Goal: Task Accomplishment & Management: Manage account settings

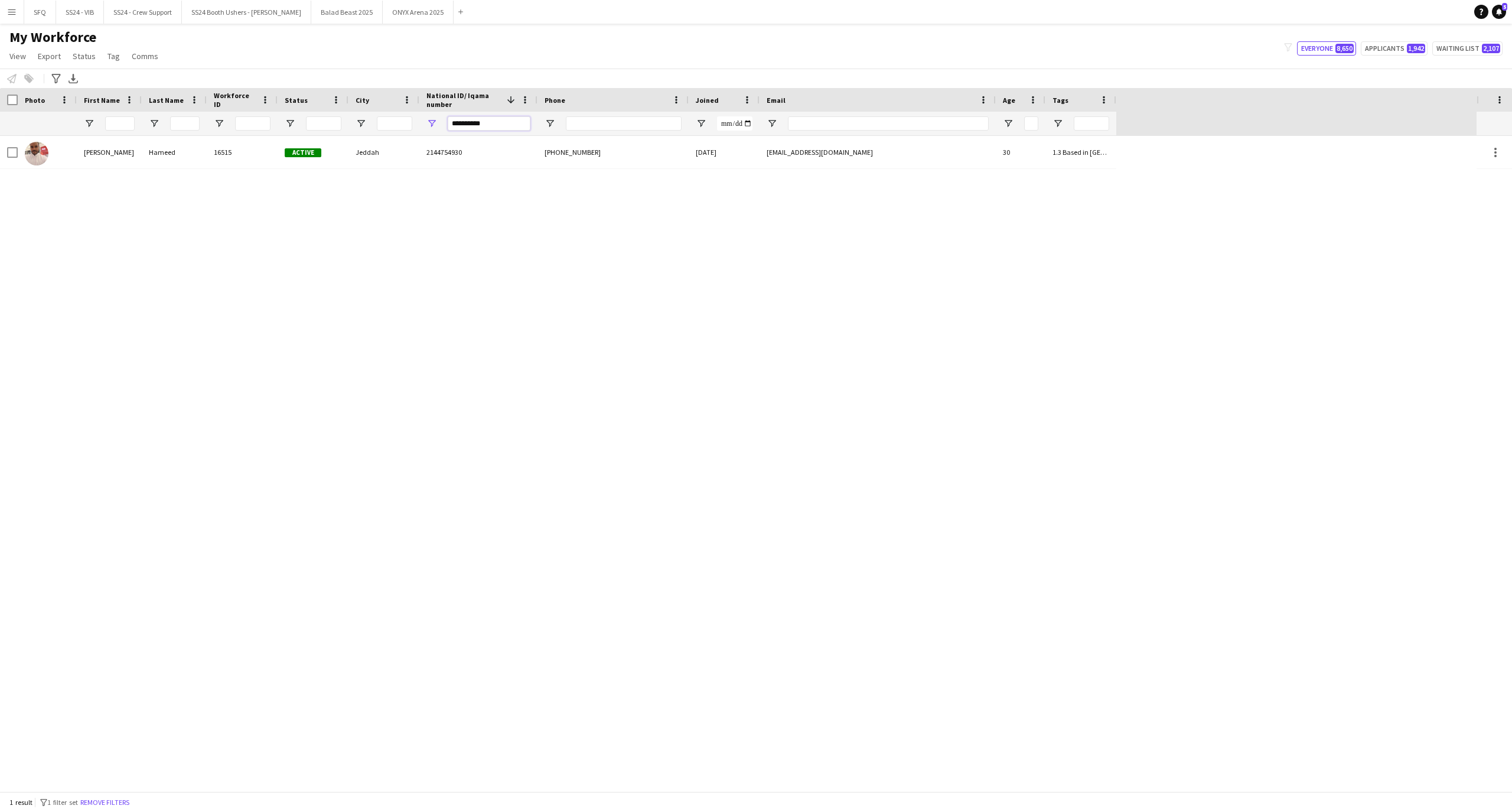
click at [521, 123] on input "**********" at bounding box center [489, 123] width 83 height 14
paste input "**********"
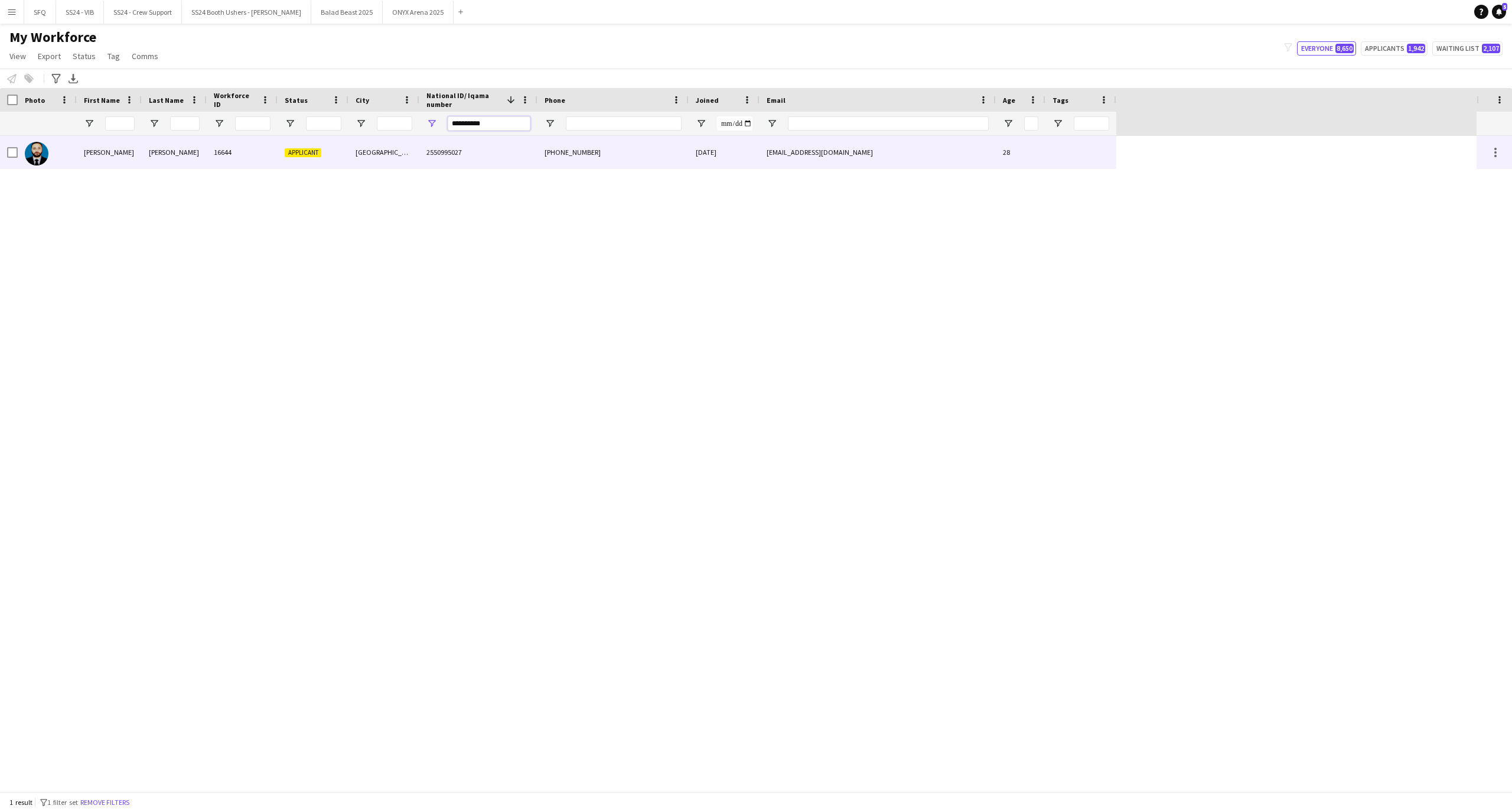
type input "**********"
click at [265, 162] on div "16644" at bounding box center [242, 152] width 71 height 32
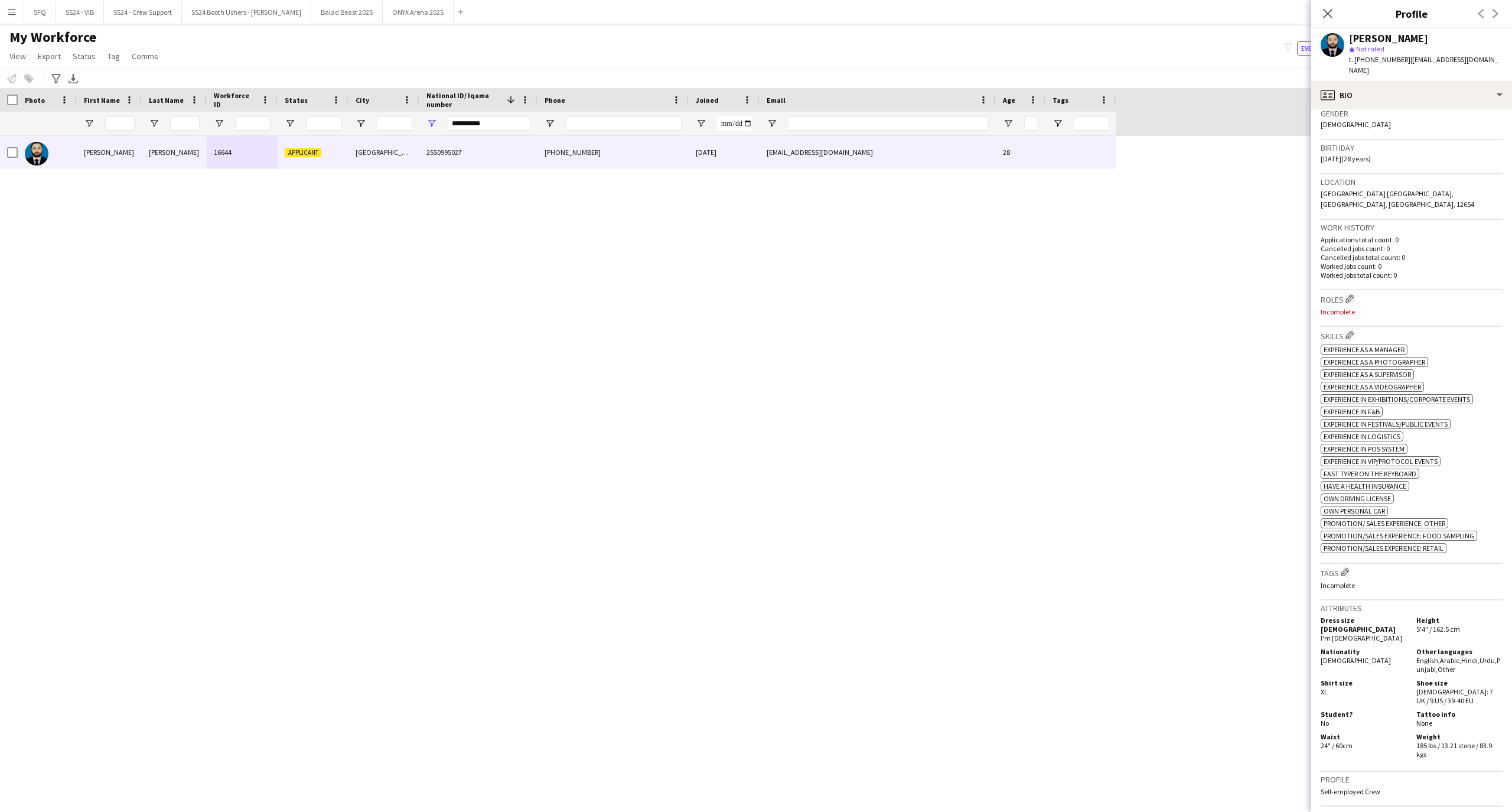
scroll to position [237, 0]
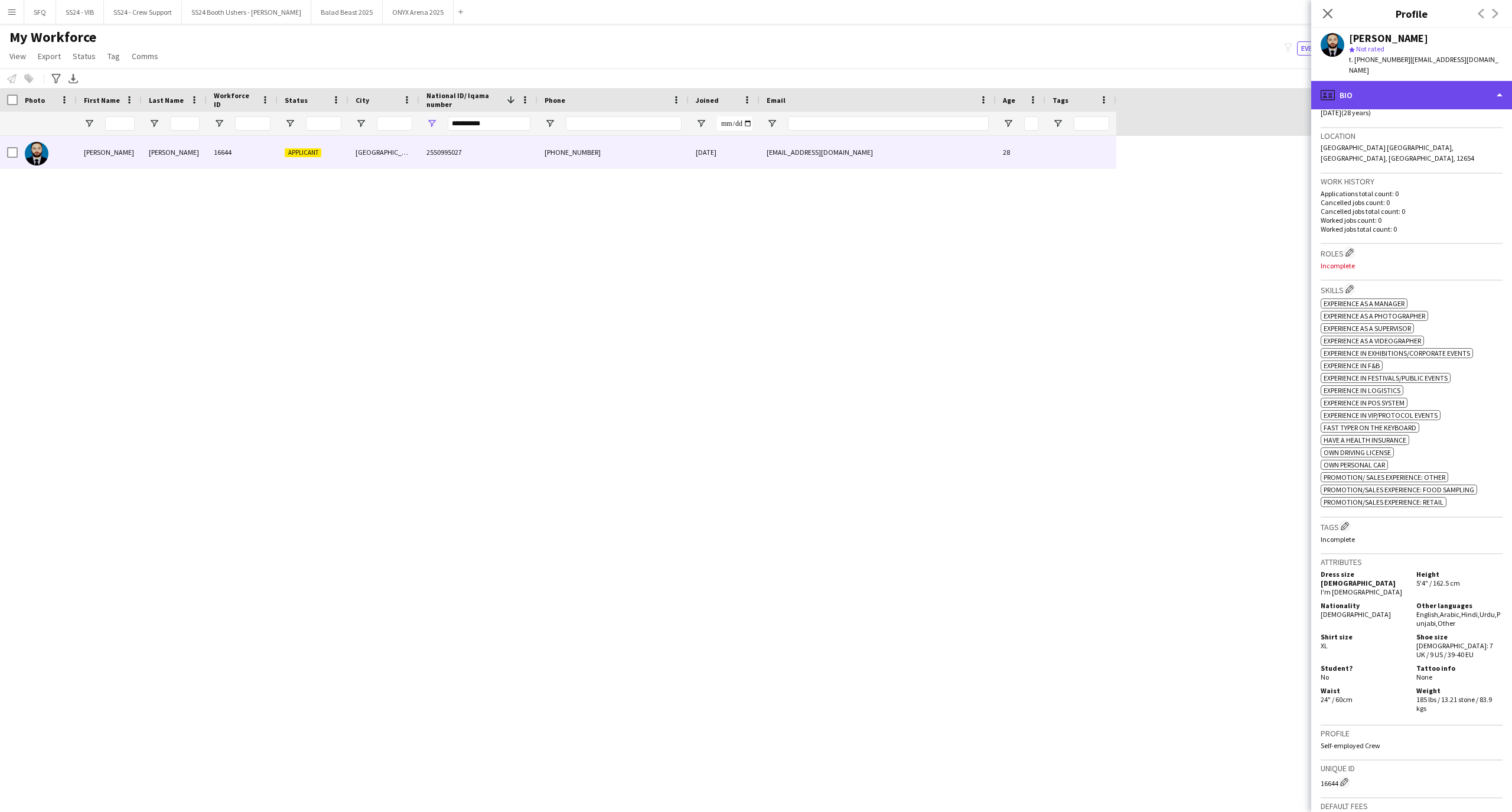
click at [1430, 86] on div "profile Bio" at bounding box center [1412, 95] width 201 height 28
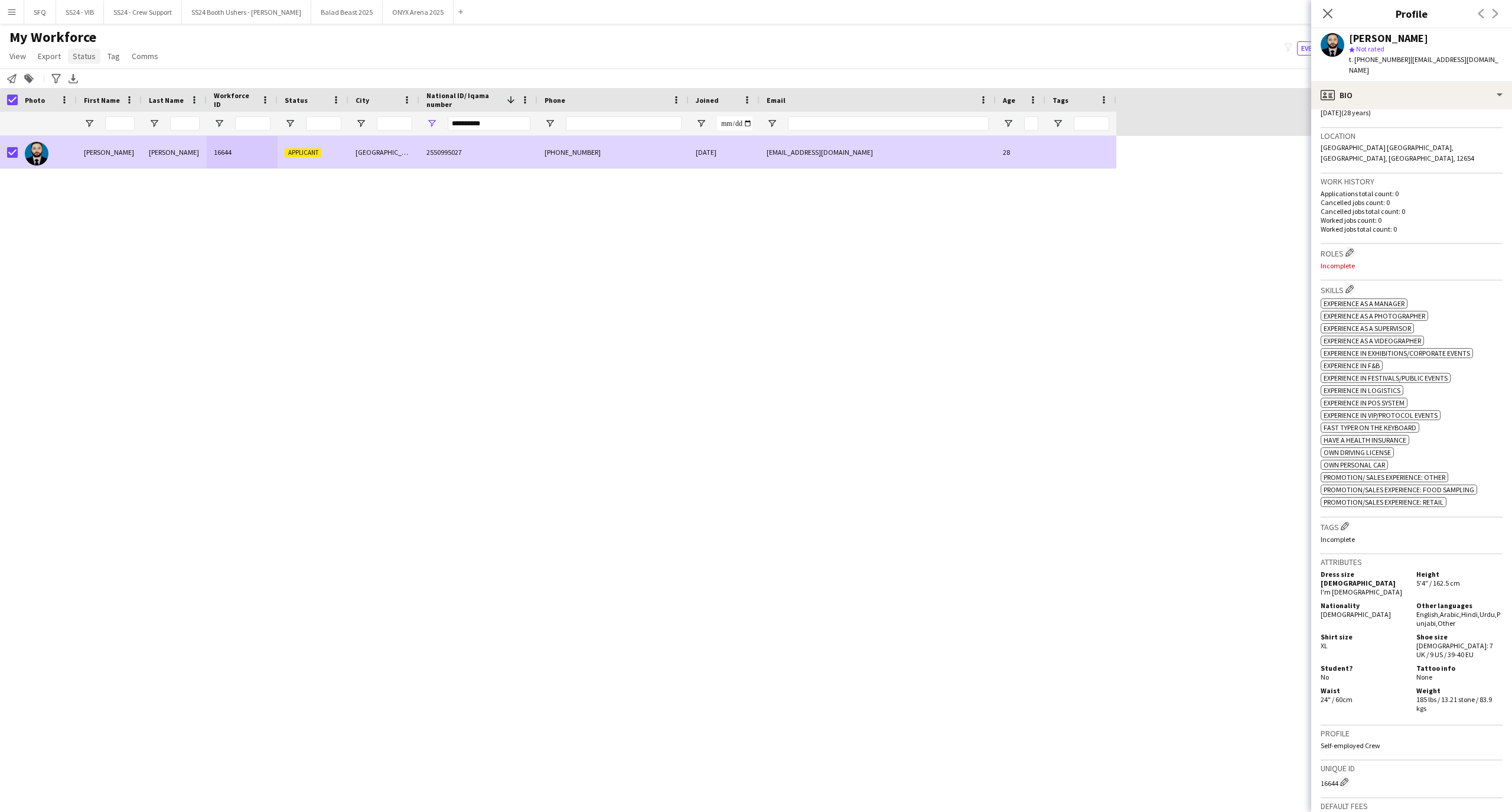
click at [84, 56] on span "Status" at bounding box center [85, 56] width 23 height 11
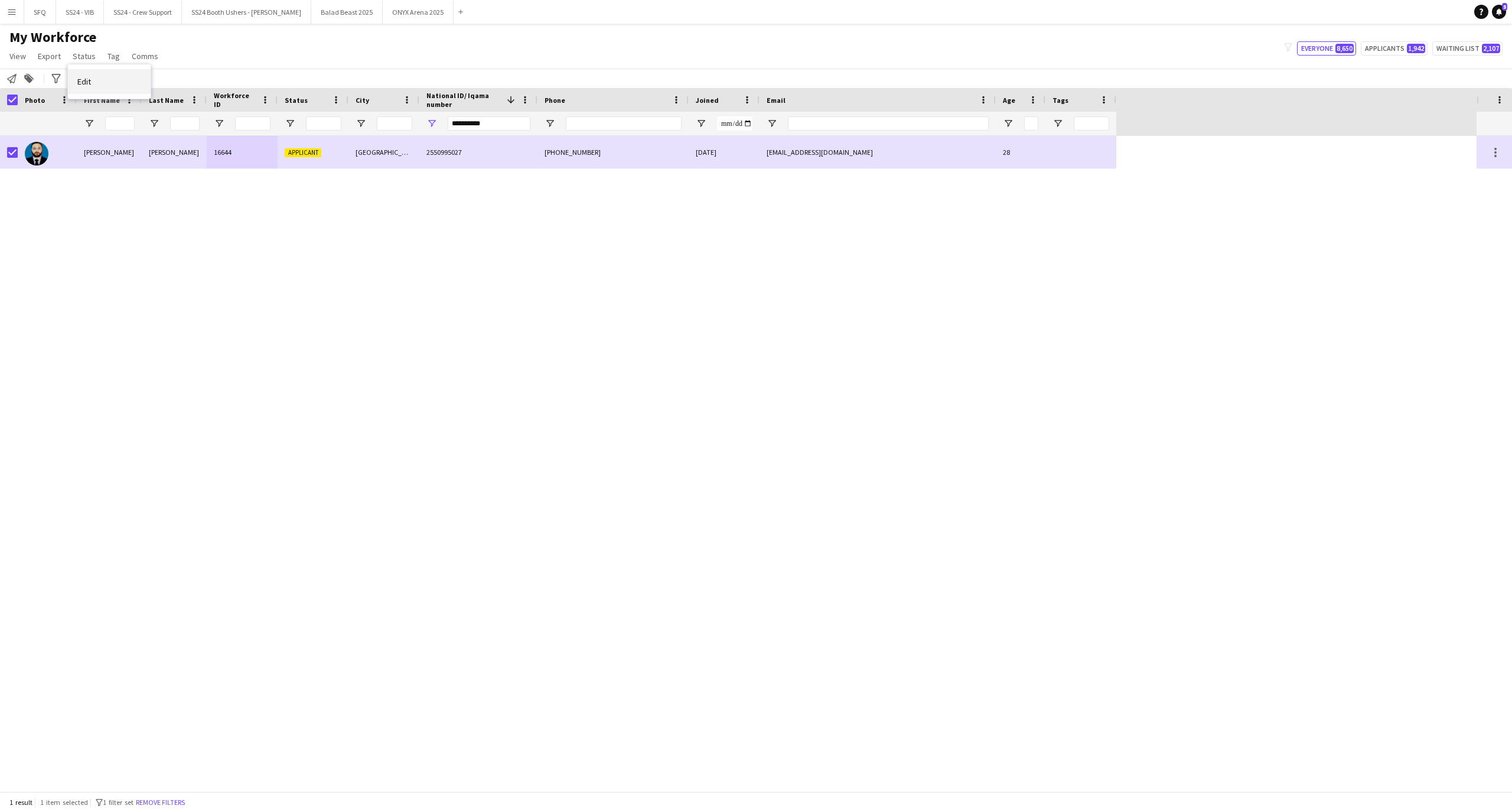
click at [107, 92] on link "Edit" at bounding box center [110, 81] width 83 height 25
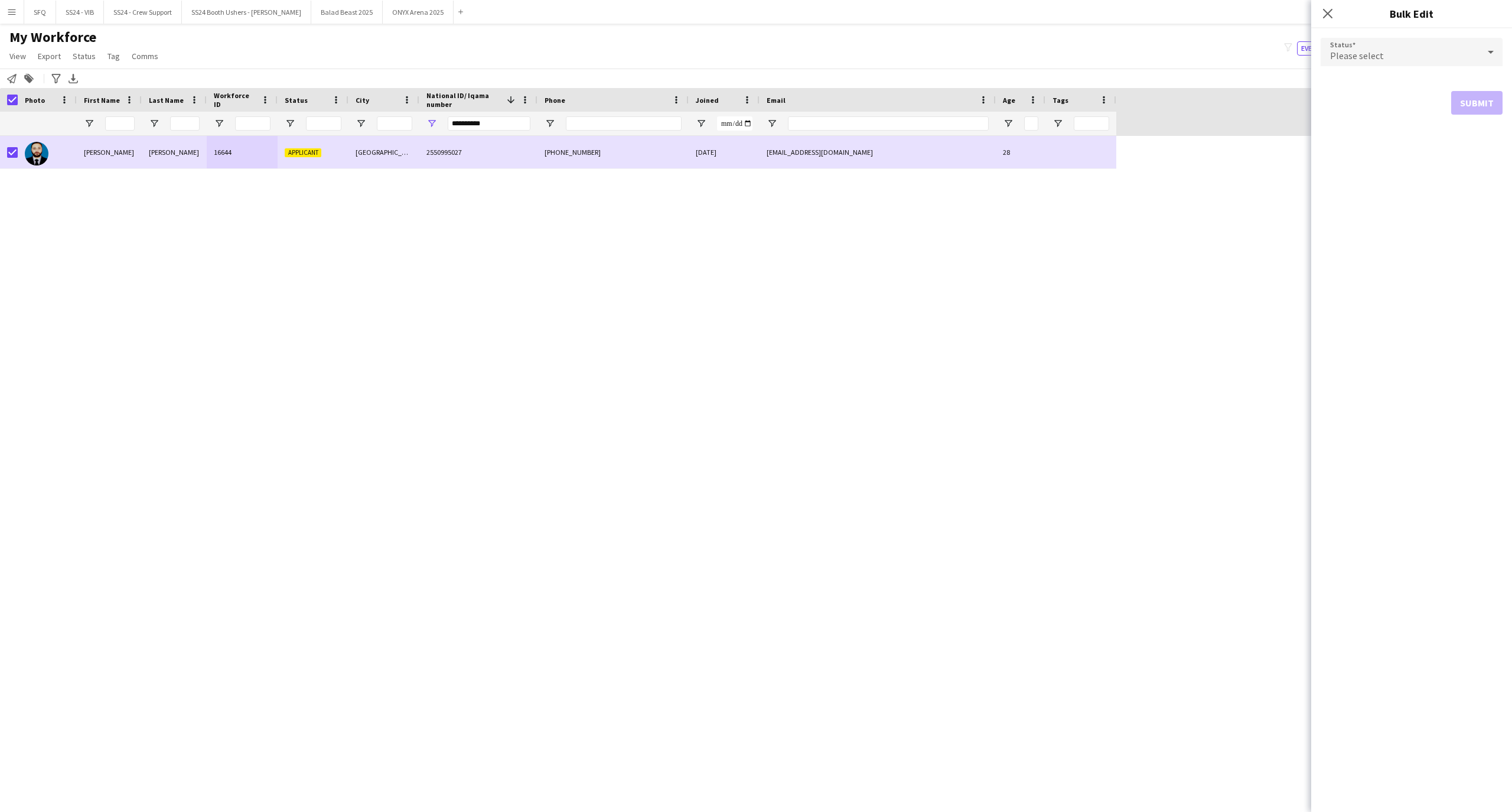
click at [1374, 55] on span "Please select" at bounding box center [1357, 56] width 54 height 12
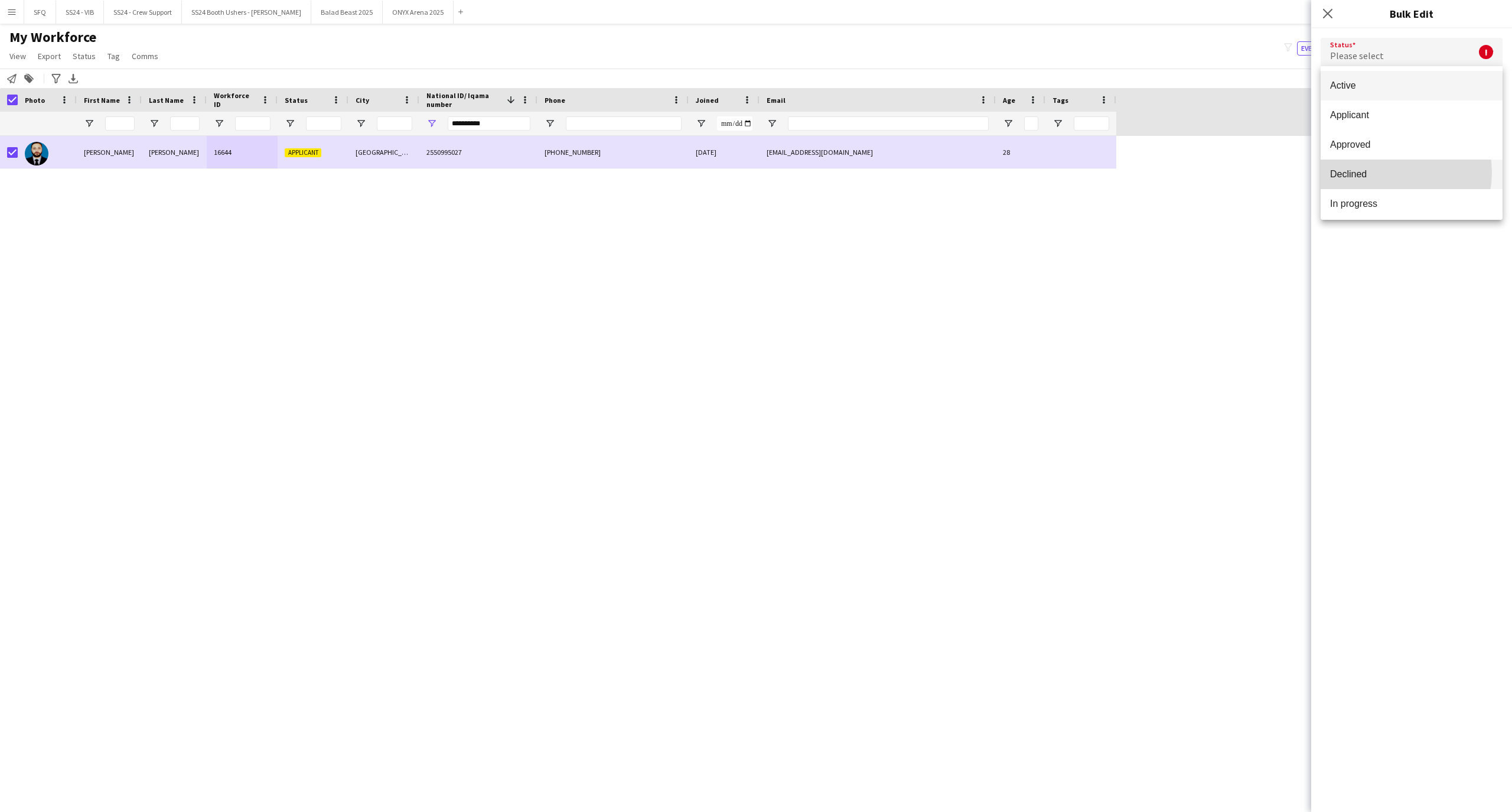
click at [1387, 173] on span "Declined" at bounding box center [1412, 174] width 163 height 12
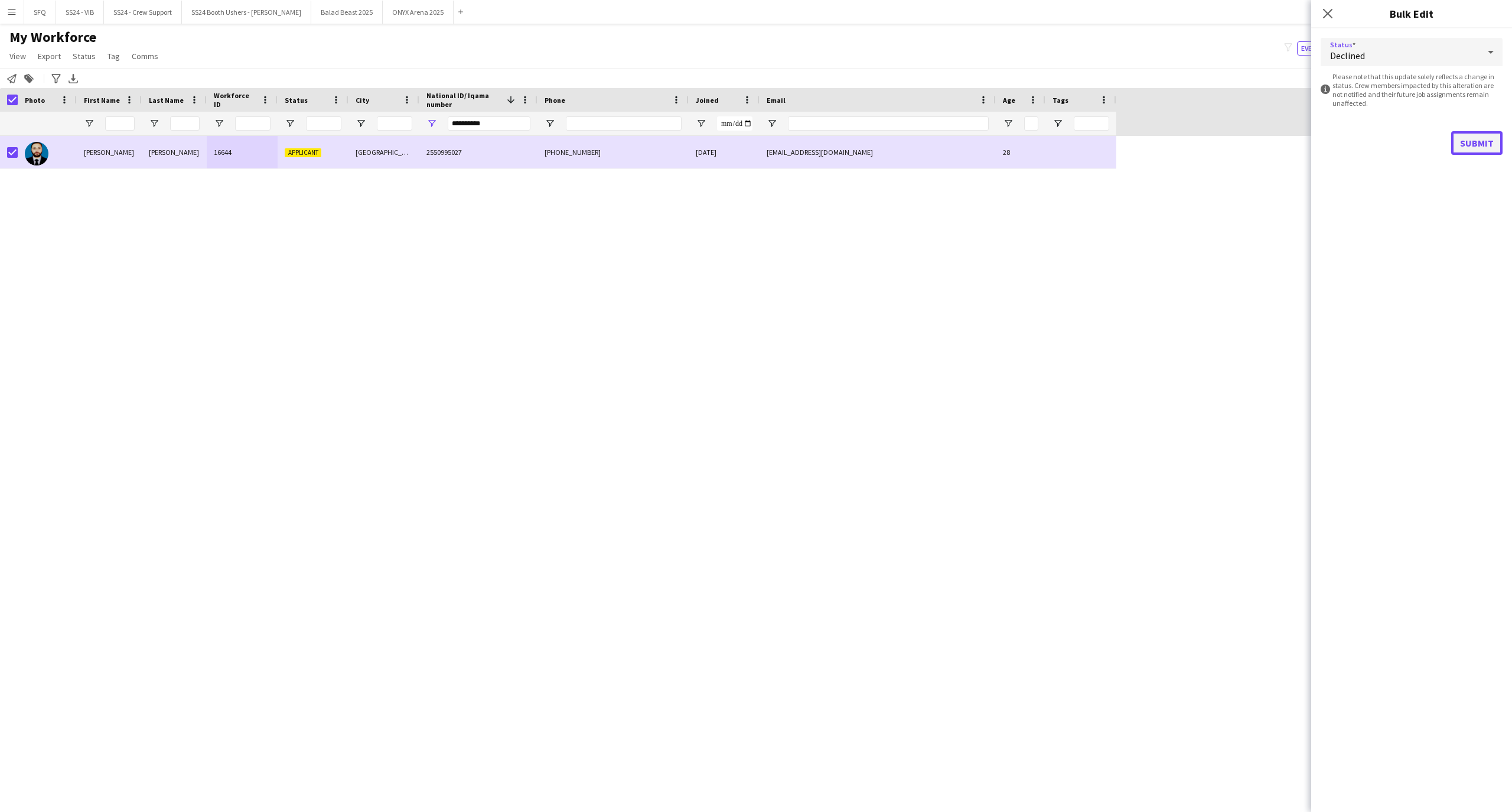
click at [1475, 142] on button "Submit" at bounding box center [1477, 143] width 51 height 23
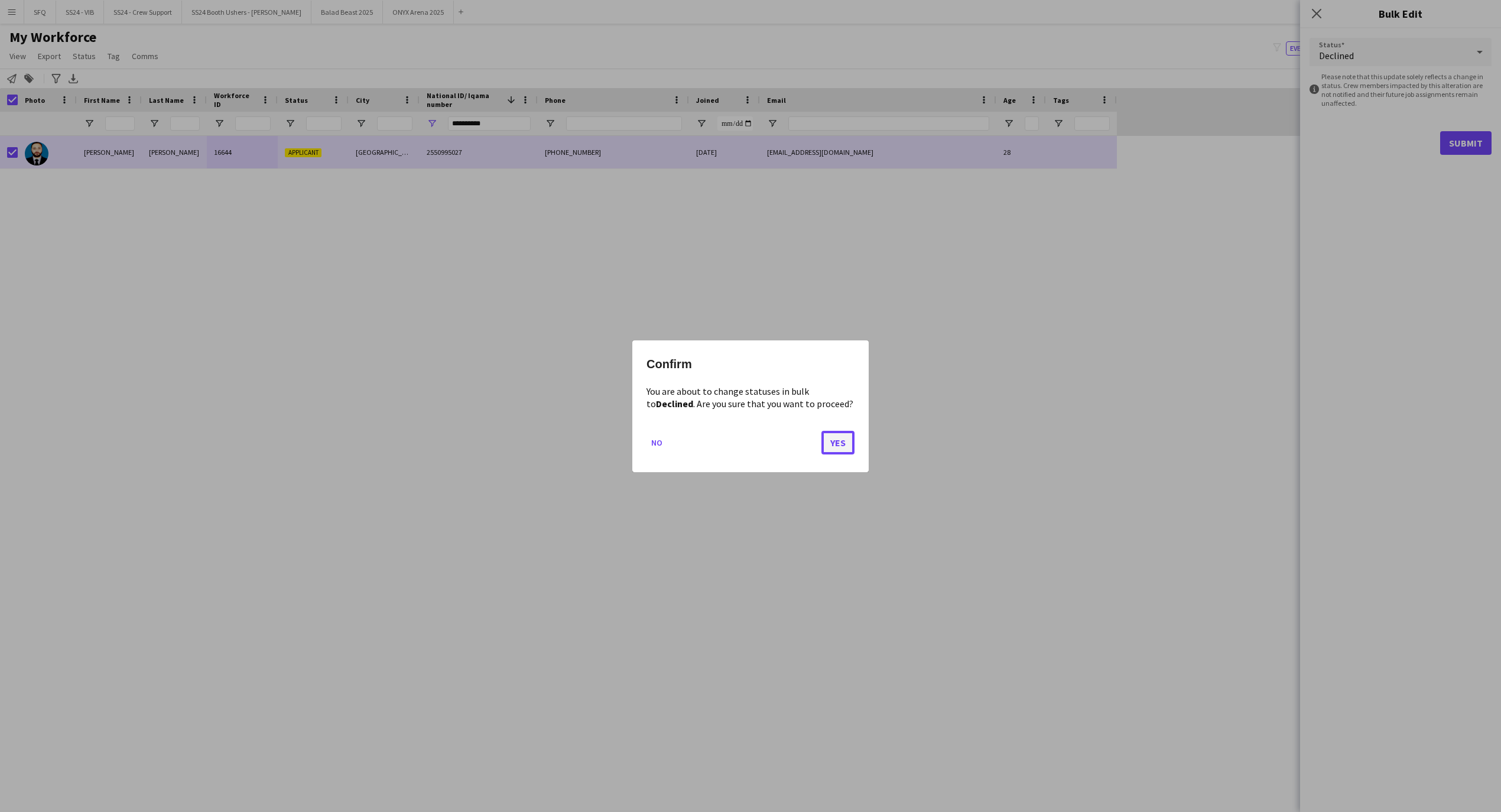
click at [841, 435] on button "Yes" at bounding box center [838, 442] width 33 height 23
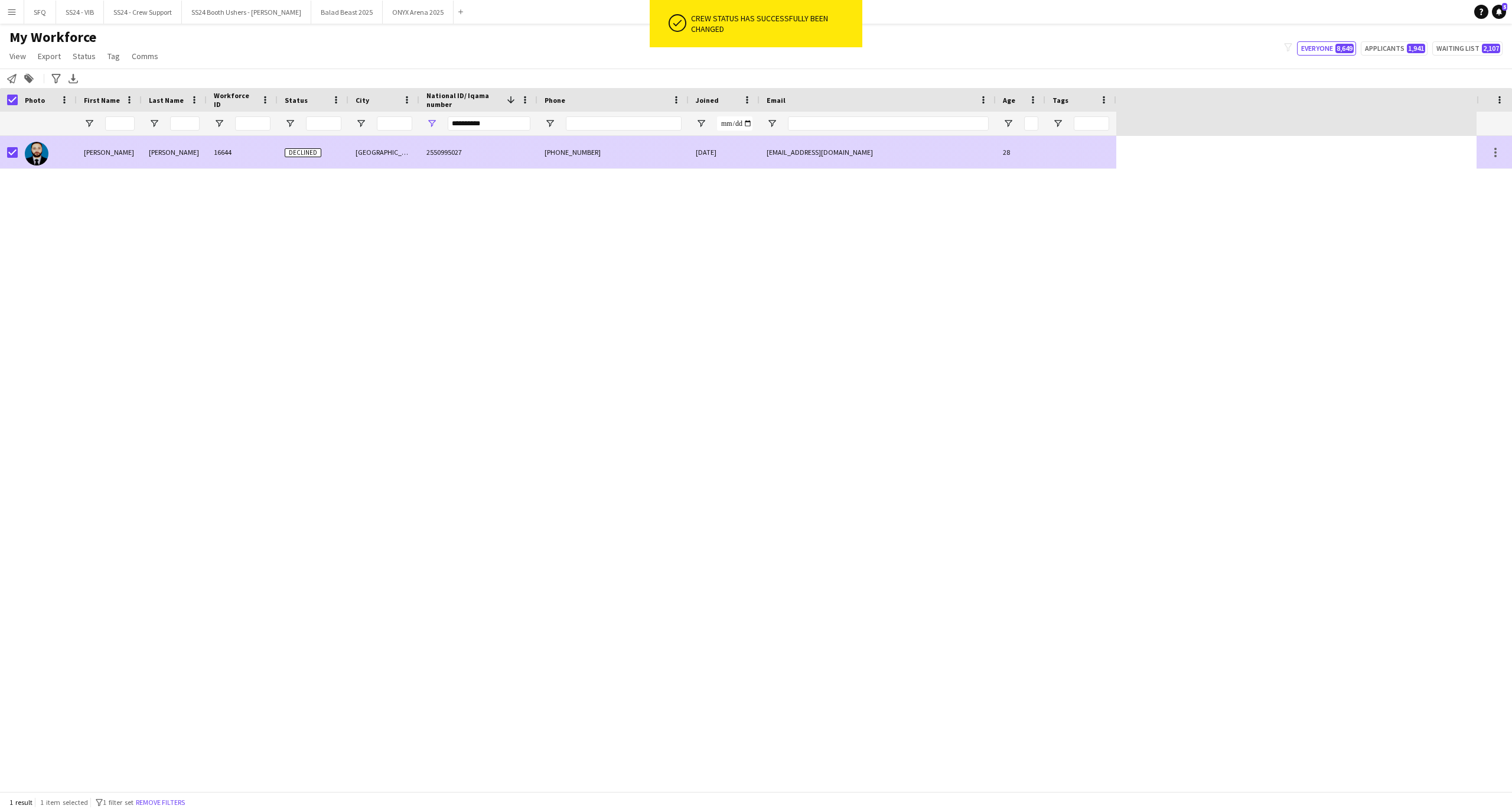
click at [70, 148] on div at bounding box center [46, 152] width 59 height 32
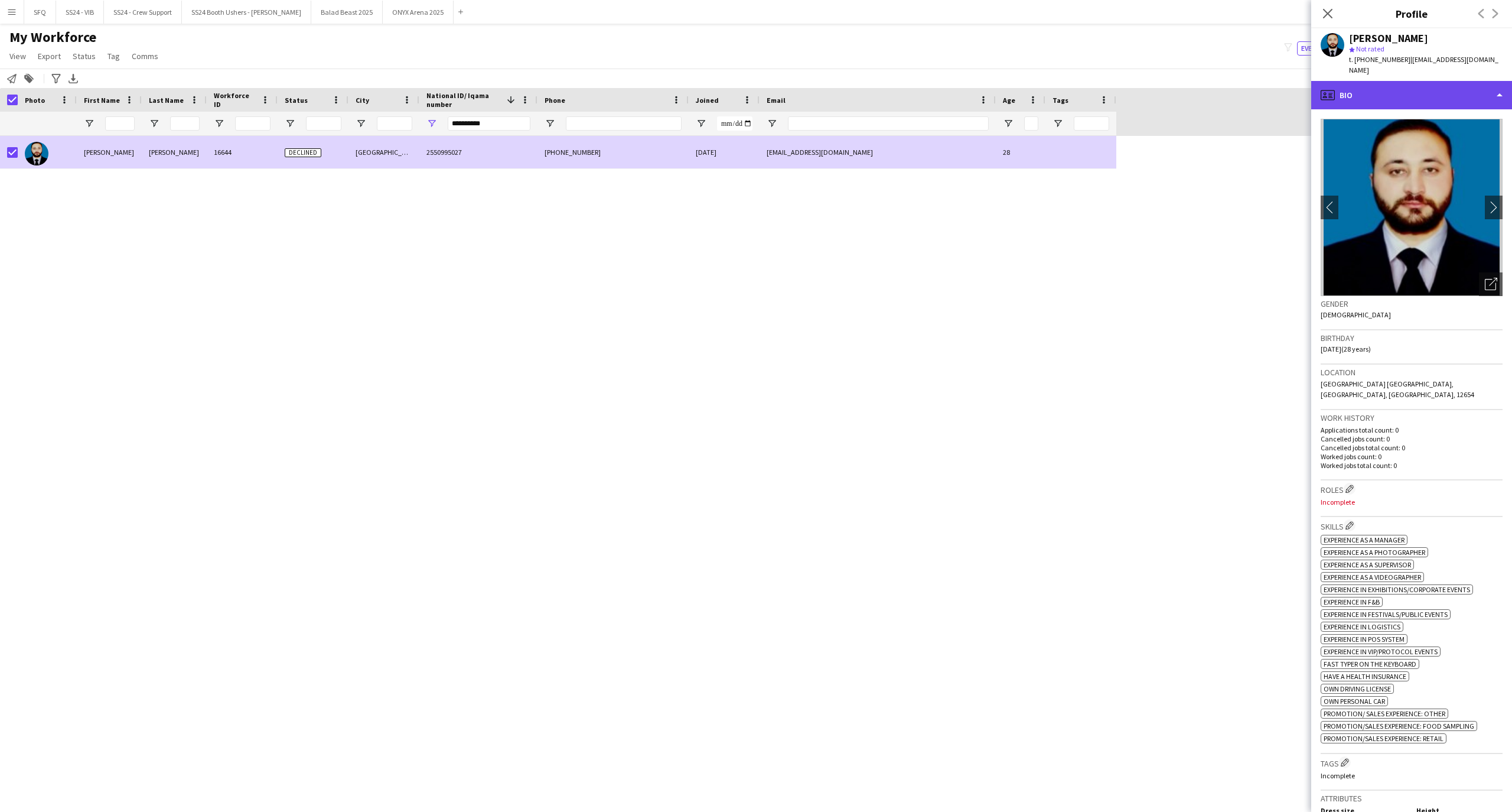
click at [1394, 92] on div "profile Bio" at bounding box center [1412, 95] width 201 height 28
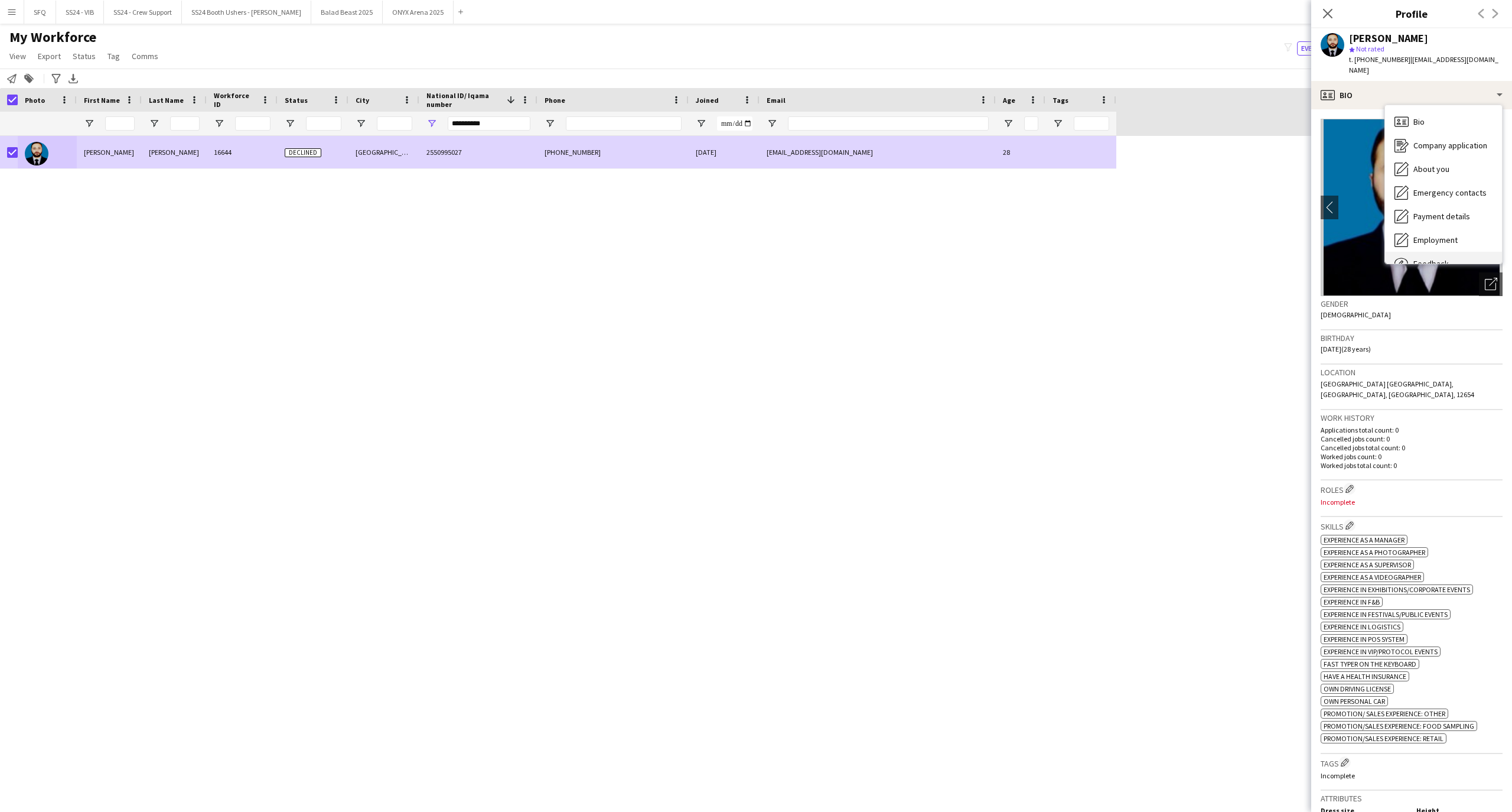
click at [1414, 258] on span "Feedback" at bounding box center [1431, 263] width 36 height 11
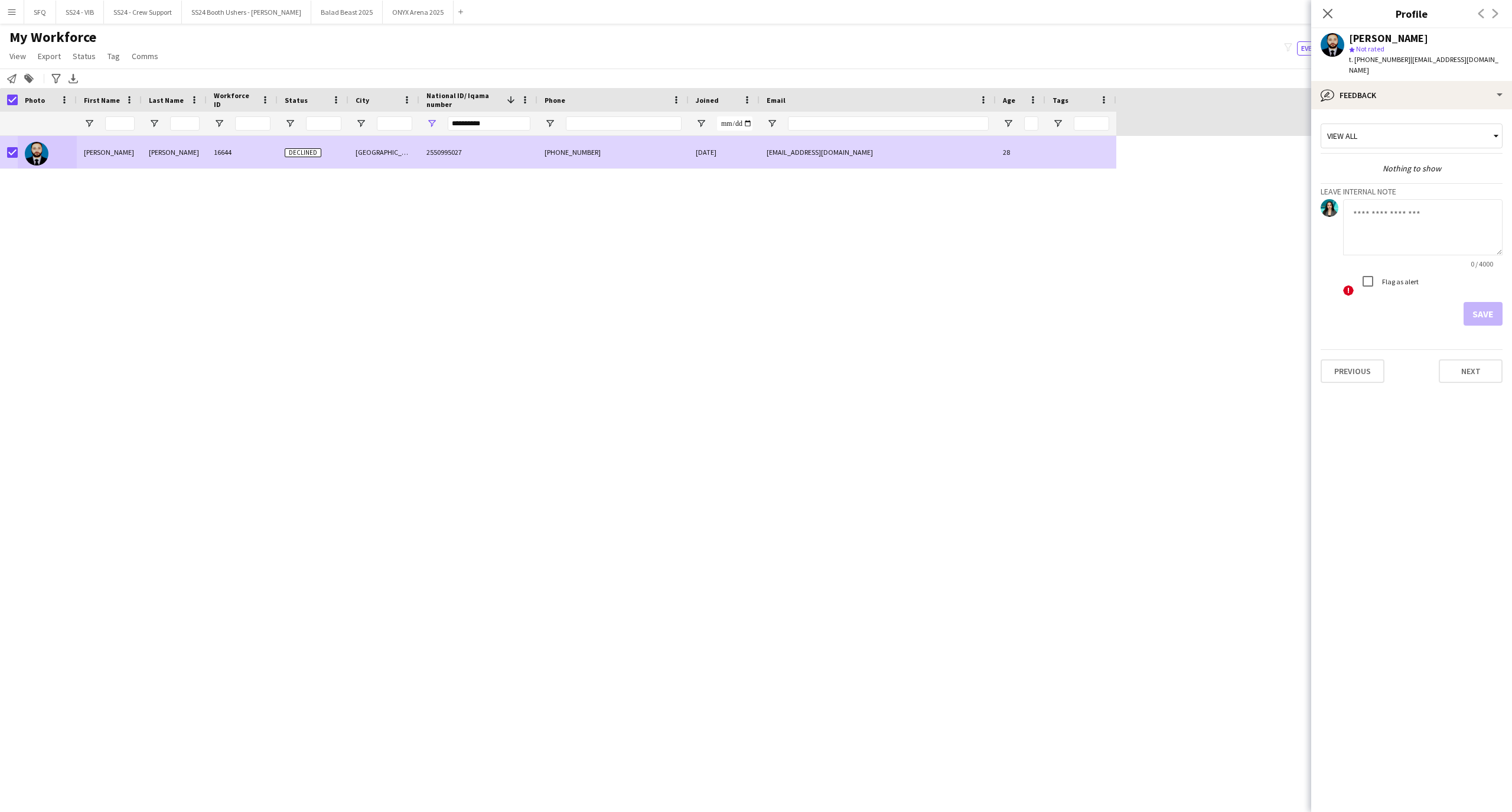
click at [1402, 227] on textarea at bounding box center [1423, 227] width 159 height 56
click at [1451, 188] on app-internal-note-form "Leave internal note ! Required field. 0 / 4000 ! Flag as alert Save" at bounding box center [1412, 254] width 182 height 142
click at [1399, 208] on textarea at bounding box center [1423, 227] width 159 height 56
paste textarea "**********"
click at [1354, 220] on textarea "**********" at bounding box center [1423, 227] width 159 height 56
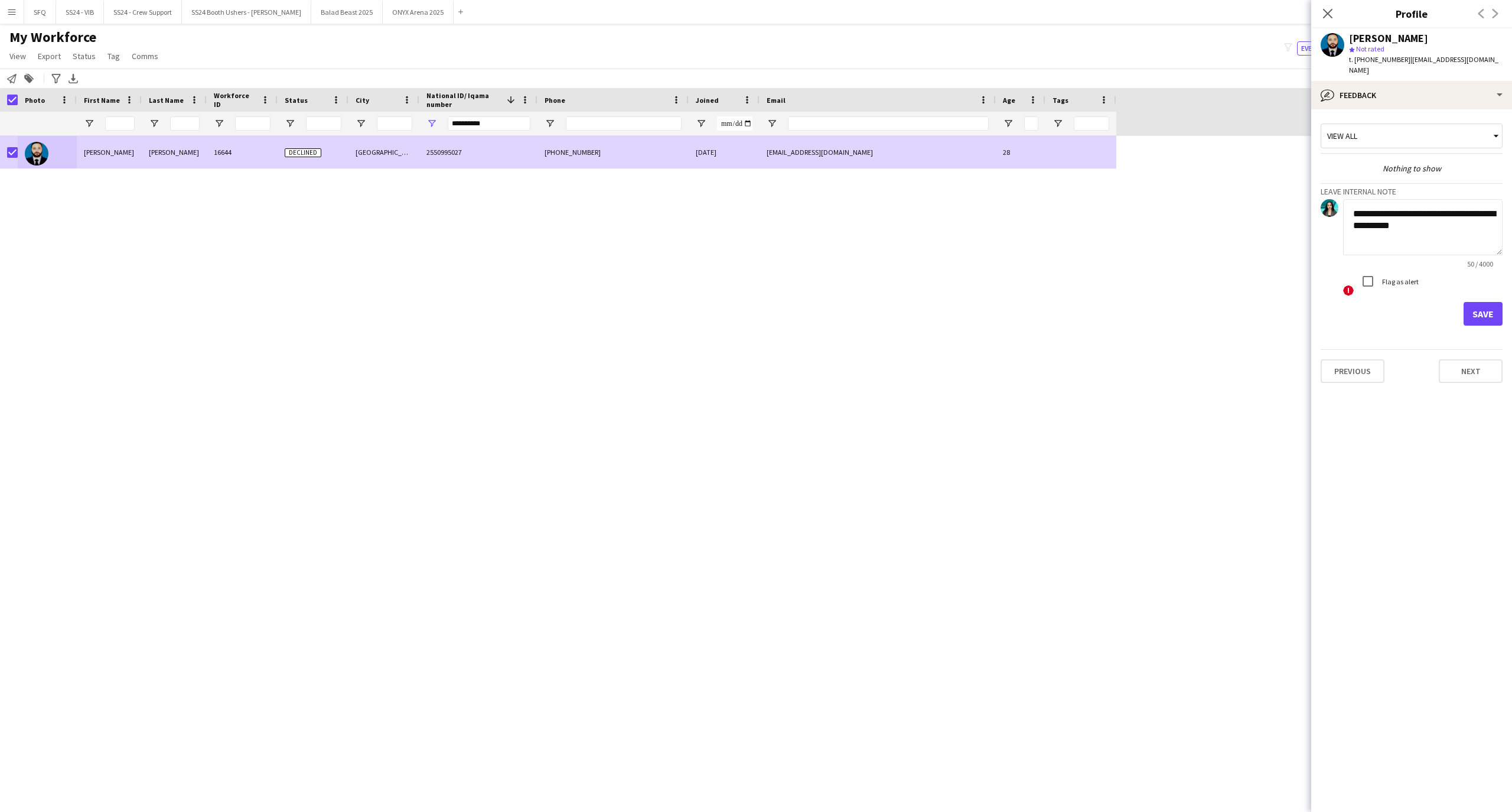
click at [1447, 232] on textarea "**********" at bounding box center [1423, 227] width 159 height 56
type textarea "**********"
click at [1483, 306] on button "Save" at bounding box center [1483, 314] width 39 height 23
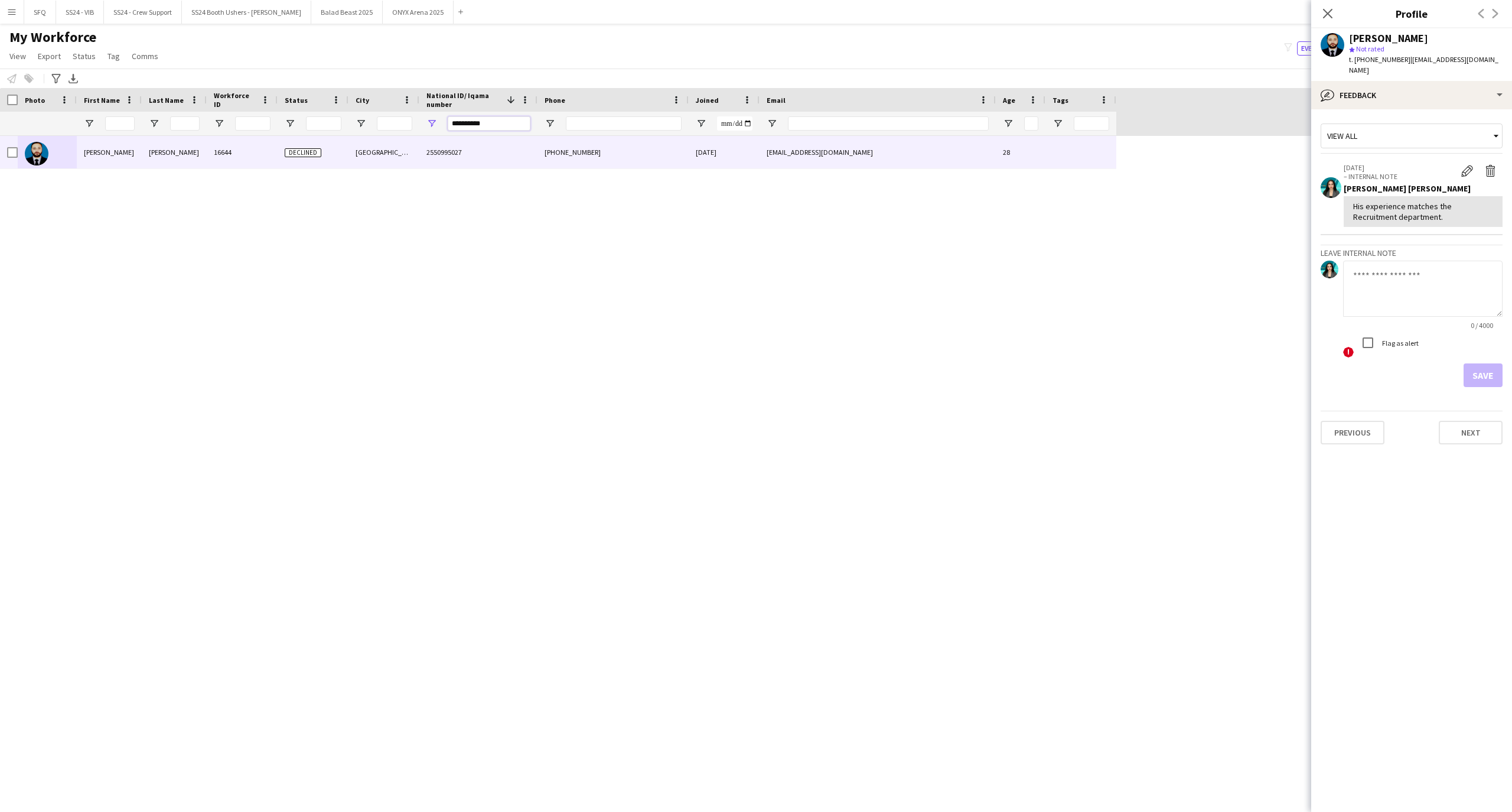
click at [490, 128] on input "**********" at bounding box center [489, 123] width 83 height 14
paste input "**********"
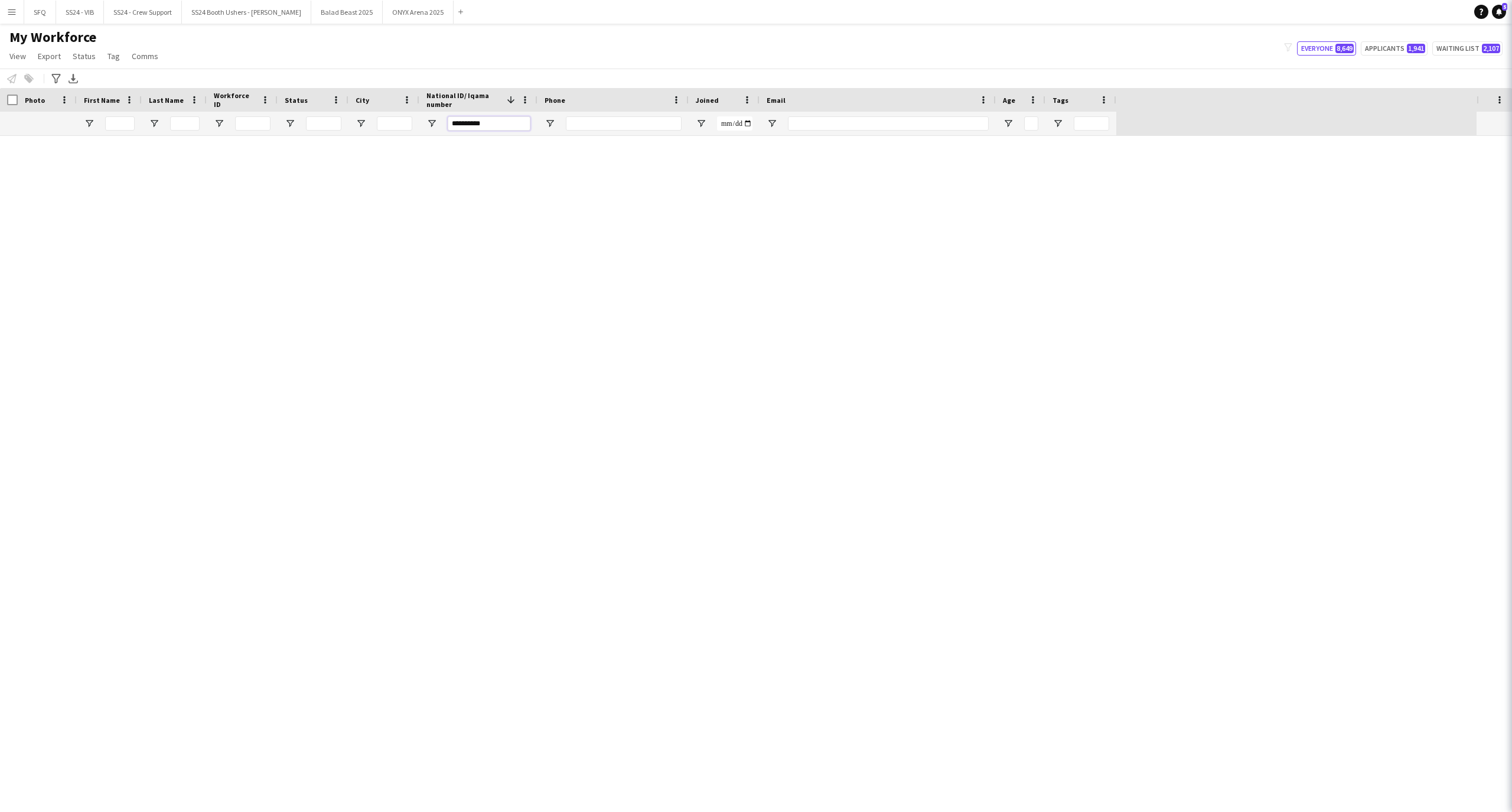
type input "**********"
click at [1512, 14] on icon at bounding box center [1529, 13] width 12 height 12
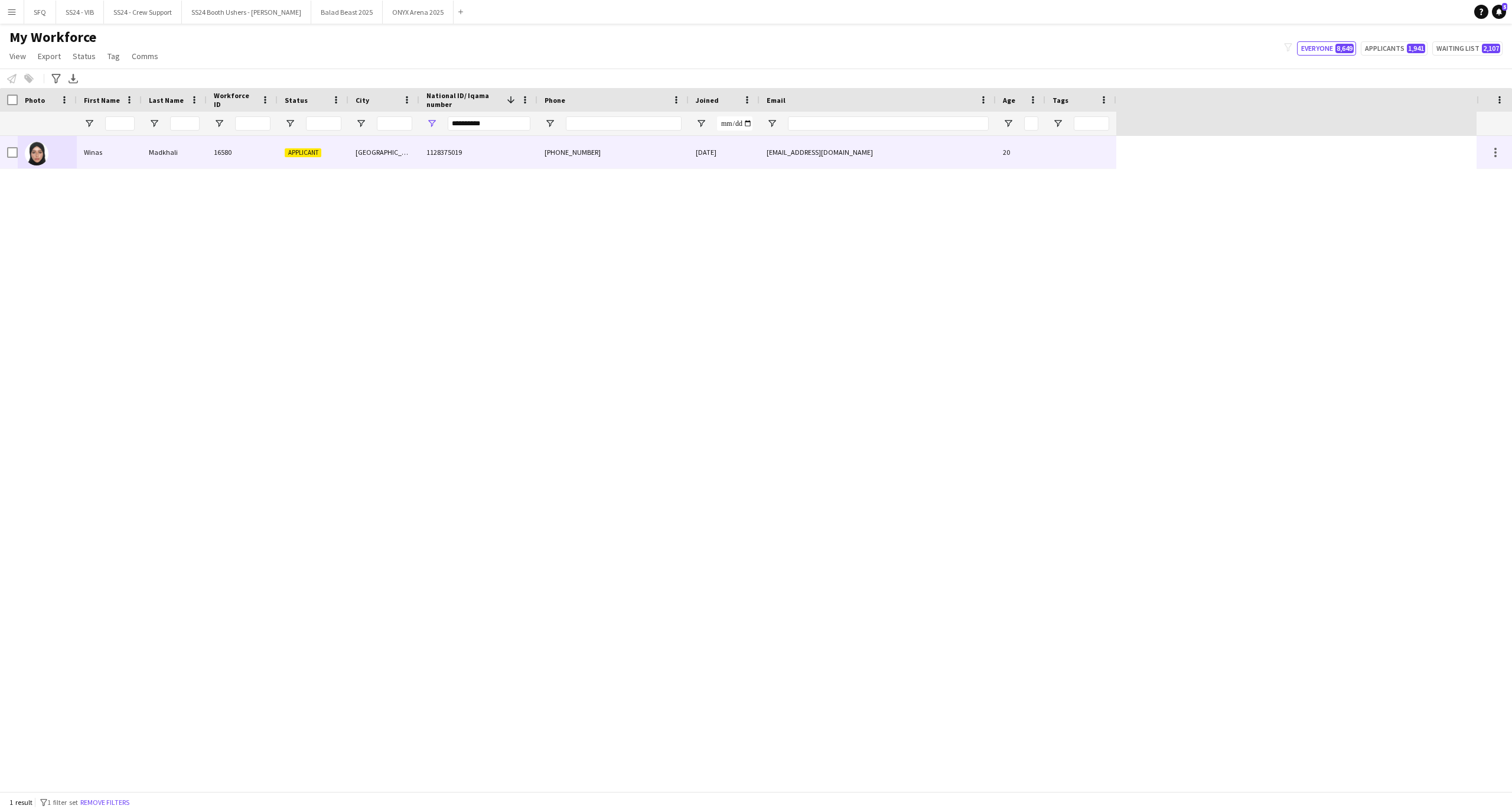
click at [71, 154] on div at bounding box center [46, 152] width 59 height 32
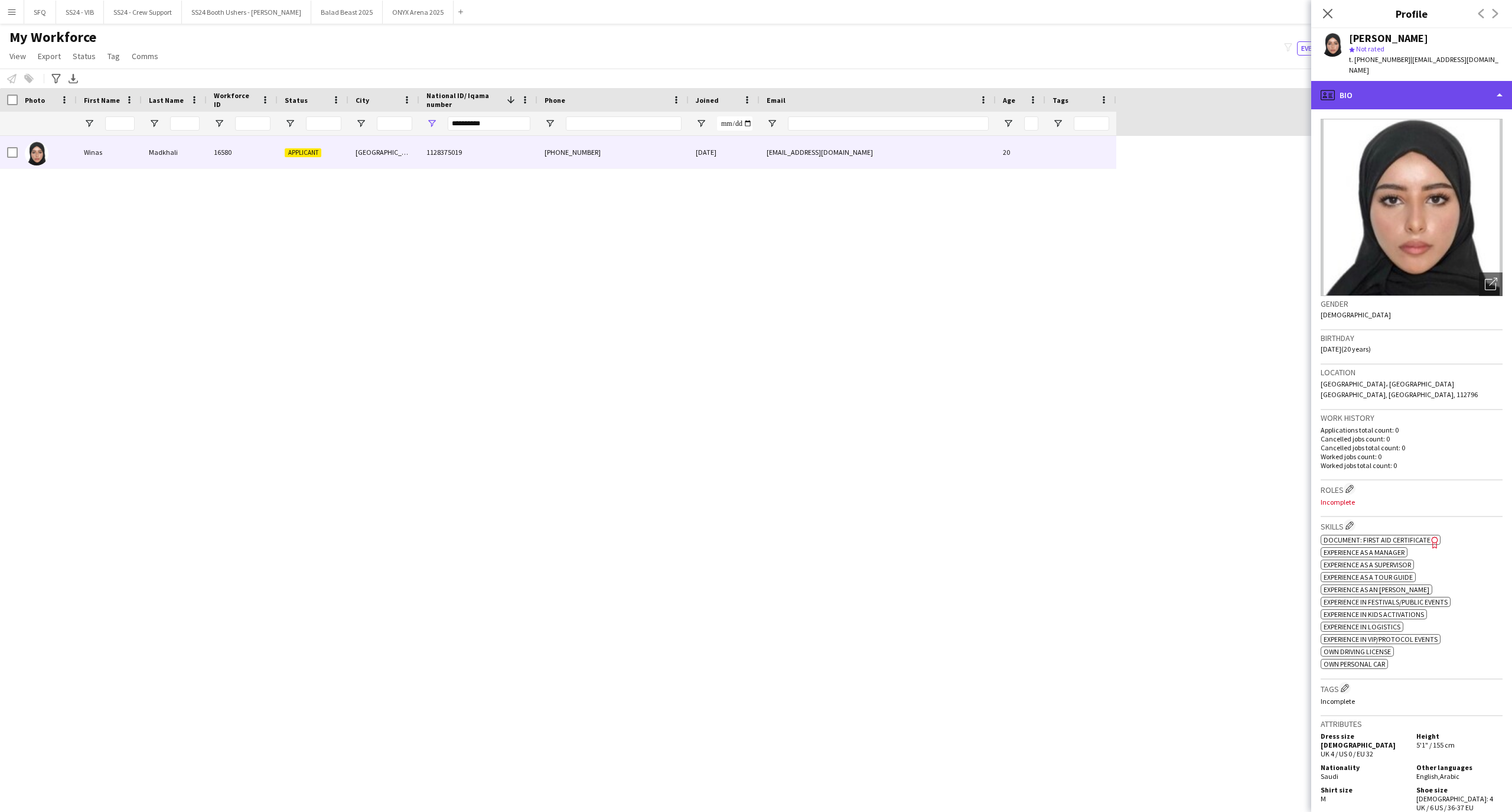
click at [1353, 84] on div "profile Bio" at bounding box center [1412, 95] width 201 height 28
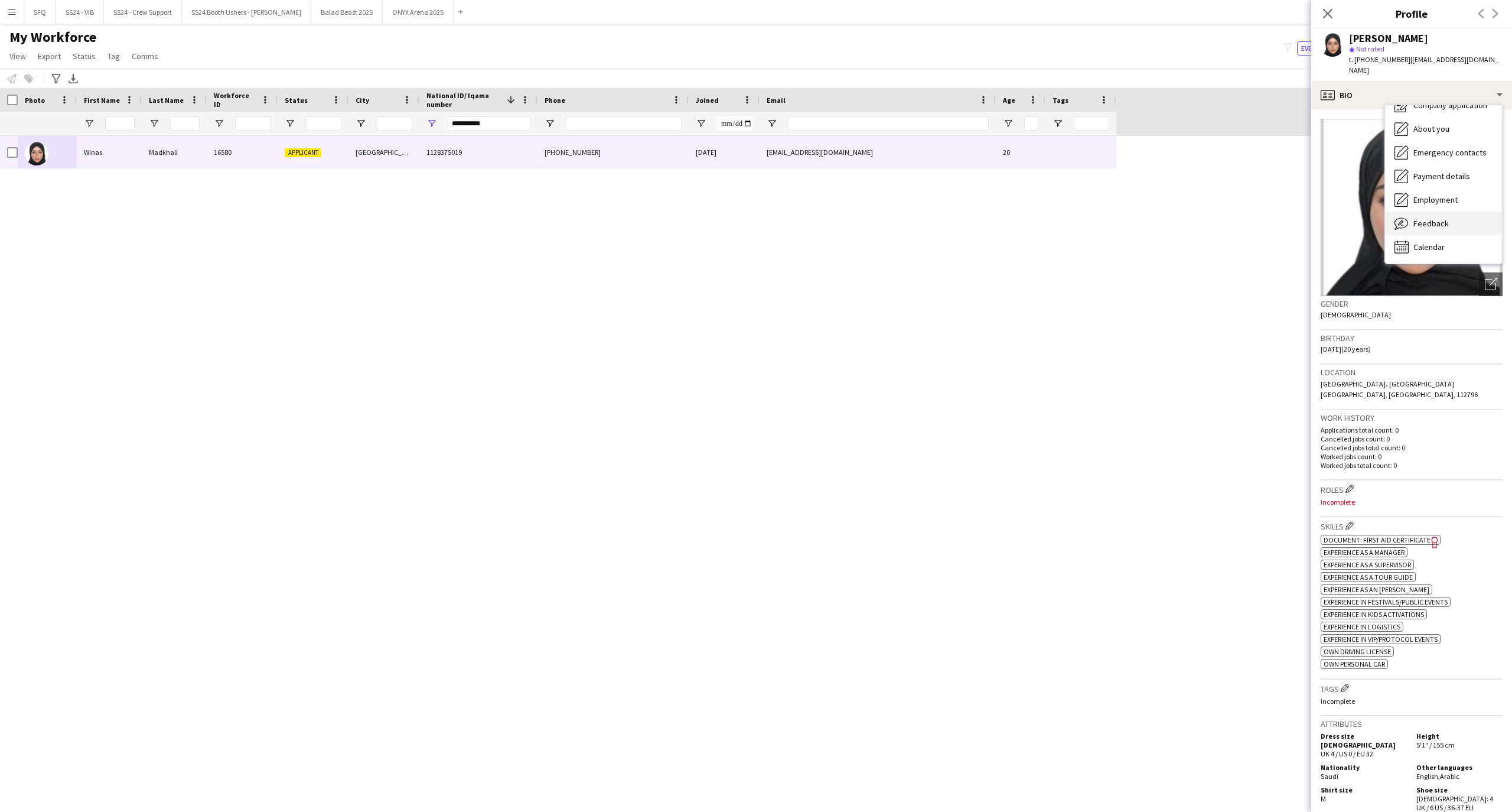
click at [1436, 220] on div "Feedback Feedback" at bounding box center [1443, 223] width 117 height 23
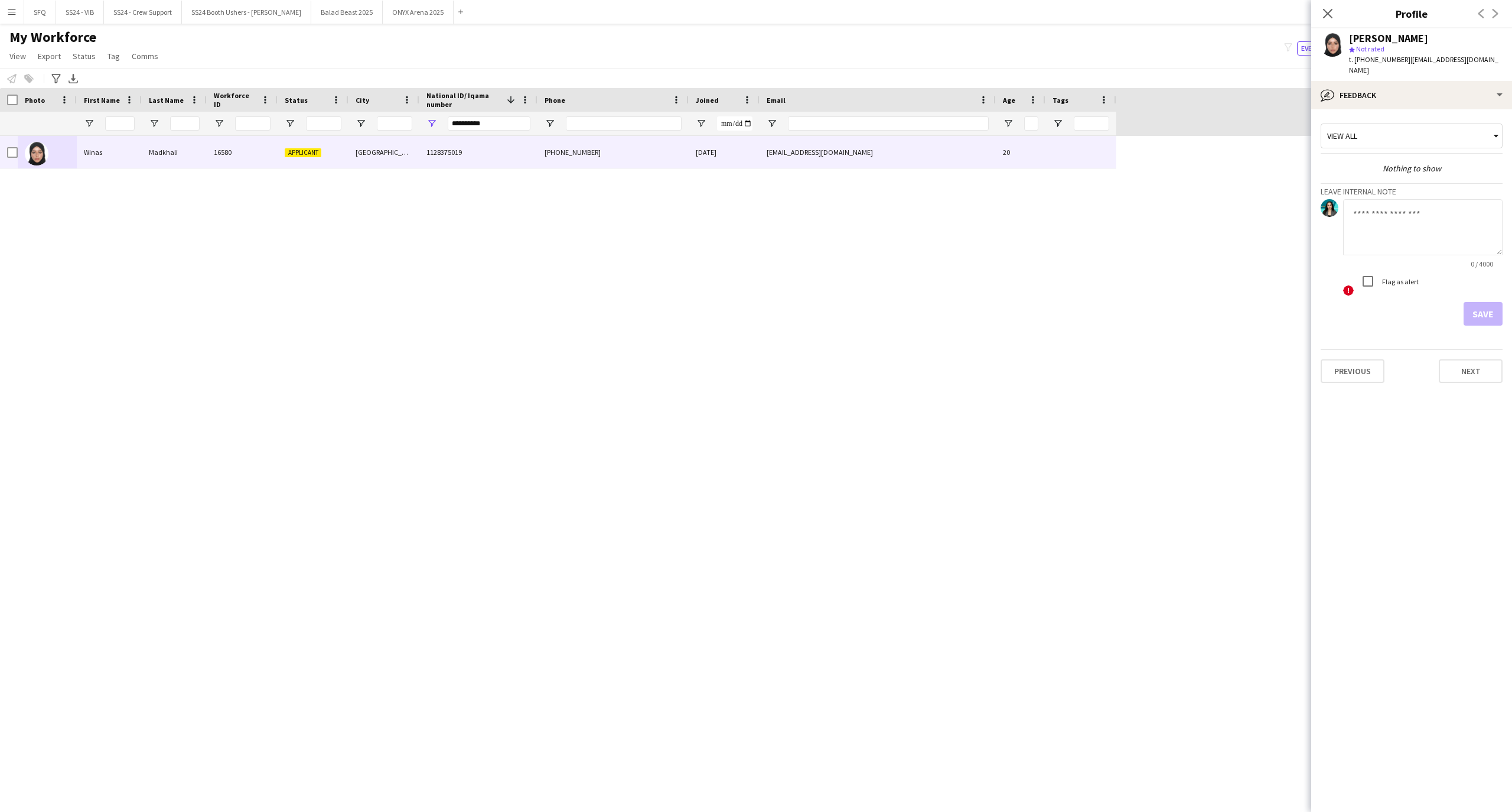
click at [1433, 223] on textarea at bounding box center [1423, 227] width 159 height 56
click at [1394, 81] on div "bubble-pencil Feedback" at bounding box center [1412, 95] width 201 height 28
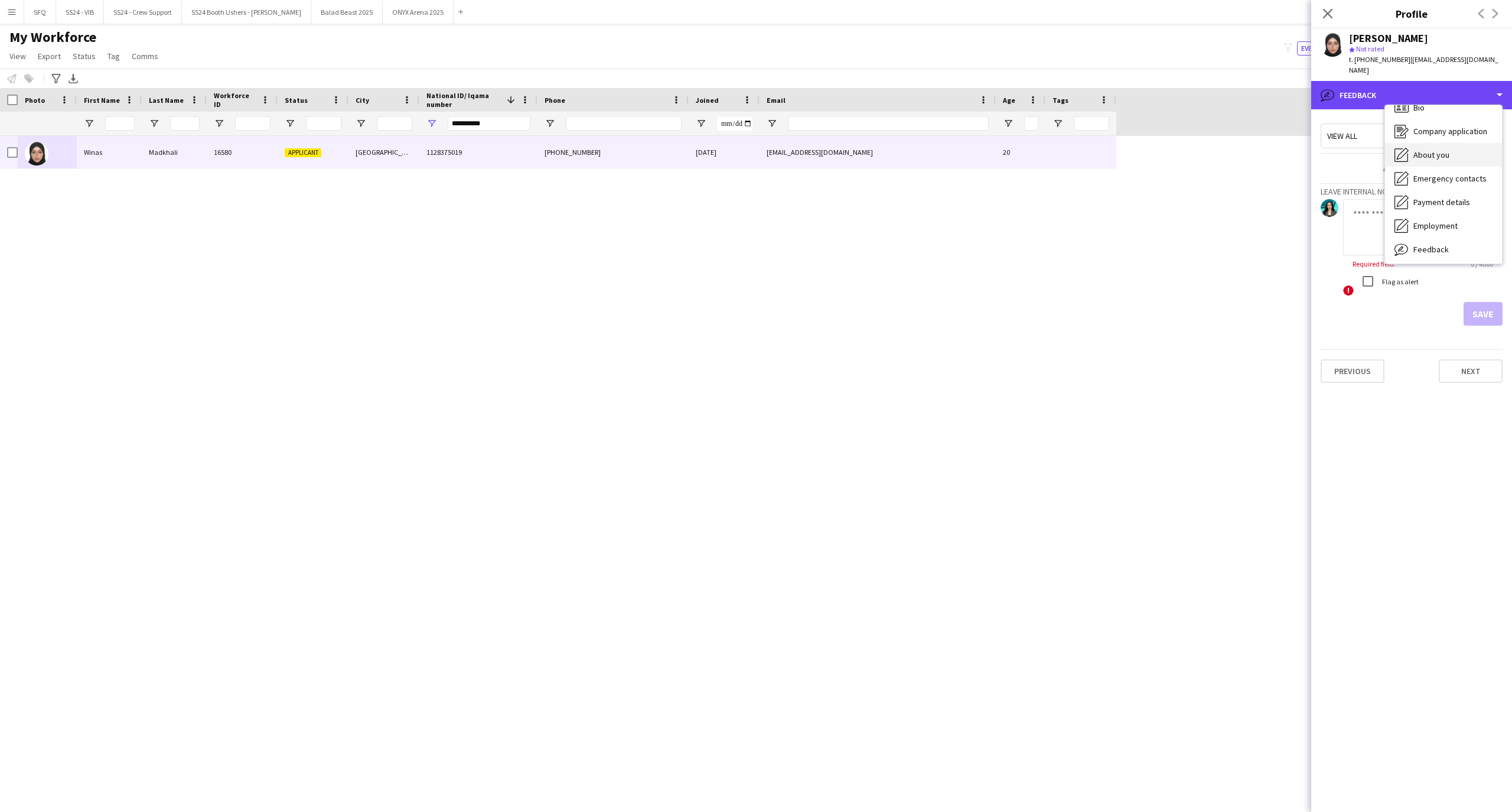
scroll to position [0, 0]
click at [1434, 115] on div "Bio Bio" at bounding box center [1443, 121] width 117 height 23
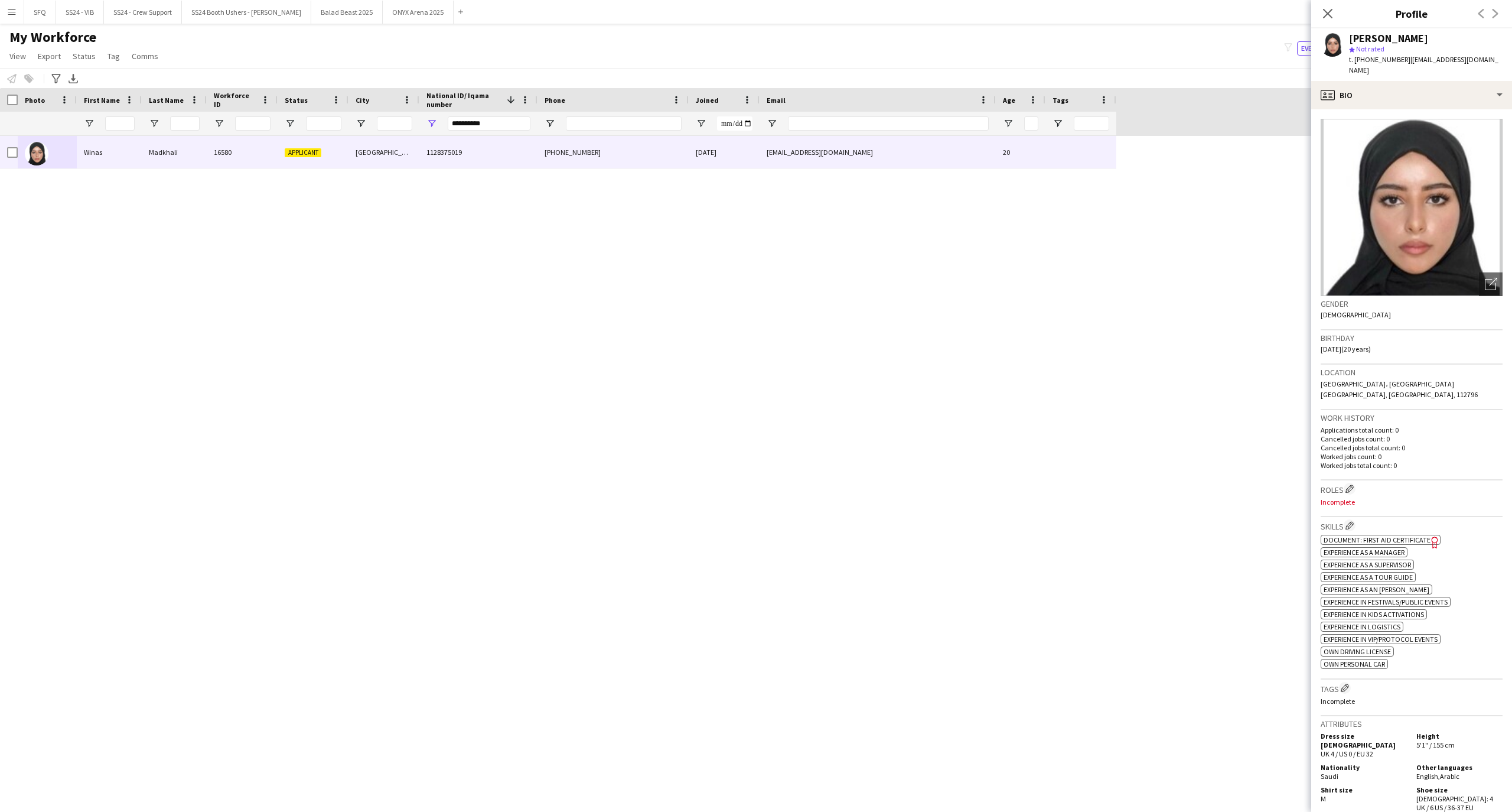
click at [1449, 62] on span "| [EMAIL_ADDRESS][DOMAIN_NAME]" at bounding box center [1424, 64] width 149 height 19
click at [1442, 84] on div "profile Bio" at bounding box center [1412, 95] width 201 height 28
click at [1441, 253] on div "Bio Bio Company application Company application About you About you Emergency c…" at bounding box center [1444, 184] width 118 height 159
click at [1441, 258] on span "Feedback" at bounding box center [1431, 263] width 36 height 11
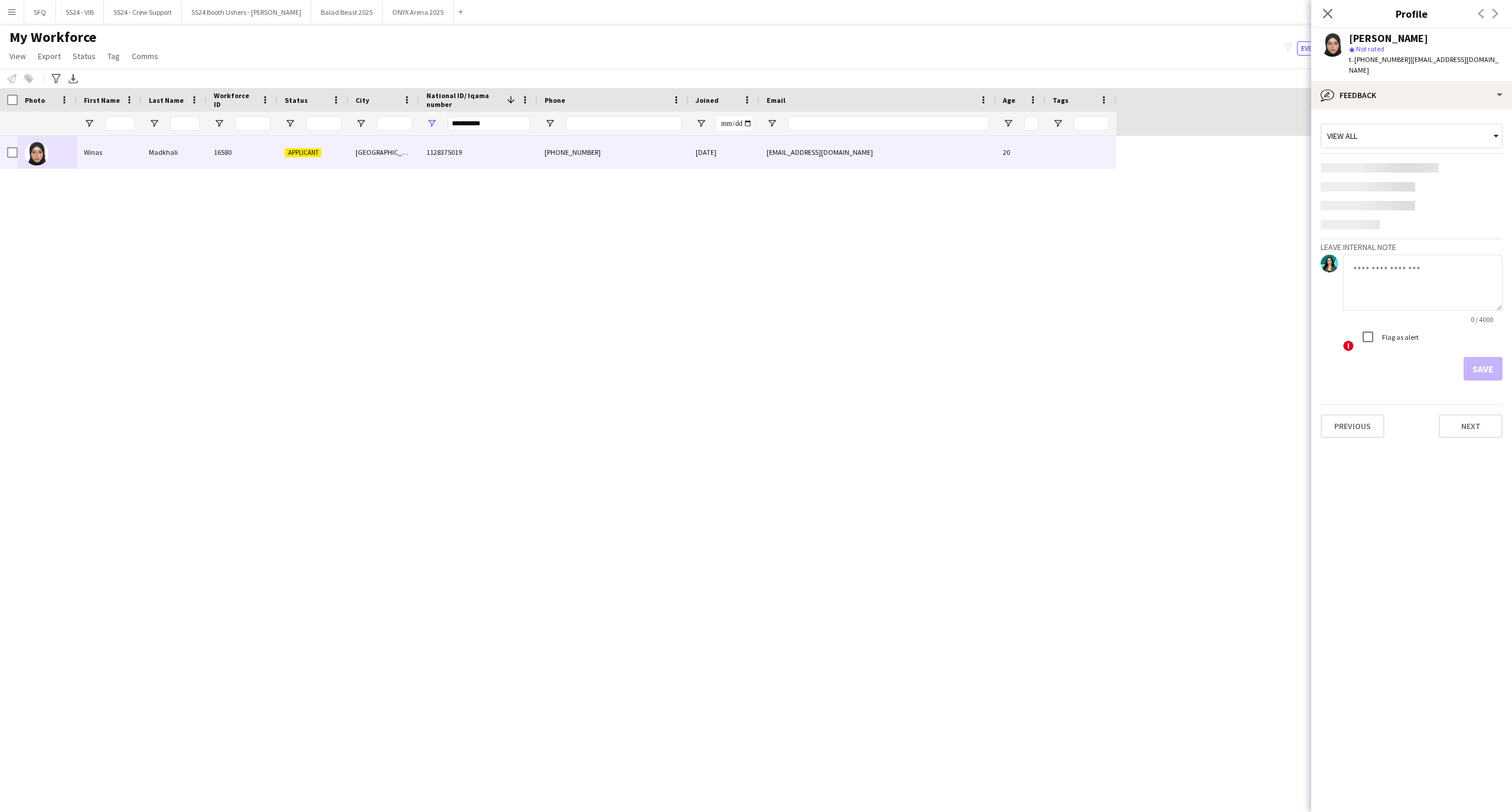
click at [1440, 260] on textarea at bounding box center [1423, 283] width 159 height 56
type textarea "*"
type textarea "*******"
click at [1470, 302] on button "Save" at bounding box center [1483, 314] width 39 height 23
click at [447, 111] on div "National ID/ Iqama number 1" at bounding box center [478, 100] width 104 height 23
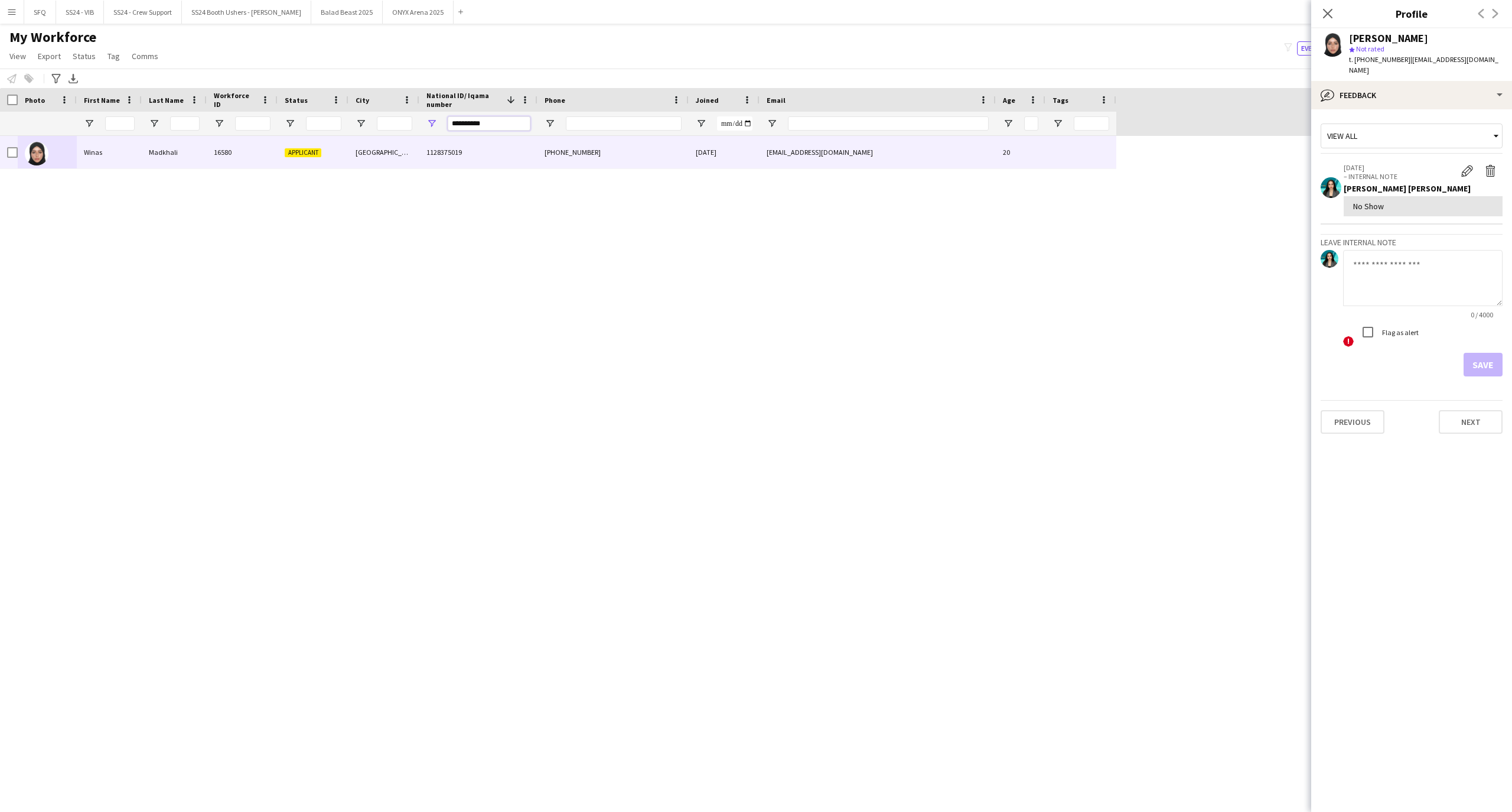
click at [472, 124] on input "**********" at bounding box center [489, 123] width 83 height 14
click at [472, 124] on input "**********" at bounding box center [489, 123] width 83 height 14
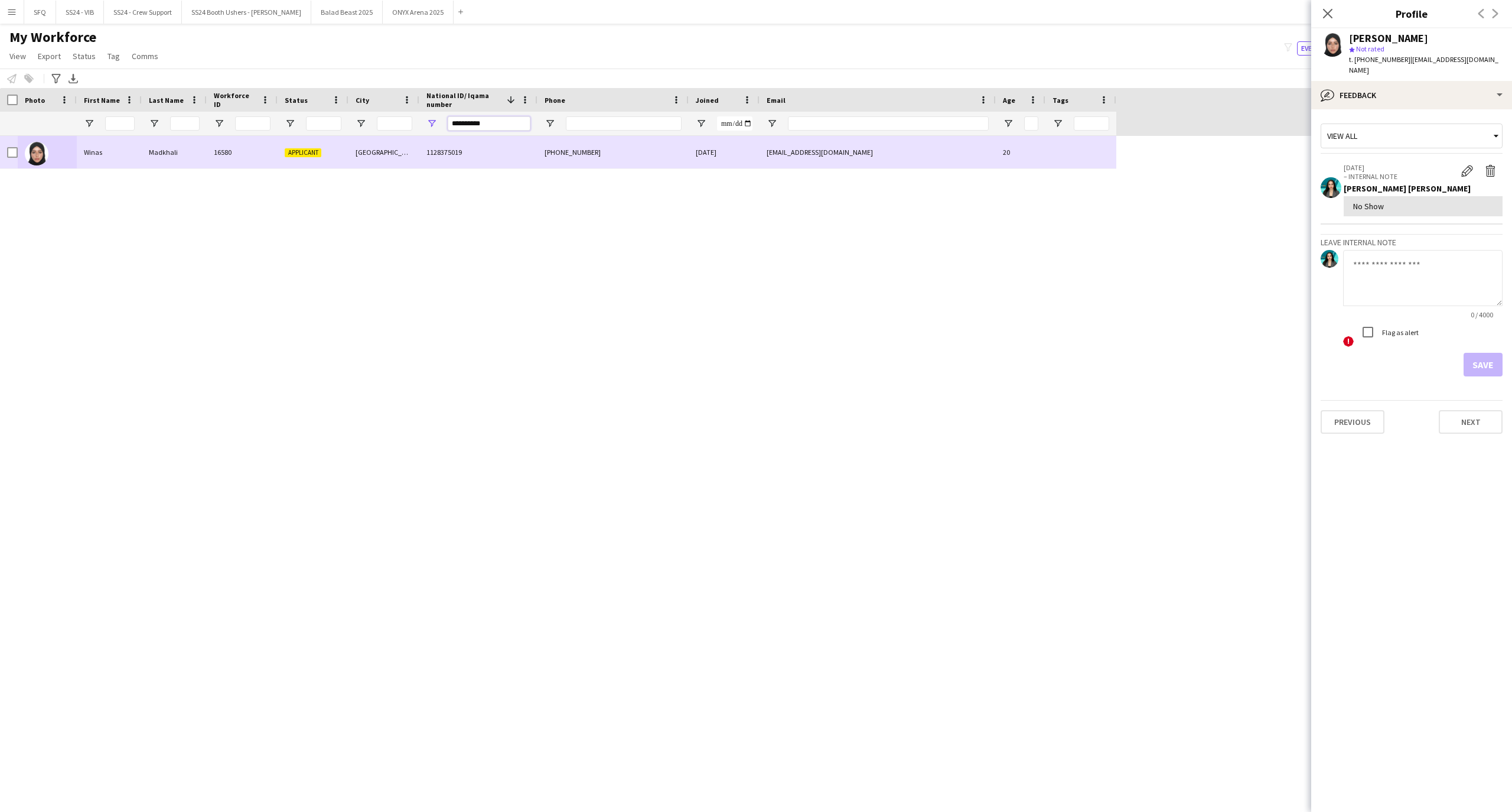
paste input "National ID/ Iqama number Filter Input"
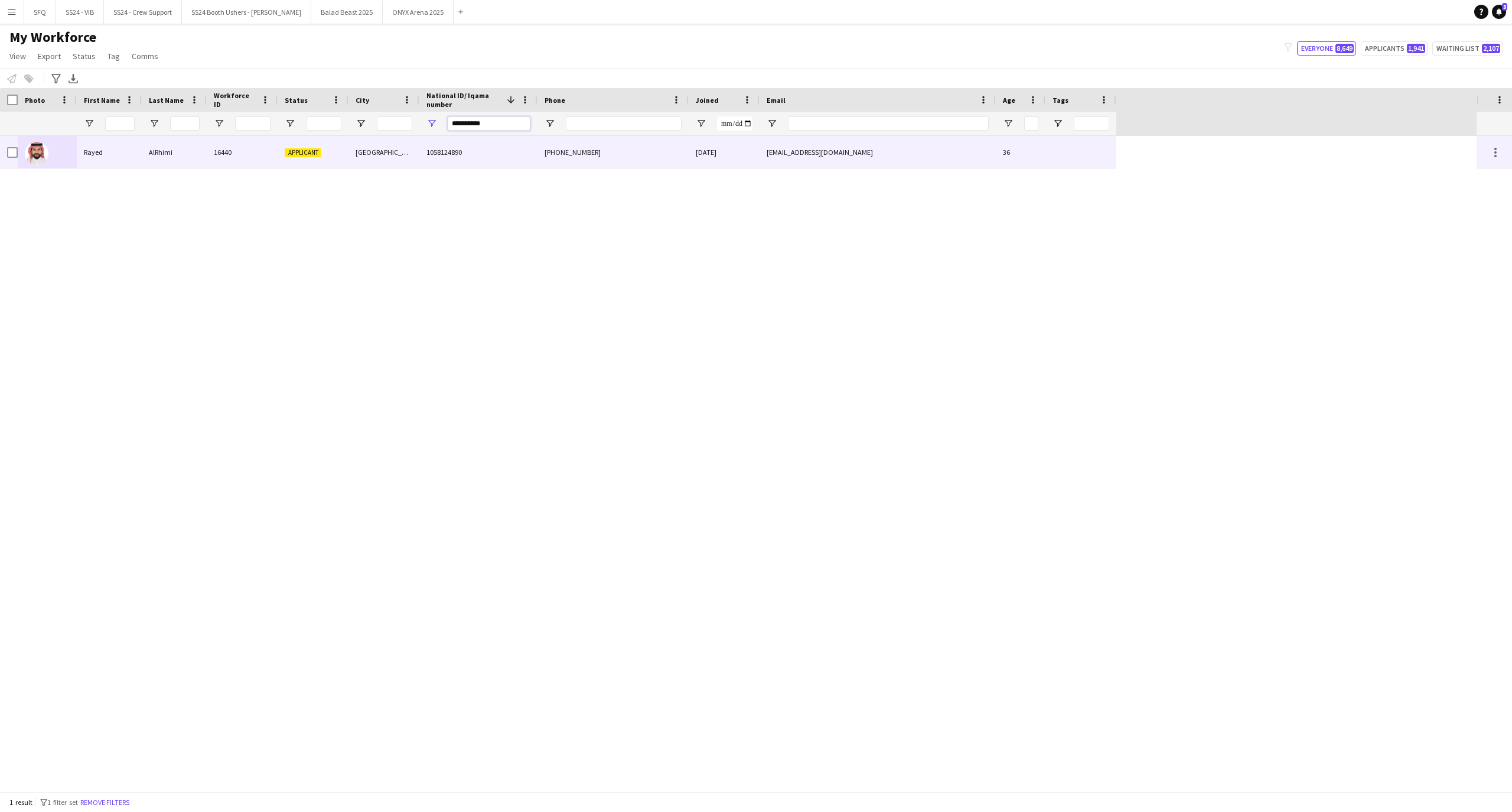
type input "**********"
click at [291, 144] on div "Applicant" at bounding box center [312, 152] width 71 height 32
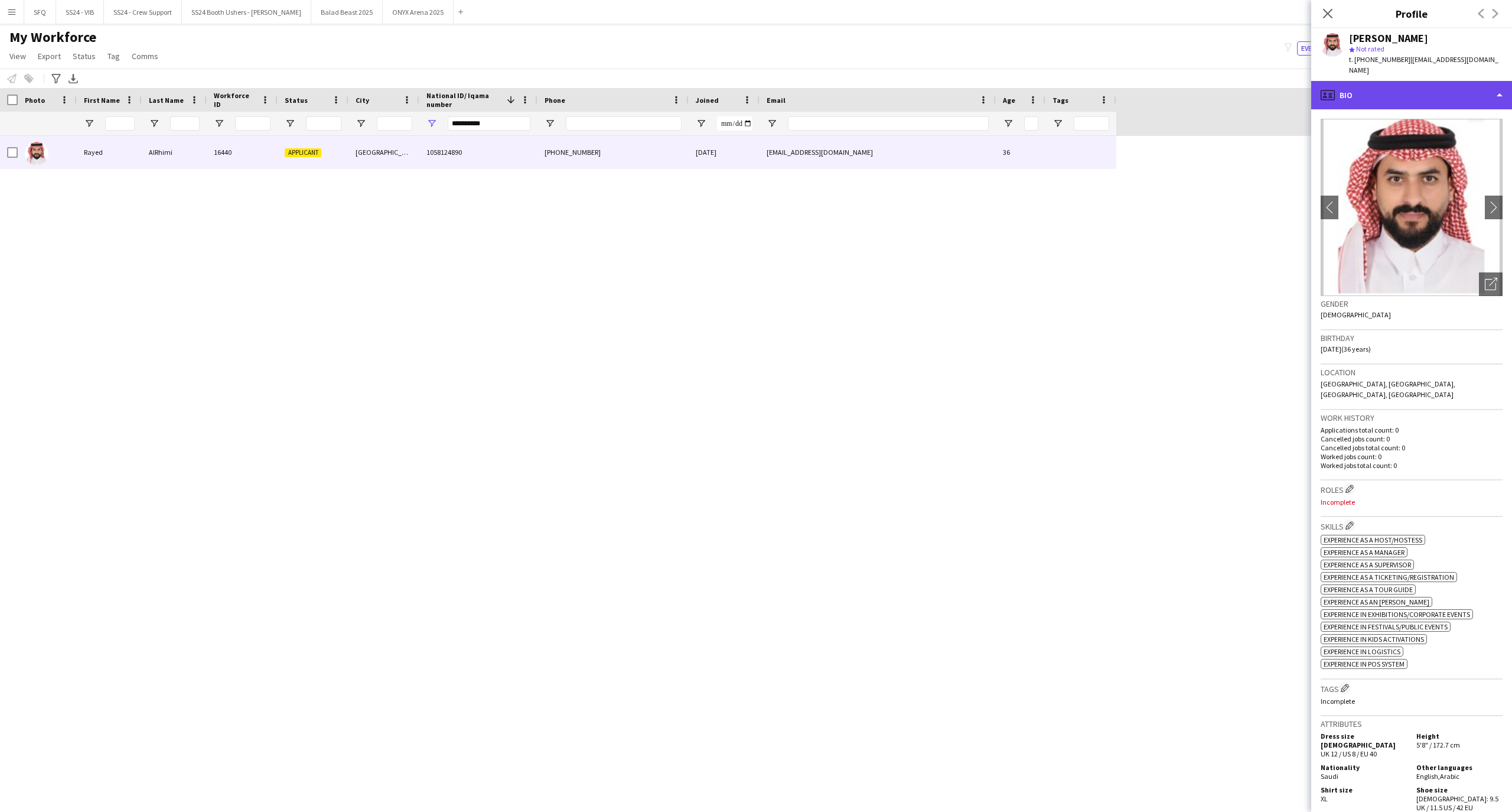
click at [1355, 81] on div "profile Bio" at bounding box center [1412, 95] width 201 height 28
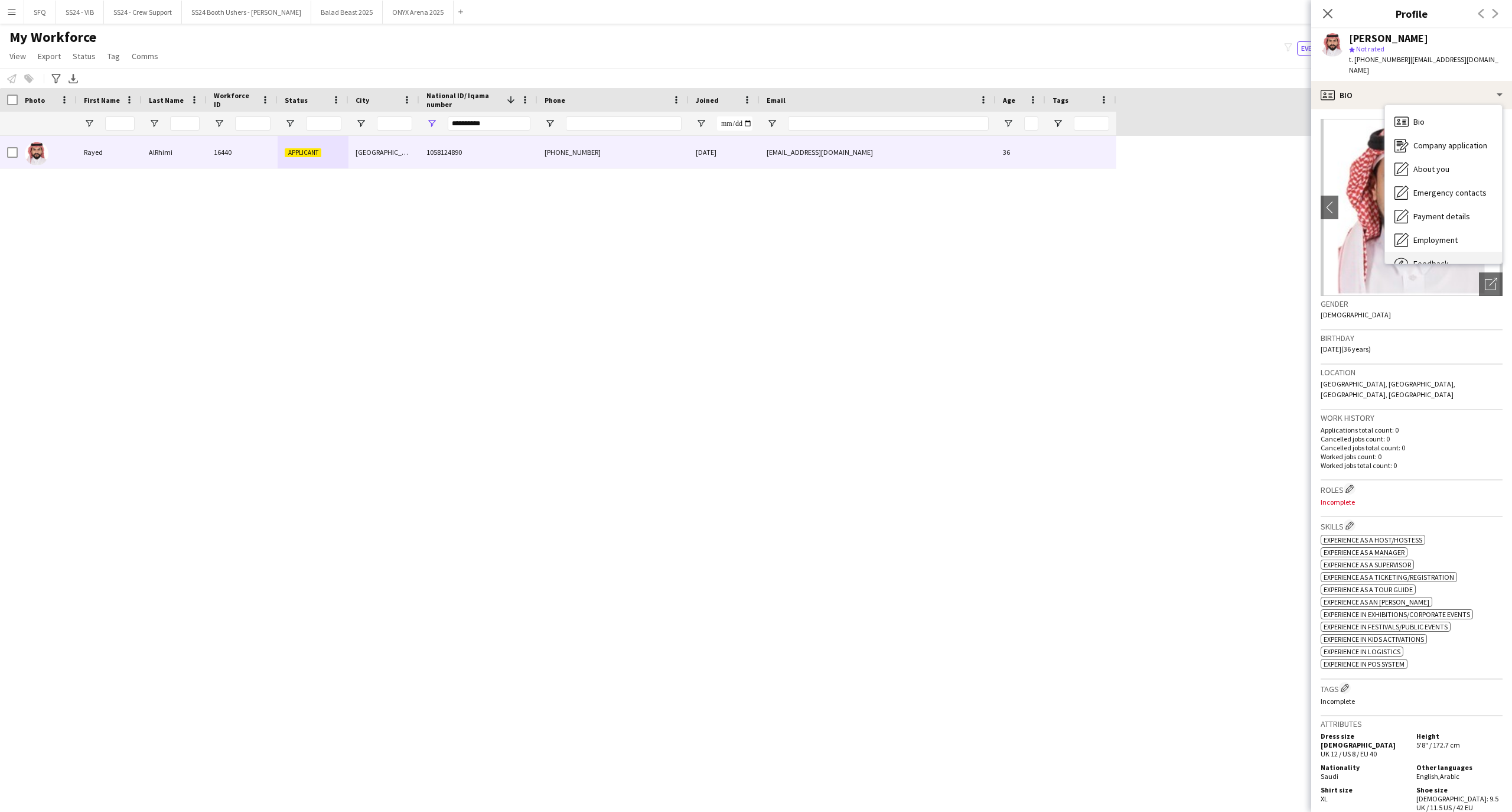
click at [1426, 252] on div "Feedback Feedback" at bounding box center [1443, 263] width 117 height 23
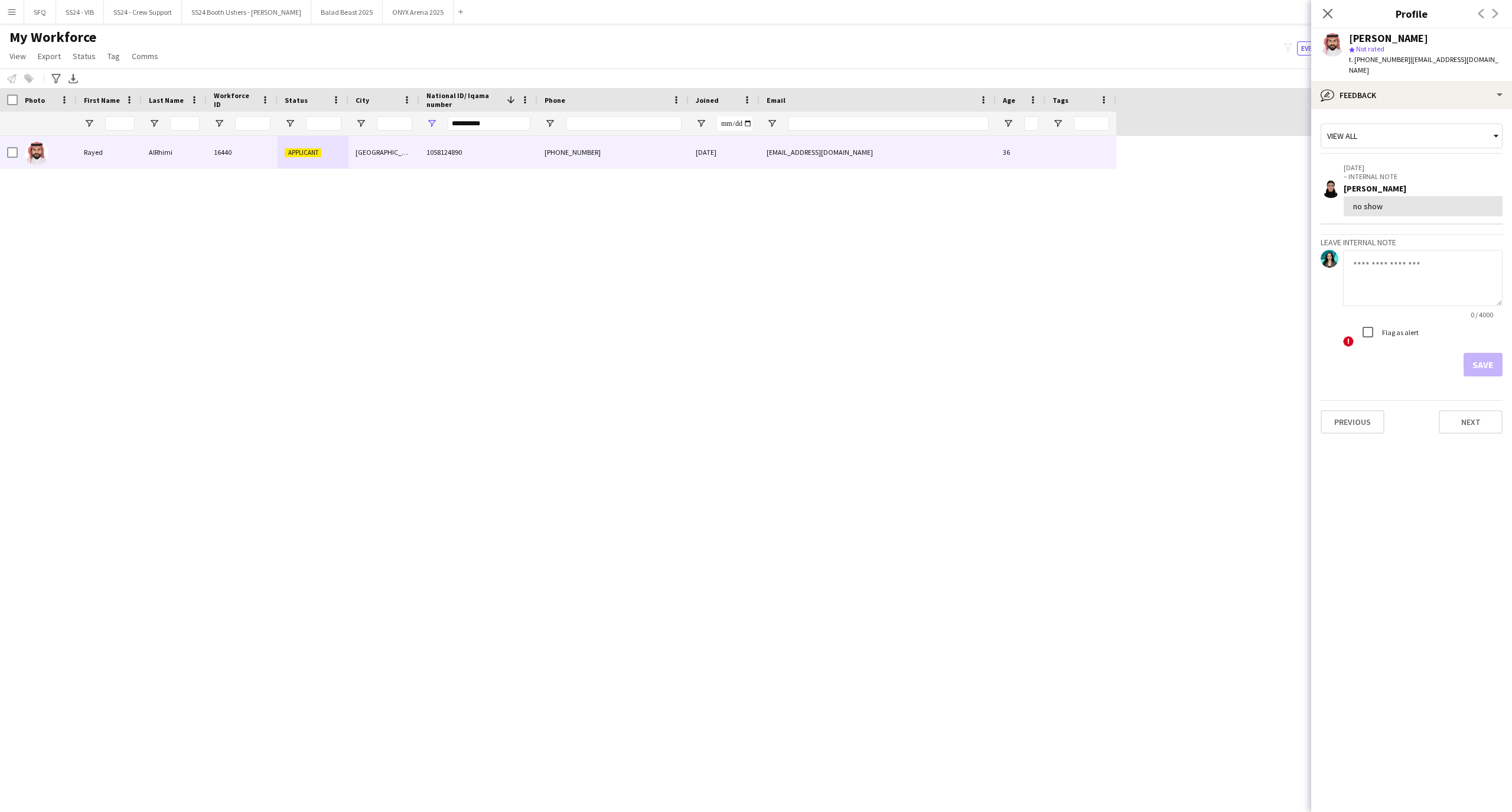
click at [1404, 265] on textarea at bounding box center [1423, 278] width 159 height 56
type textarea "*******"
click at [1475, 361] on button "Save" at bounding box center [1483, 364] width 39 height 23
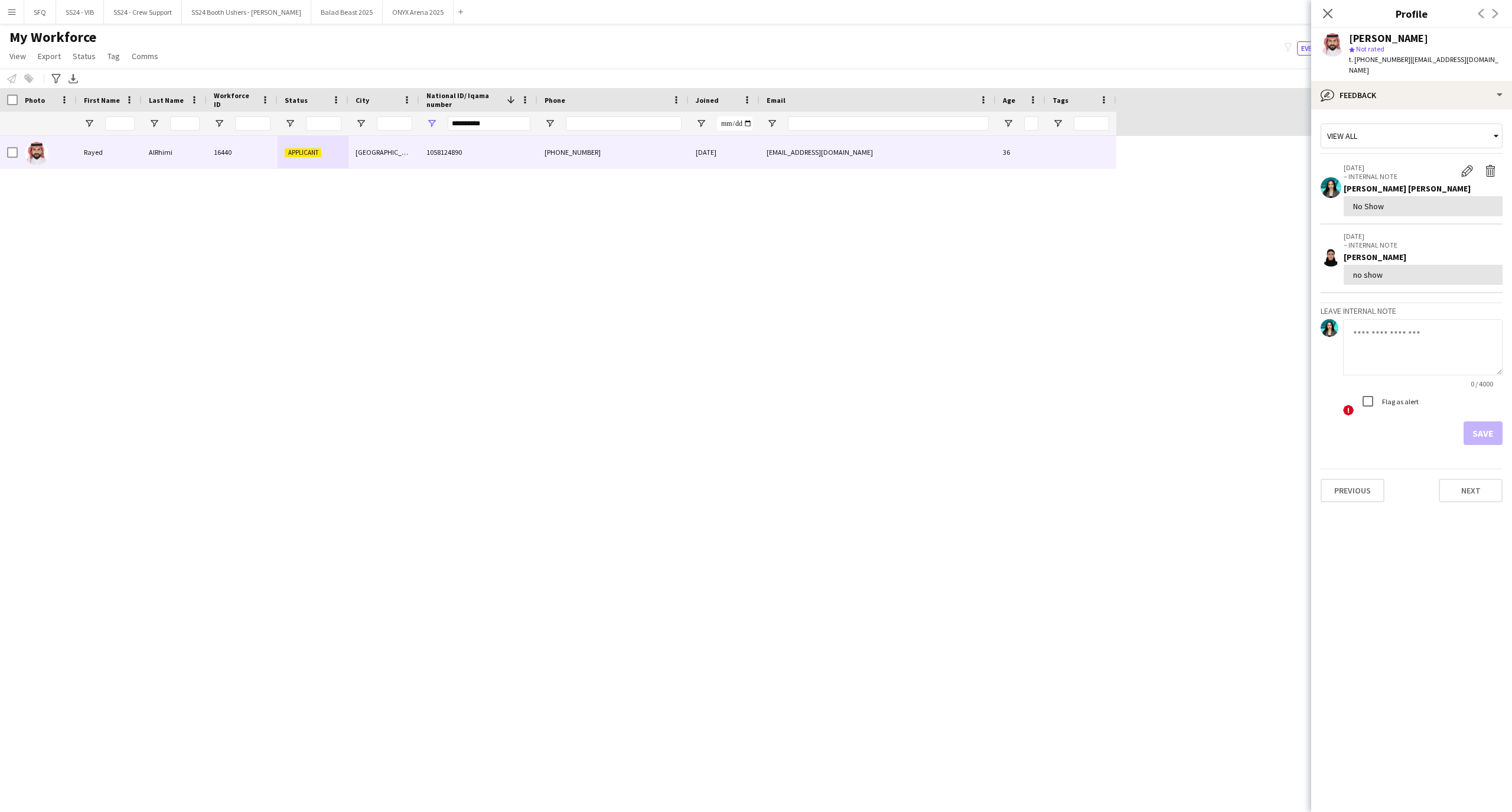
click at [1364, 67] on div "[PERSON_NAME] star Not rated t. [PHONE_NUMBER] | [EMAIL_ADDRESS][DOMAIN_NAME]" at bounding box center [1412, 54] width 201 height 52
click at [1361, 81] on div "bubble-pencil Feedback" at bounding box center [1412, 95] width 201 height 28
click at [1407, 162] on icon at bounding box center [1403, 168] width 12 height 12
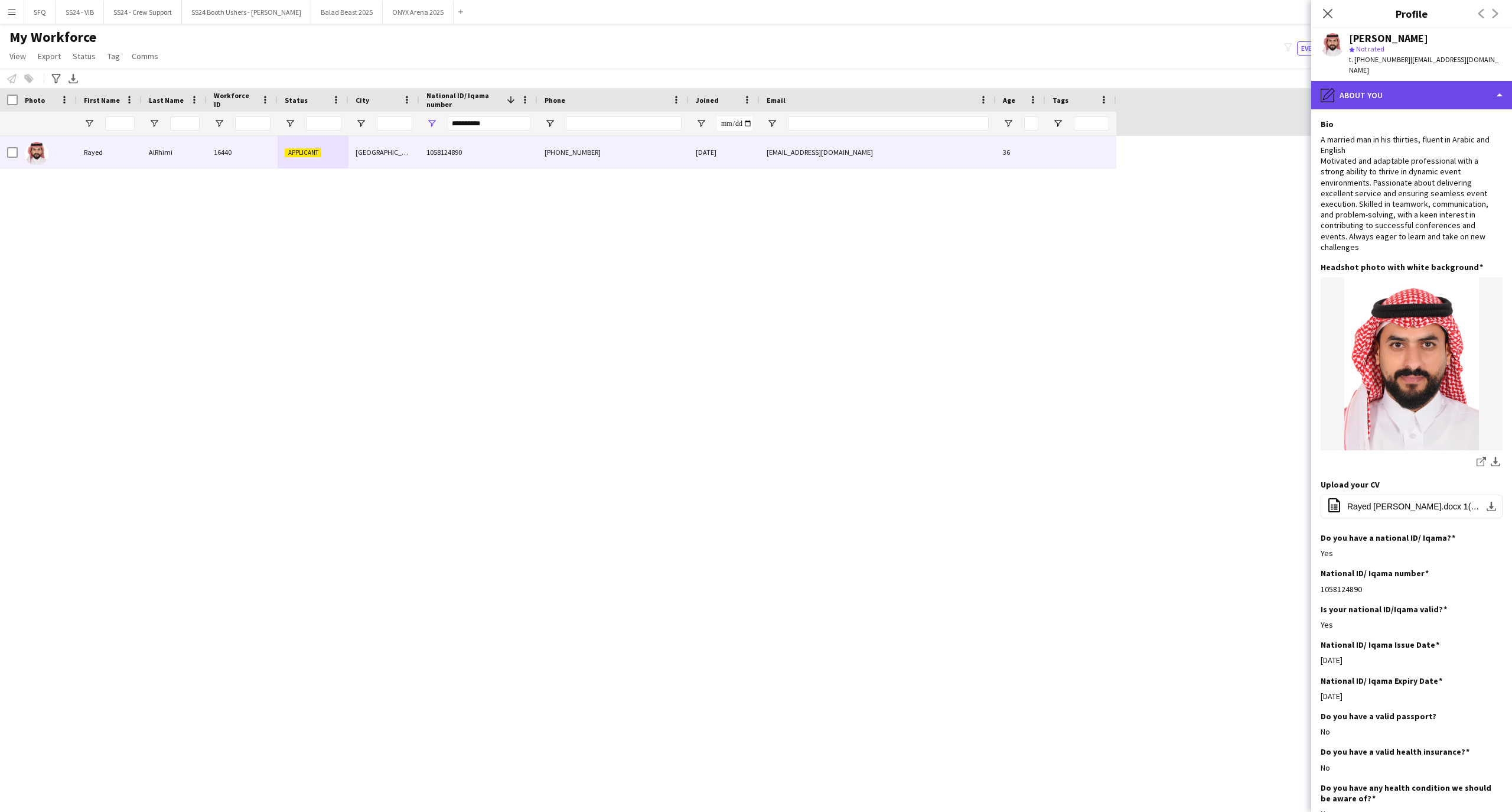
click at [1326, 88] on icon "pencil4" at bounding box center [1328, 95] width 14 height 14
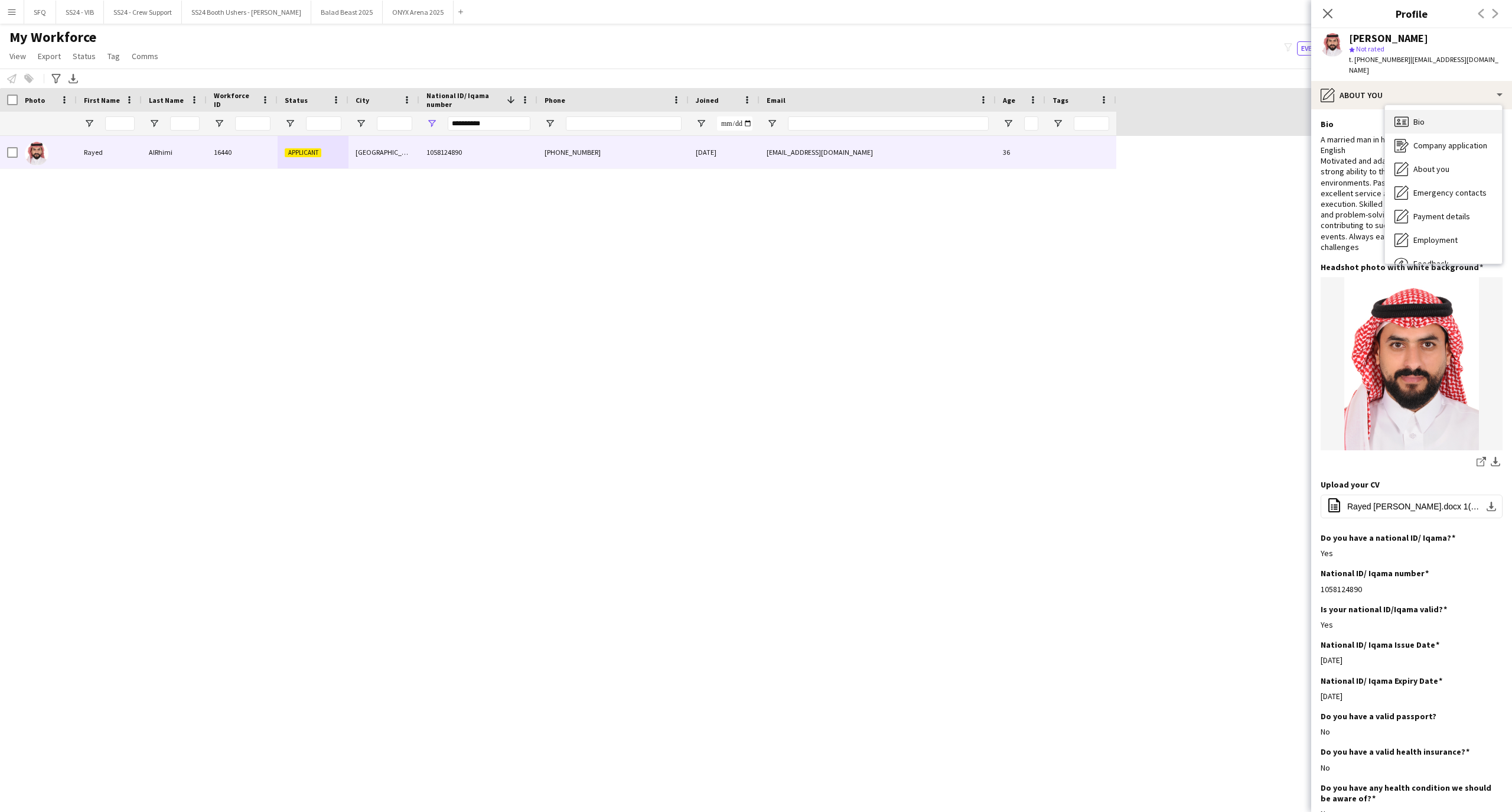
click at [1397, 115] on icon "Bio" at bounding box center [1402, 121] width 14 height 14
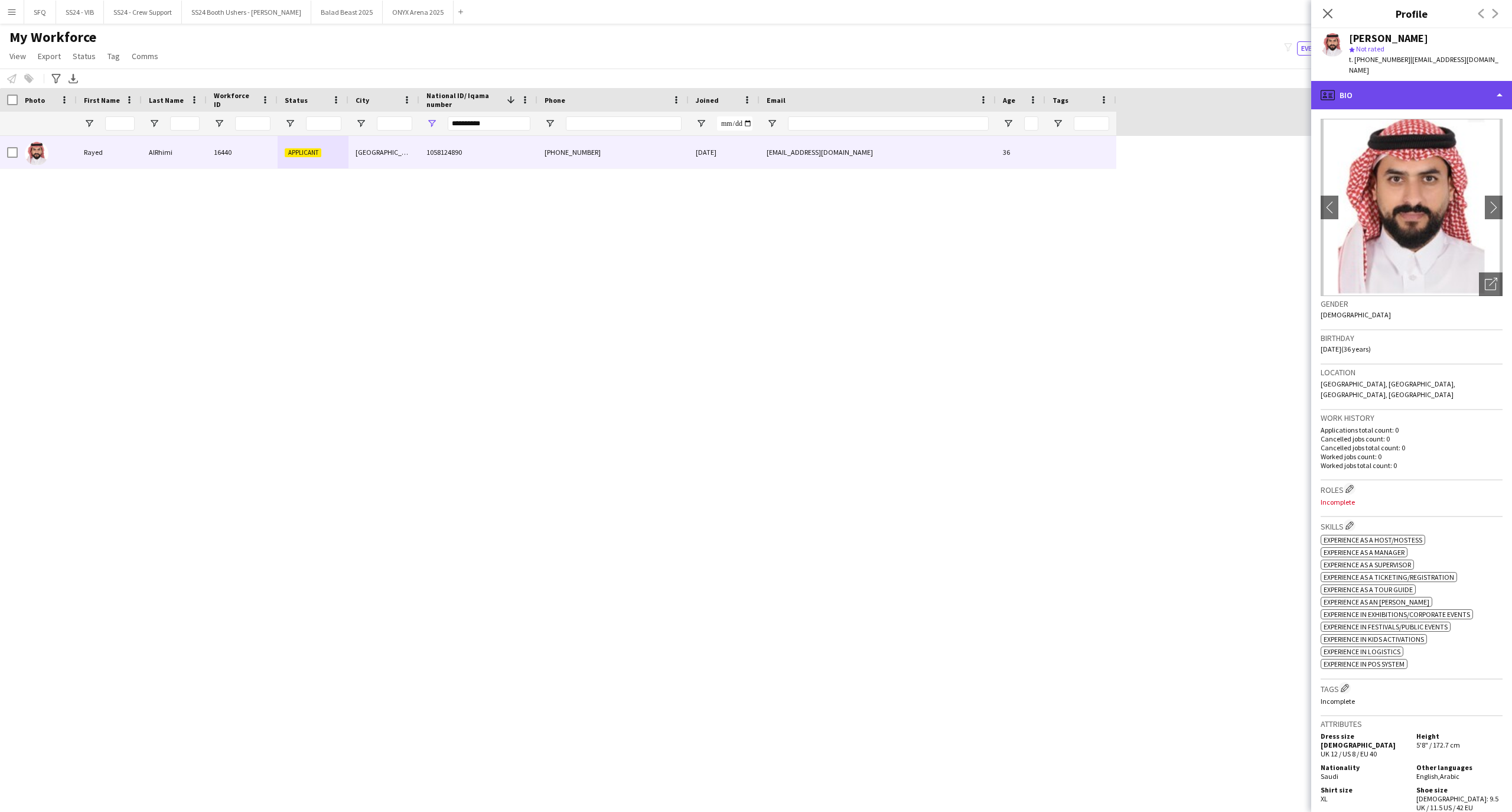
click at [1377, 89] on div "profile Bio" at bounding box center [1412, 95] width 201 height 28
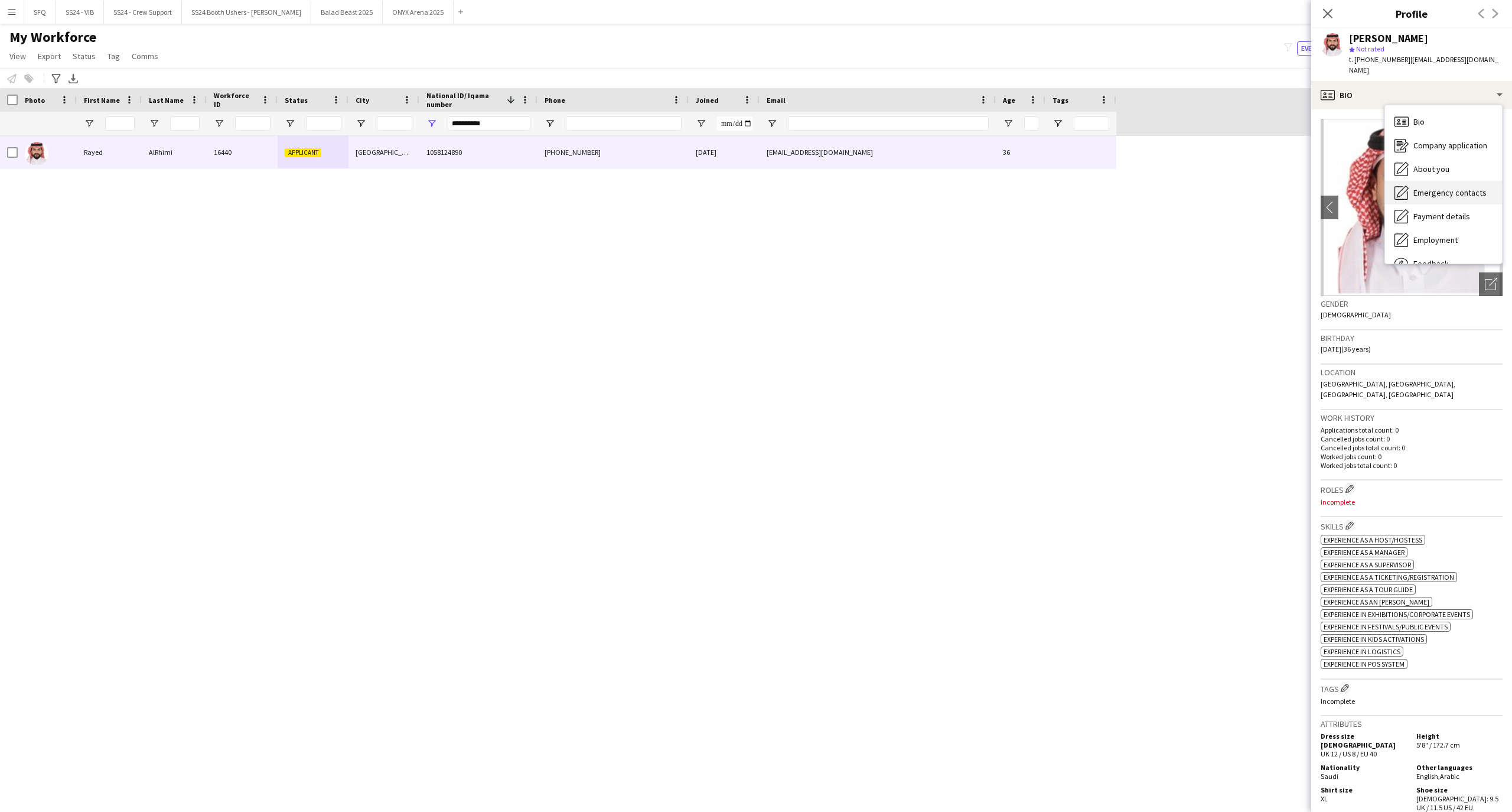
click at [1427, 181] on div "Emergency contacts Emergency contacts" at bounding box center [1443, 193] width 117 height 23
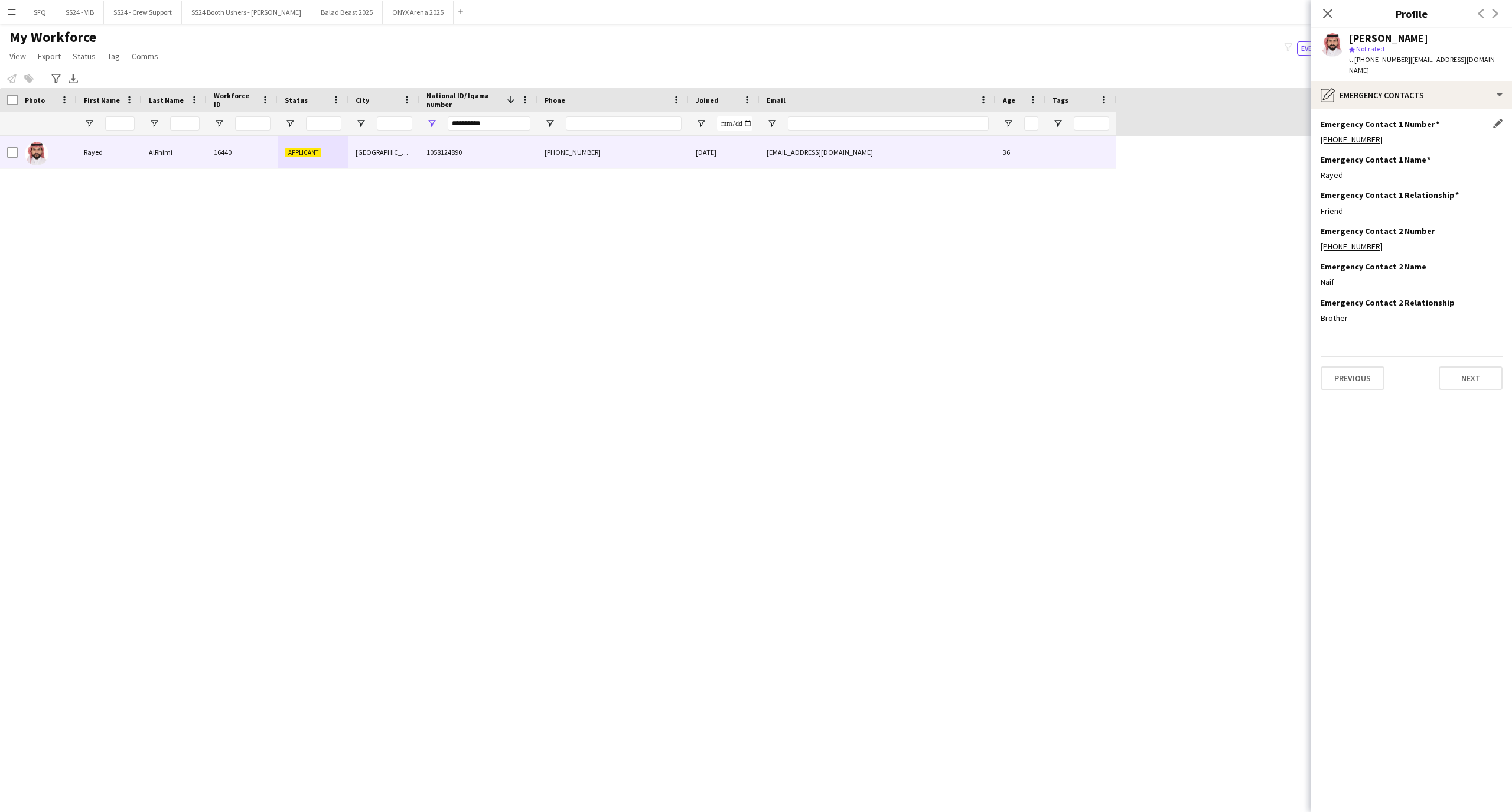
click at [1403, 119] on h3 "Emergency Contact 1 Number" at bounding box center [1380, 124] width 119 height 11
click at [1392, 85] on div "pencil4 Emergency contacts" at bounding box center [1412, 95] width 201 height 28
click at [1420, 164] on span "About you" at bounding box center [1431, 169] width 36 height 11
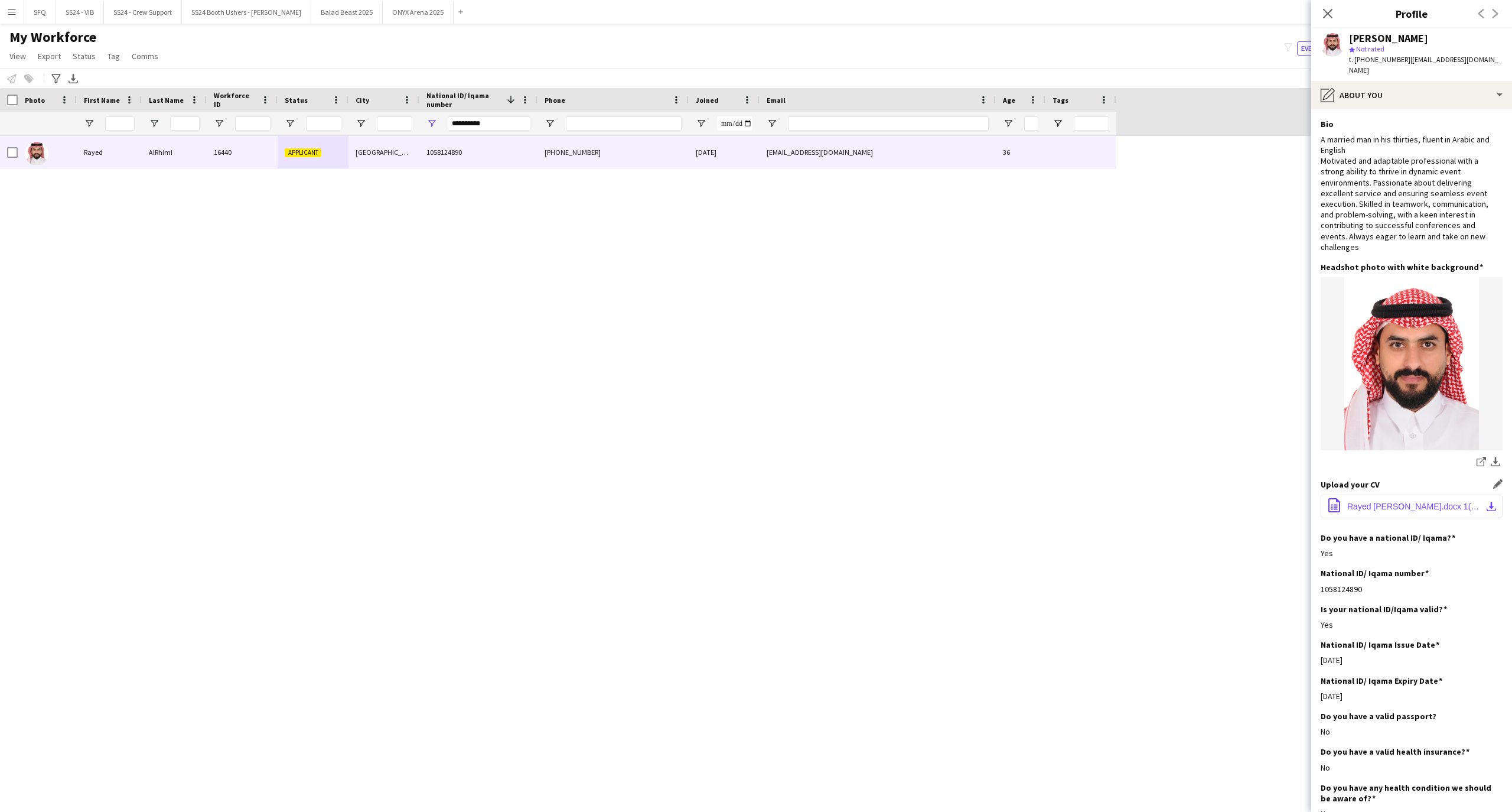
click at [1404, 501] on button "office-file-sheet Rayed [PERSON_NAME].docx 1(1).docx download-bottom" at bounding box center [1412, 506] width 182 height 23
click at [1262, 22] on app-navbar "Menu Boards Boards Boards All jobs Status Workforce Workforce My Workforce Recr…" at bounding box center [756, 12] width 1512 height 23
click at [1491, 110] on app-section-data-types "Bio Edit this field A married man in his thirties, fluent in Arabic and English…" at bounding box center [1412, 461] width 201 height 702
click at [1447, 81] on div "pencil4 About you" at bounding box center [1412, 95] width 201 height 28
click at [1463, 114] on div "Bio Bio" at bounding box center [1443, 121] width 117 height 23
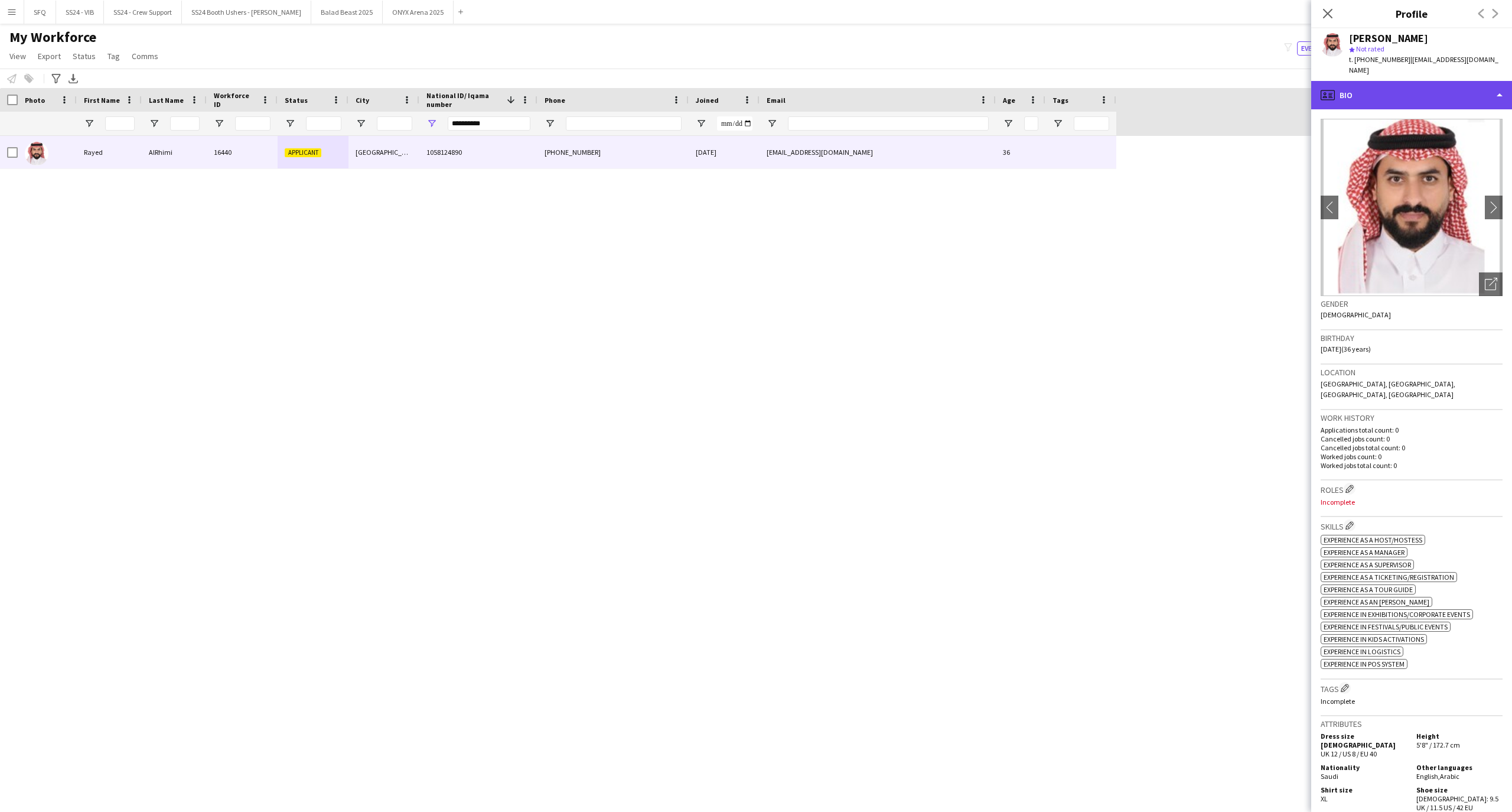
click at [1368, 85] on div "profile Bio" at bounding box center [1412, 95] width 201 height 28
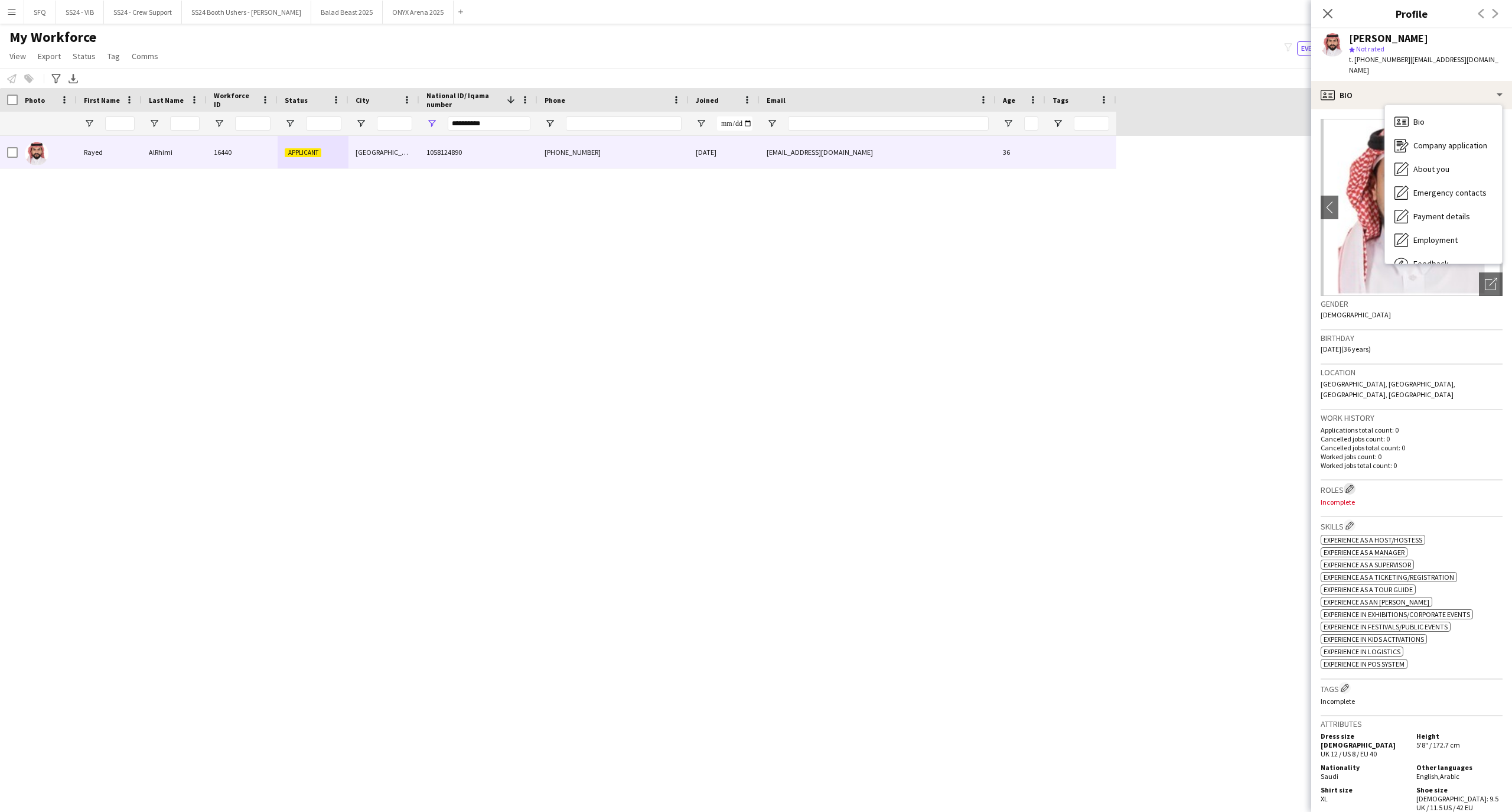
click at [1350, 484] on app-icon "Edit crew company roles" at bounding box center [1350, 488] width 8 height 8
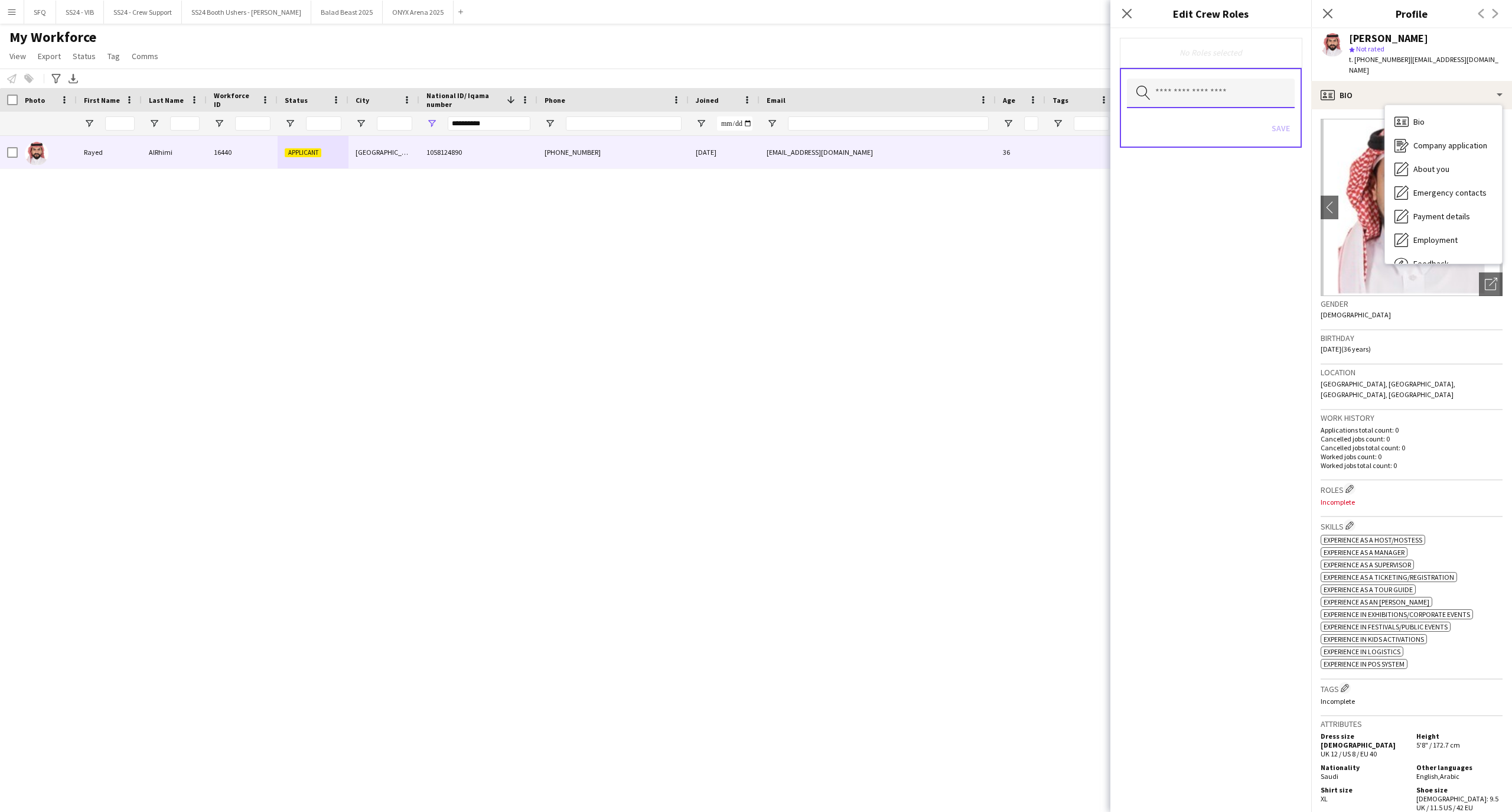
click at [1177, 100] on input "text" at bounding box center [1211, 94] width 168 height 30
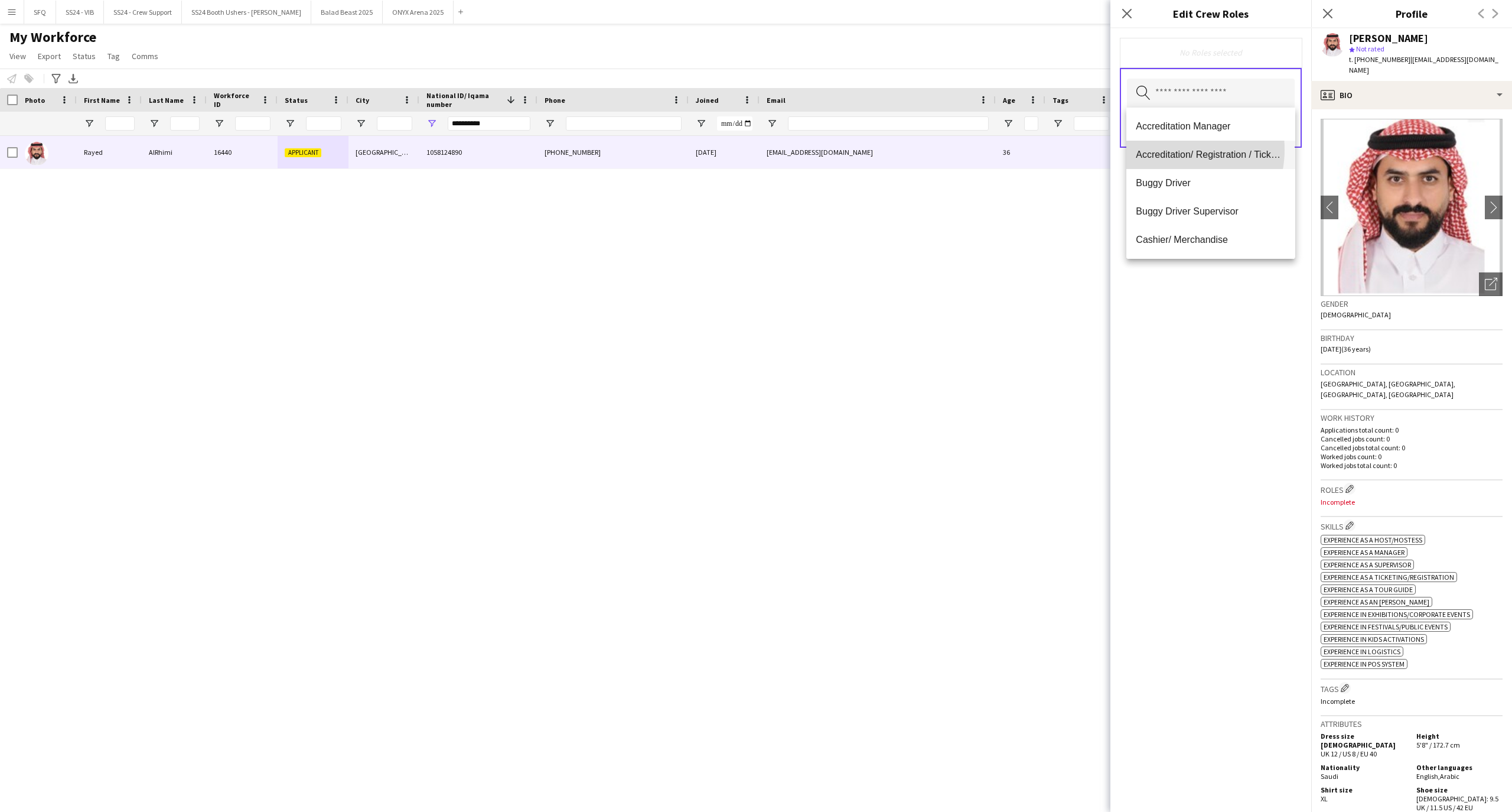
click at [1170, 149] on span "Accreditation/ Registration / Ticketing" at bounding box center [1211, 154] width 149 height 12
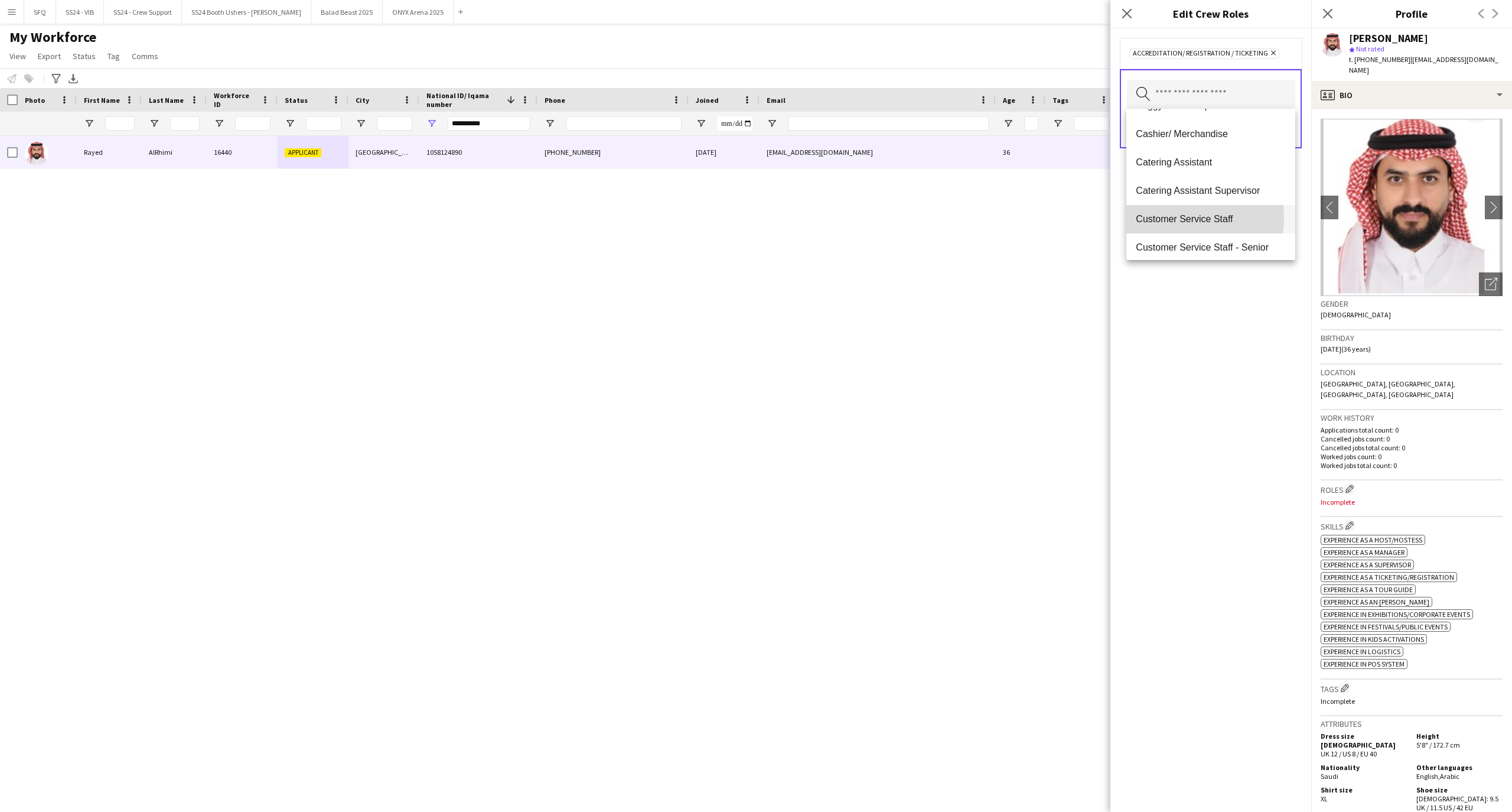
click at [1162, 218] on span "Customer Service Staff" at bounding box center [1211, 219] width 149 height 12
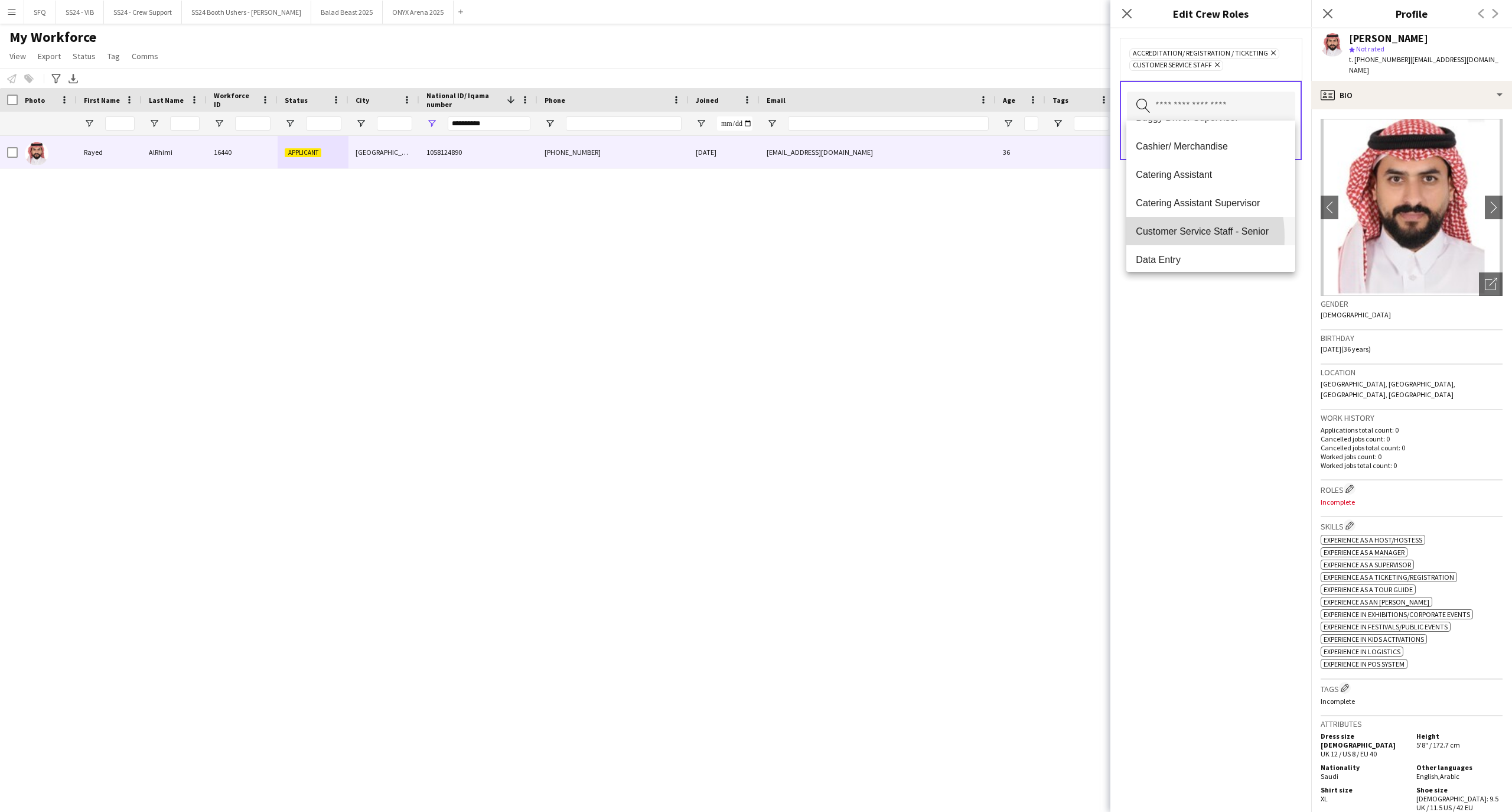
click at [1145, 237] on mat-option "Customer Service Staff - Senior" at bounding box center [1211, 231] width 169 height 28
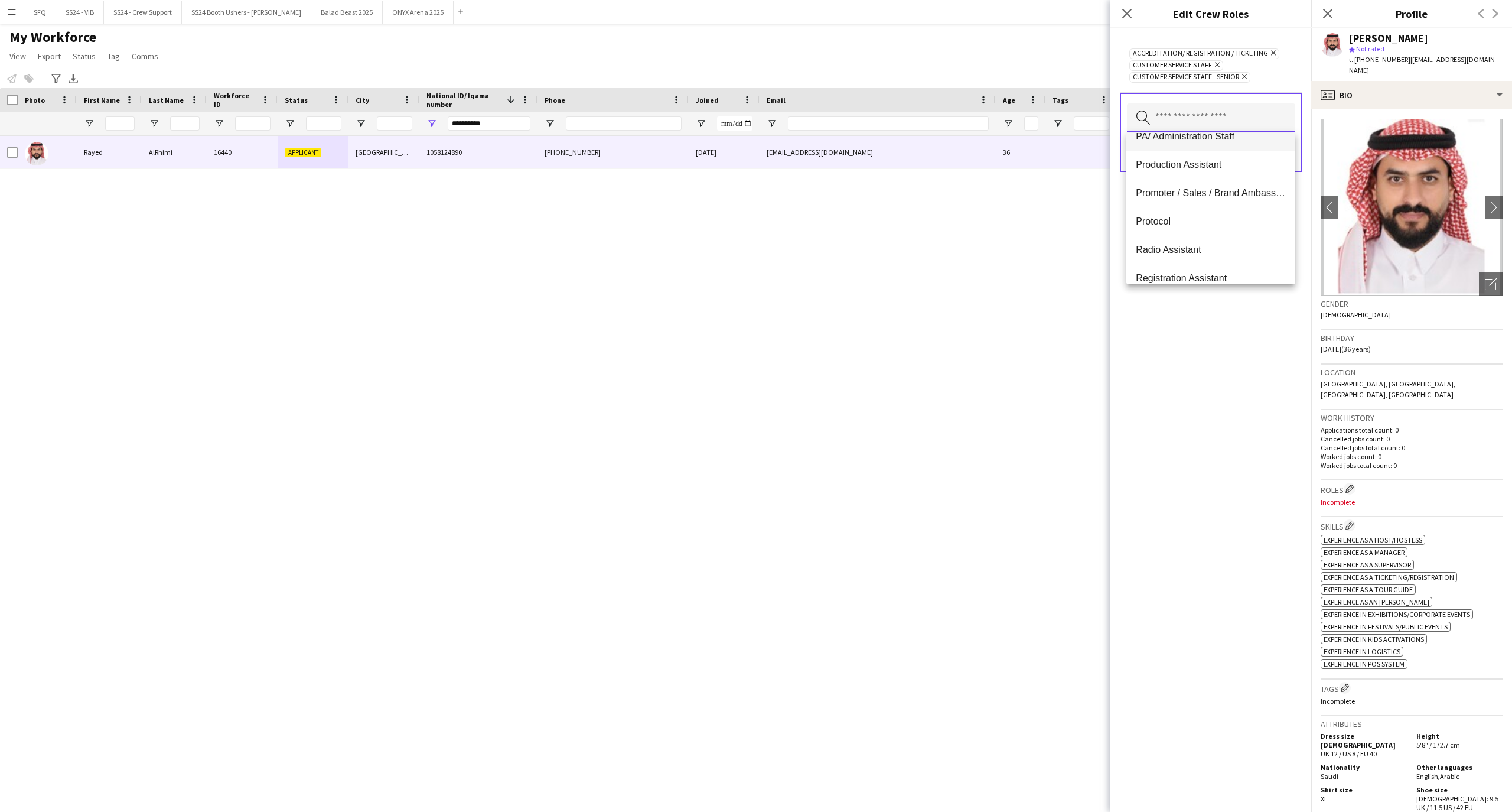
scroll to position [551, 0]
click at [1176, 174] on mat-option "Promoter / Sales / Brand Ambassador" at bounding box center [1211, 168] width 169 height 28
click at [1187, 227] on mat-option "Ride Operator" at bounding box center [1211, 218] width 169 height 28
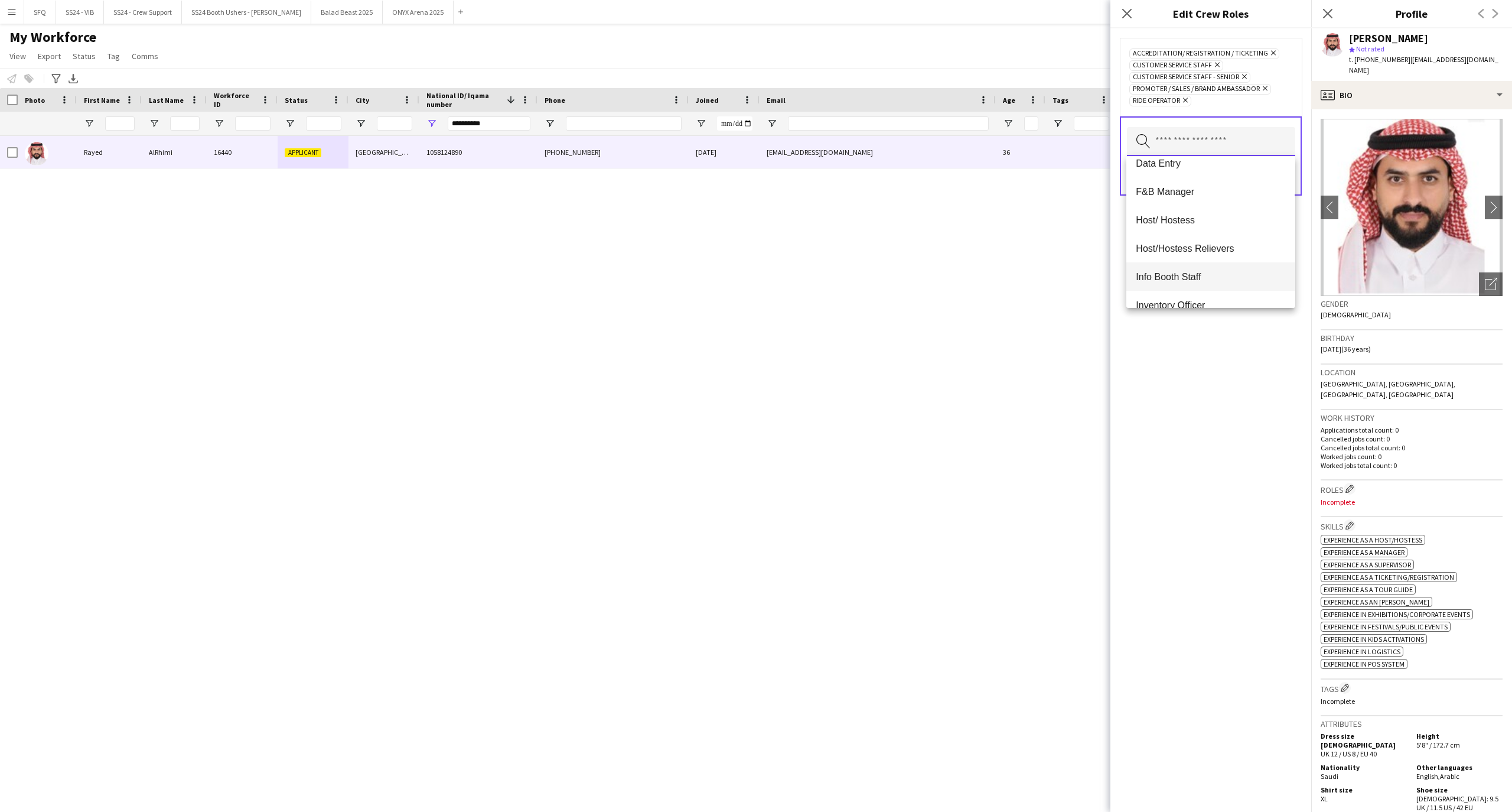
scroll to position [157, 0]
click at [1172, 240] on span "Host/ Hostess" at bounding box center [1211, 246] width 149 height 12
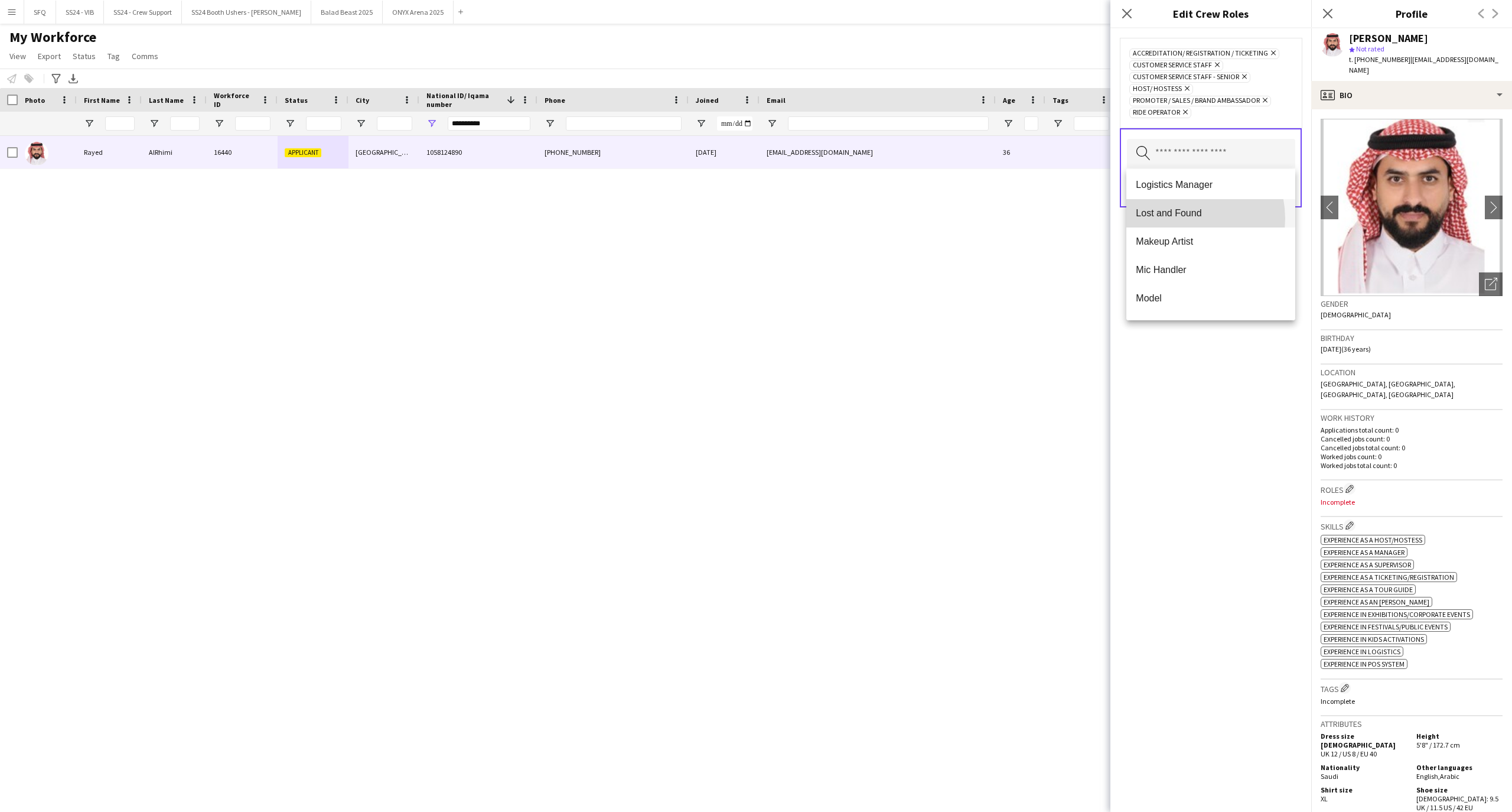
click at [1179, 218] on mat-option "Lost and Found" at bounding box center [1211, 213] width 169 height 28
click at [1174, 210] on span "Info Booth Staff" at bounding box center [1211, 207] width 149 height 12
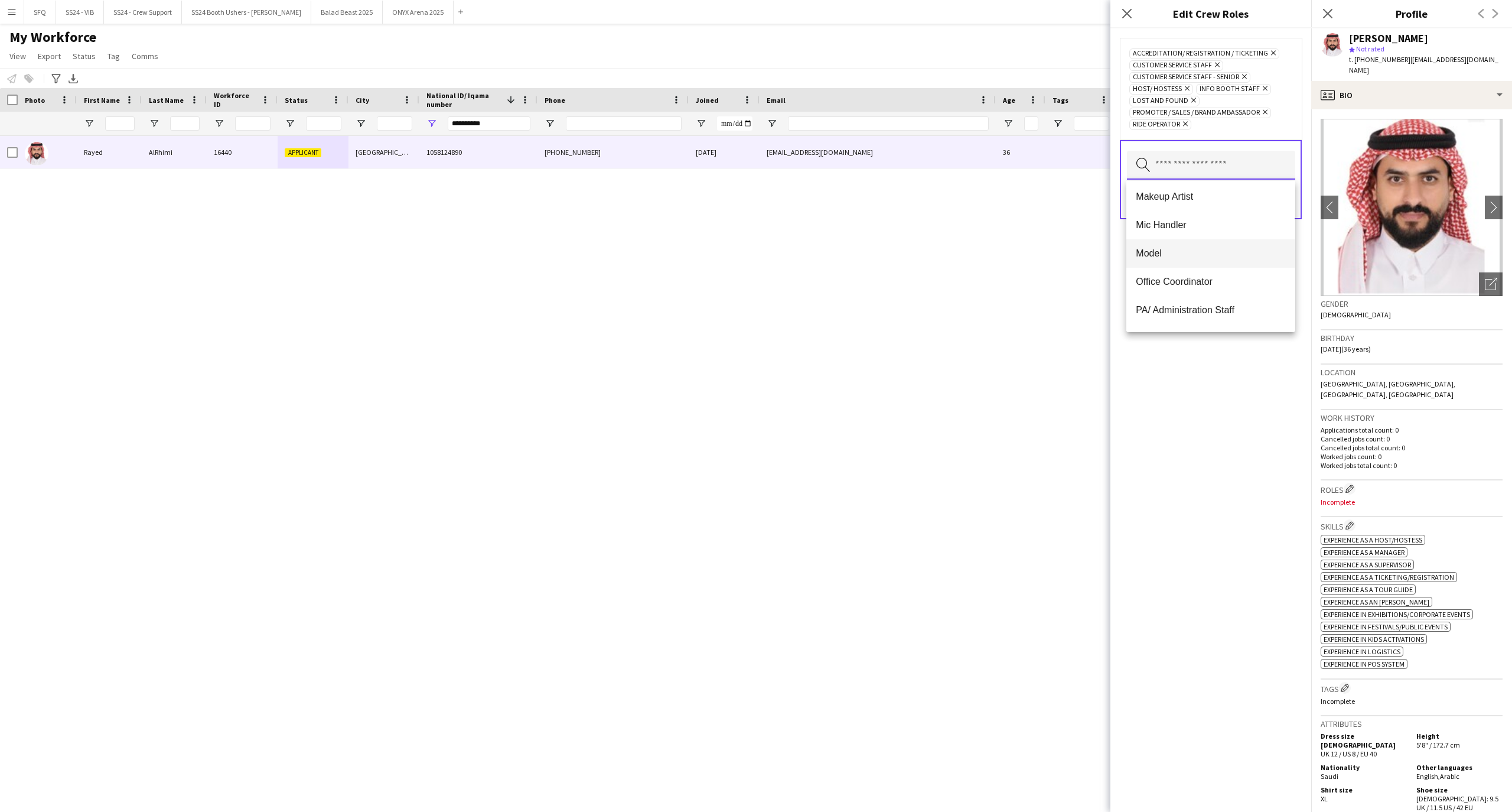
scroll to position [394, 0]
click at [1175, 279] on mat-option "Protocol" at bounding box center [1211, 288] width 169 height 28
click at [1182, 371] on div "Accreditation/ Registration / Ticketing Remove Customer Service Staff Remove Cu…" at bounding box center [1211, 419] width 201 height 783
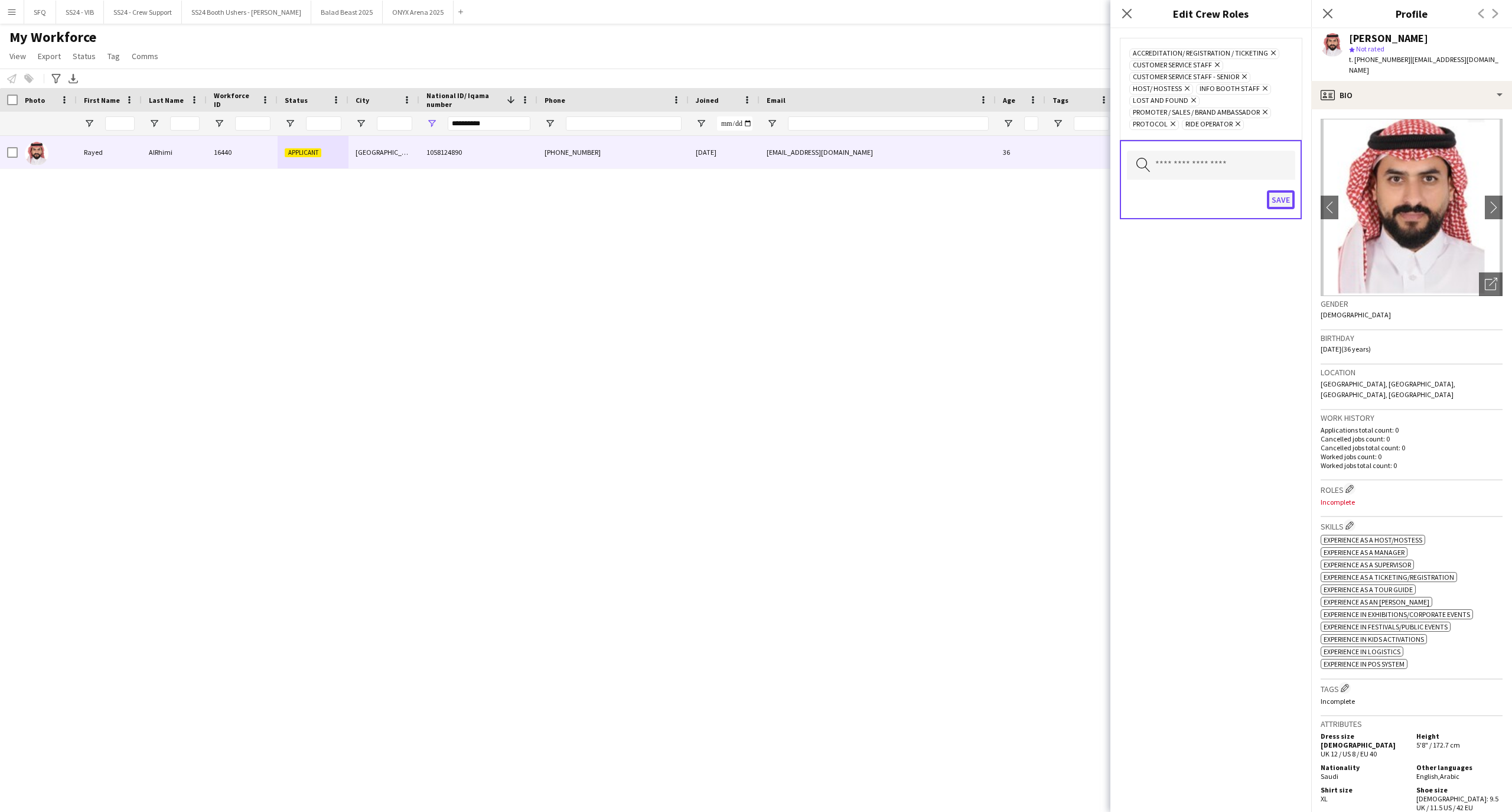
click at [1285, 202] on button "Save" at bounding box center [1280, 199] width 27 height 19
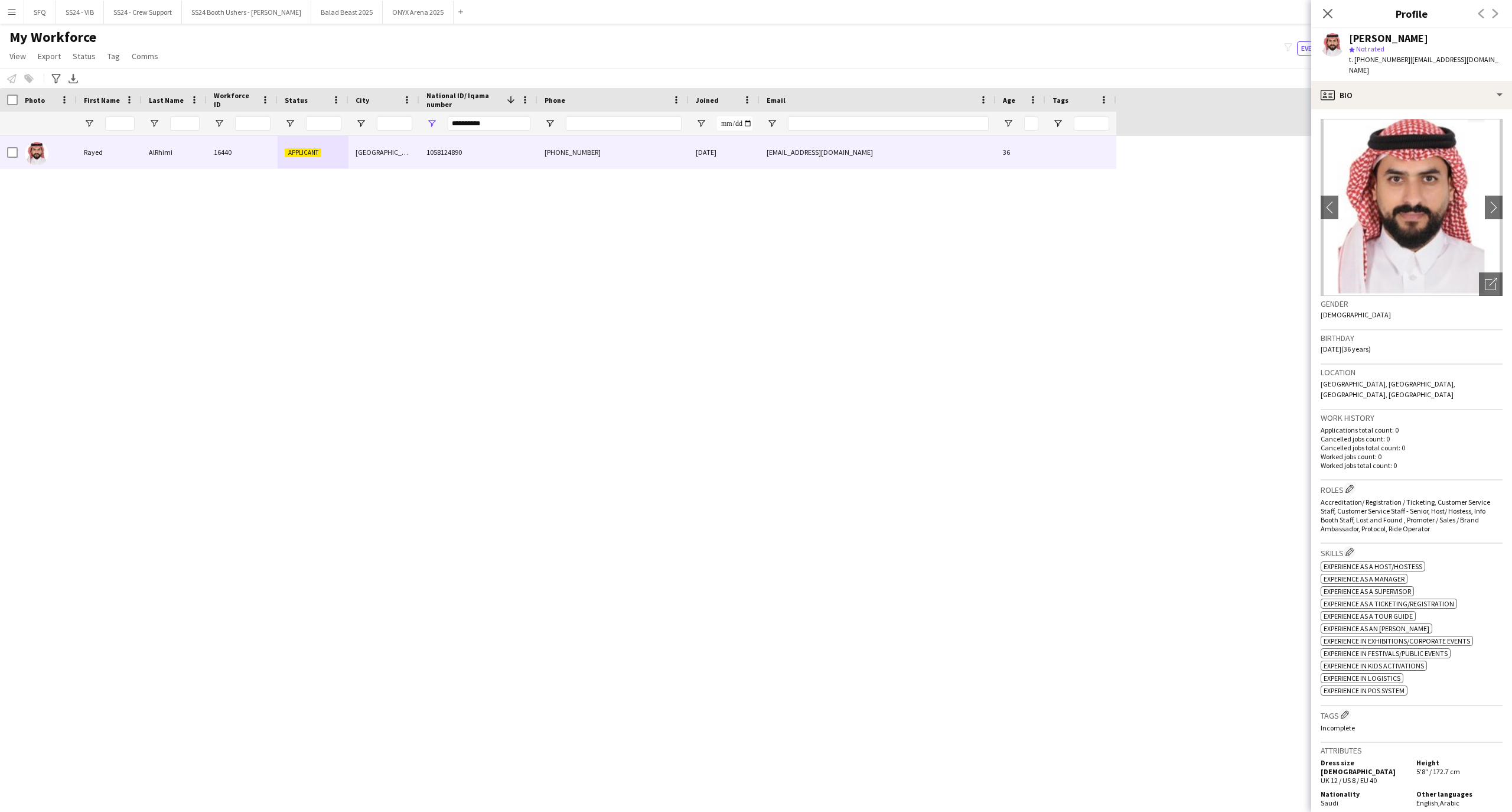
click at [1405, 110] on app-crew-profile-bio "chevron-left chevron-right Open photos pop-in Gender [DEMOGRAPHIC_DATA] Birthda…" at bounding box center [1412, 461] width 201 height 702
click at [1403, 110] on app-crew-profile-bio "chevron-left chevron-right Open photos pop-in Gender [DEMOGRAPHIC_DATA] Birthda…" at bounding box center [1412, 461] width 201 height 702
click at [1395, 81] on div "profile Bio" at bounding box center [1412, 95] width 201 height 28
click at [1430, 212] on div "Payment details Payment details" at bounding box center [1443, 216] width 117 height 23
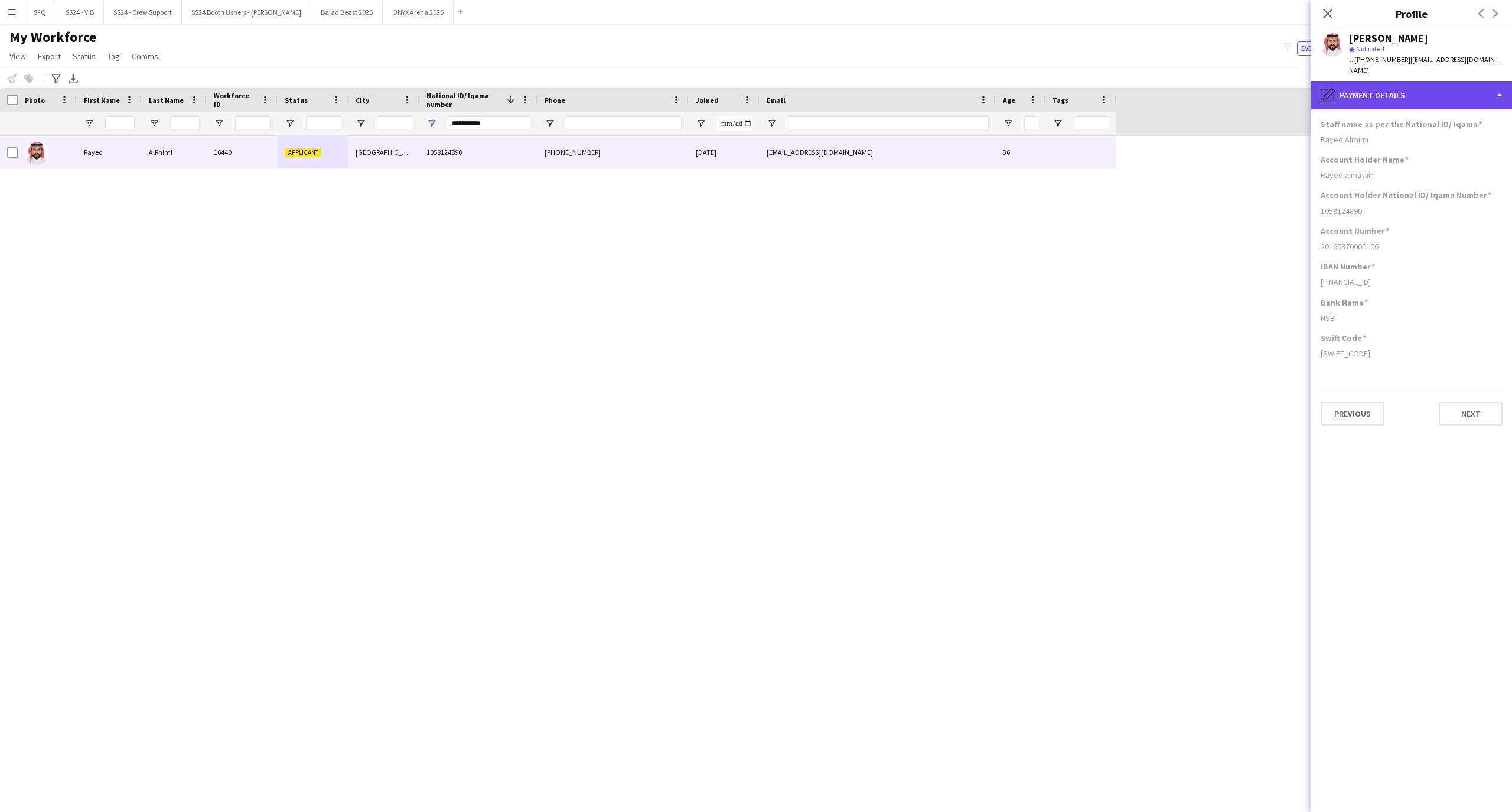
click at [1354, 81] on div "pencil4 Payment details" at bounding box center [1412, 95] width 201 height 28
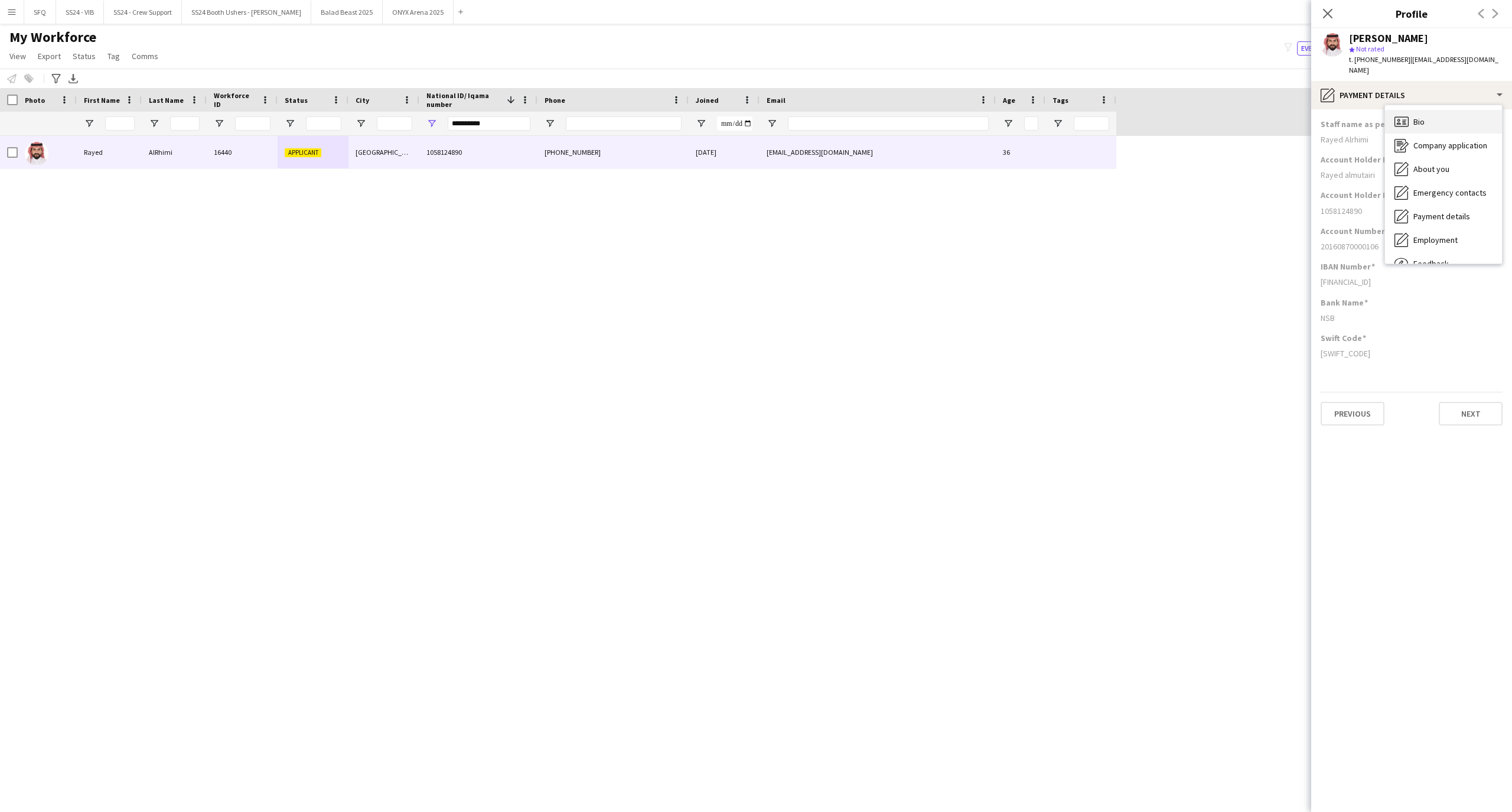
click at [1436, 112] on div "Bio Bio" at bounding box center [1443, 121] width 117 height 23
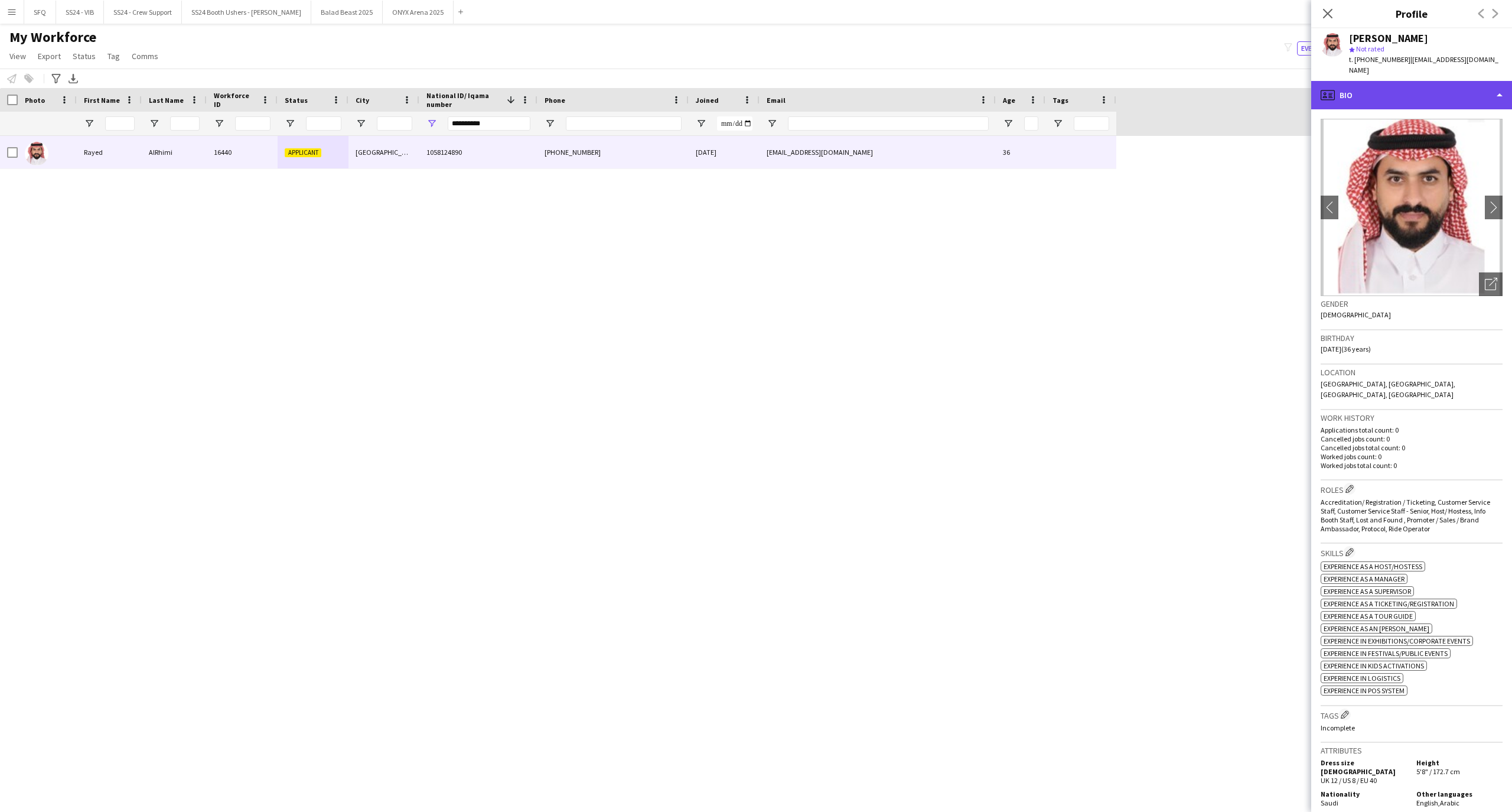
click at [1419, 95] on div "profile Bio" at bounding box center [1412, 95] width 201 height 28
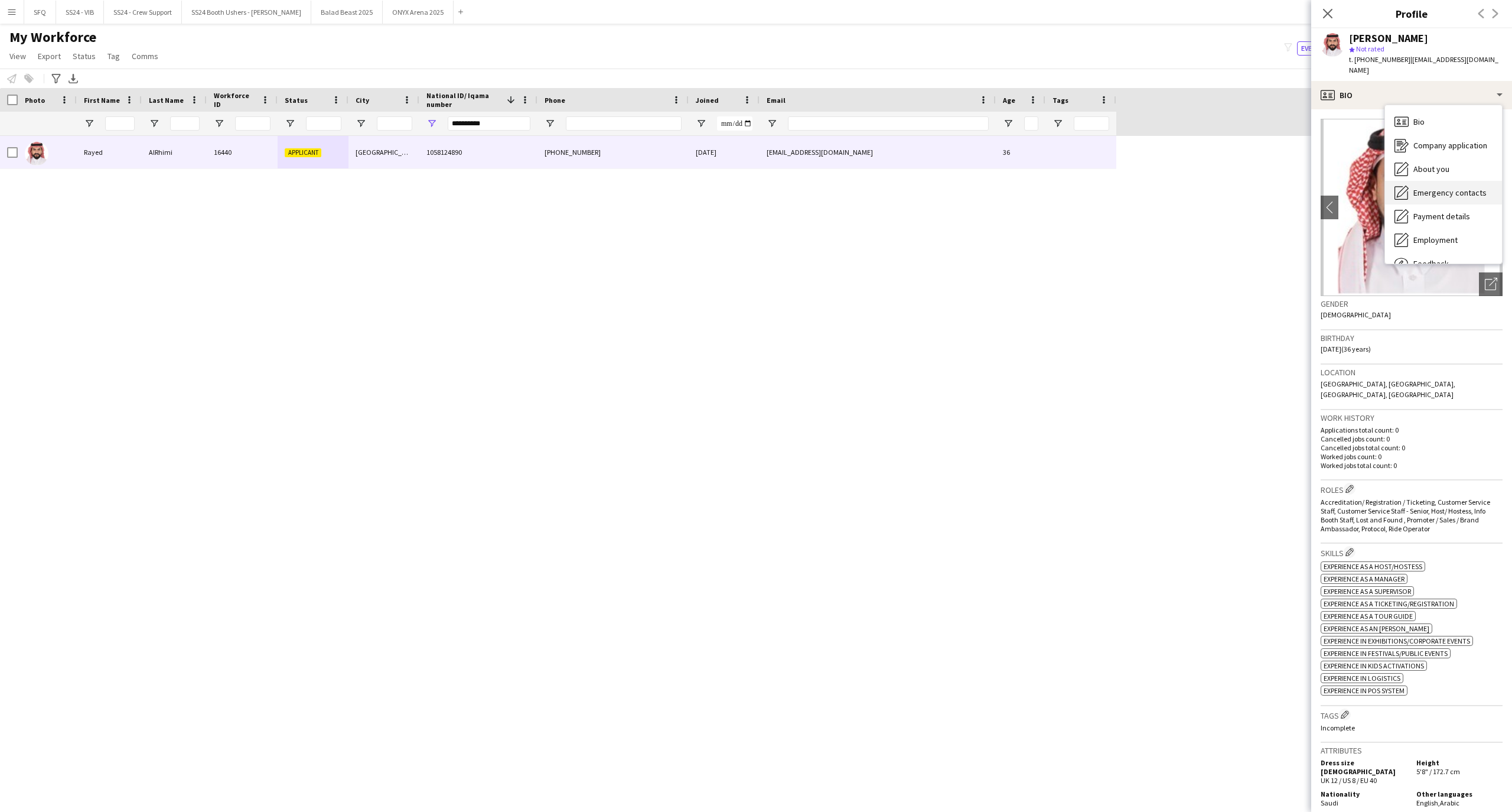
drag, startPoint x: 1446, startPoint y: 148, endPoint x: 1441, endPoint y: 174, distance: 26.5
click at [1441, 174] on div "Bio Bio Company application Company application About you About you Emergency c…" at bounding box center [1443, 184] width 117 height 159
click at [1420, 164] on span "About you" at bounding box center [1431, 169] width 36 height 11
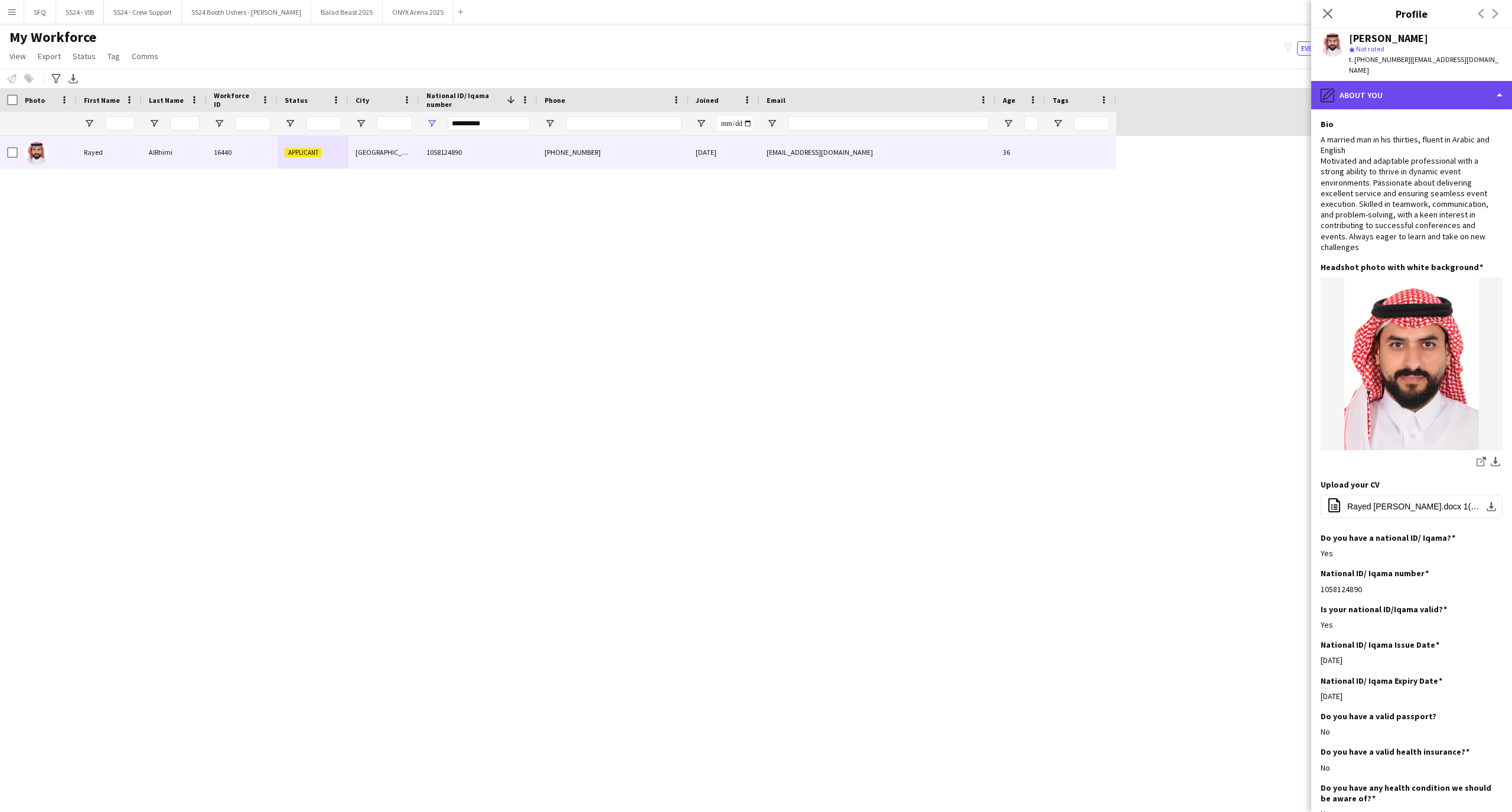
click at [1375, 86] on div "pencil4 About you" at bounding box center [1412, 95] width 201 height 28
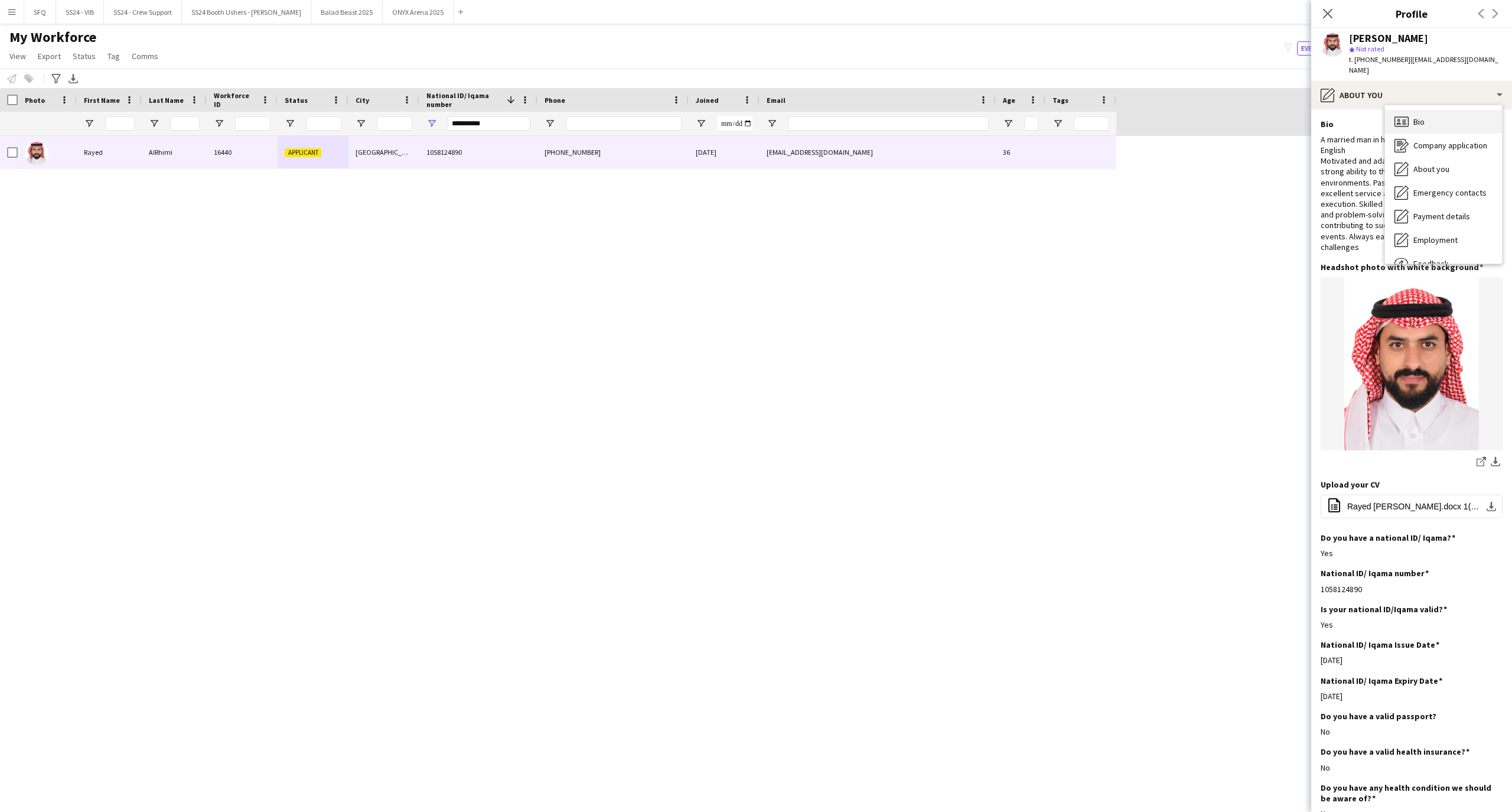
click at [1394, 114] on div "Bio Bio" at bounding box center [1443, 121] width 117 height 23
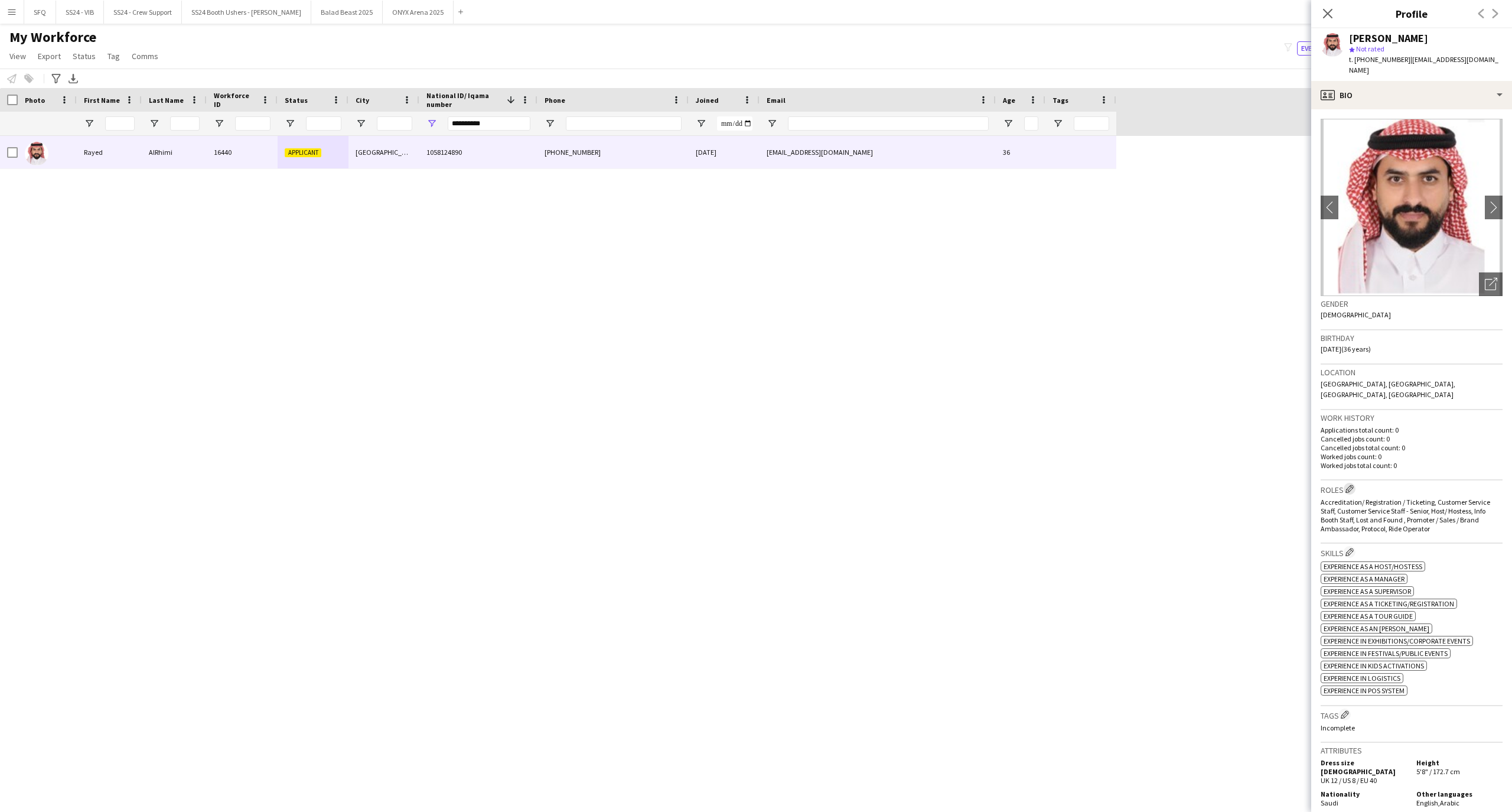
click at [1354, 484] on app-icon "Edit crew company roles" at bounding box center [1350, 488] width 8 height 8
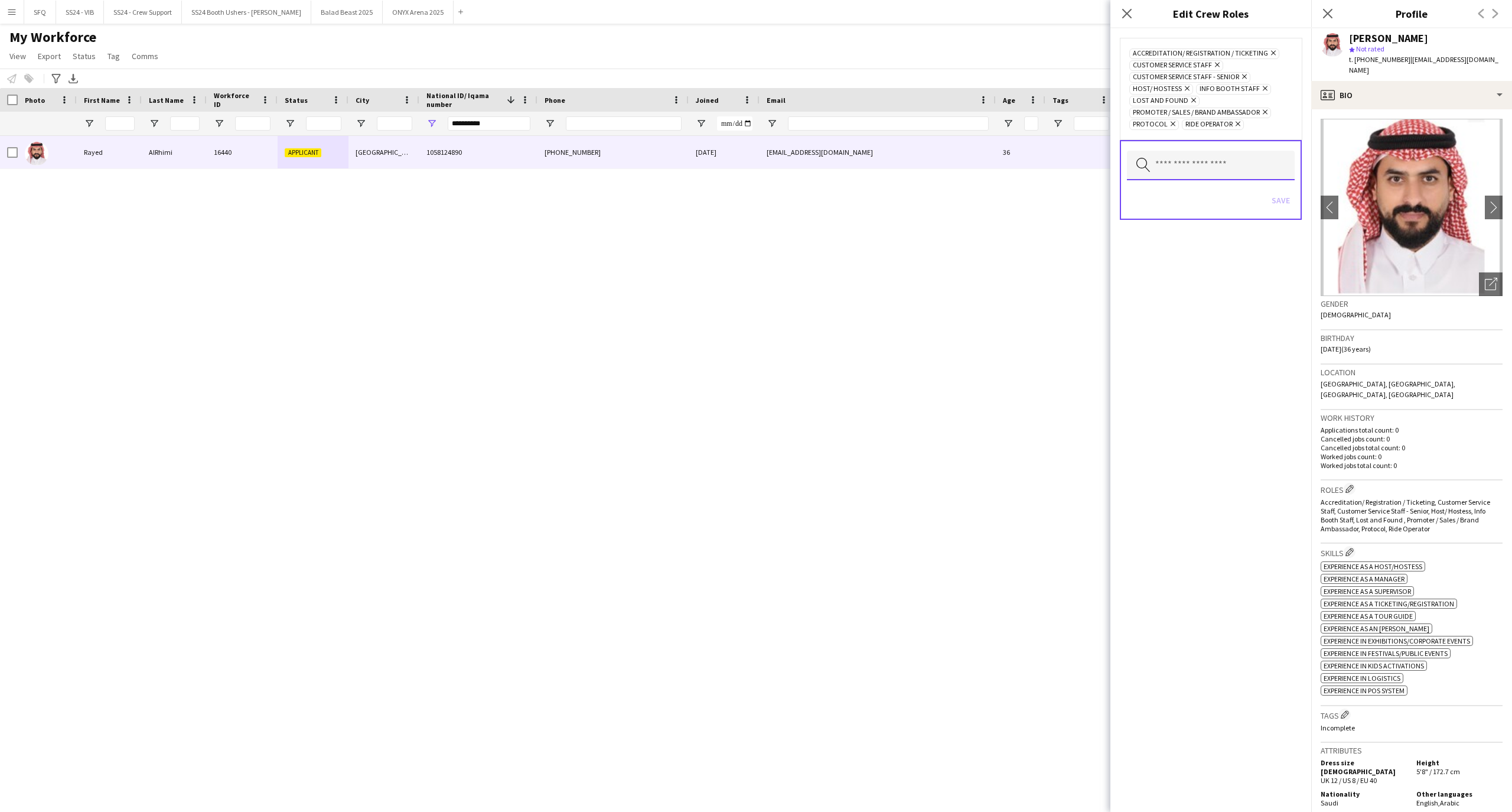
click at [1144, 175] on input "text" at bounding box center [1211, 165] width 168 height 30
click at [1185, 218] on span "Team Lead" at bounding box center [1211, 218] width 149 height 12
click at [1262, 402] on div "Accreditation/ Registration / Ticketing Remove Customer Service Staff Remove Cu…" at bounding box center [1211, 419] width 201 height 783
click at [1287, 208] on button "Save" at bounding box center [1280, 212] width 27 height 19
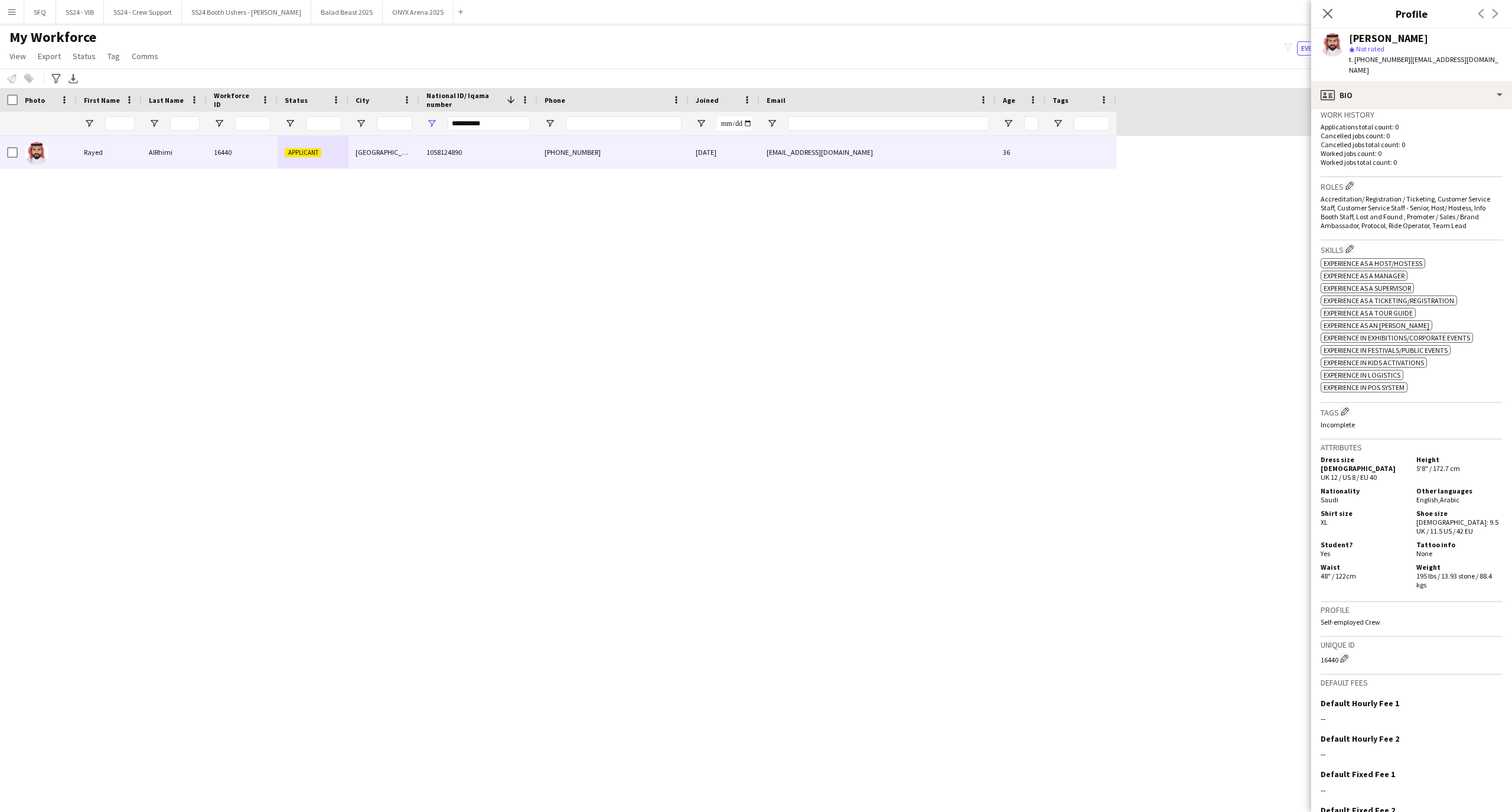
scroll to position [345, 0]
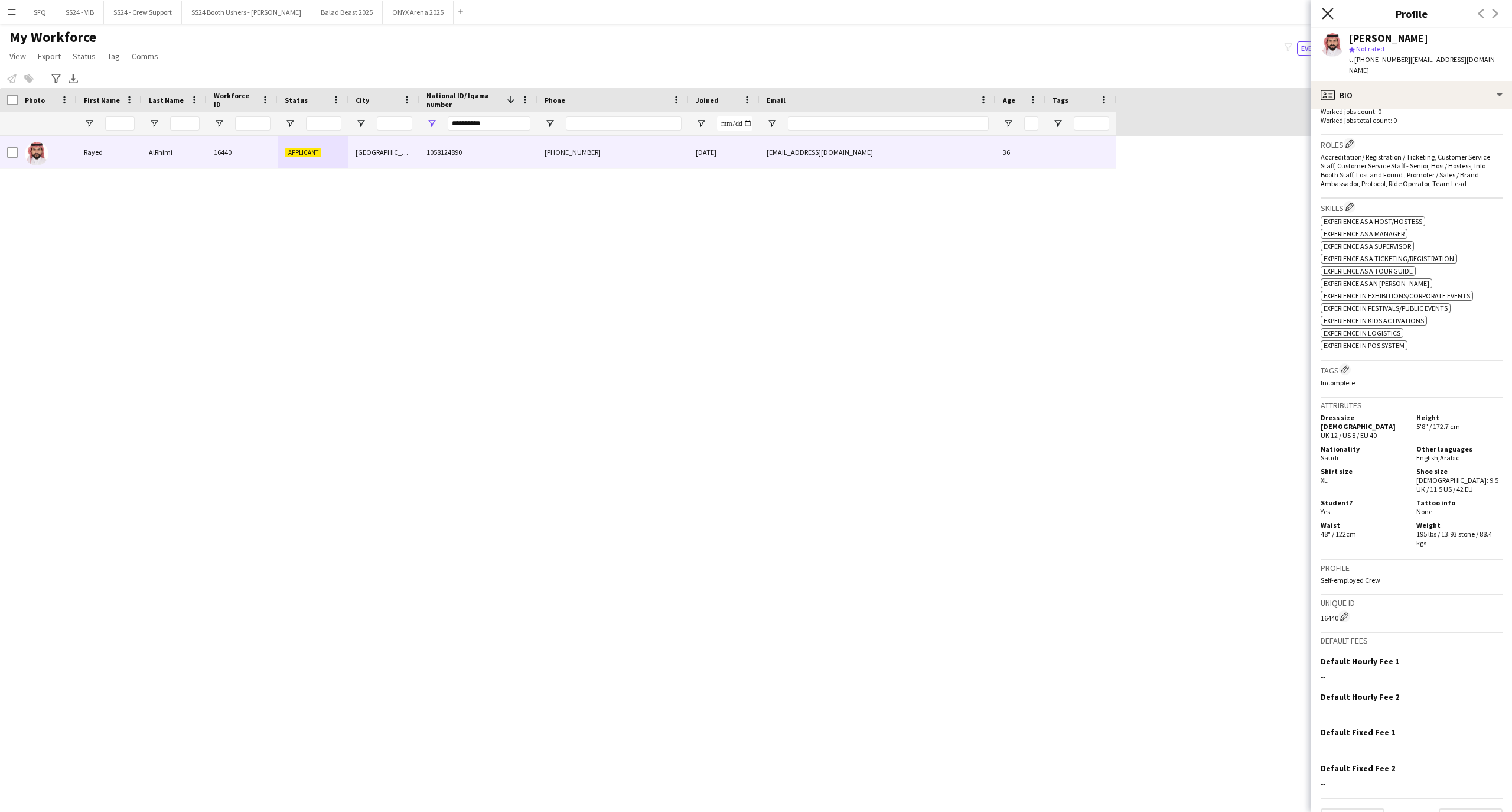
click at [1326, 12] on icon at bounding box center [1328, 13] width 12 height 12
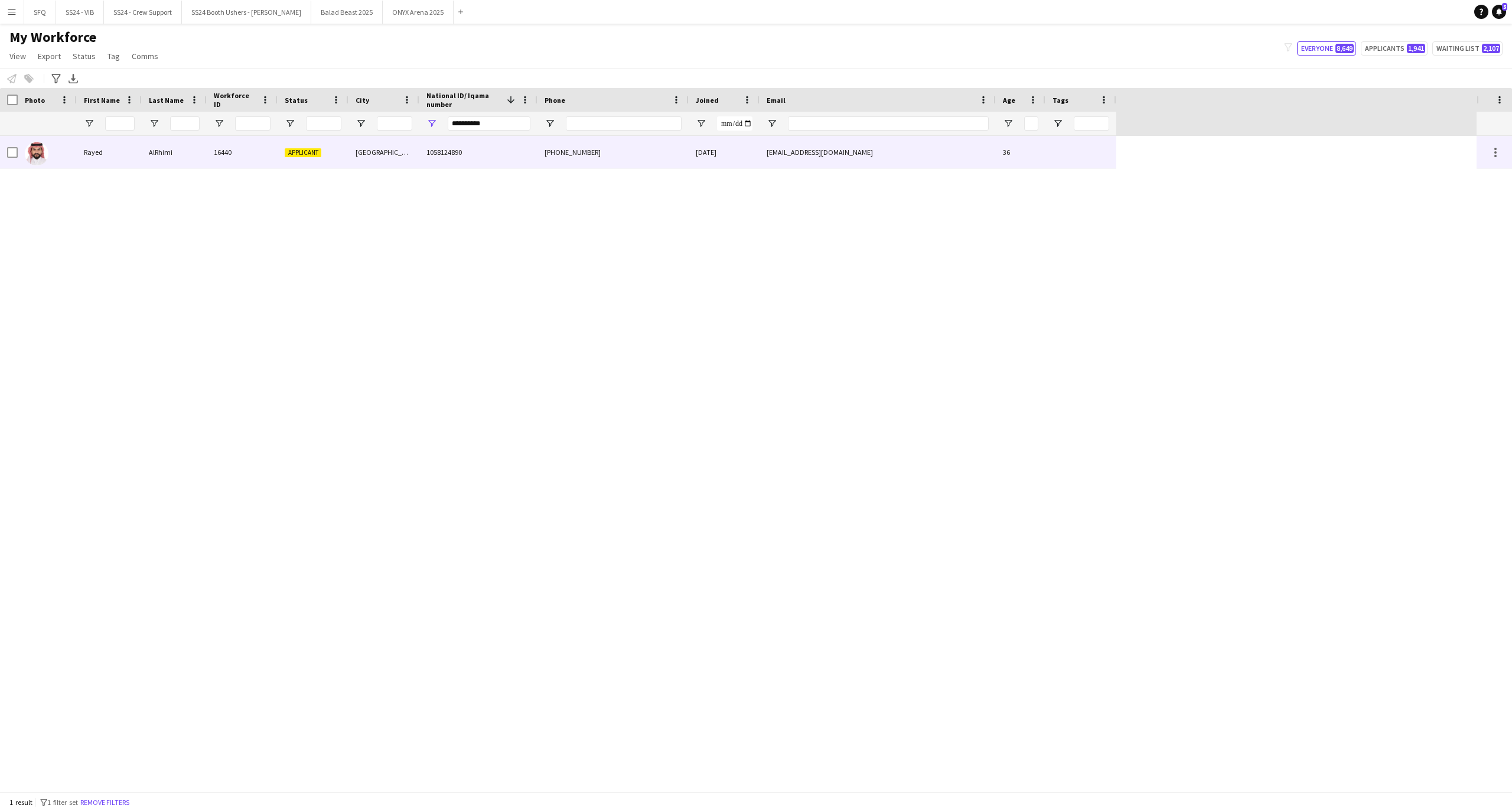
click at [484, 154] on div "1058124890" at bounding box center [478, 152] width 118 height 32
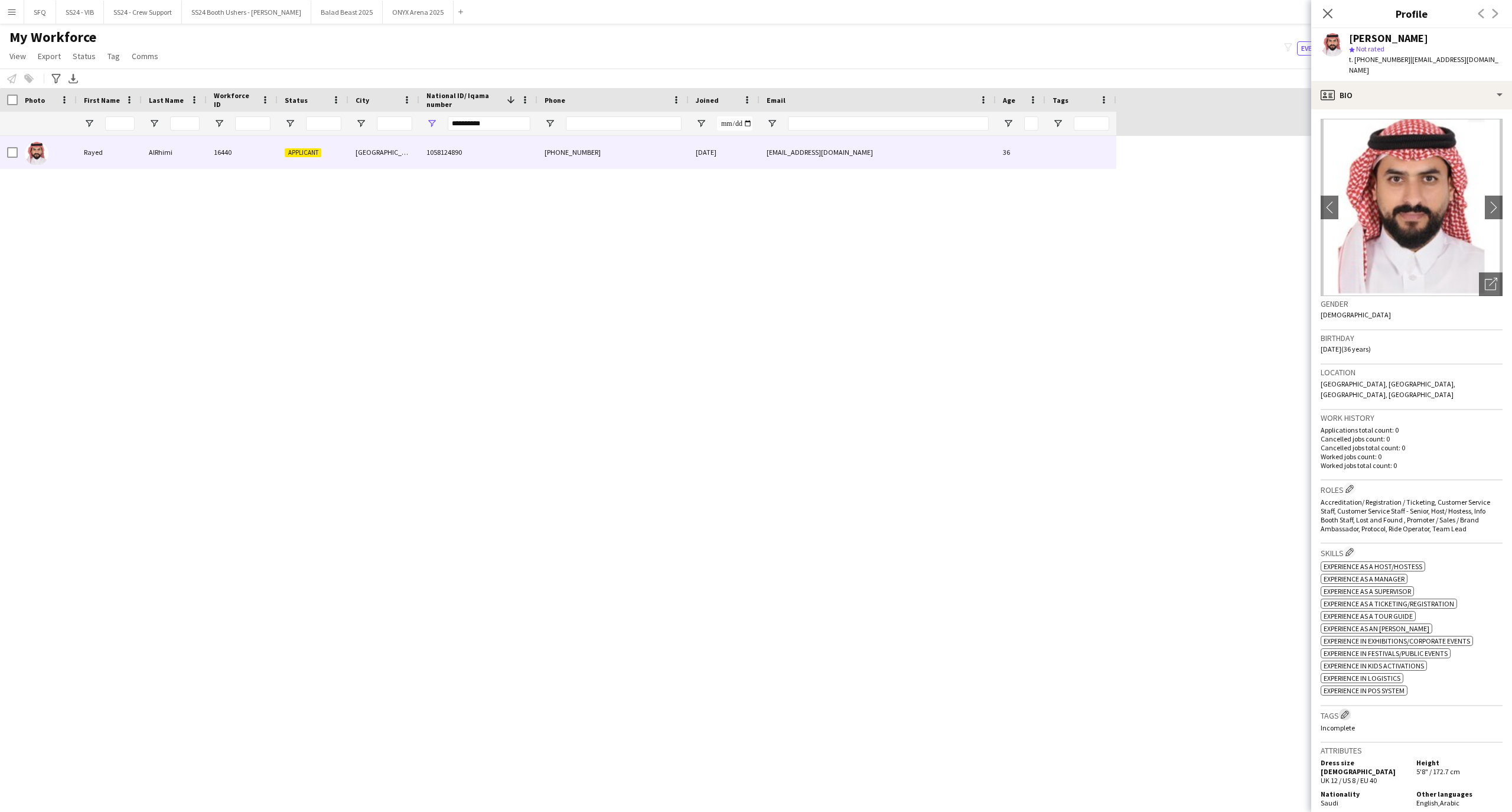
click at [1343, 710] on app-icon "Edit crew company tags" at bounding box center [1345, 714] width 8 height 8
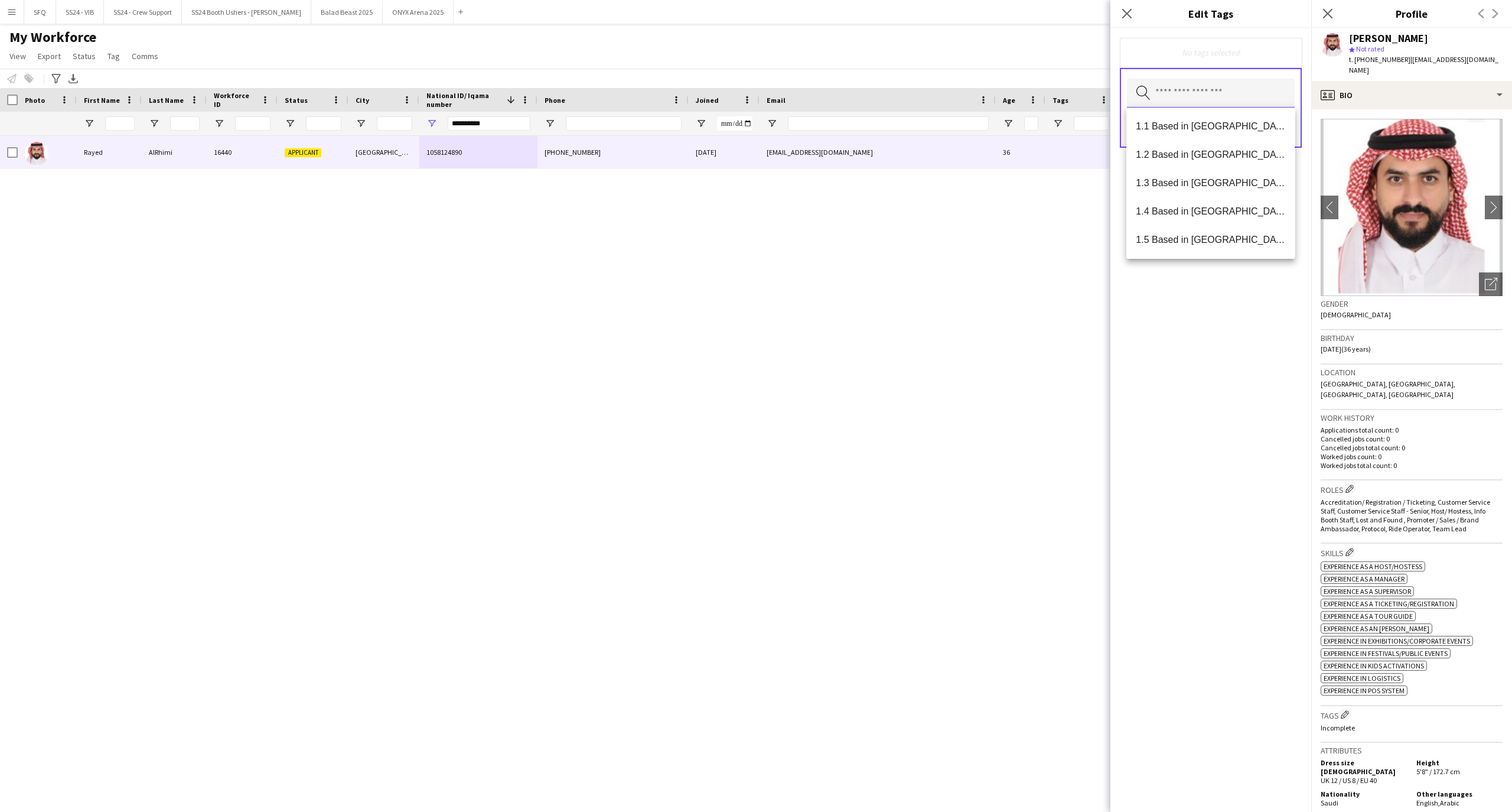
click at [1203, 88] on input "text" at bounding box center [1211, 94] width 168 height 30
click at [1193, 121] on span "1.1 Based in [GEOGRAPHIC_DATA]" at bounding box center [1211, 126] width 149 height 12
click at [1219, 215] on mat-option "2.3 English Level = 3/3 Excellent" at bounding box center [1211, 226] width 169 height 28
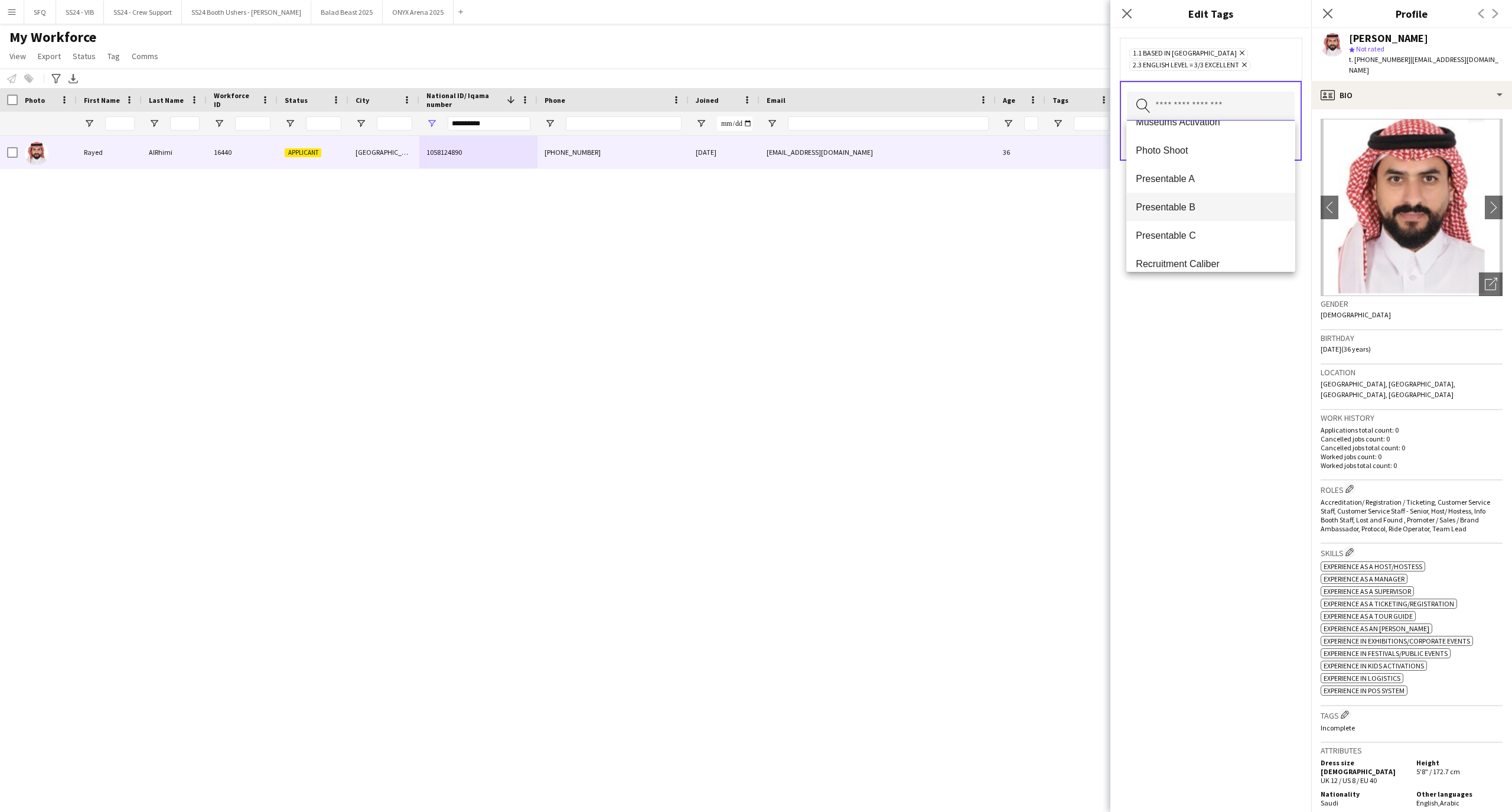
scroll to position [839, 0]
click at [1152, 203] on span "Presentable B" at bounding box center [1211, 208] width 149 height 12
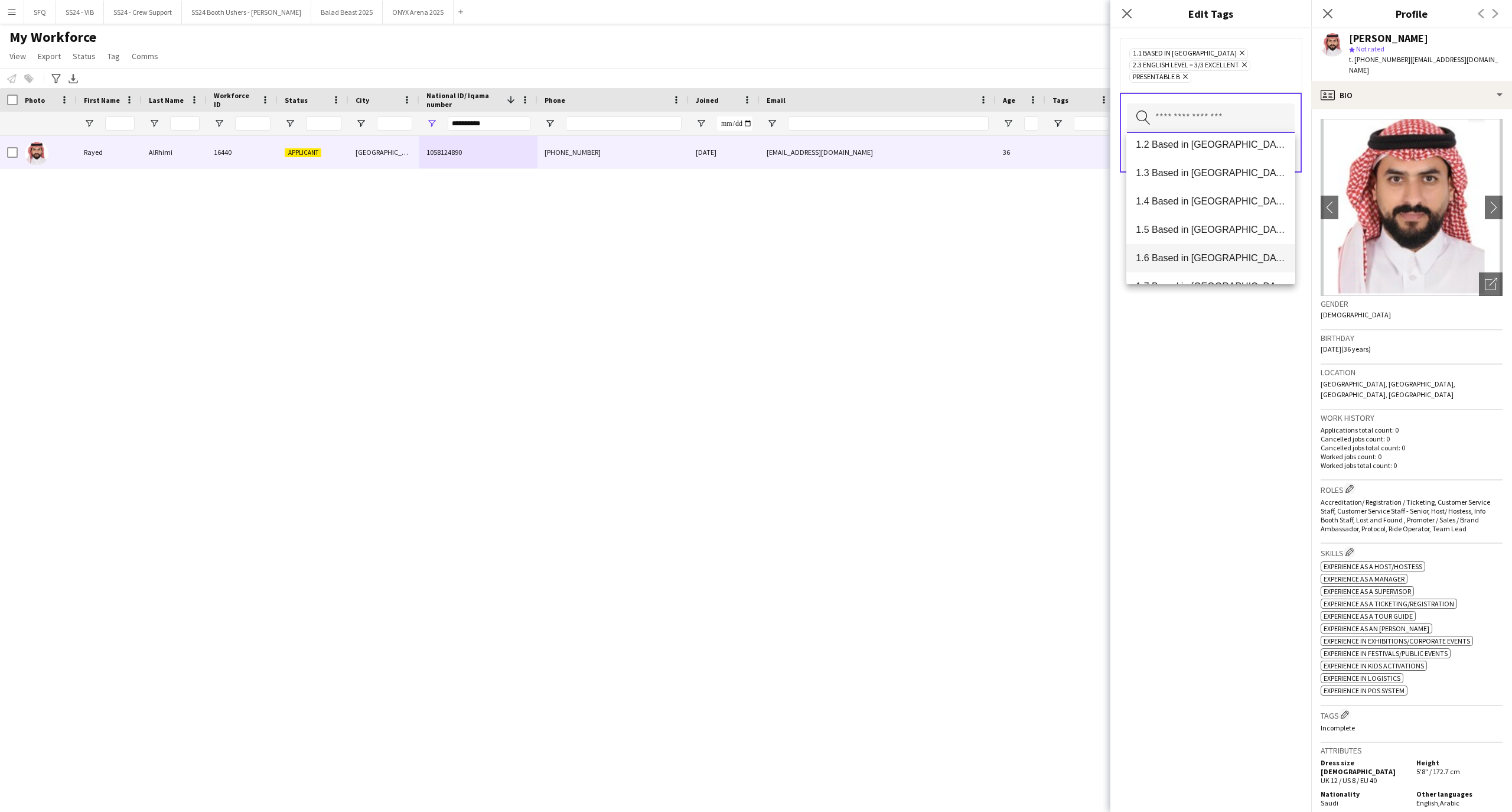
scroll to position [0, 0]
click at [1274, 468] on div "1.1 Based in [GEOGRAPHIC_DATA] Remove 2.3 English Level = 3/3 Excellent Remove …" at bounding box center [1211, 419] width 201 height 783
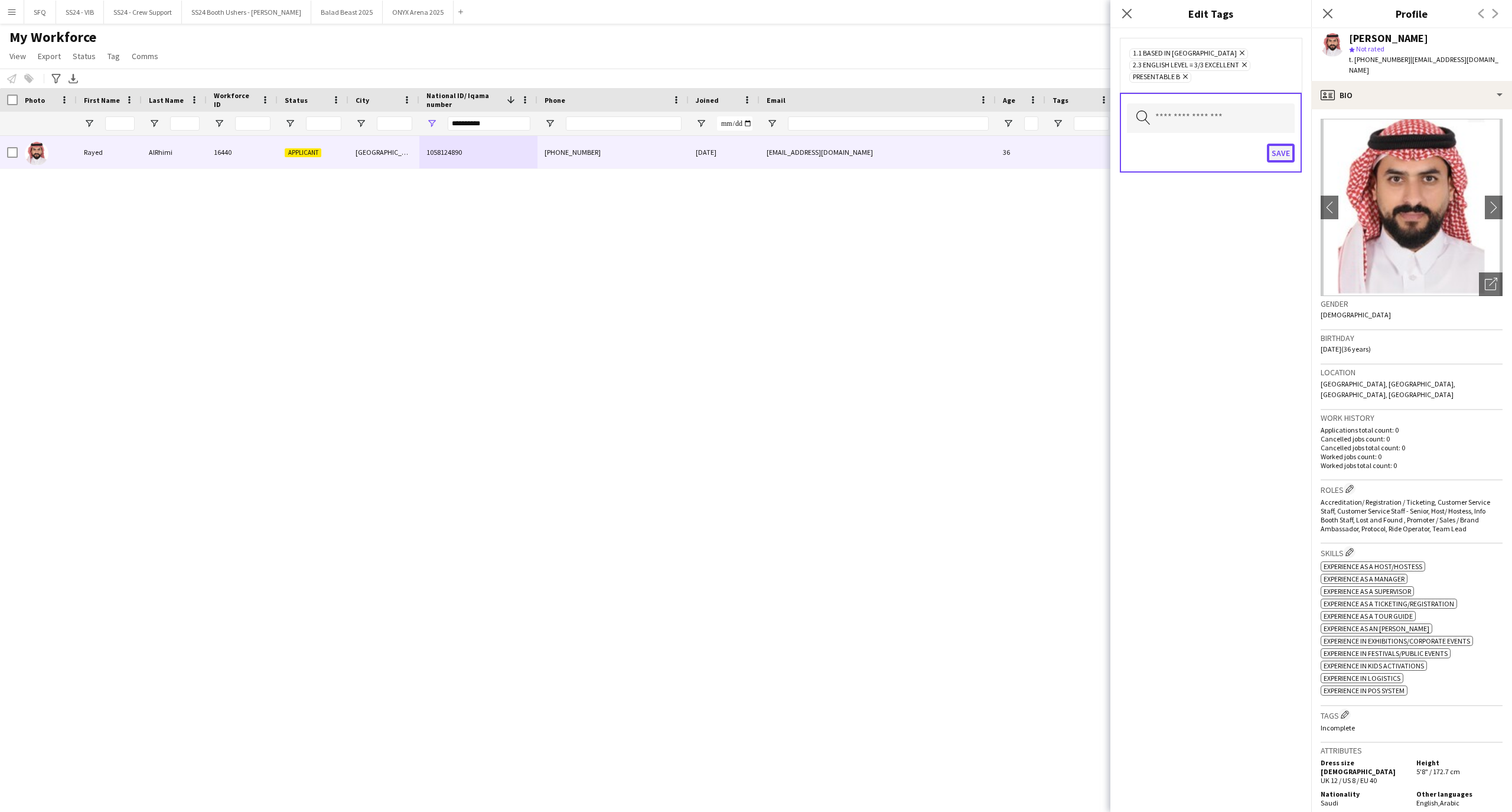
click at [1283, 149] on button "Save" at bounding box center [1280, 153] width 27 height 19
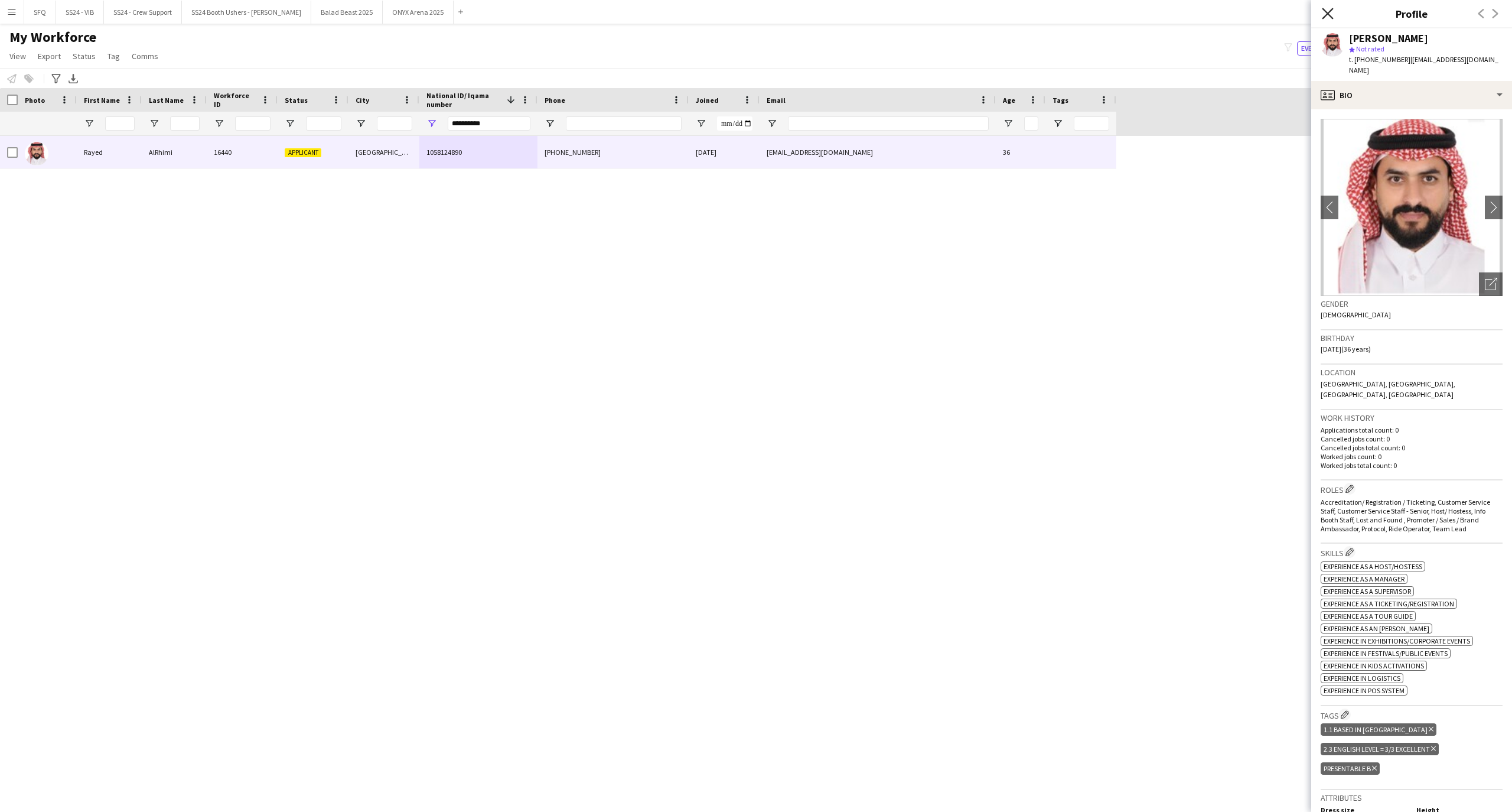
click at [1330, 9] on icon "Close pop-in" at bounding box center [1328, 13] width 12 height 12
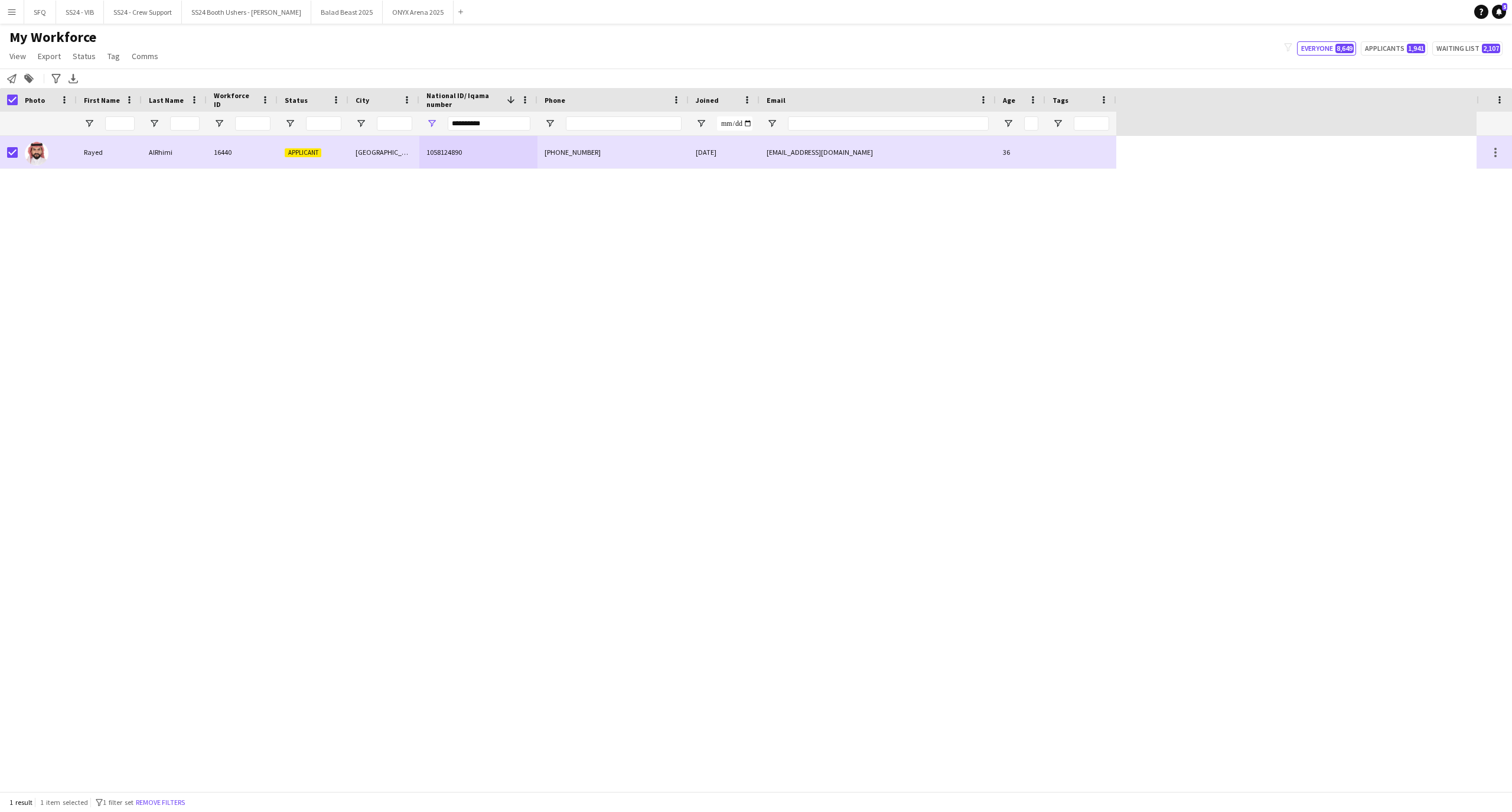
click at [76, 65] on app-page-menu "View Views Default view R4ven New view Update view Delete view Edit name Custom…" at bounding box center [85, 56] width 170 height 22
click at [81, 56] on span "Status" at bounding box center [85, 56] width 23 height 11
click at [93, 90] on link "Edit" at bounding box center [110, 81] width 83 height 25
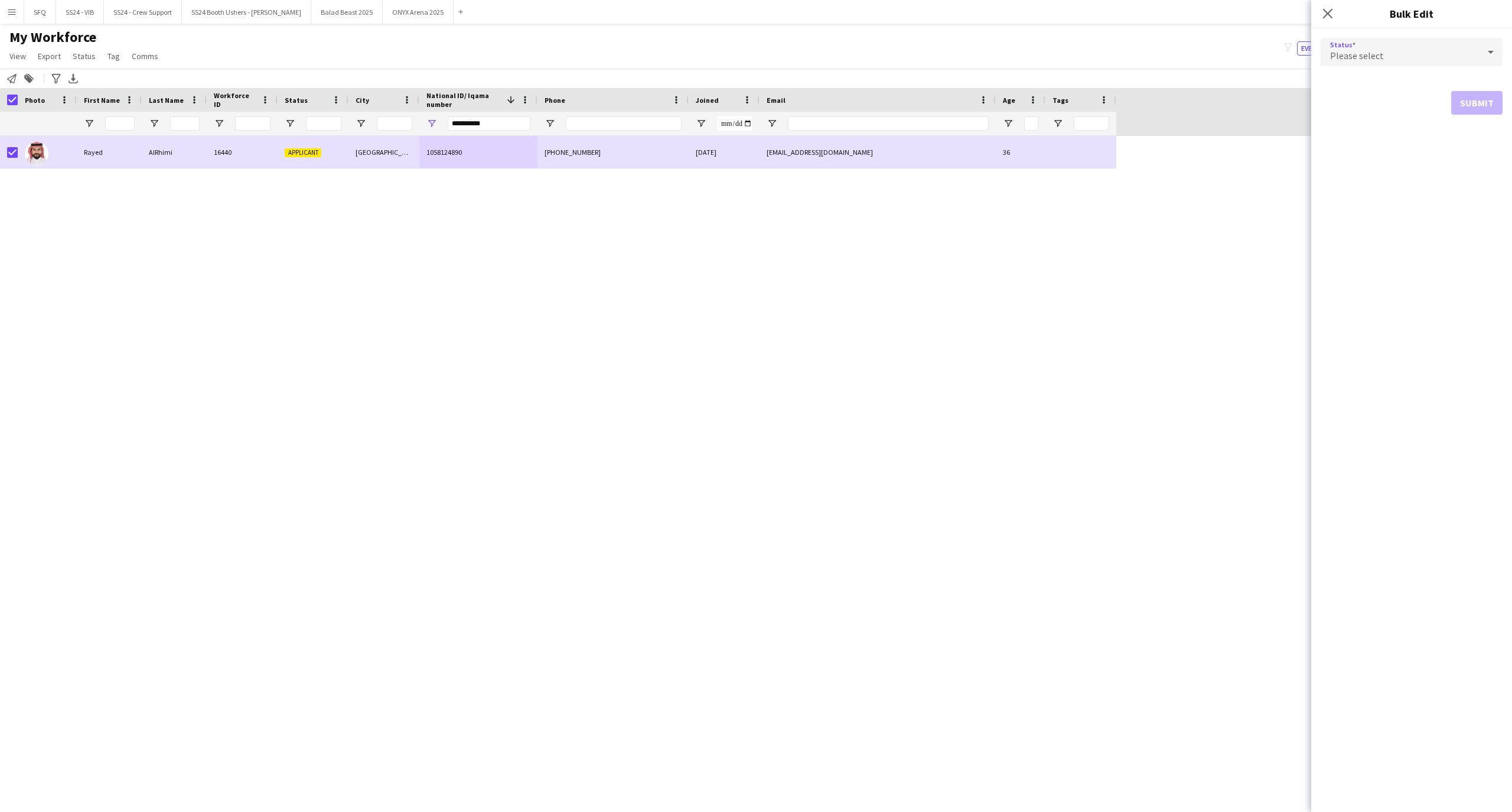
click at [1373, 53] on span "Please select" at bounding box center [1357, 56] width 54 height 12
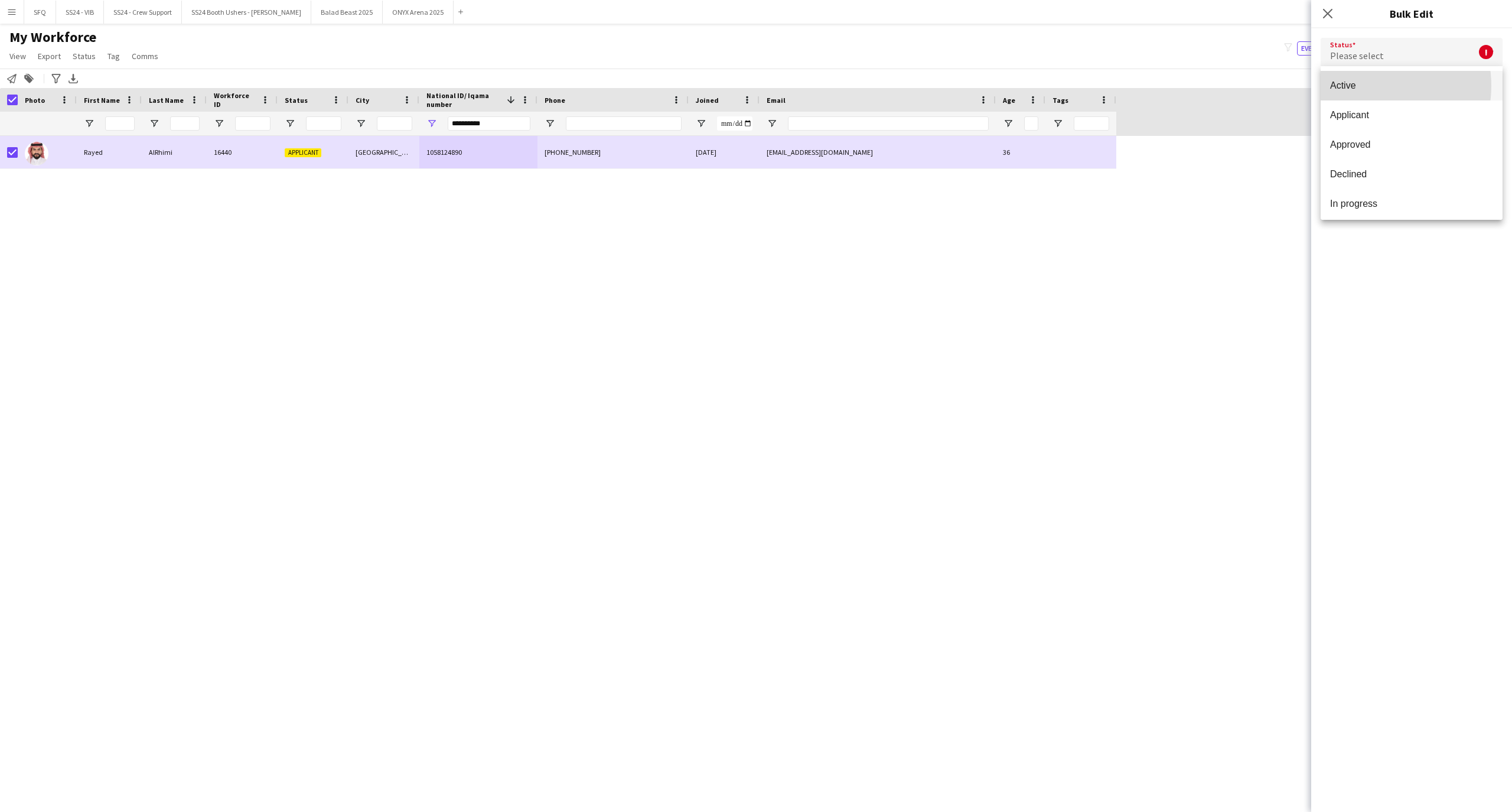
click at [1367, 86] on span "Active" at bounding box center [1412, 86] width 163 height 12
click at [1475, 135] on button "Submit" at bounding box center [1477, 143] width 51 height 23
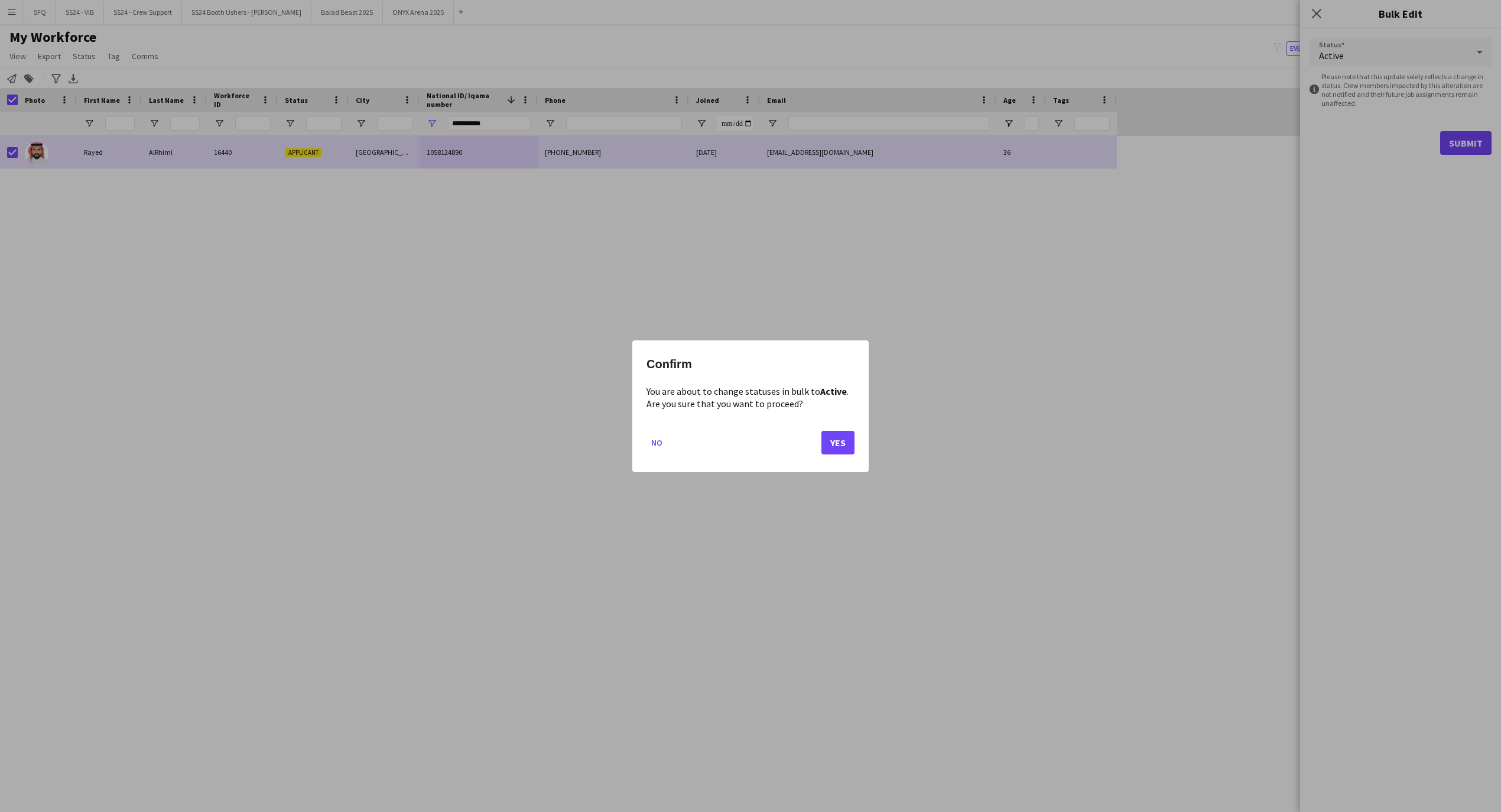
click at [816, 443] on mat-dialog-actions "No Yes" at bounding box center [750, 446] width 208 height 50
click at [840, 443] on button "Yes" at bounding box center [838, 442] width 33 height 23
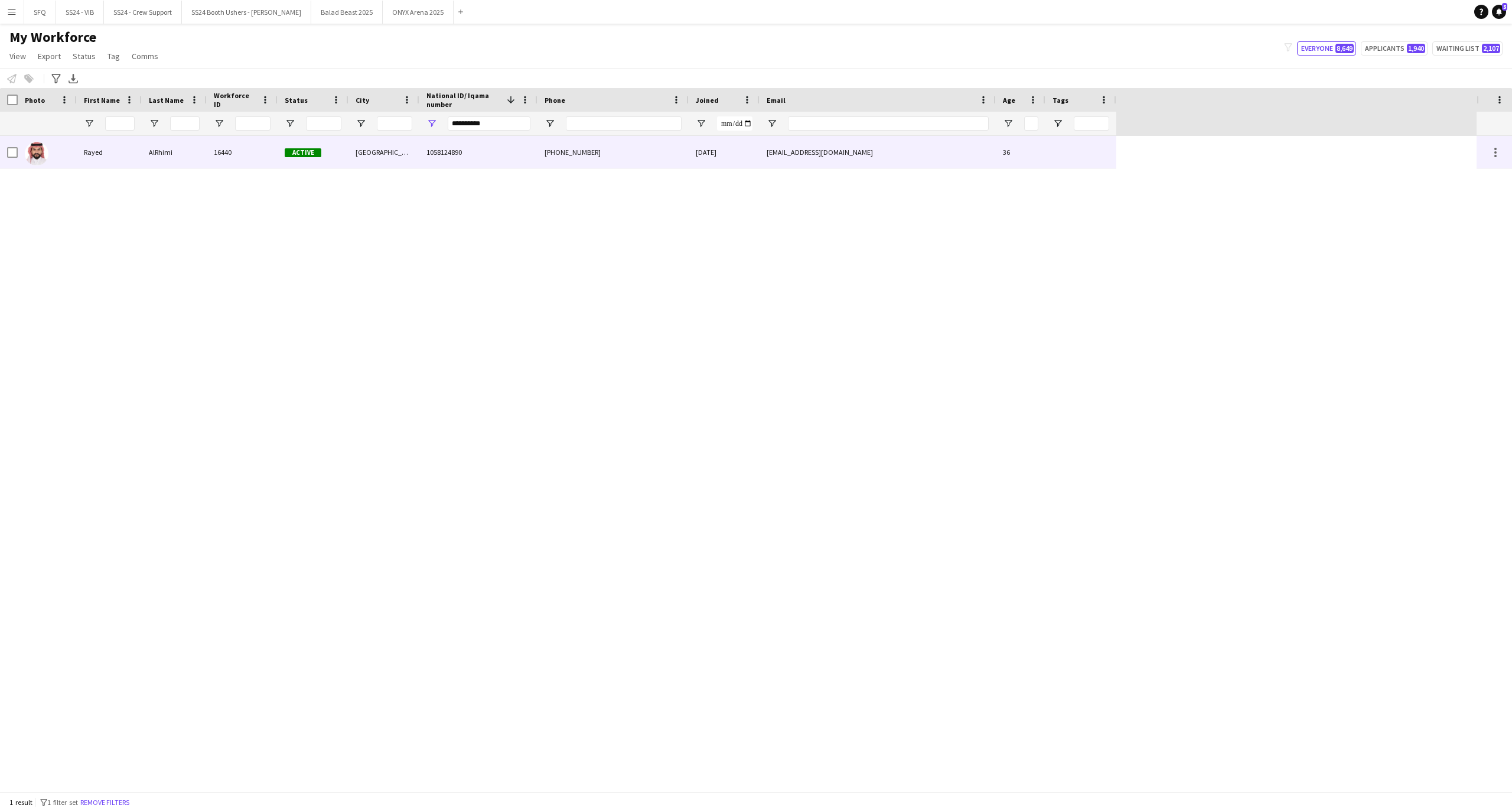
click at [768, 150] on div "[EMAIL_ADDRESS][DOMAIN_NAME]" at bounding box center [878, 152] width 237 height 32
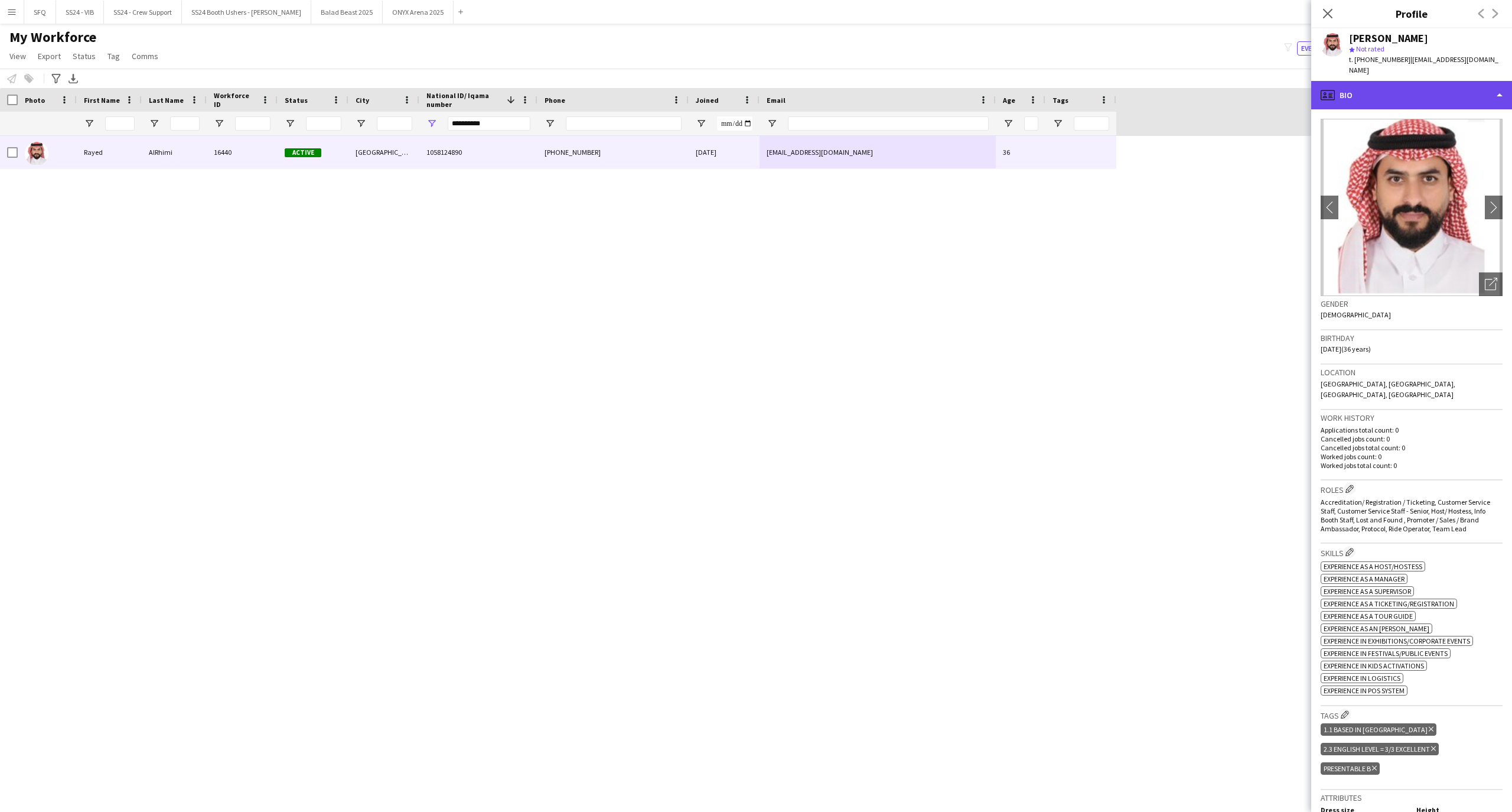
click at [1363, 88] on div "profile Bio" at bounding box center [1412, 95] width 201 height 28
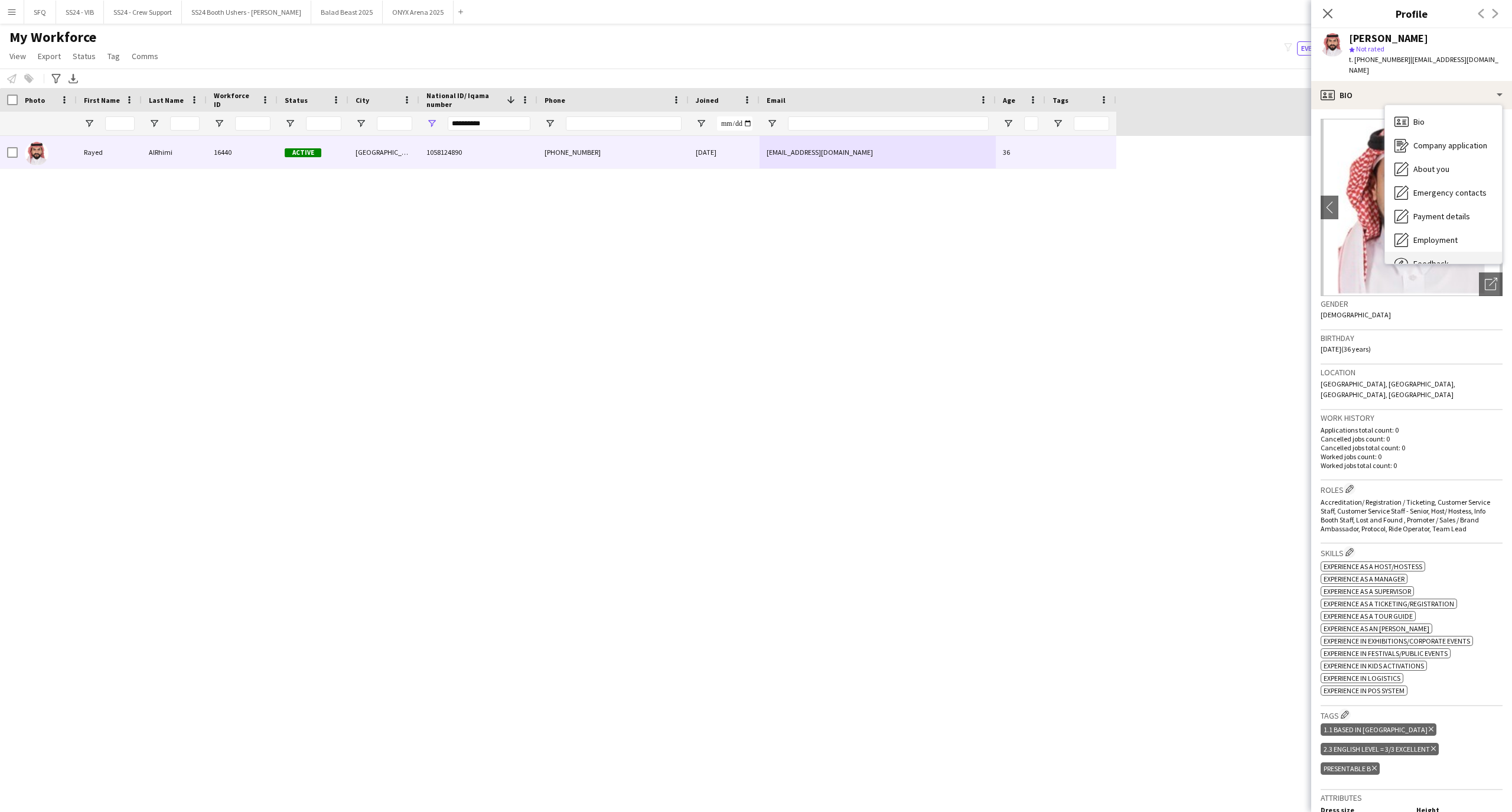
click at [1412, 252] on div "Feedback Feedback" at bounding box center [1443, 263] width 117 height 23
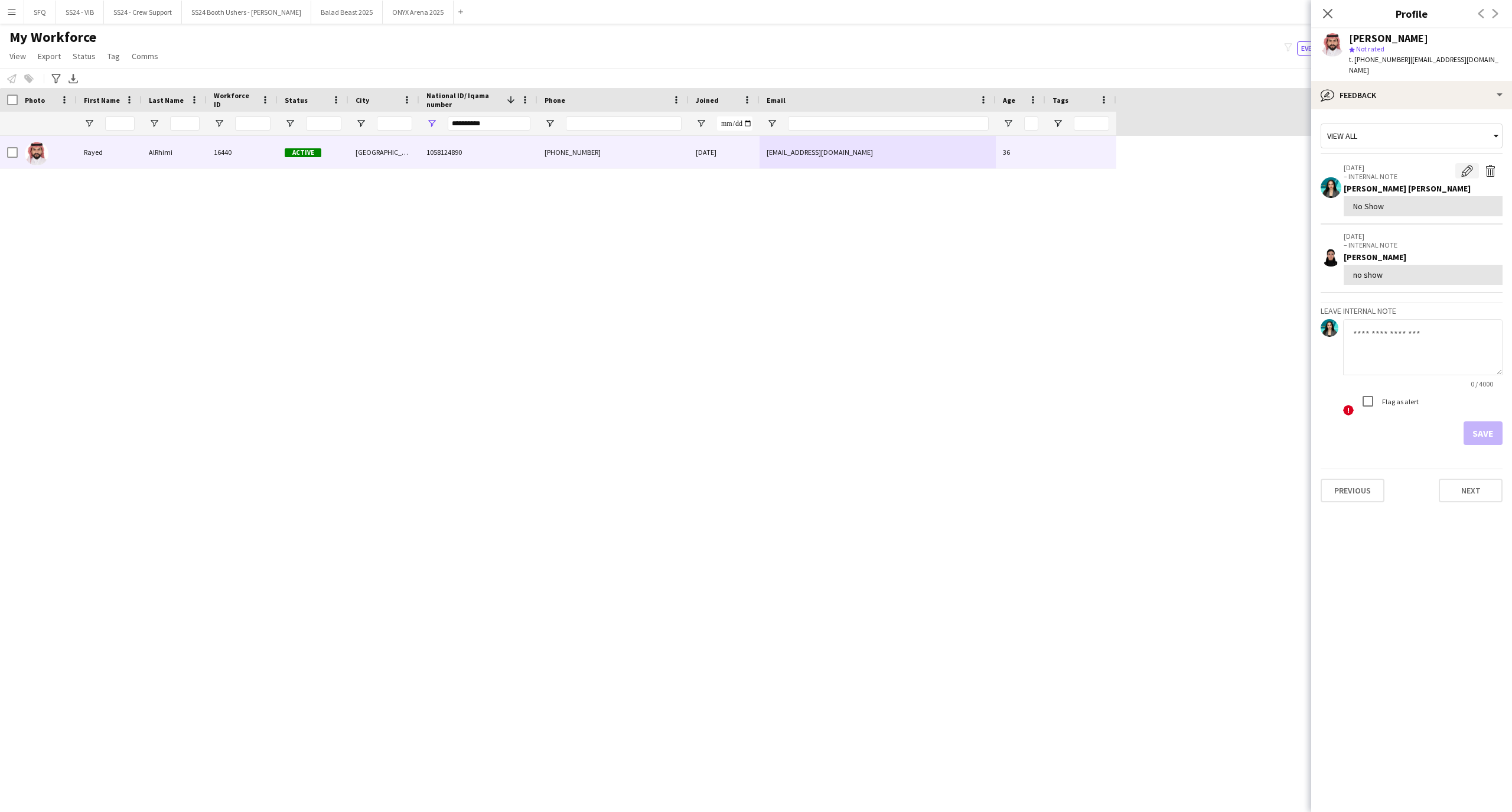
click at [1467, 164] on app-icon "Edit internal note" at bounding box center [1467, 170] width 12 height 12
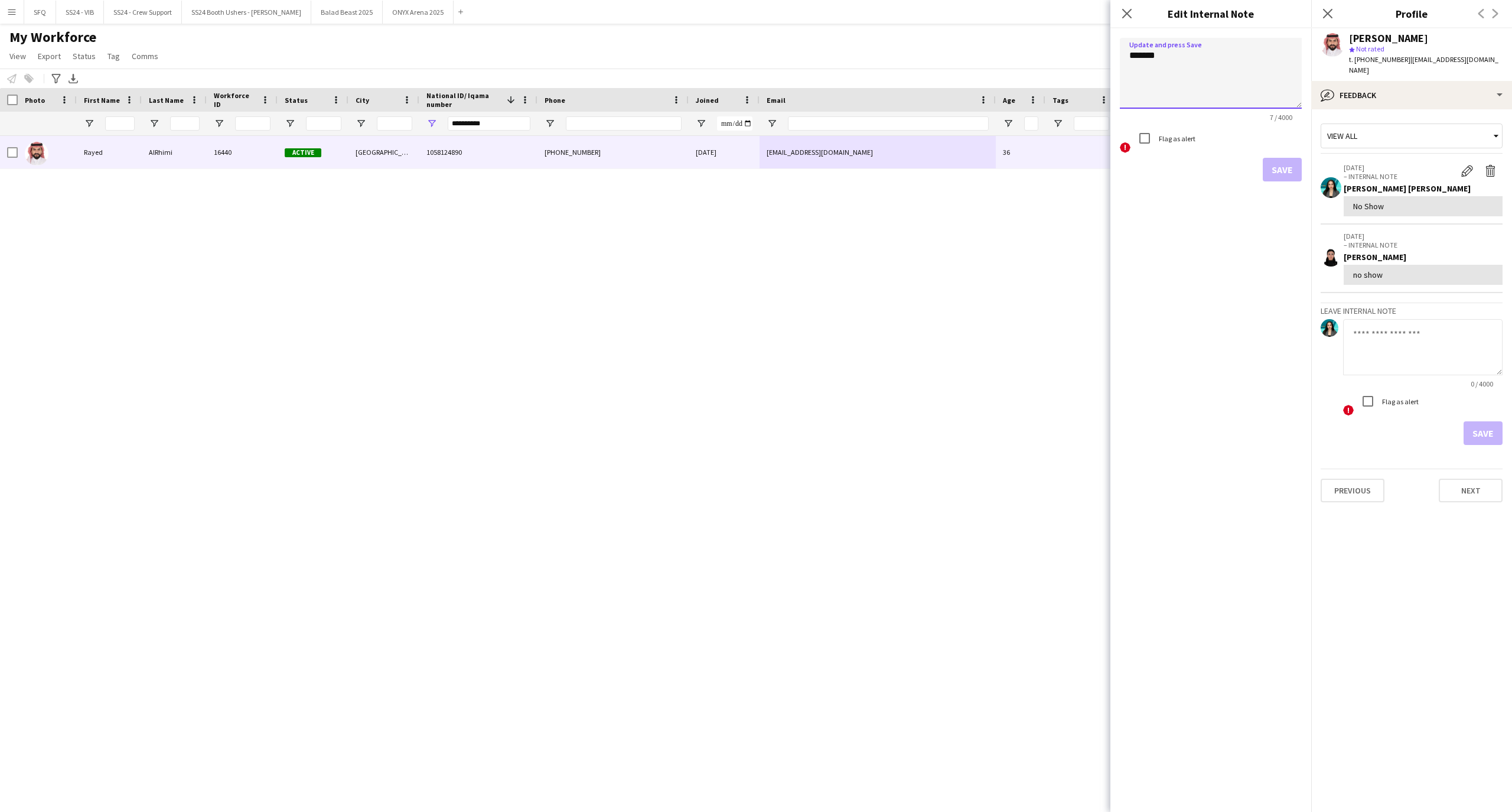
drag, startPoint x: 1176, startPoint y: 56, endPoint x: 1057, endPoint y: 5, distance: 129.5
click at [1038, 42] on body "Menu Boards Boards Boards All jobs Status Workforce Workforce My Workforce Recr…" at bounding box center [756, 406] width 1512 height 812
type textarea "*********"
click at [1279, 171] on button "Save" at bounding box center [1282, 169] width 39 height 23
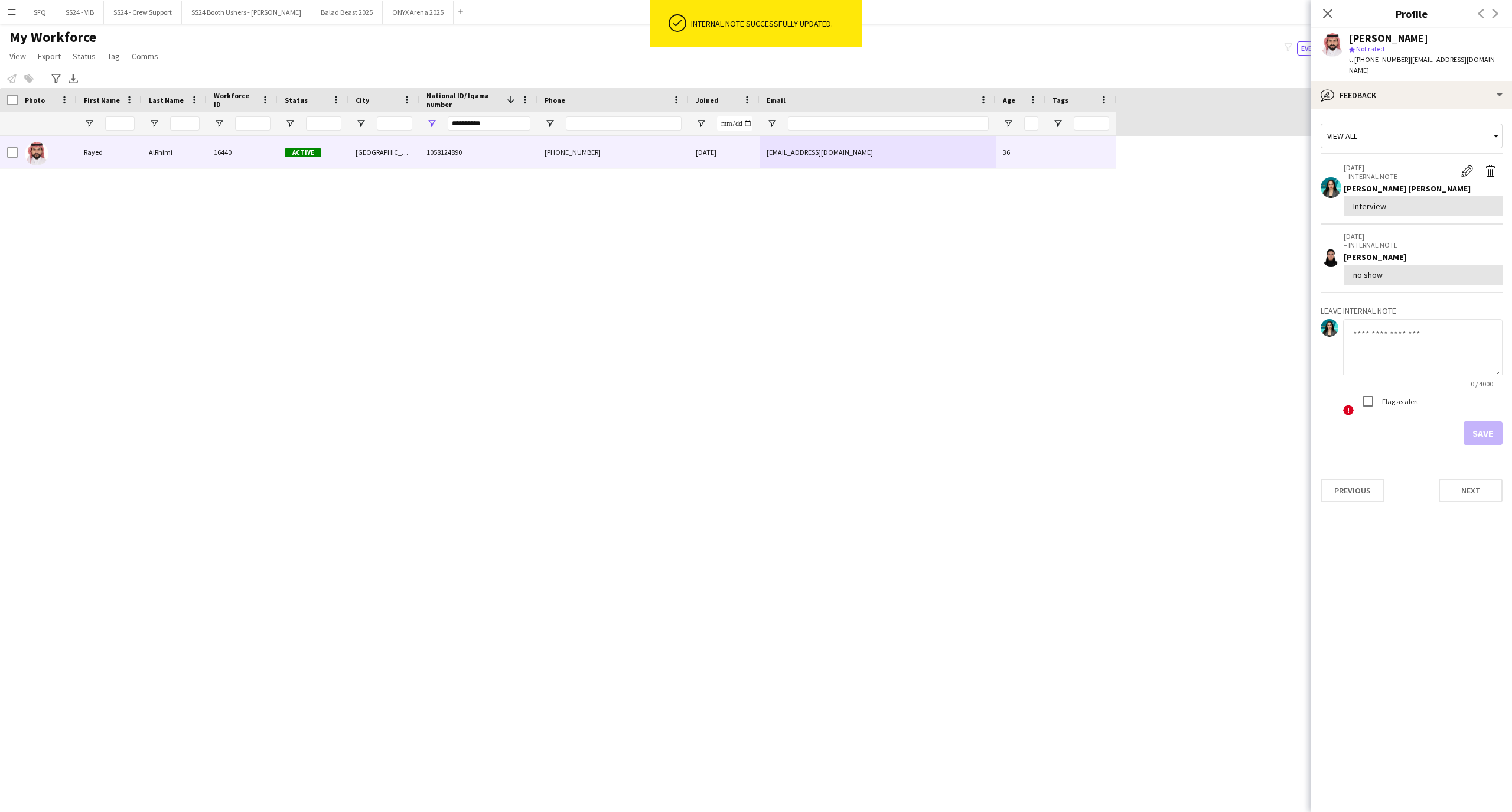
drag, startPoint x: 1327, startPoint y: 17, endPoint x: 678, endPoint y: 83, distance: 652.3
click at [1327, 17] on icon "Close pop-in" at bounding box center [1328, 13] width 9 height 9
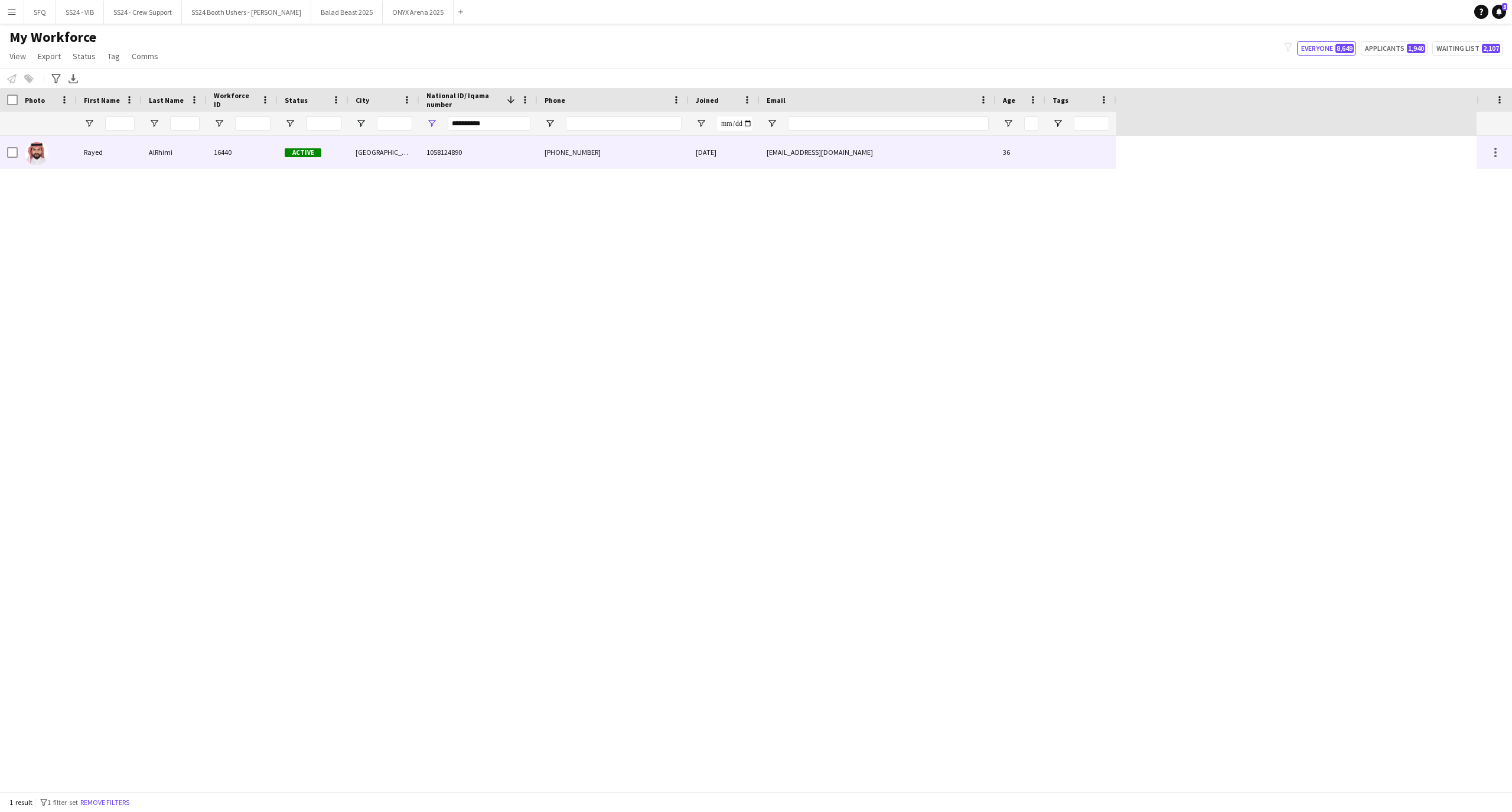
click at [19, 149] on div at bounding box center [46, 152] width 59 height 32
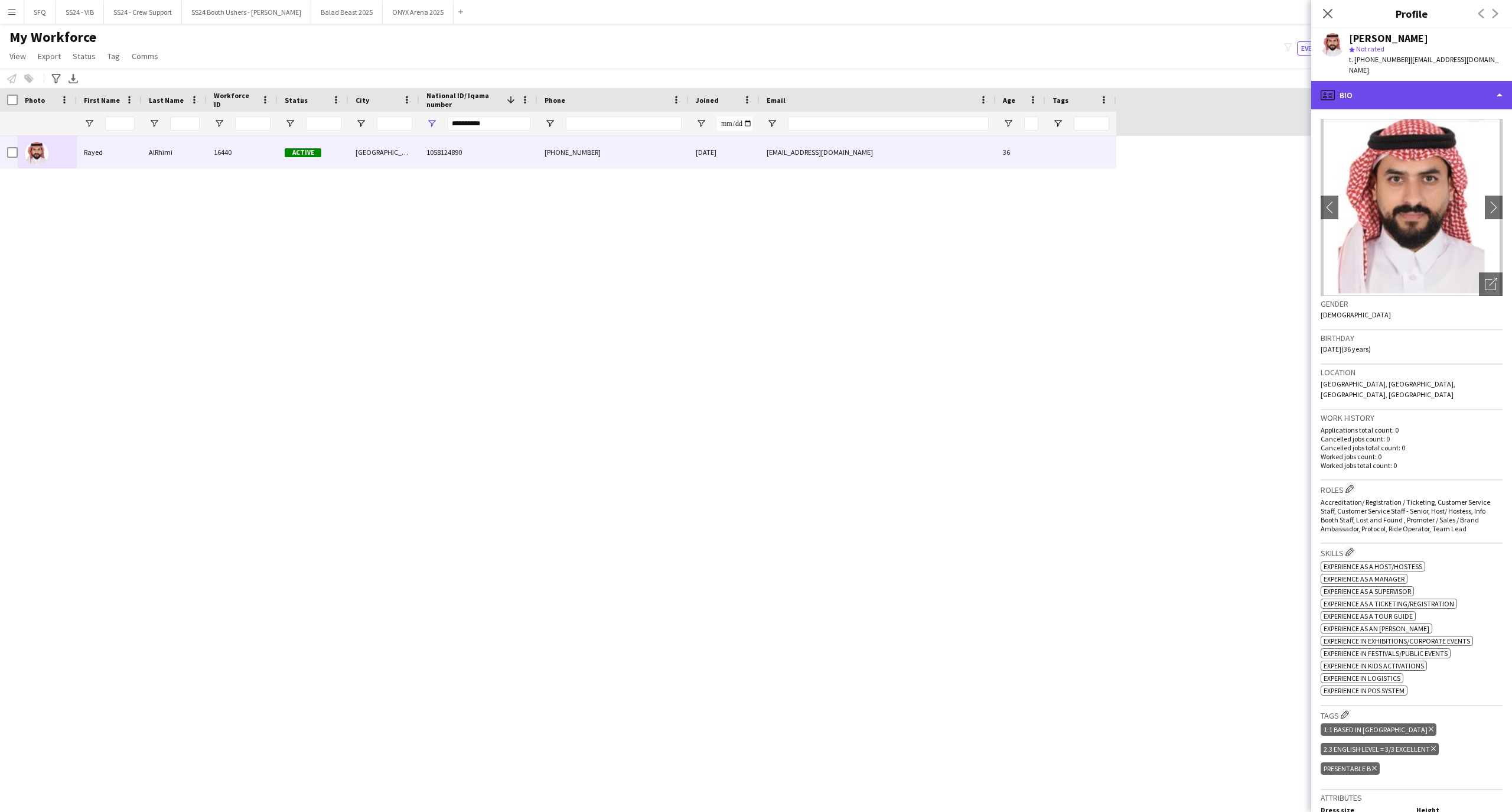
click at [1397, 84] on div "profile Bio" at bounding box center [1412, 95] width 201 height 28
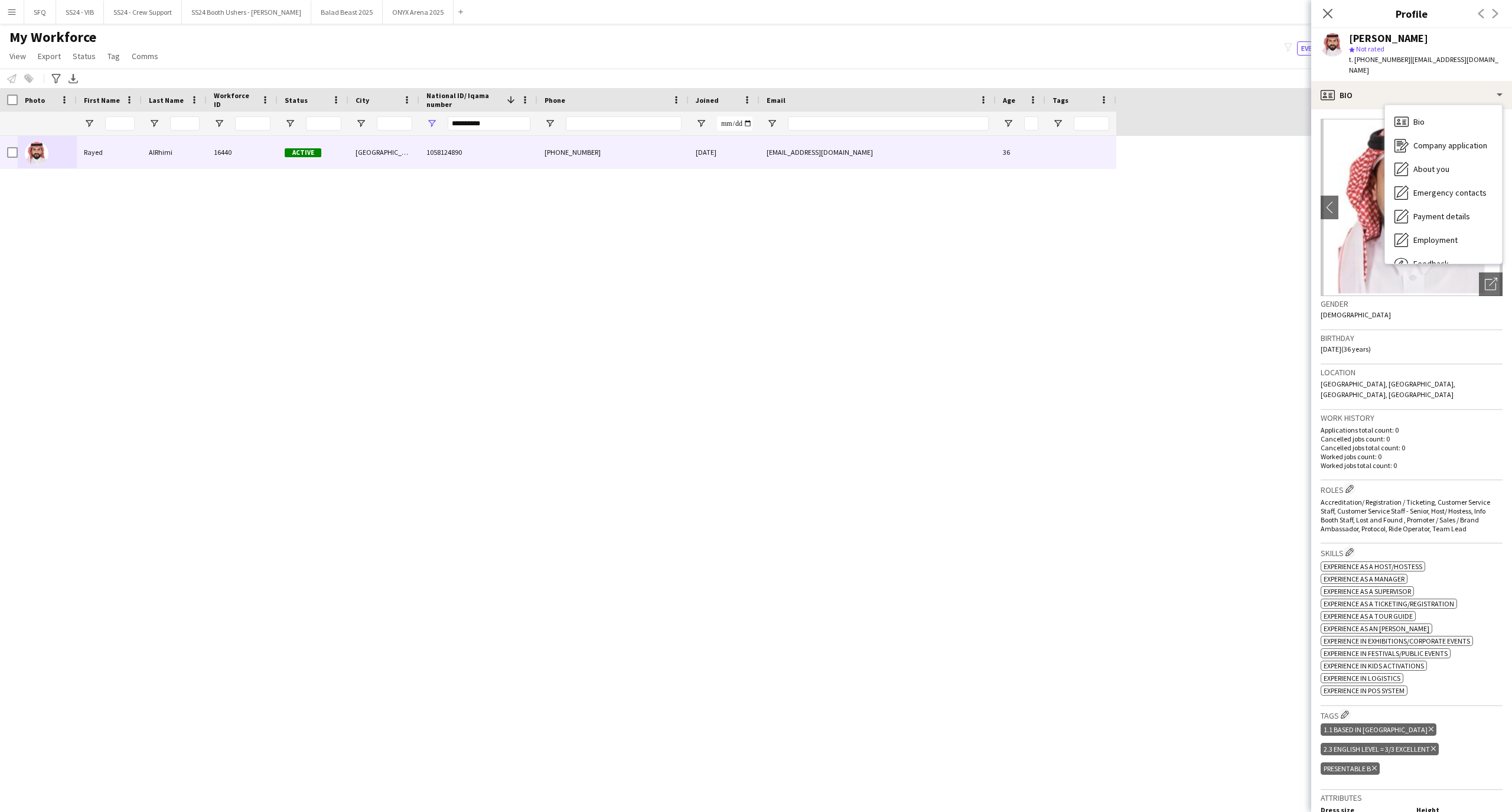
click at [1427, 413] on h3 "Work history" at bounding box center [1412, 418] width 182 height 11
click at [1326, 15] on icon at bounding box center [1328, 13] width 12 height 12
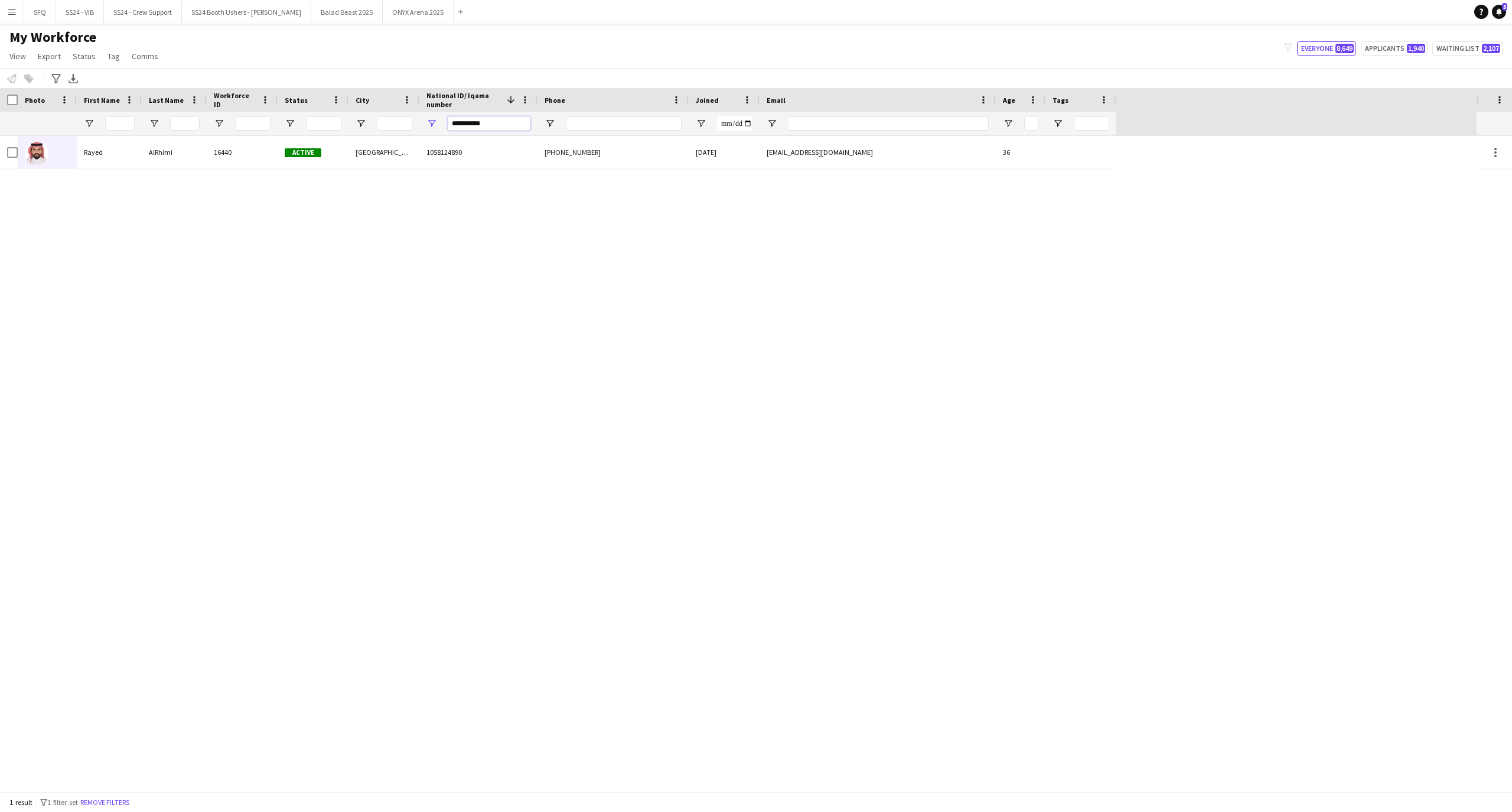
click at [500, 125] on input "**********" at bounding box center [489, 123] width 83 height 14
click at [501, 125] on input "**********" at bounding box center [489, 123] width 83 height 14
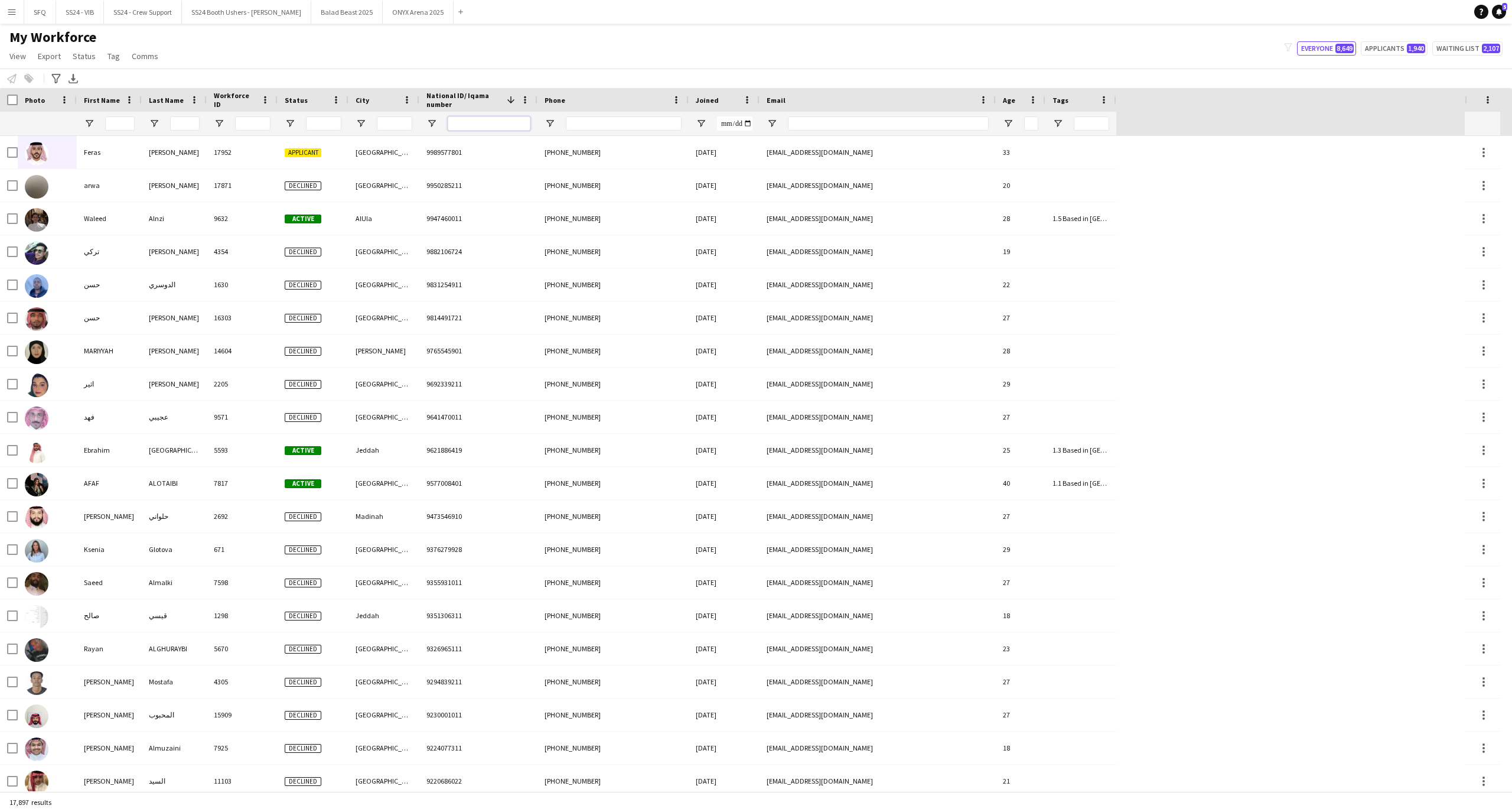
click at [520, 126] on input "National ID/ Iqama number Filter Input" at bounding box center [489, 123] width 83 height 14
paste input "**********"
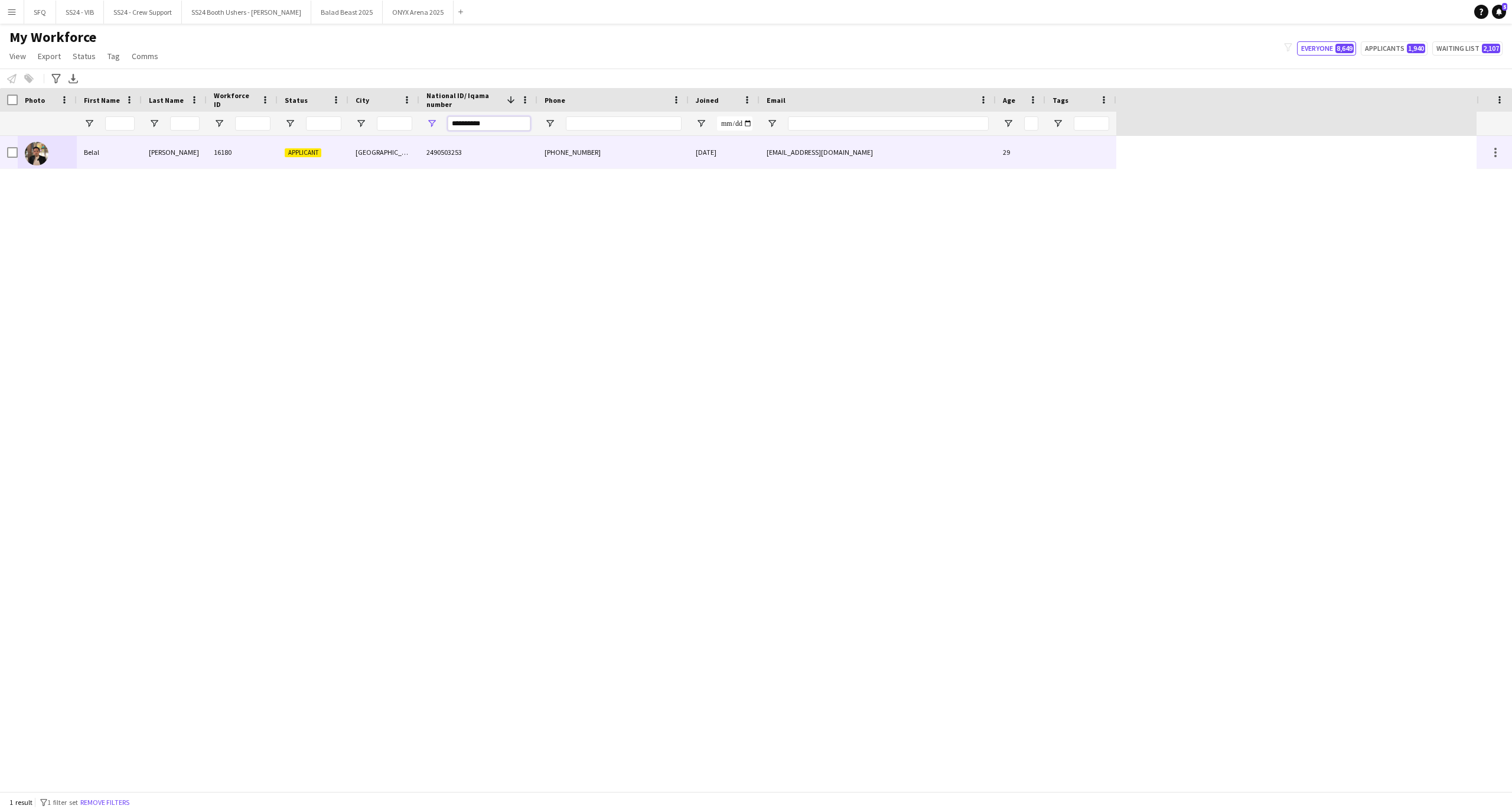
type input "**********"
click at [273, 164] on div "16180" at bounding box center [242, 152] width 71 height 32
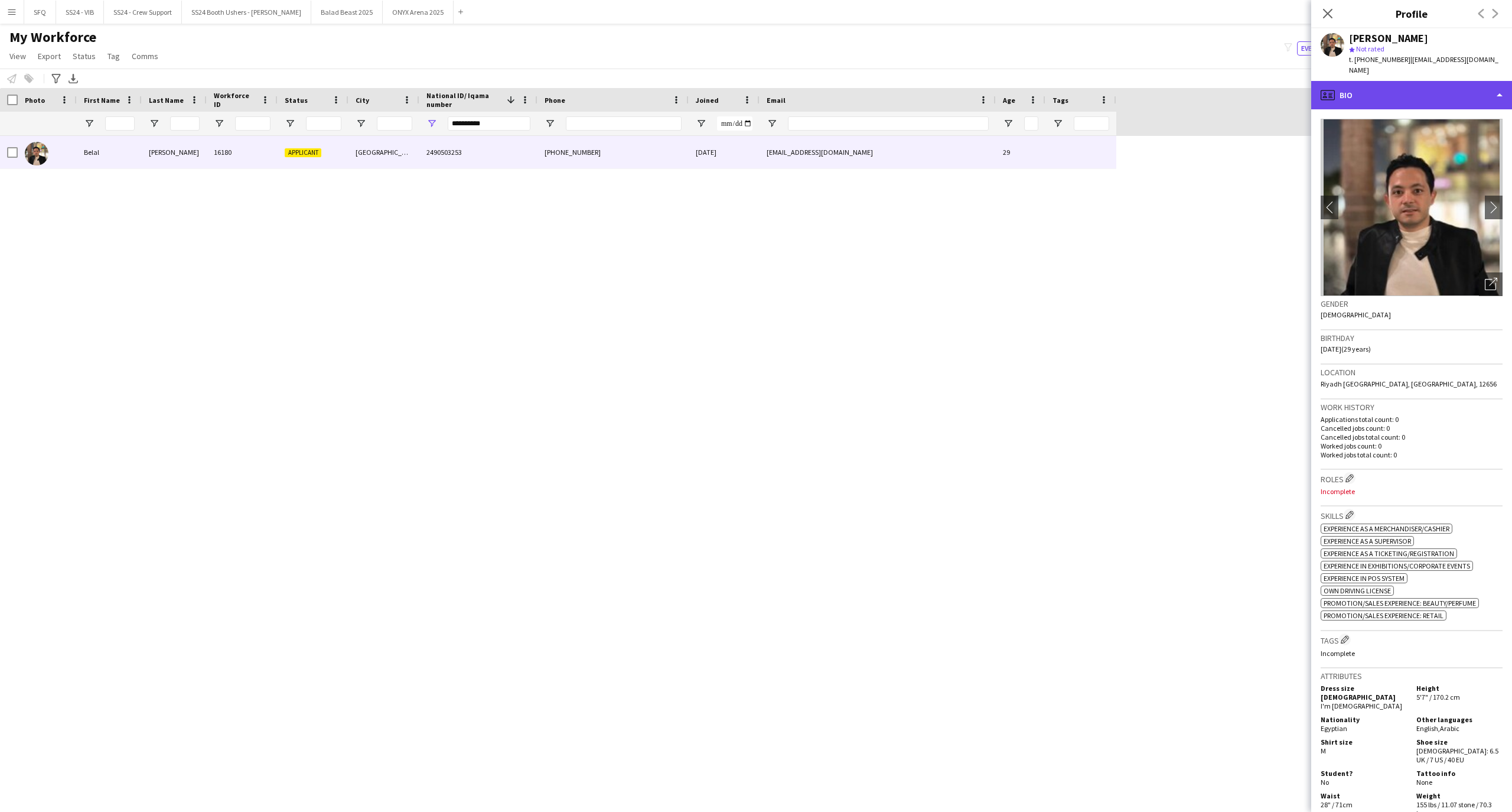
click at [1382, 90] on div "profile Bio" at bounding box center [1412, 95] width 201 height 28
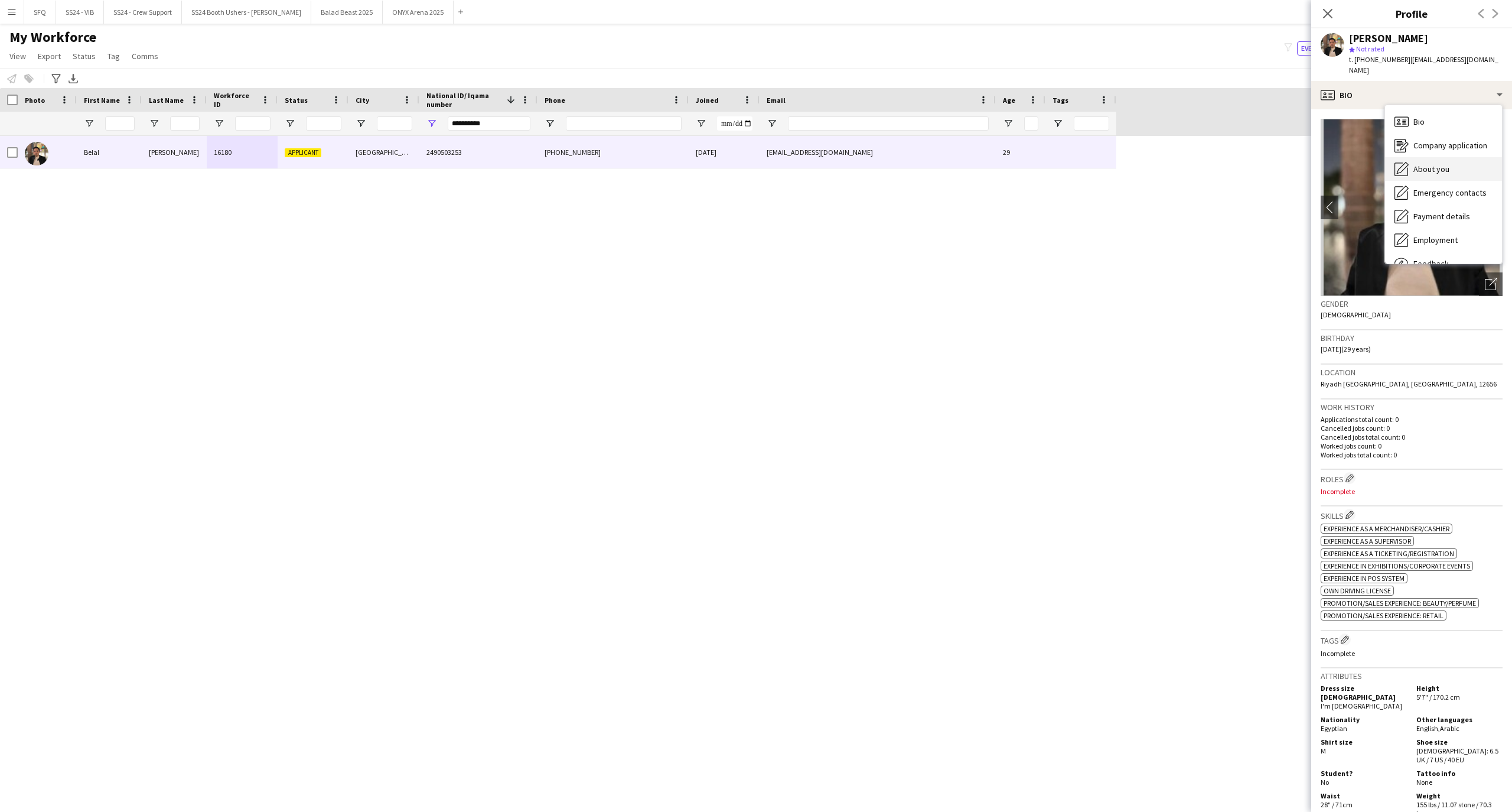
click at [1421, 164] on span "About you" at bounding box center [1431, 169] width 36 height 11
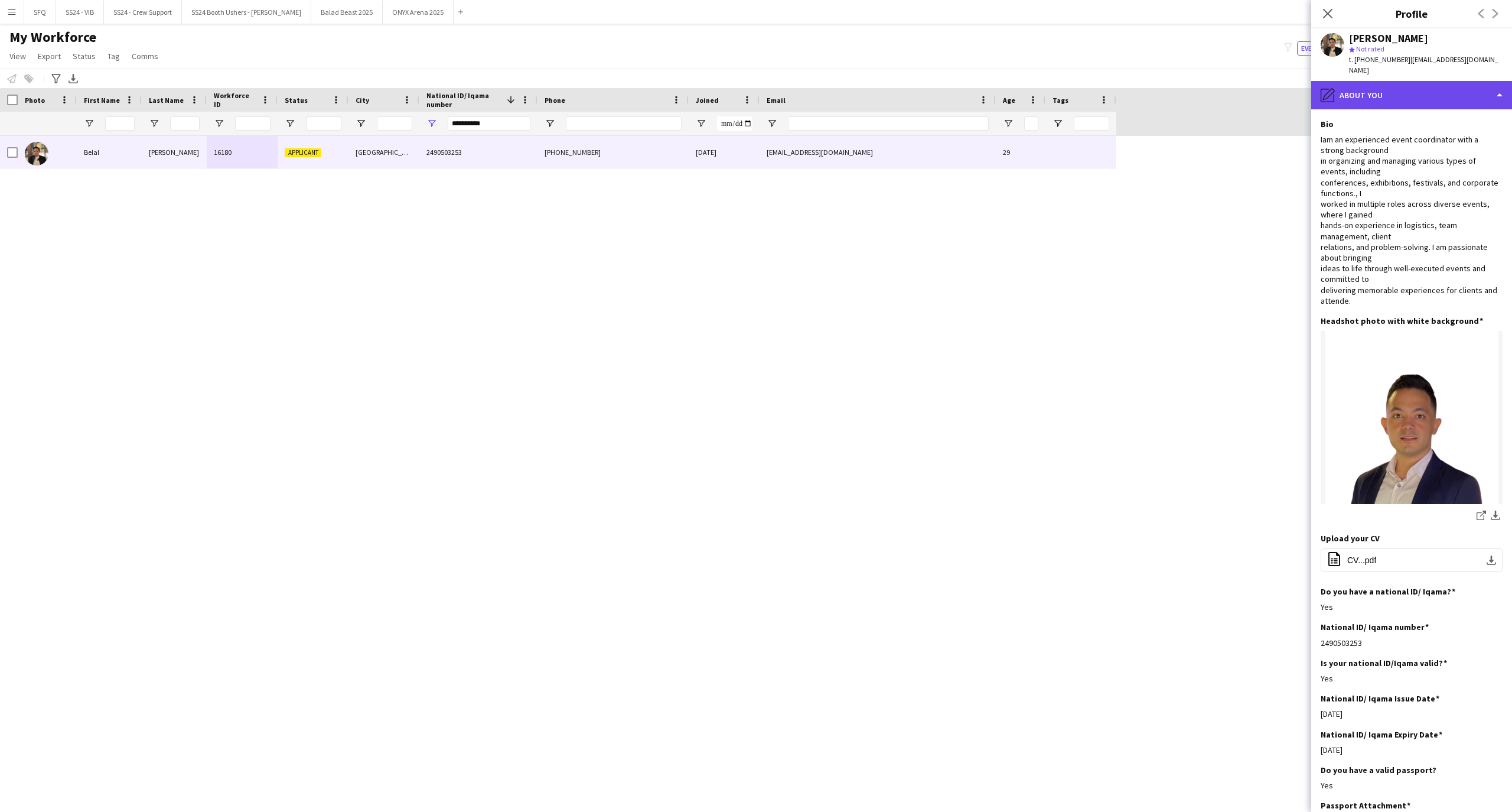
drag, startPoint x: 1371, startPoint y: 83, endPoint x: 1377, endPoint y: 84, distance: 6.1
click at [1372, 81] on div "pencil4 About you" at bounding box center [1412, 95] width 201 height 28
click at [1416, 116] on span "Bio" at bounding box center [1420, 121] width 12 height 11
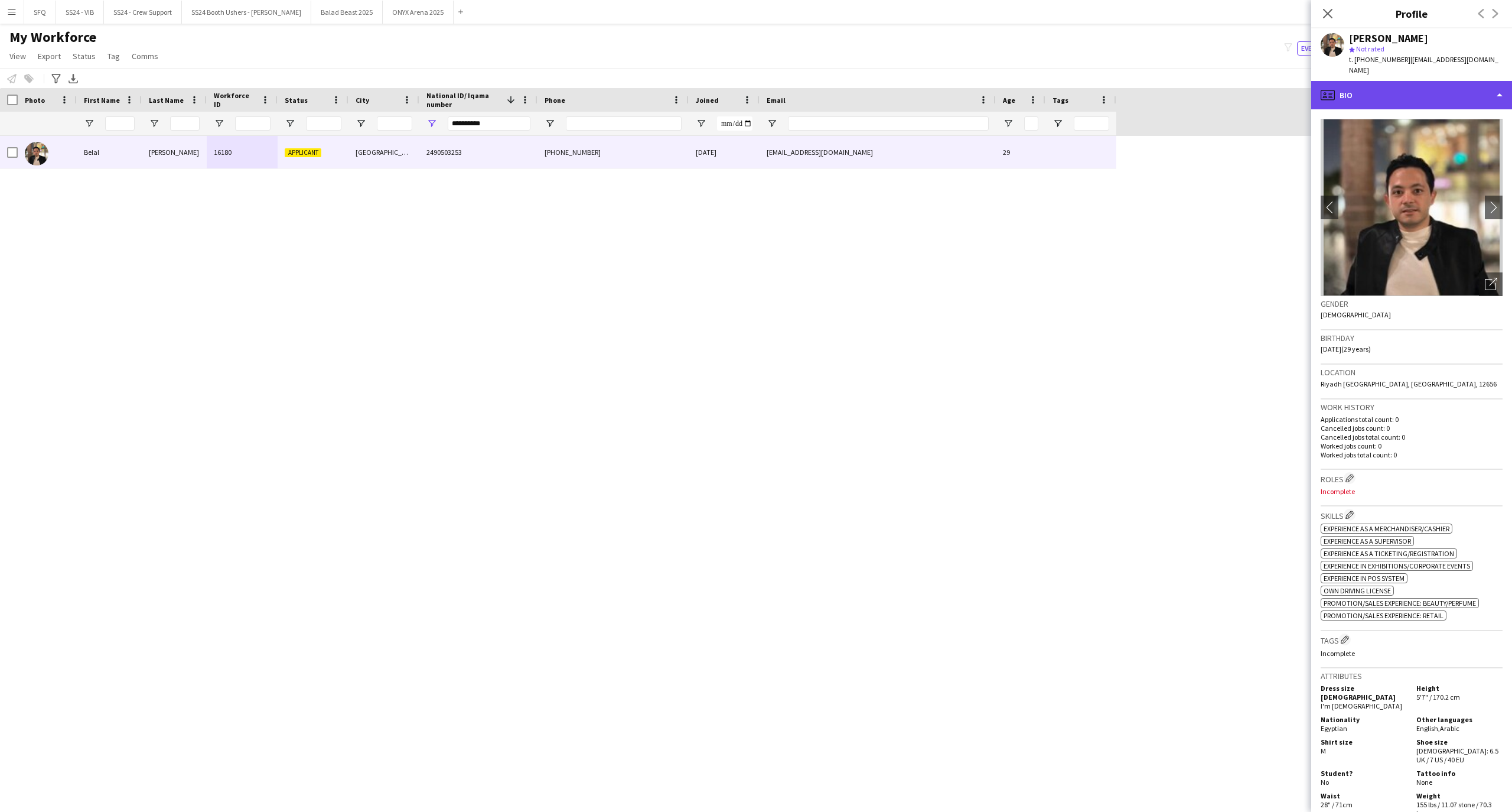
click at [1387, 87] on div "profile Bio" at bounding box center [1412, 95] width 201 height 28
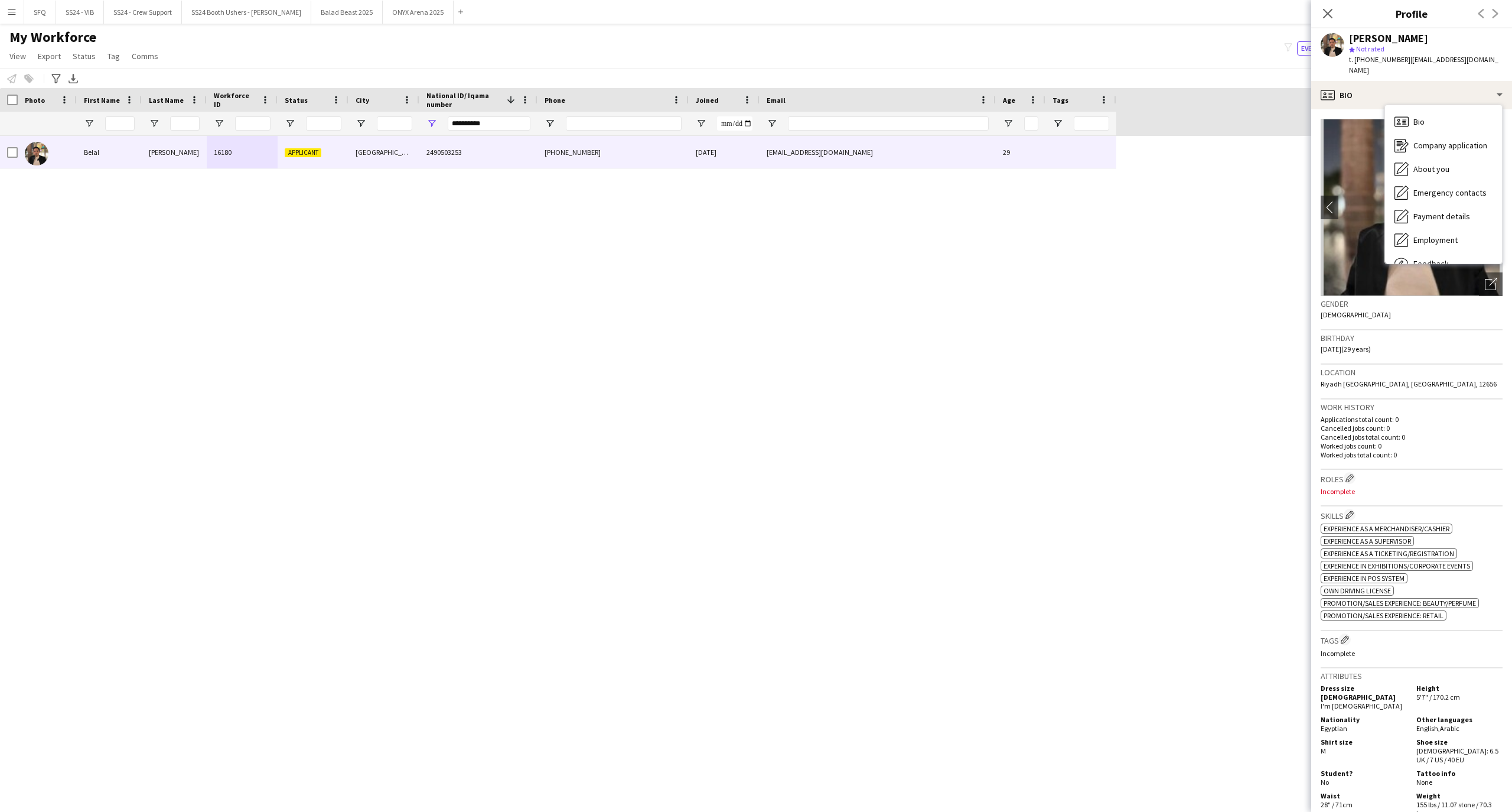
click at [1417, 46] on div "star Not rated" at bounding box center [1426, 49] width 154 height 11
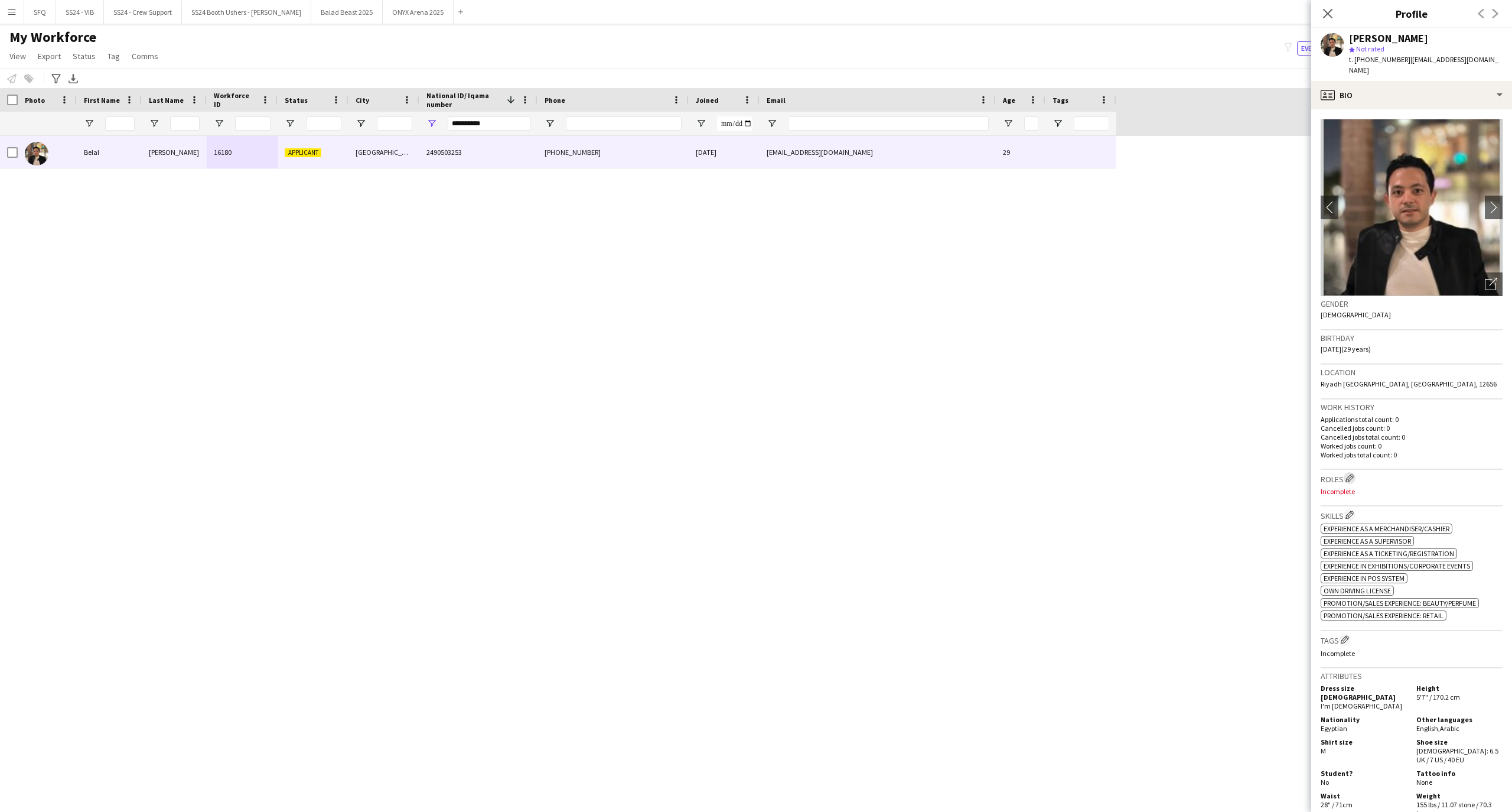
click at [1352, 474] on app-icon "Edit crew company roles" at bounding box center [1350, 478] width 8 height 8
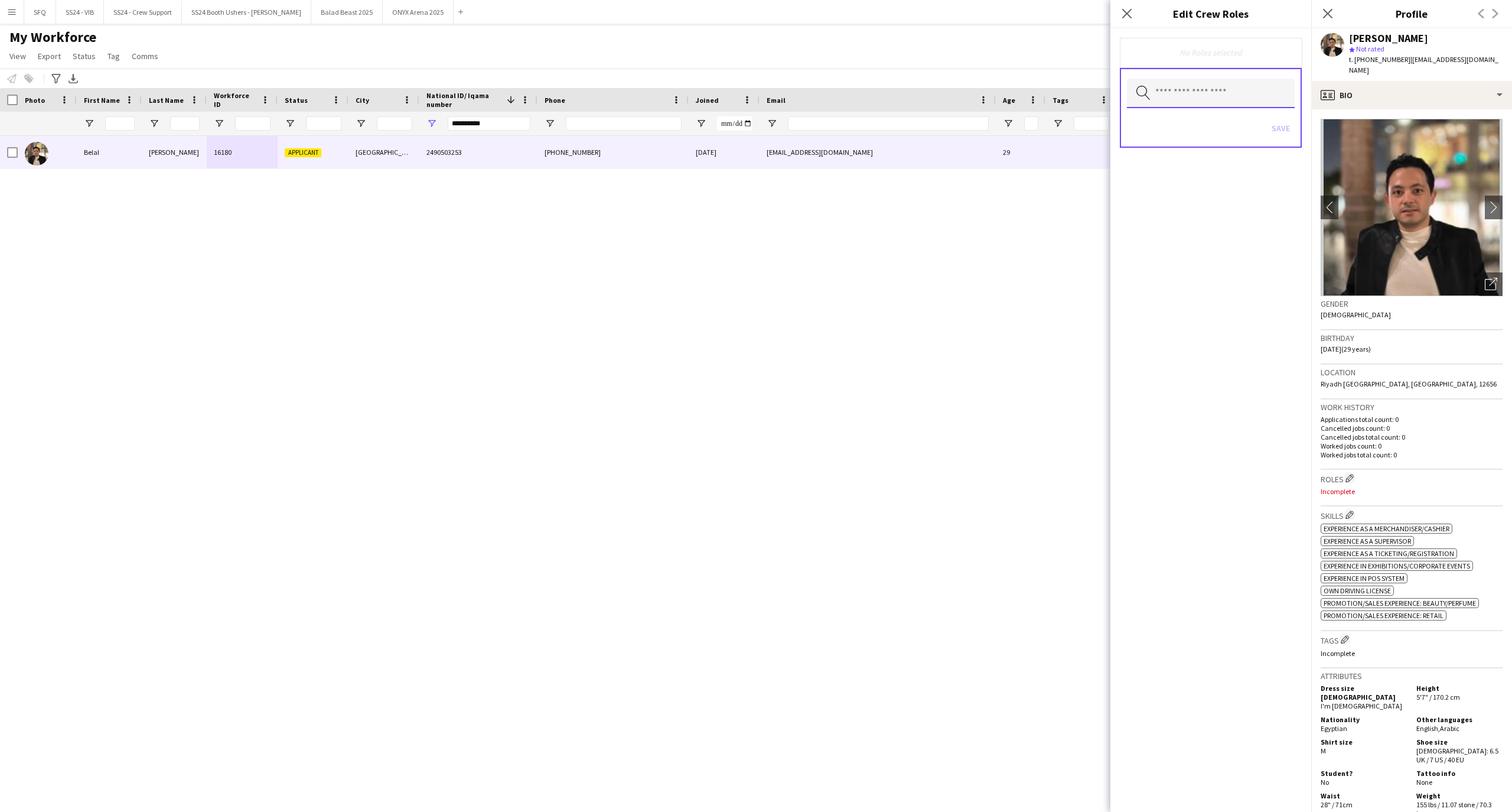
click at [1187, 98] on input "text" at bounding box center [1211, 94] width 168 height 30
click at [1185, 336] on div "No Roles selected Search by role type Save" at bounding box center [1211, 419] width 201 height 783
click at [1166, 90] on input "text" at bounding box center [1211, 94] width 168 height 30
click at [1189, 194] on mat-option "Buggy Driver" at bounding box center [1211, 183] width 169 height 28
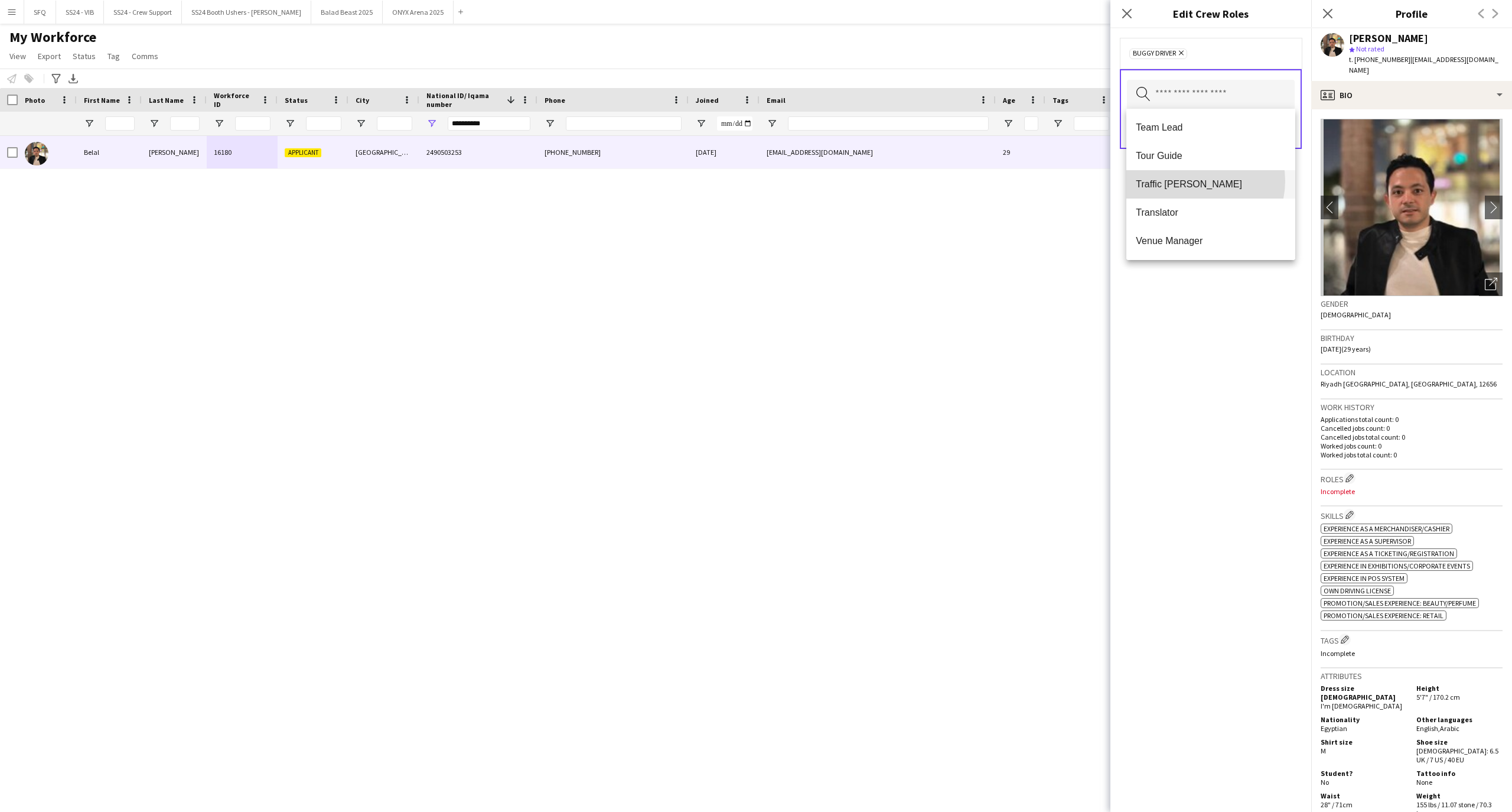
click at [1199, 181] on span "Traffic [PERSON_NAME]" at bounding box center [1211, 184] width 149 height 12
click at [1217, 173] on mat-option "Runner" at bounding box center [1211, 159] width 169 height 28
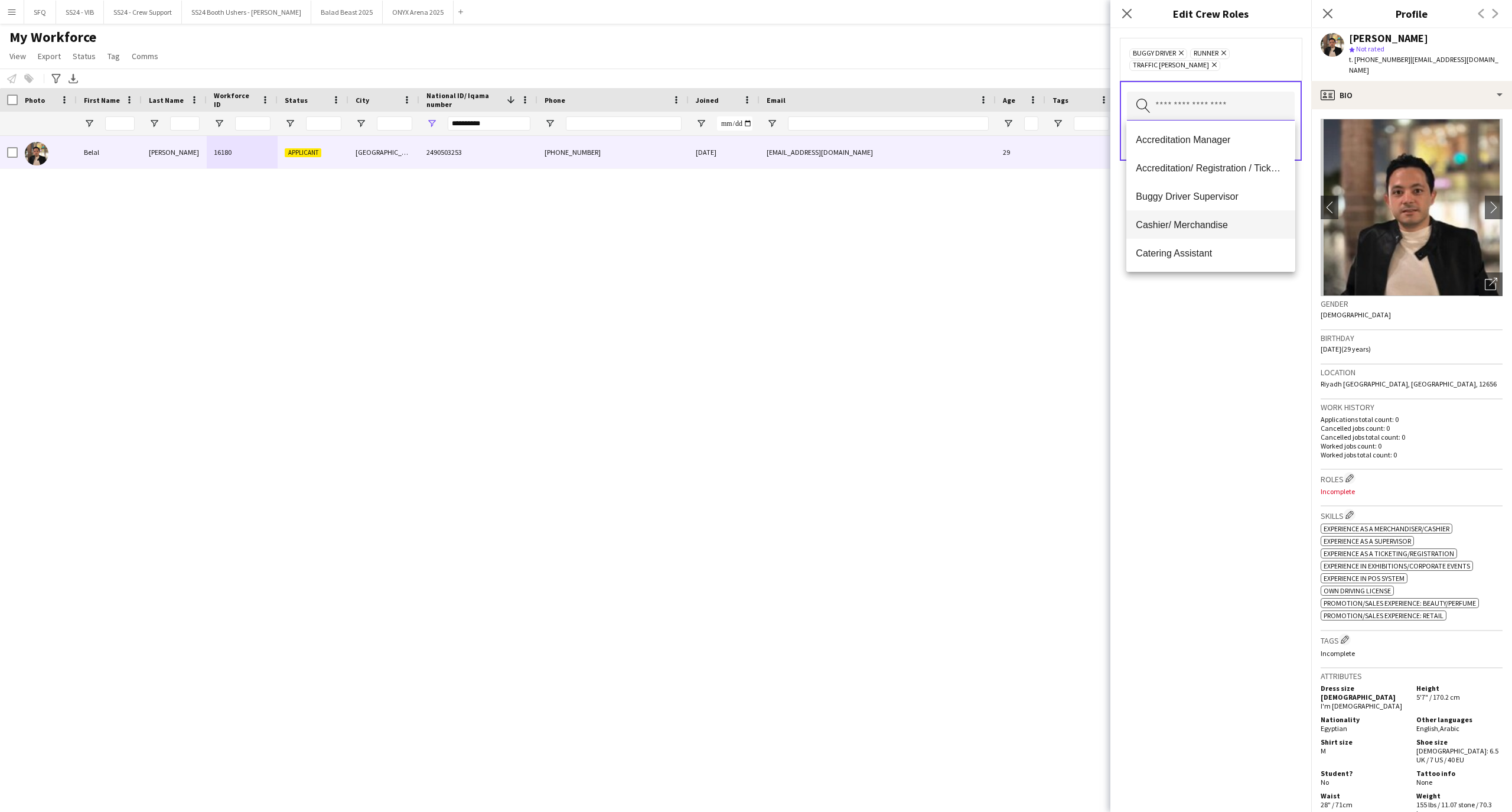
scroll to position [79, 0]
click at [1226, 183] on mat-option "Catering Assistant" at bounding box center [1211, 174] width 169 height 28
click at [1212, 213] on mat-option "PA/ Administration Staff" at bounding box center [1211, 206] width 169 height 28
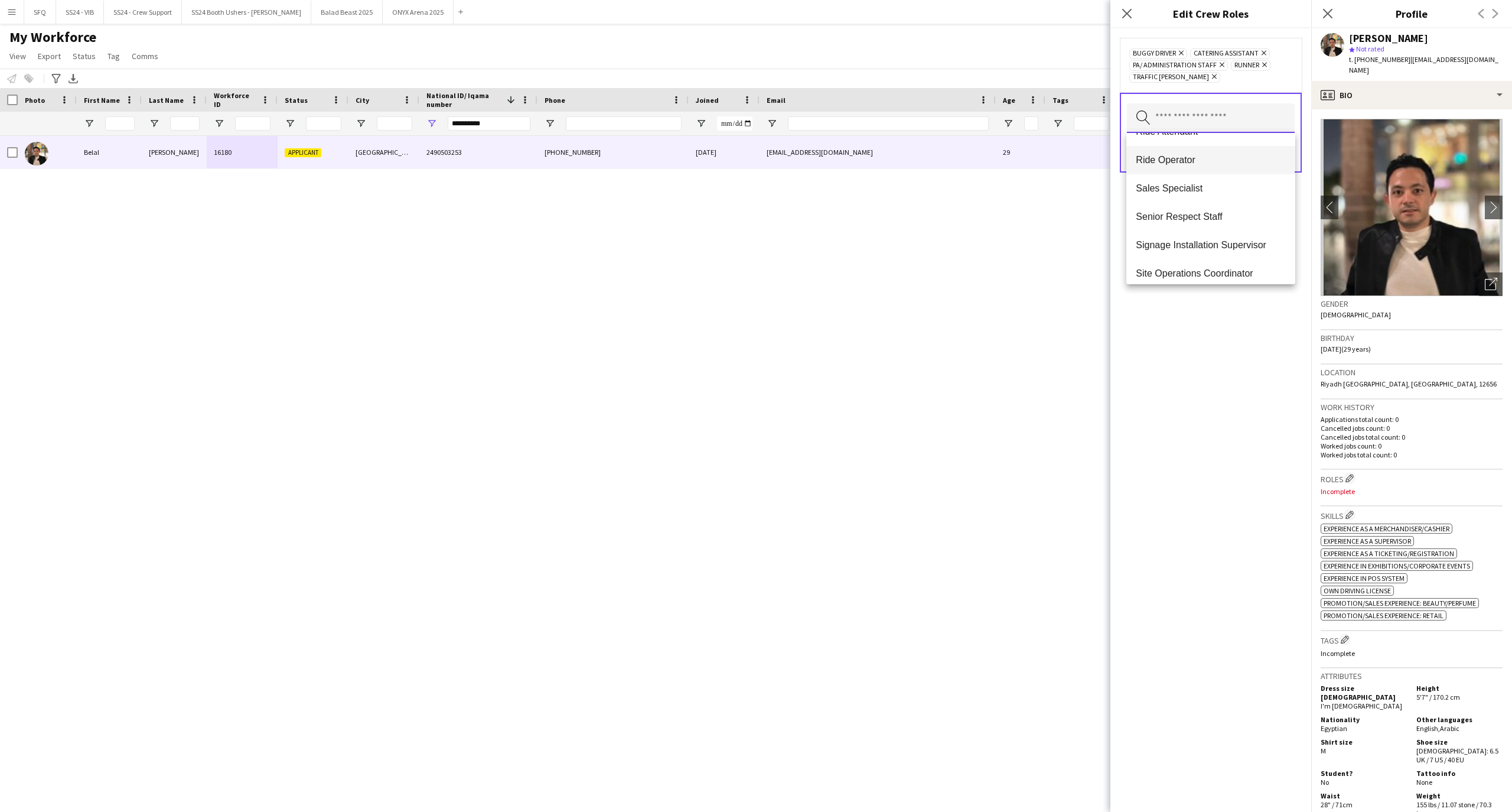
scroll to position [787, 0]
drag, startPoint x: 861, startPoint y: 175, endPoint x: 882, endPoint y: 157, distance: 27.7
click at [877, 161] on div "[PERSON_NAME] 16180 Applicant Riyadh 2490503253 [PHONE_NUMBER] [DATE] [EMAIL_AD…" at bounding box center [738, 463] width 1477 height 655
drag, startPoint x: 1215, startPoint y: 120, endPoint x: 1205, endPoint y: 111, distance: 13.5
click at [1215, 114] on input "text" at bounding box center [1211, 119] width 168 height 30
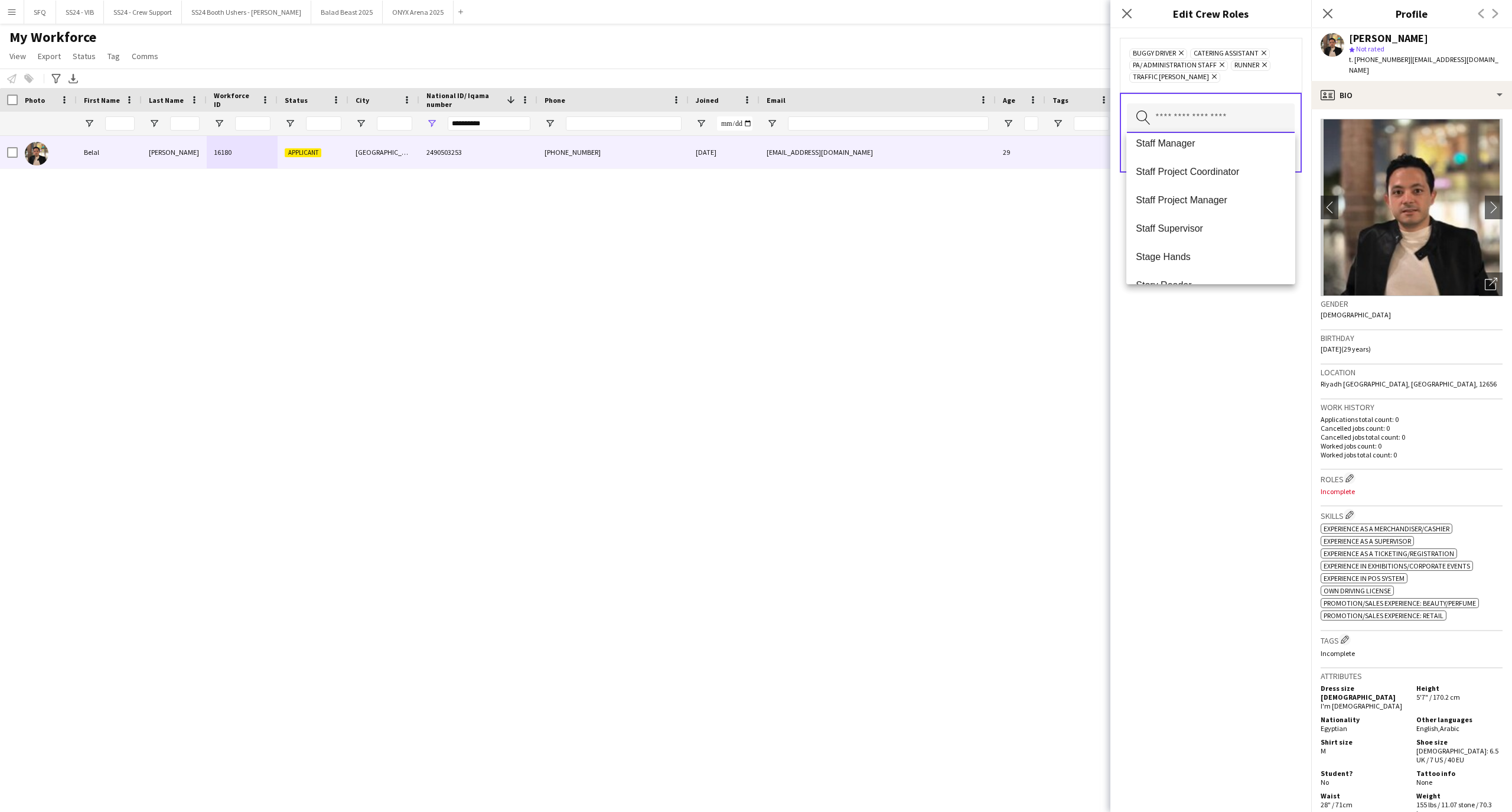
scroll to position [945, 0]
click at [1201, 330] on div "Buggy Driver Remove Catering Assistant Remove PA/ Administration Staff Remove R…" at bounding box center [1211, 419] width 201 height 783
click at [1276, 147] on button "Save" at bounding box center [1280, 153] width 27 height 19
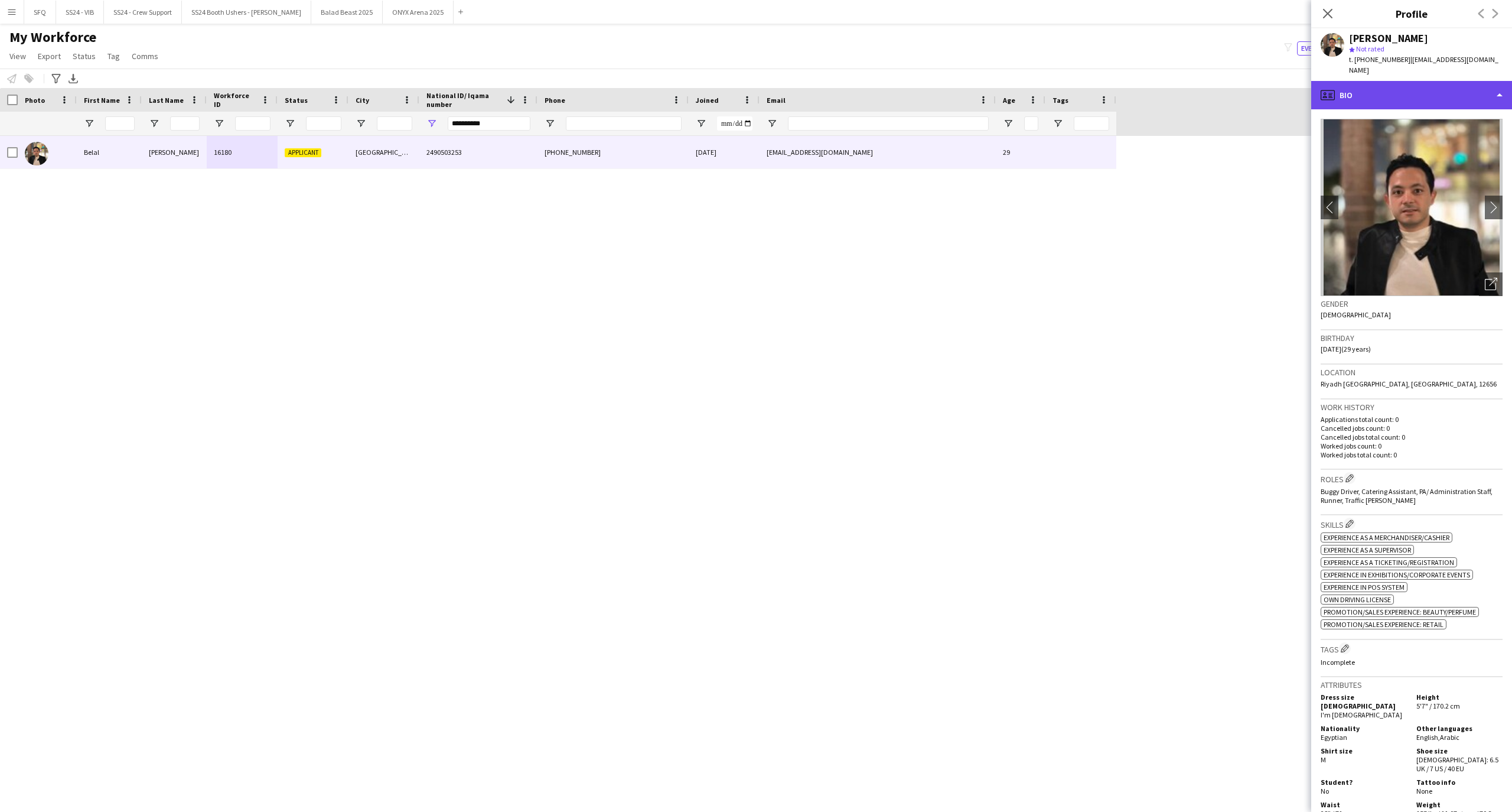
click at [1355, 90] on div "profile Bio" at bounding box center [1412, 95] width 201 height 28
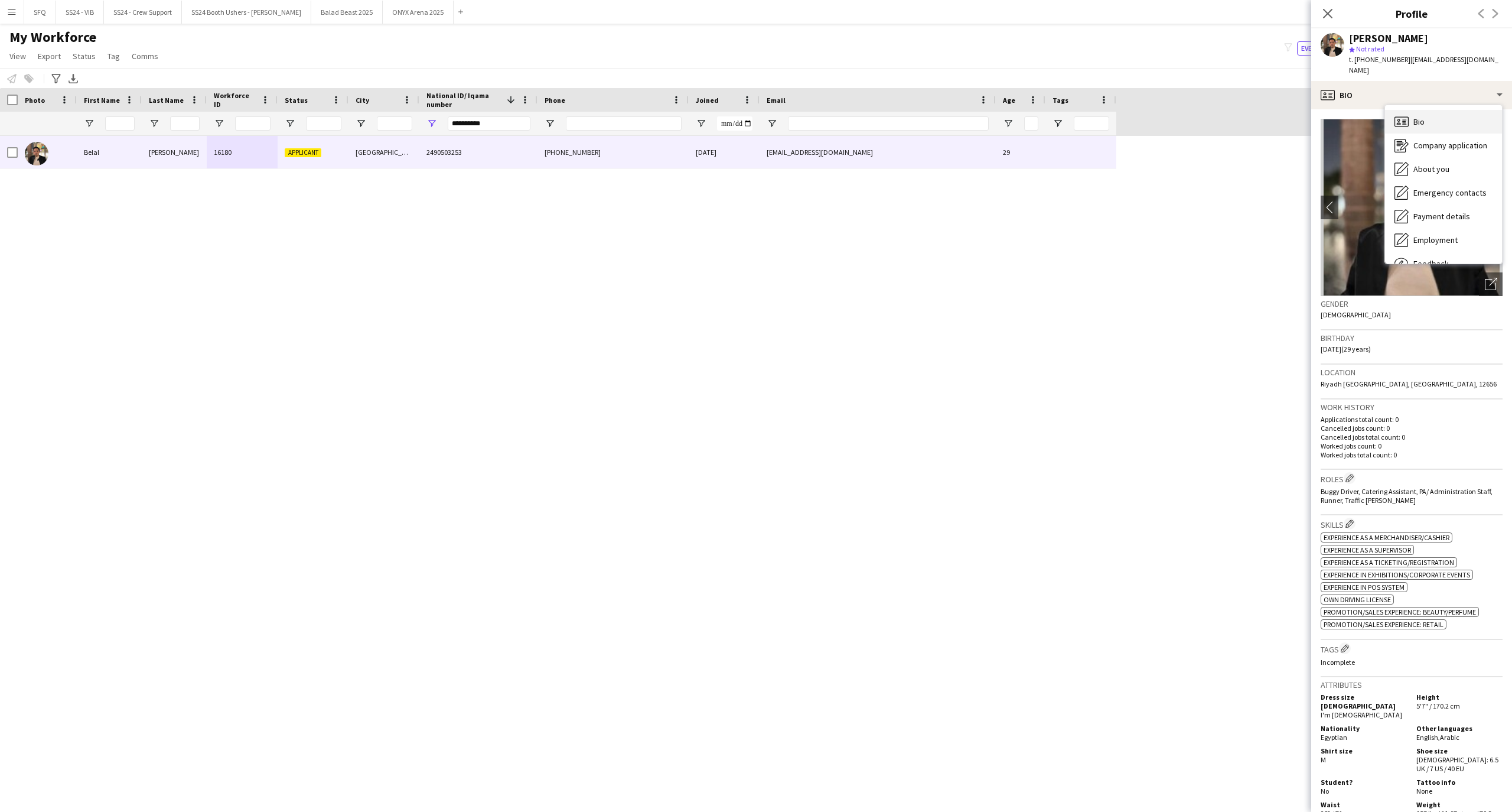
click at [1397, 115] on icon "Bio" at bounding box center [1402, 121] width 14 height 14
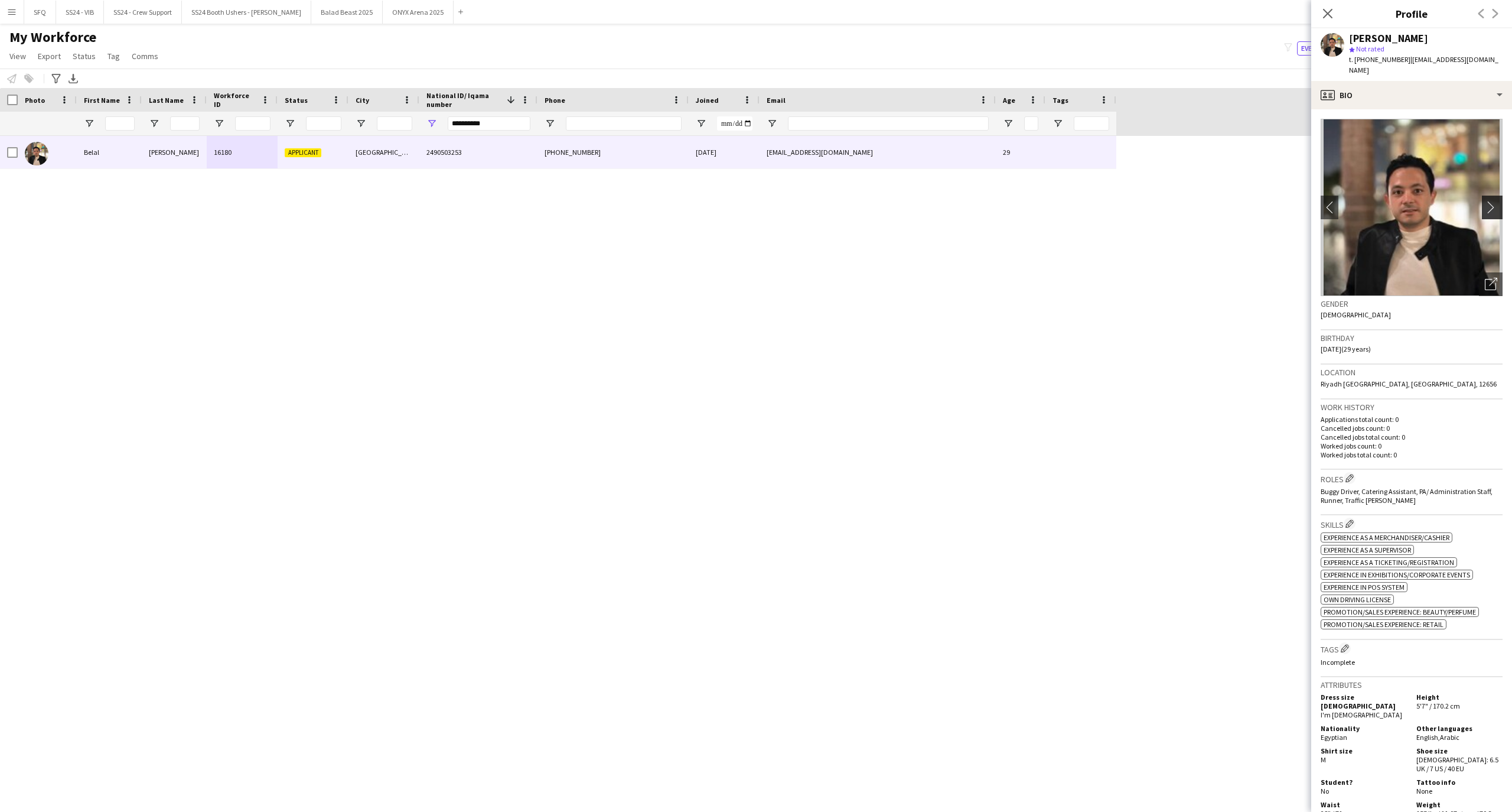
click at [1485, 201] on app-icon "chevron-right" at bounding box center [1495, 207] width 18 height 12
click at [1402, 88] on div "profile Bio" at bounding box center [1412, 95] width 201 height 28
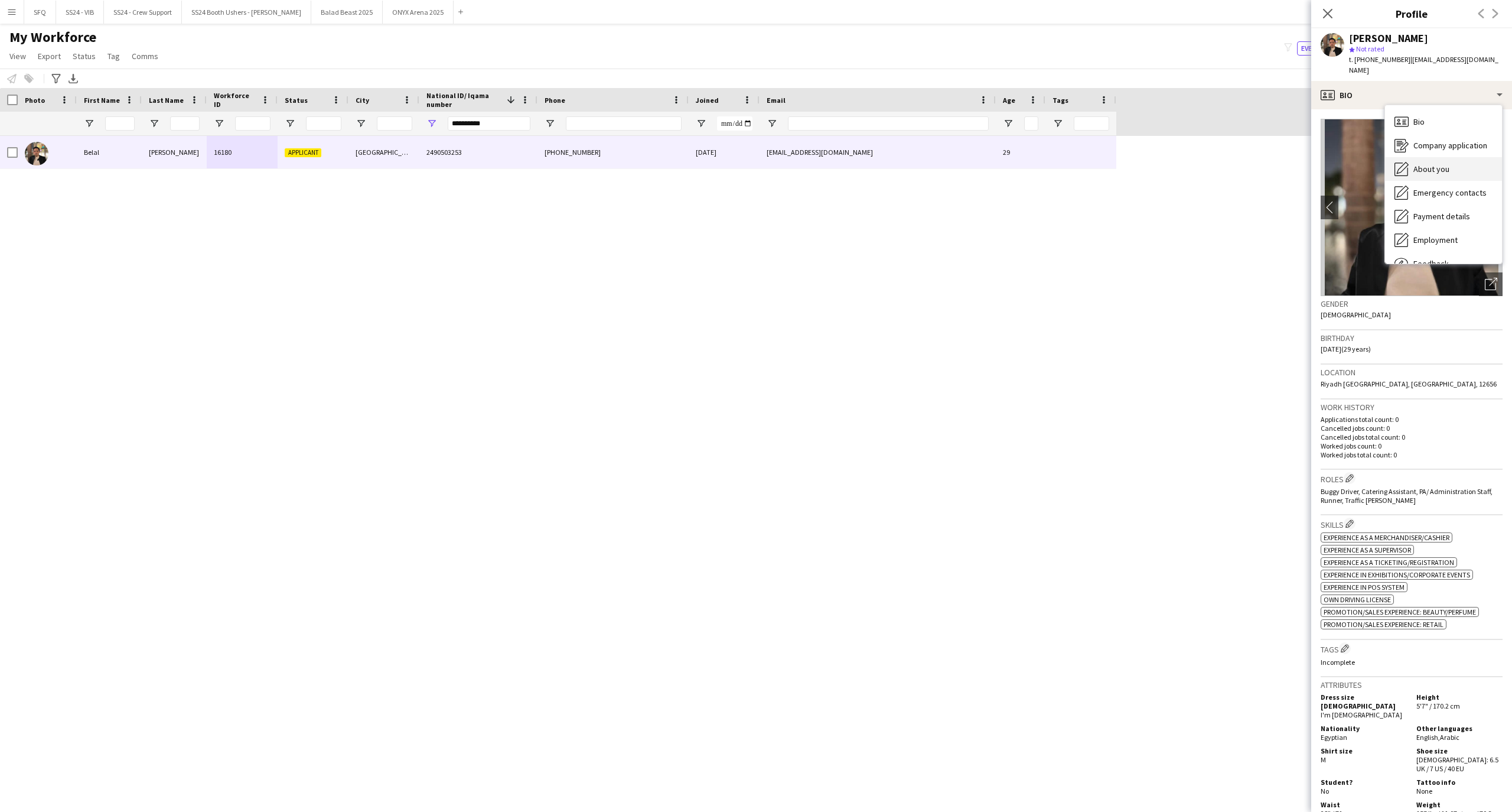
click at [1450, 157] on div "About you About you" at bounding box center [1443, 169] width 117 height 23
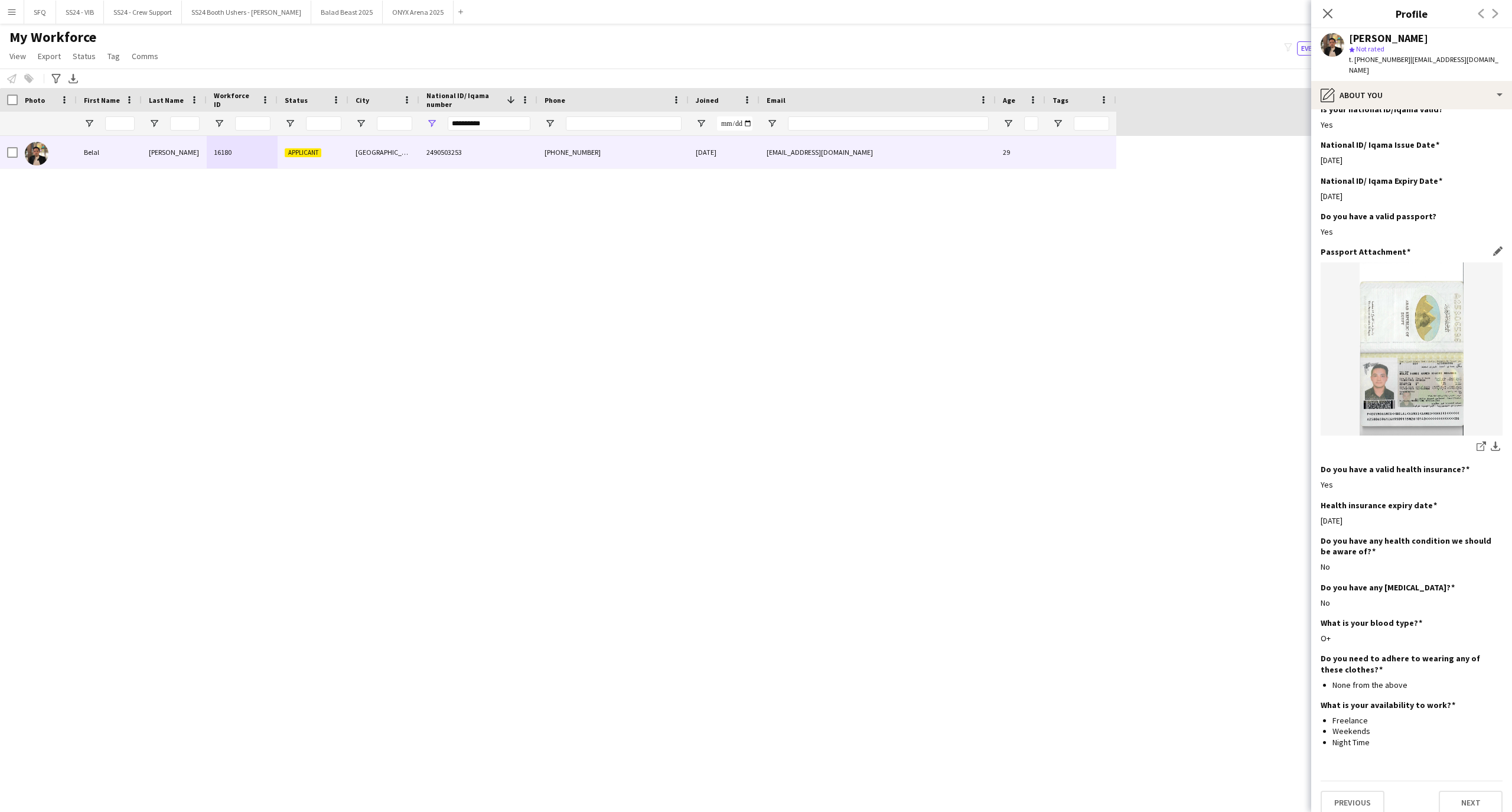
scroll to position [554, 0]
click at [1360, 81] on div "pencil4 About you" at bounding box center [1412, 95] width 201 height 28
click at [1456, 188] on span "Emergency contacts" at bounding box center [1451, 193] width 73 height 11
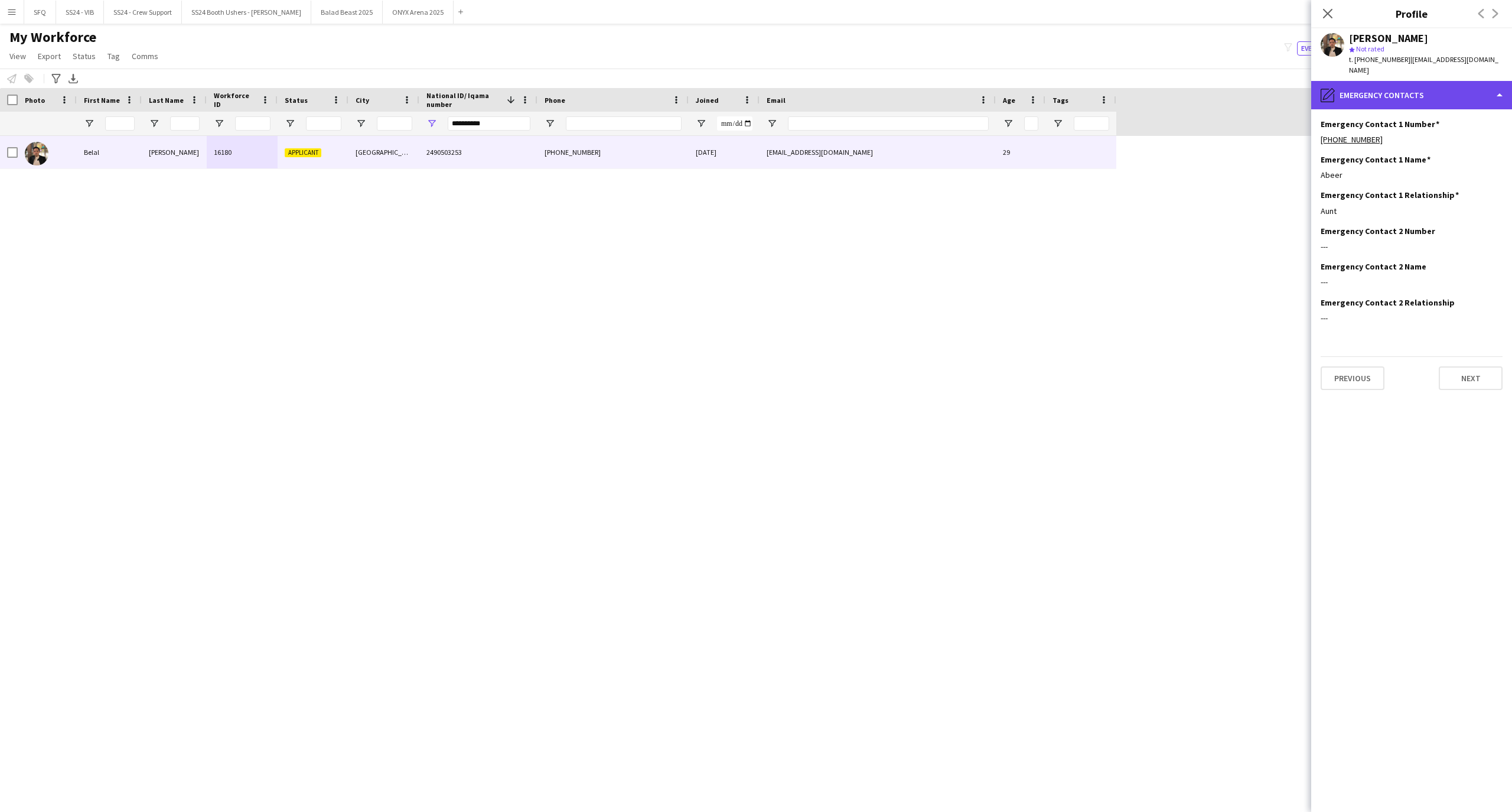
click at [1397, 90] on div "pencil4 Emergency contacts" at bounding box center [1412, 95] width 201 height 28
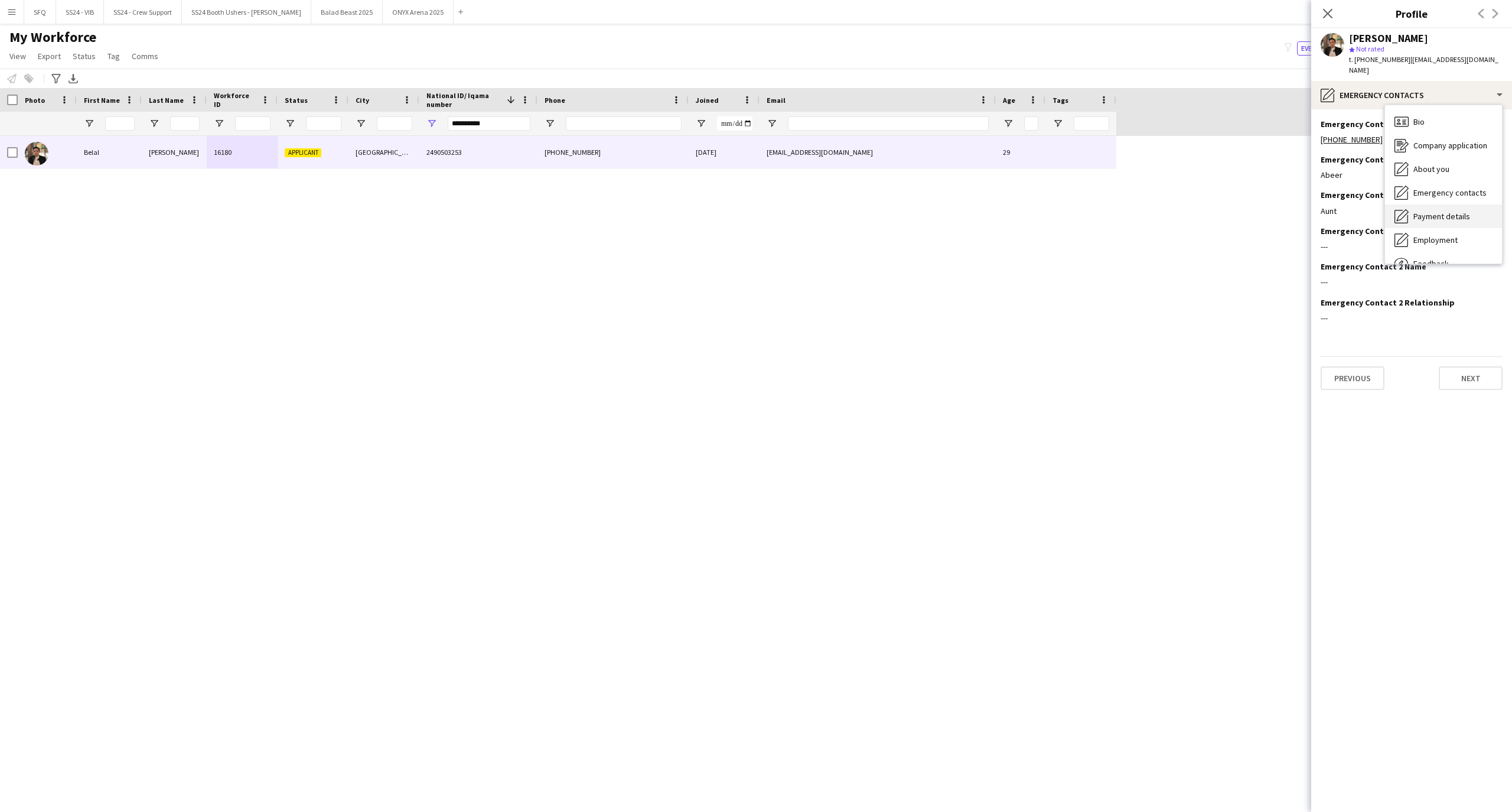
click at [1461, 216] on div "Payment details Payment details" at bounding box center [1443, 216] width 117 height 23
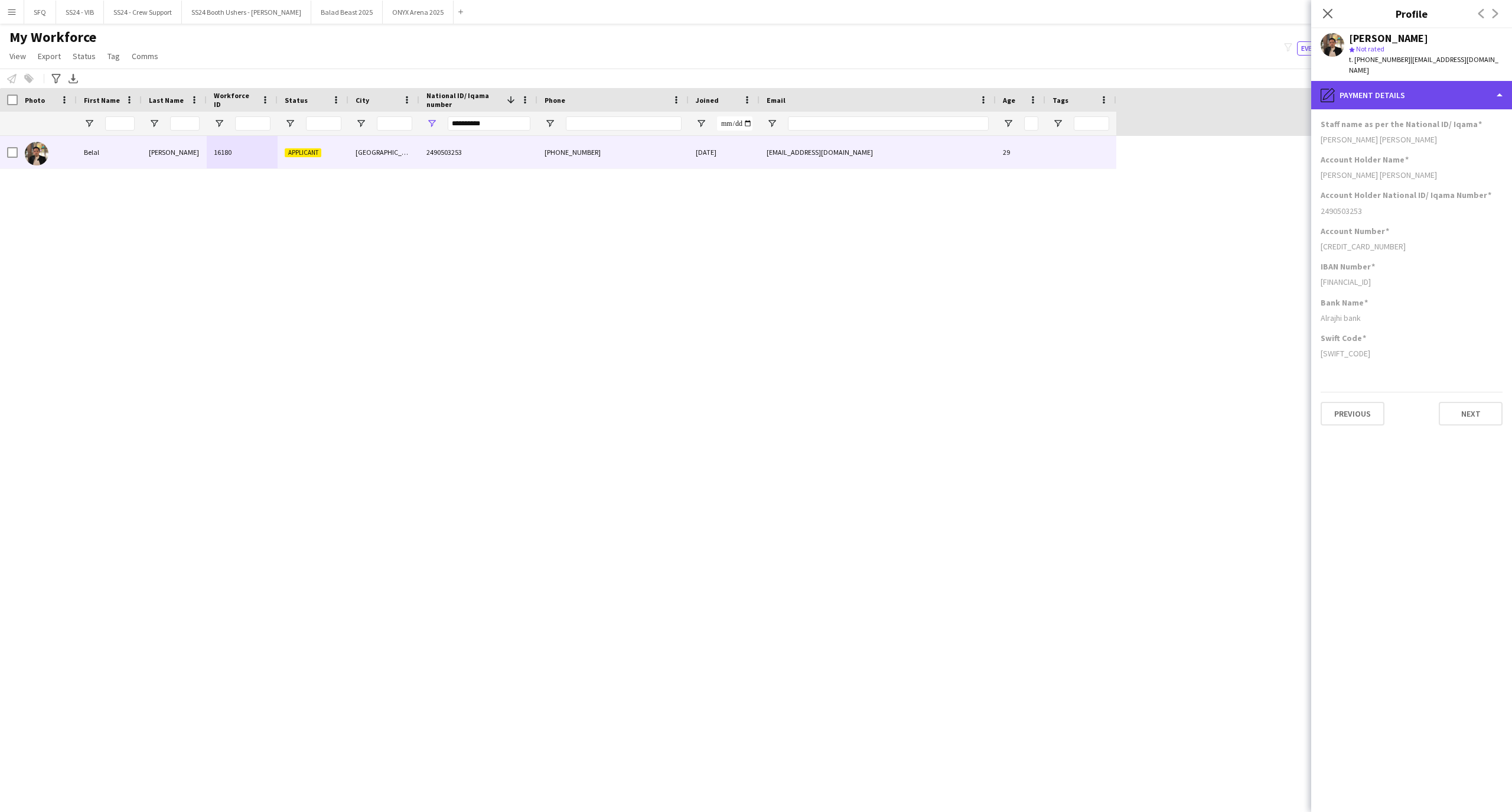
click at [1357, 84] on div "pencil4 Payment details" at bounding box center [1412, 95] width 201 height 28
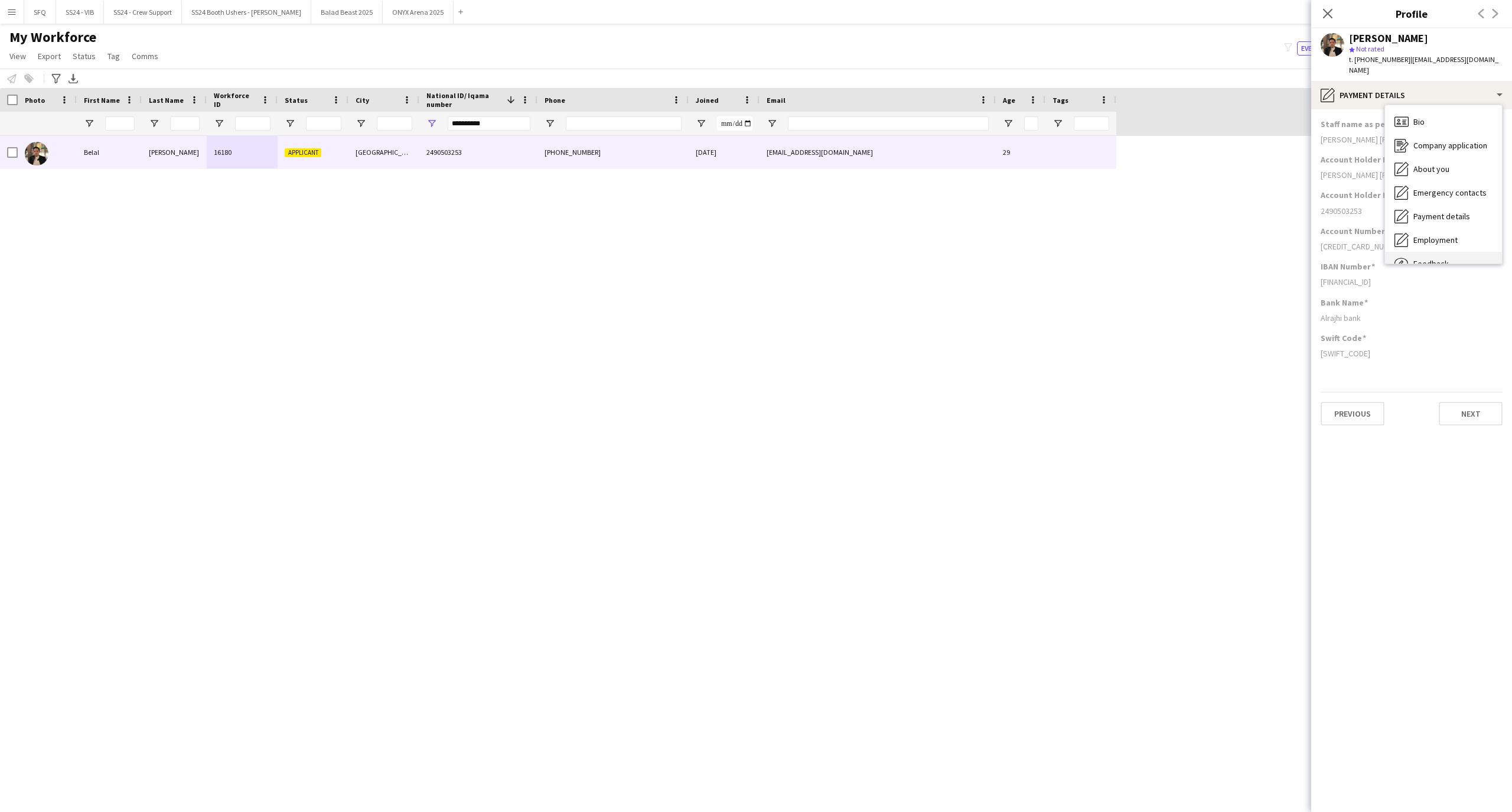
click at [1418, 252] on div "Feedback Feedback" at bounding box center [1443, 263] width 117 height 23
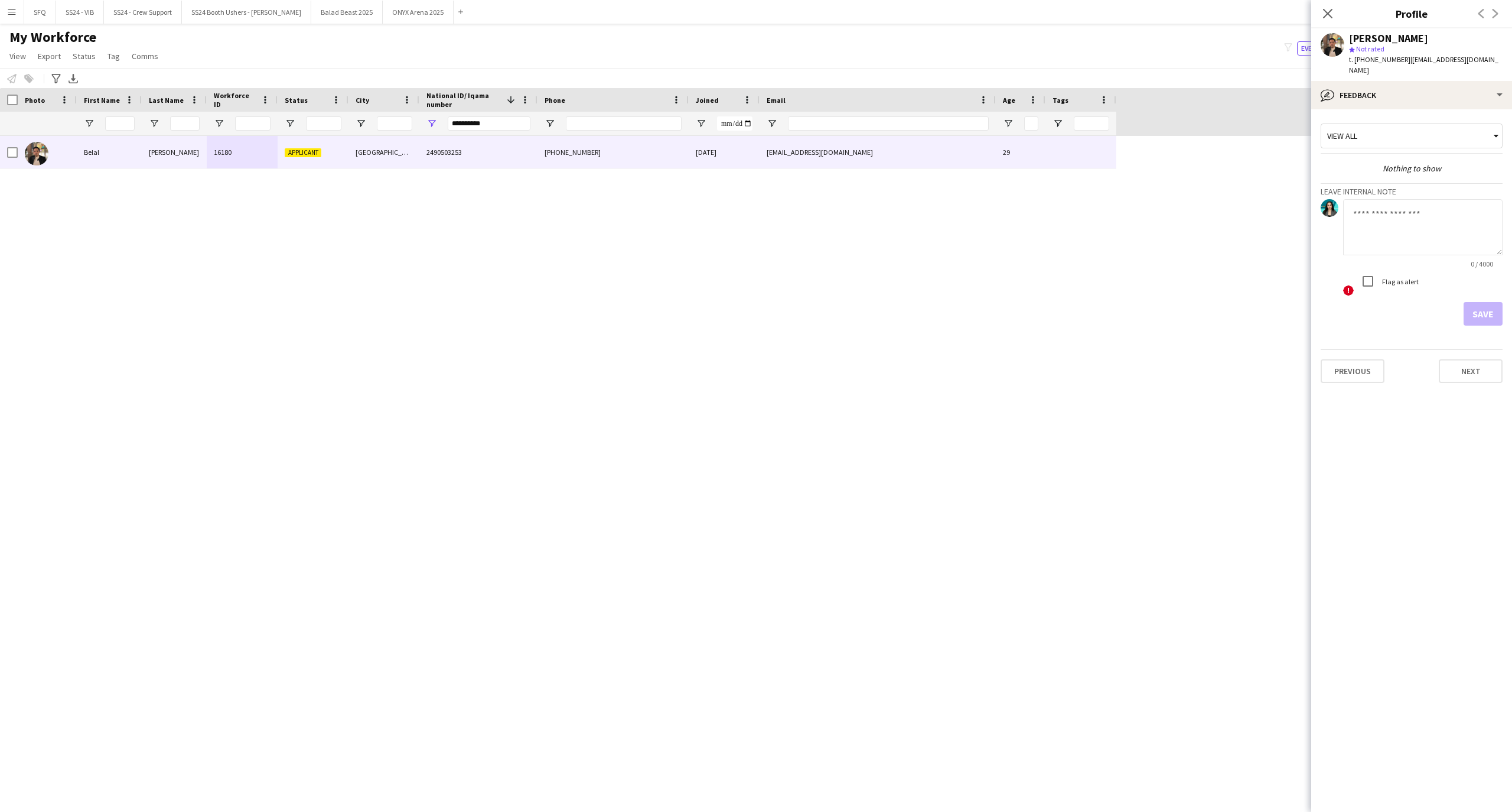
click at [1407, 232] on textarea at bounding box center [1423, 227] width 159 height 56
type textarea "*********"
click at [1477, 311] on button "Save" at bounding box center [1483, 314] width 39 height 23
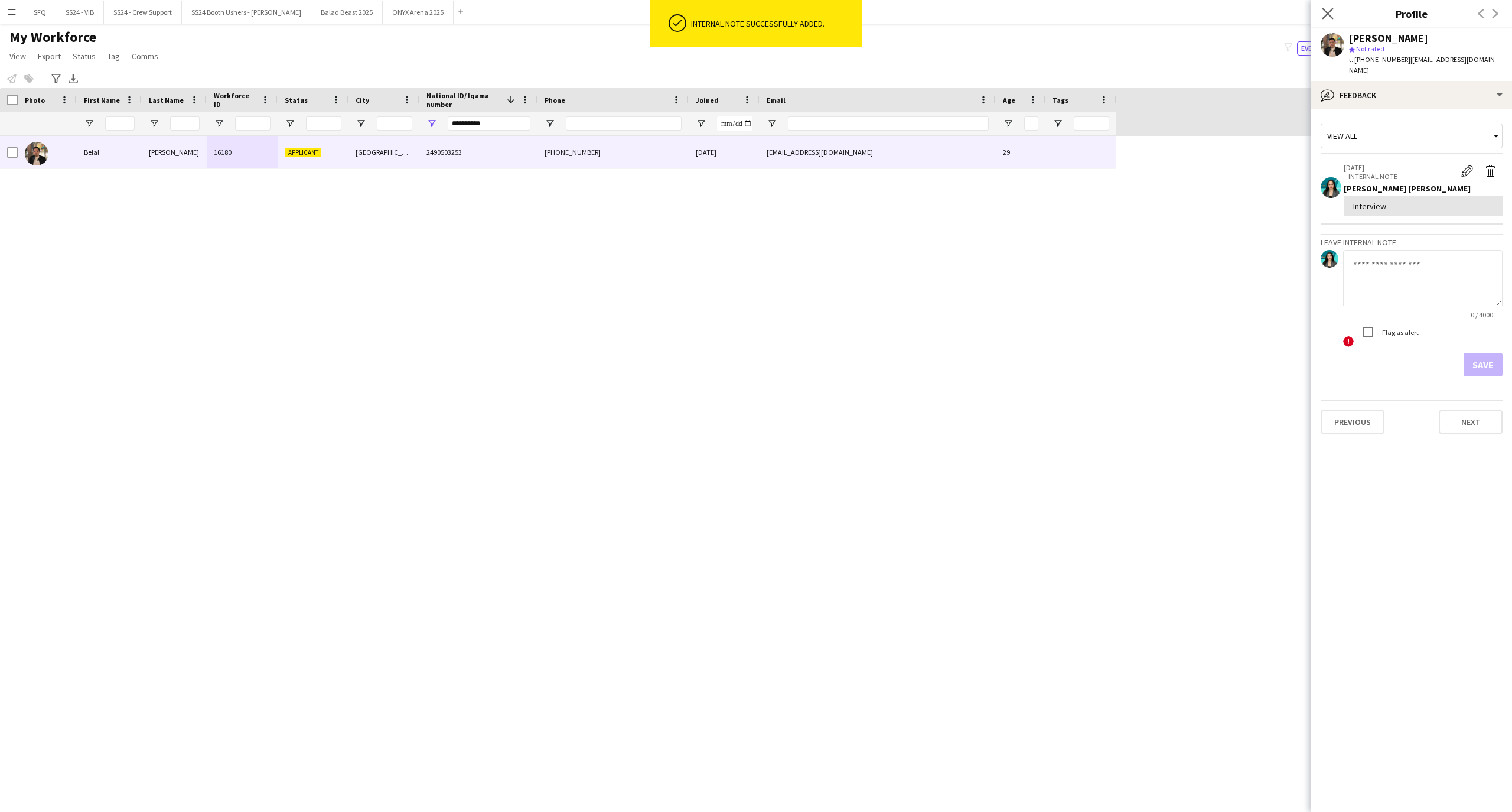
click at [1322, 6] on app-icon "Close pop-in" at bounding box center [1328, 13] width 17 height 17
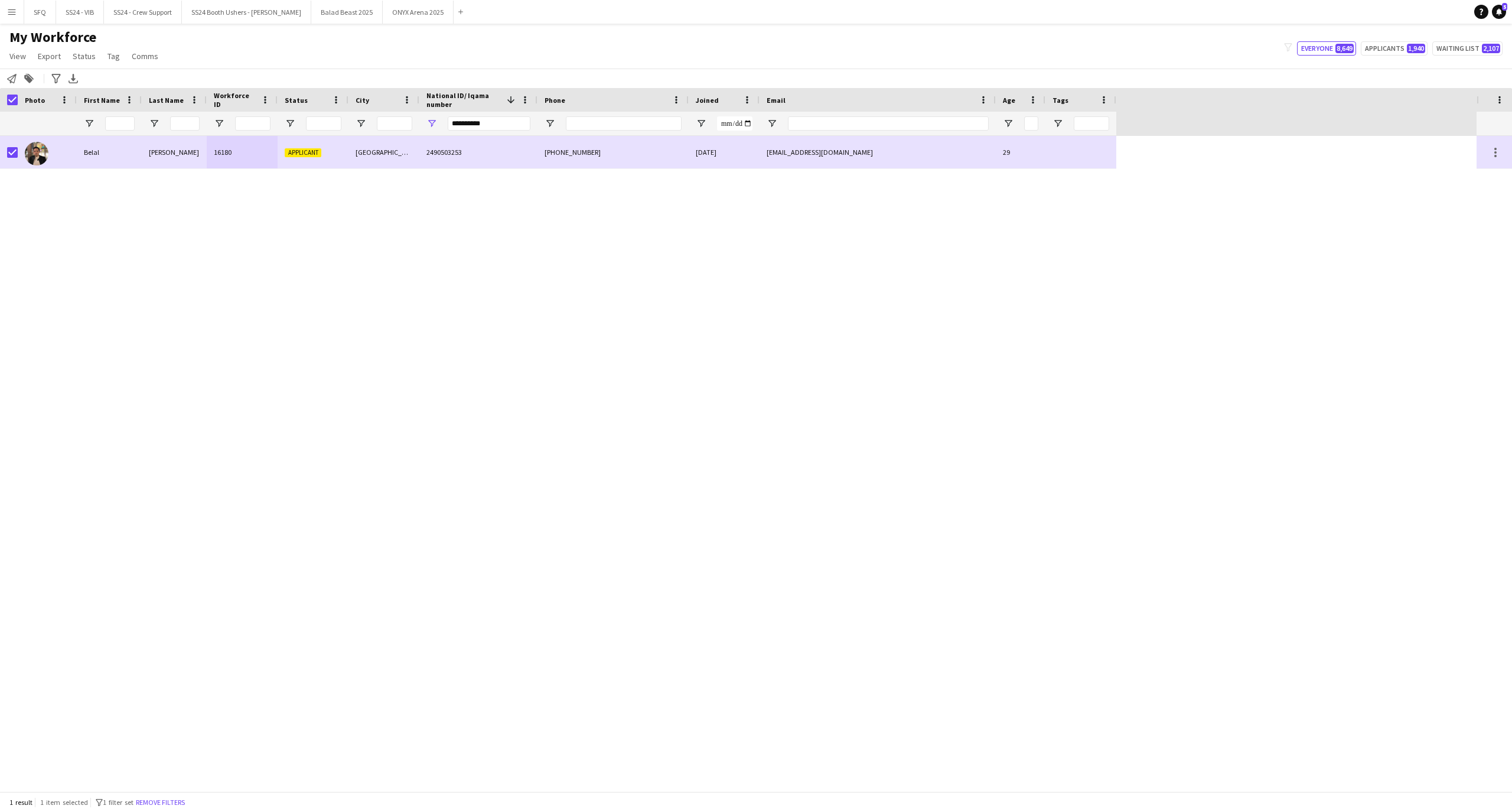
click at [76, 65] on app-page-menu "View Views Default view R4ven New view Update view Delete view Edit name Custom…" at bounding box center [85, 56] width 170 height 22
click at [76, 56] on span "Status" at bounding box center [85, 56] width 23 height 11
click at [105, 75] on link "Edit" at bounding box center [110, 81] width 83 height 25
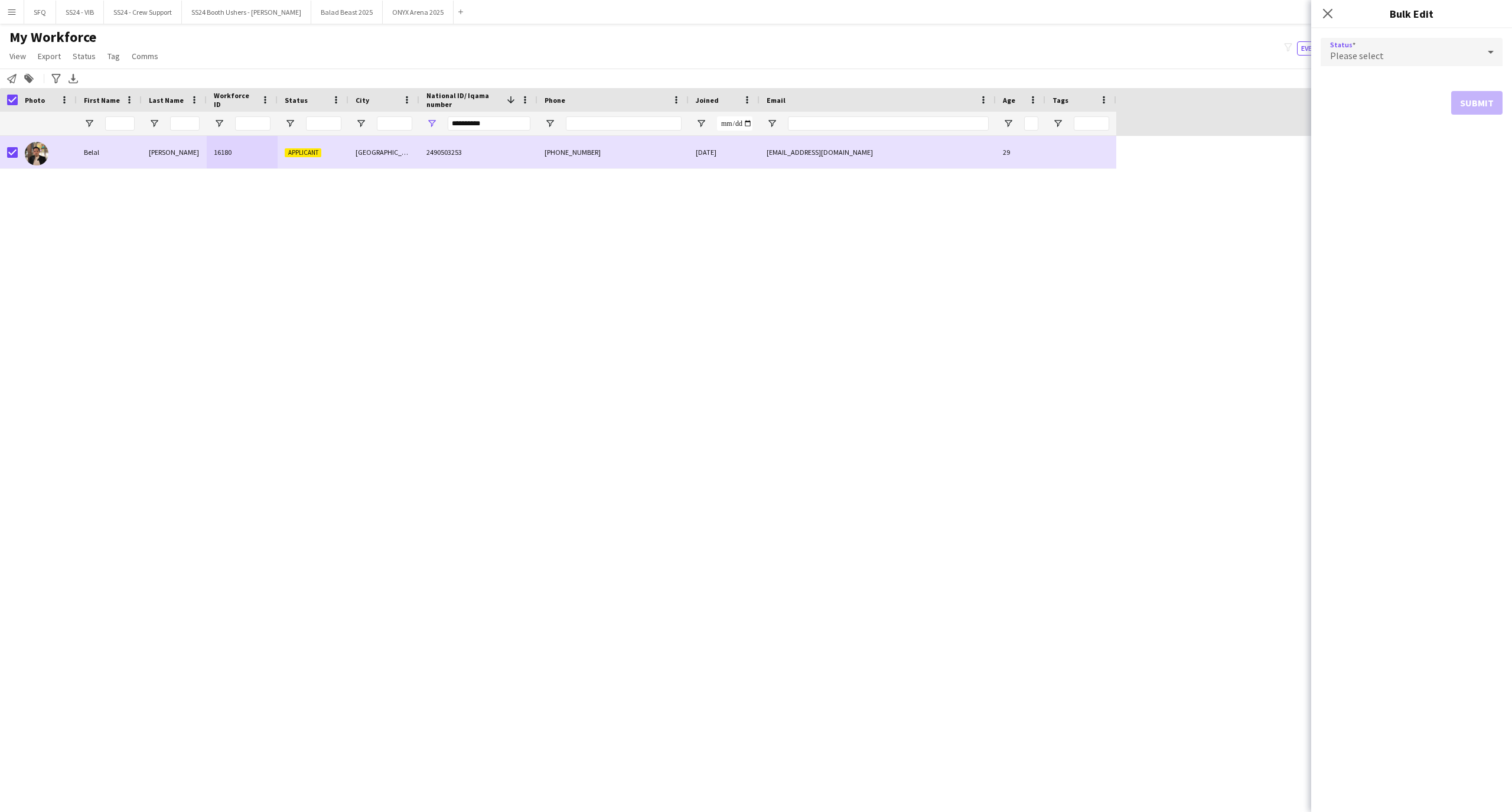
click at [1470, 56] on div "Please select" at bounding box center [1400, 52] width 159 height 28
click at [1473, 86] on span "Active" at bounding box center [1412, 86] width 163 height 12
click at [1486, 132] on button "Submit" at bounding box center [1477, 143] width 51 height 23
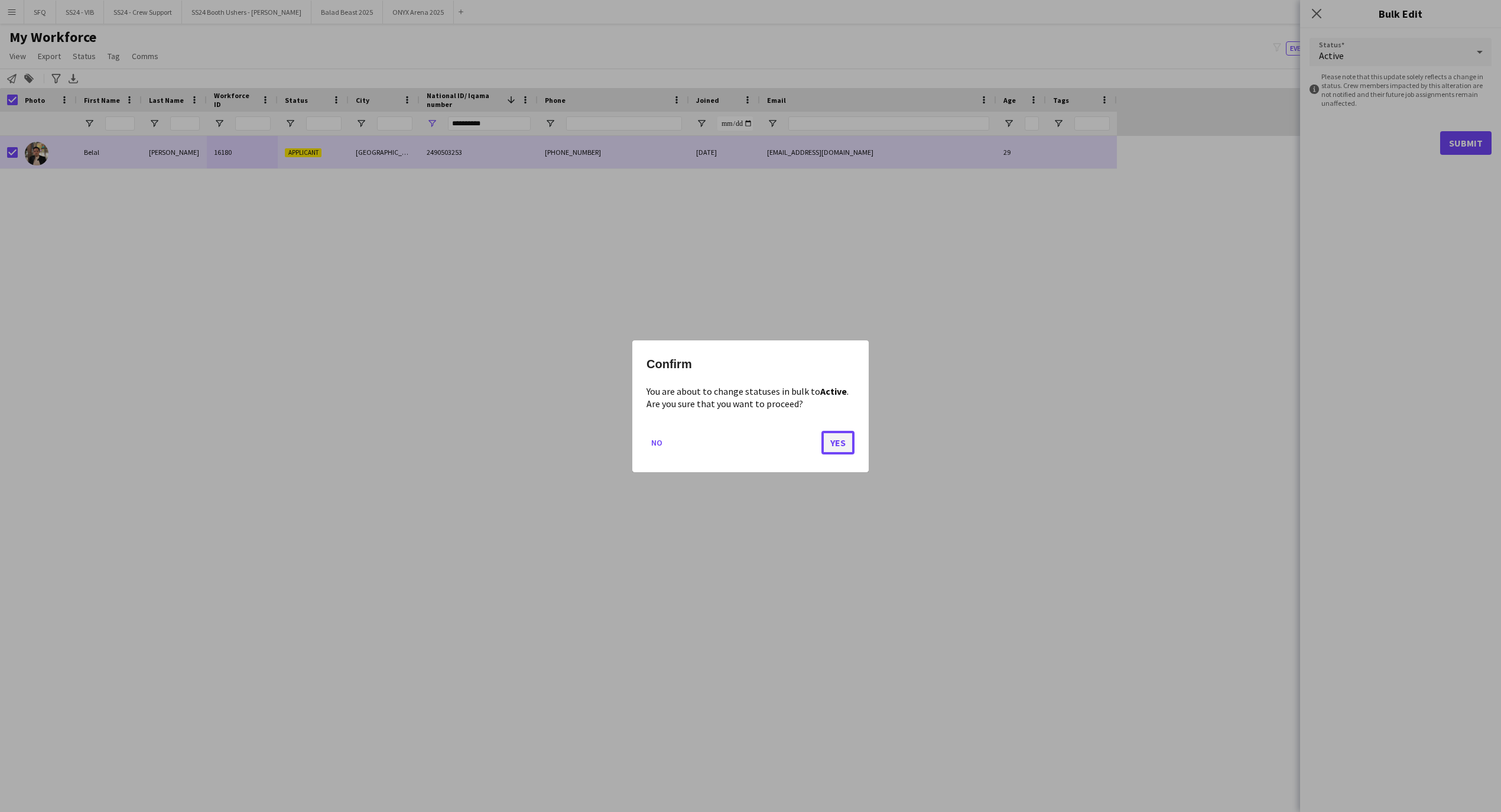
click at [839, 449] on button "Yes" at bounding box center [838, 442] width 33 height 23
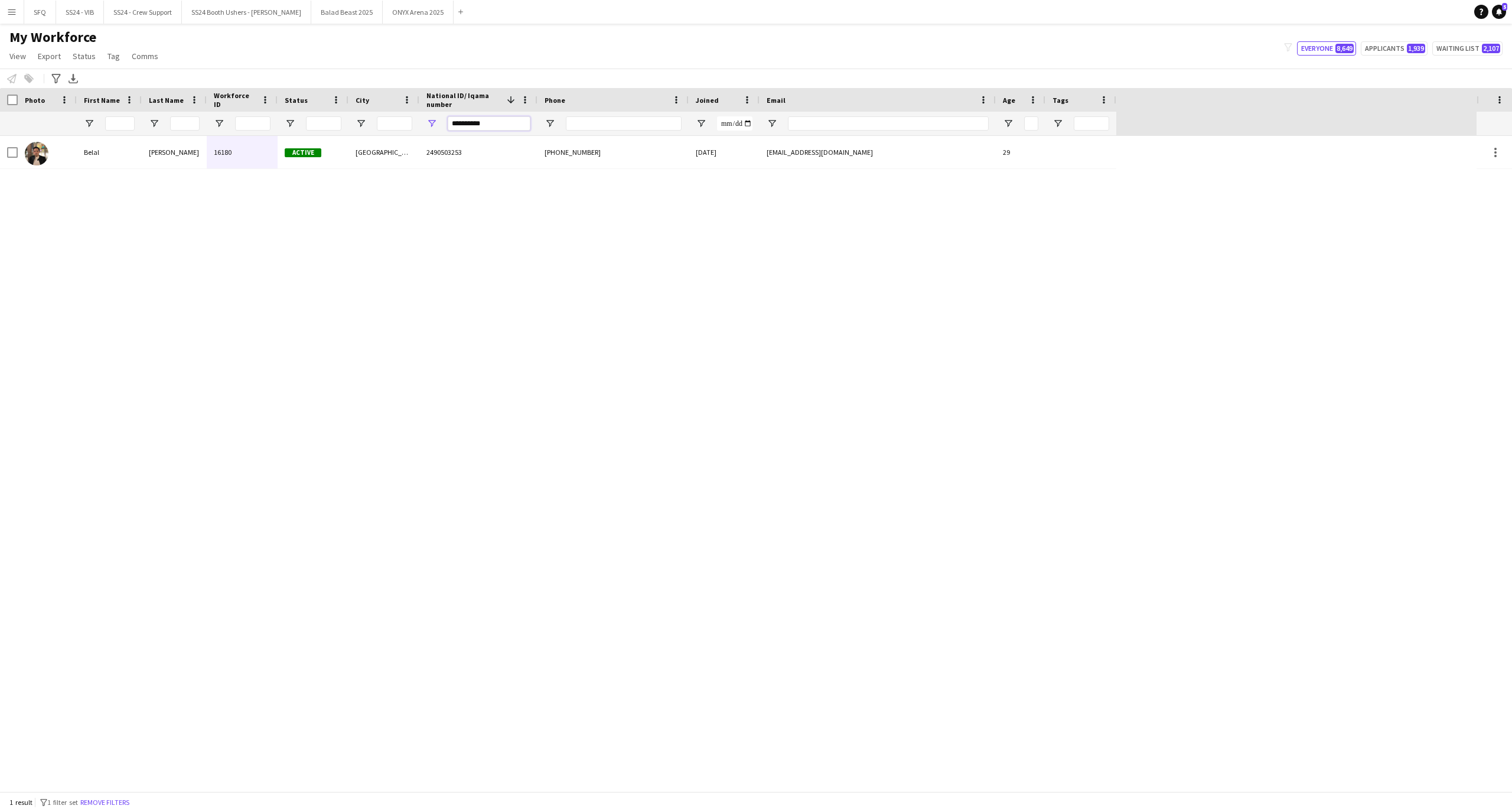
click at [476, 126] on input "**********" at bounding box center [489, 123] width 83 height 14
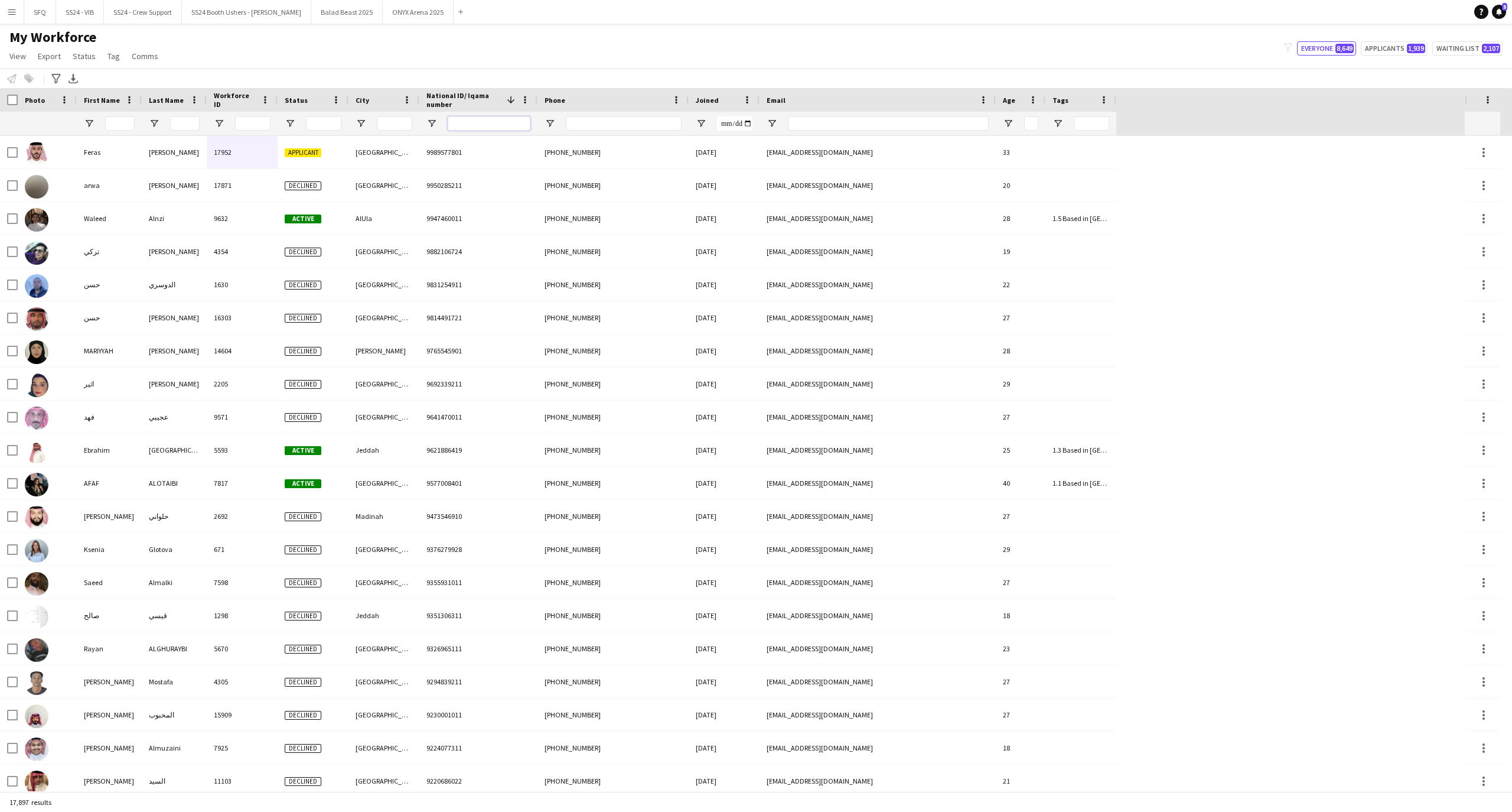
click at [471, 121] on input "National ID/ Iqama number Filter Input" at bounding box center [489, 123] width 83 height 14
paste input "**********"
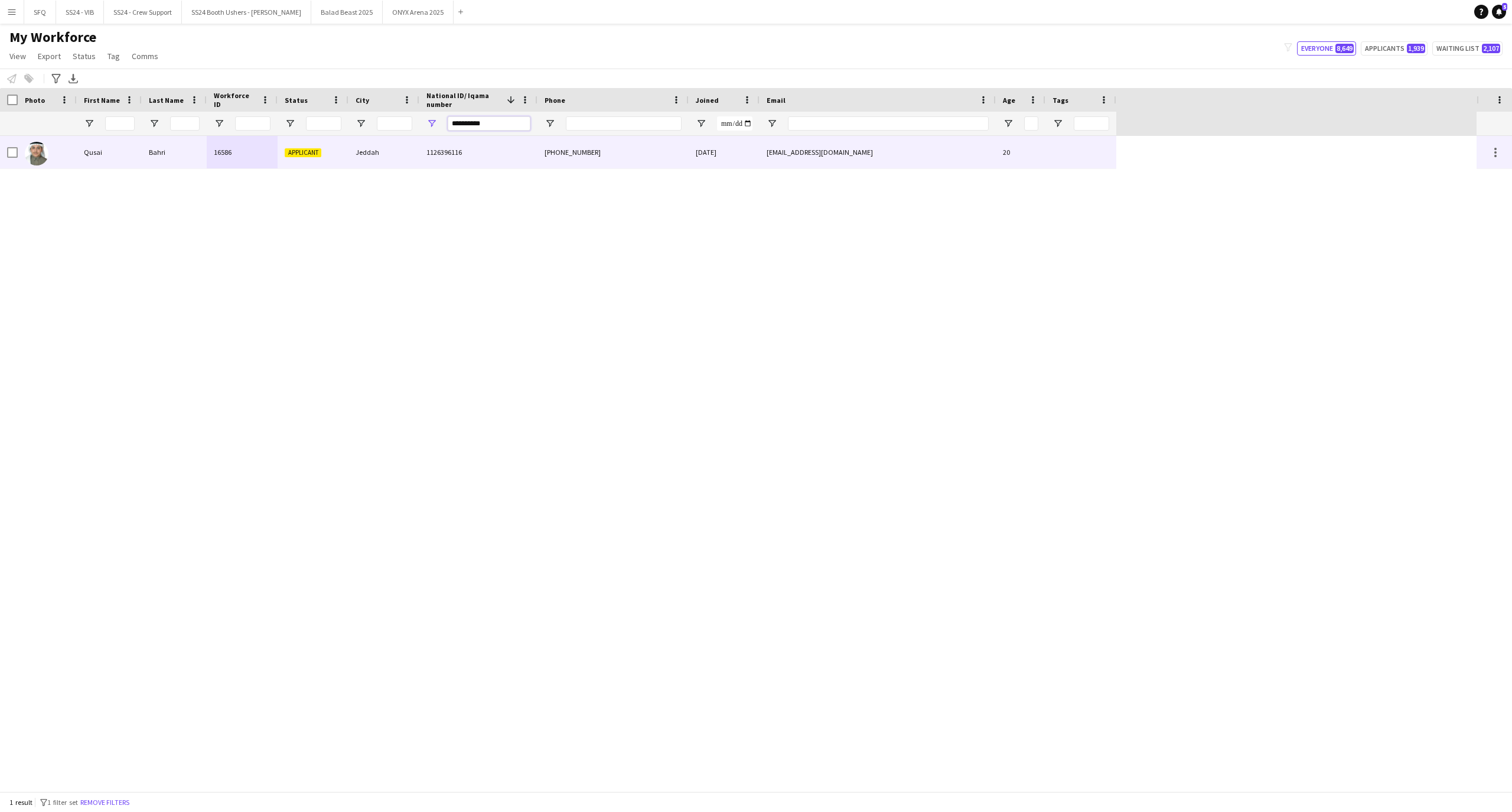
type input "**********"
click at [173, 159] on div "Bahri" at bounding box center [174, 152] width 65 height 32
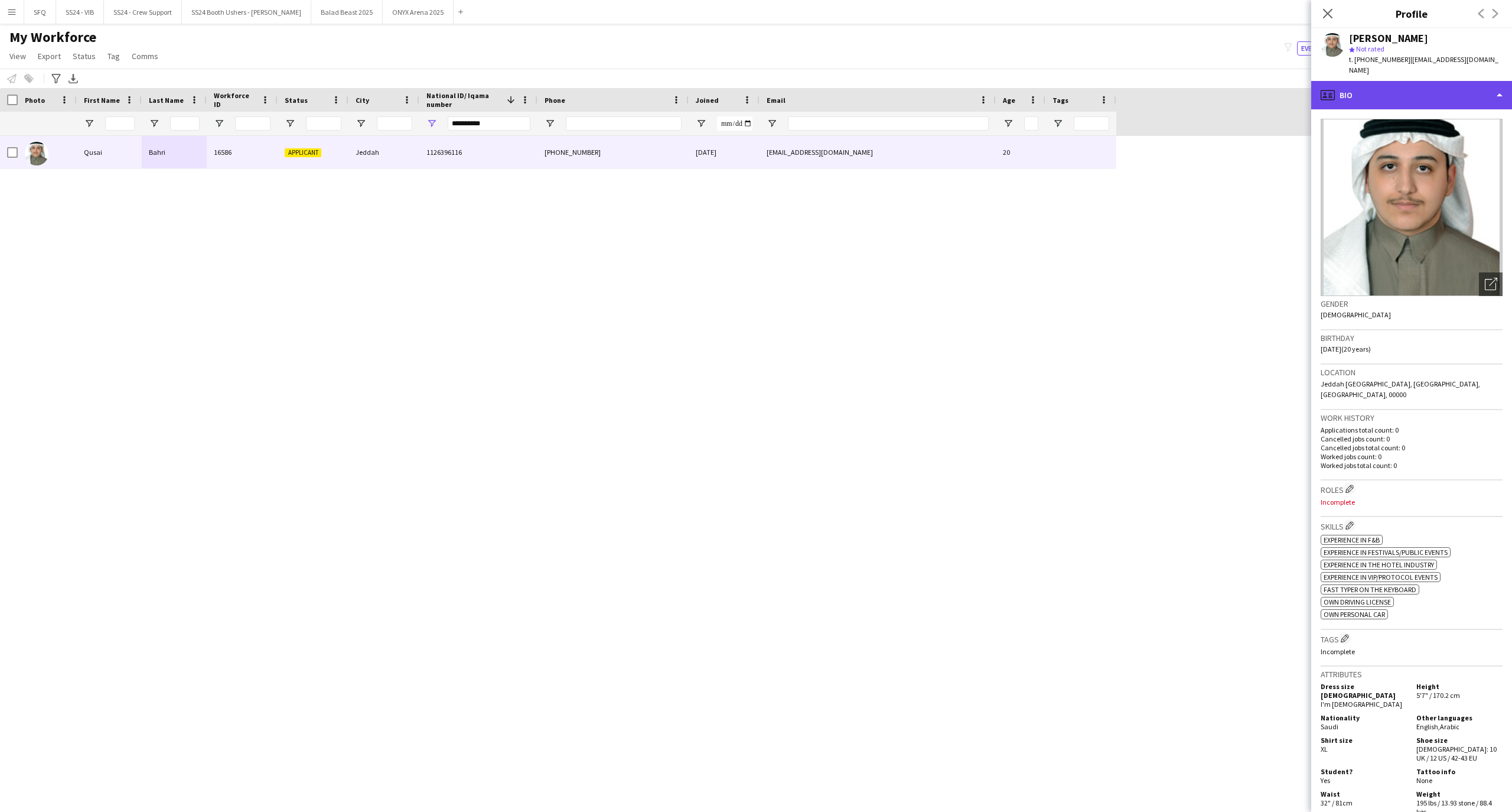
click at [1368, 90] on div "profile Bio" at bounding box center [1412, 95] width 201 height 28
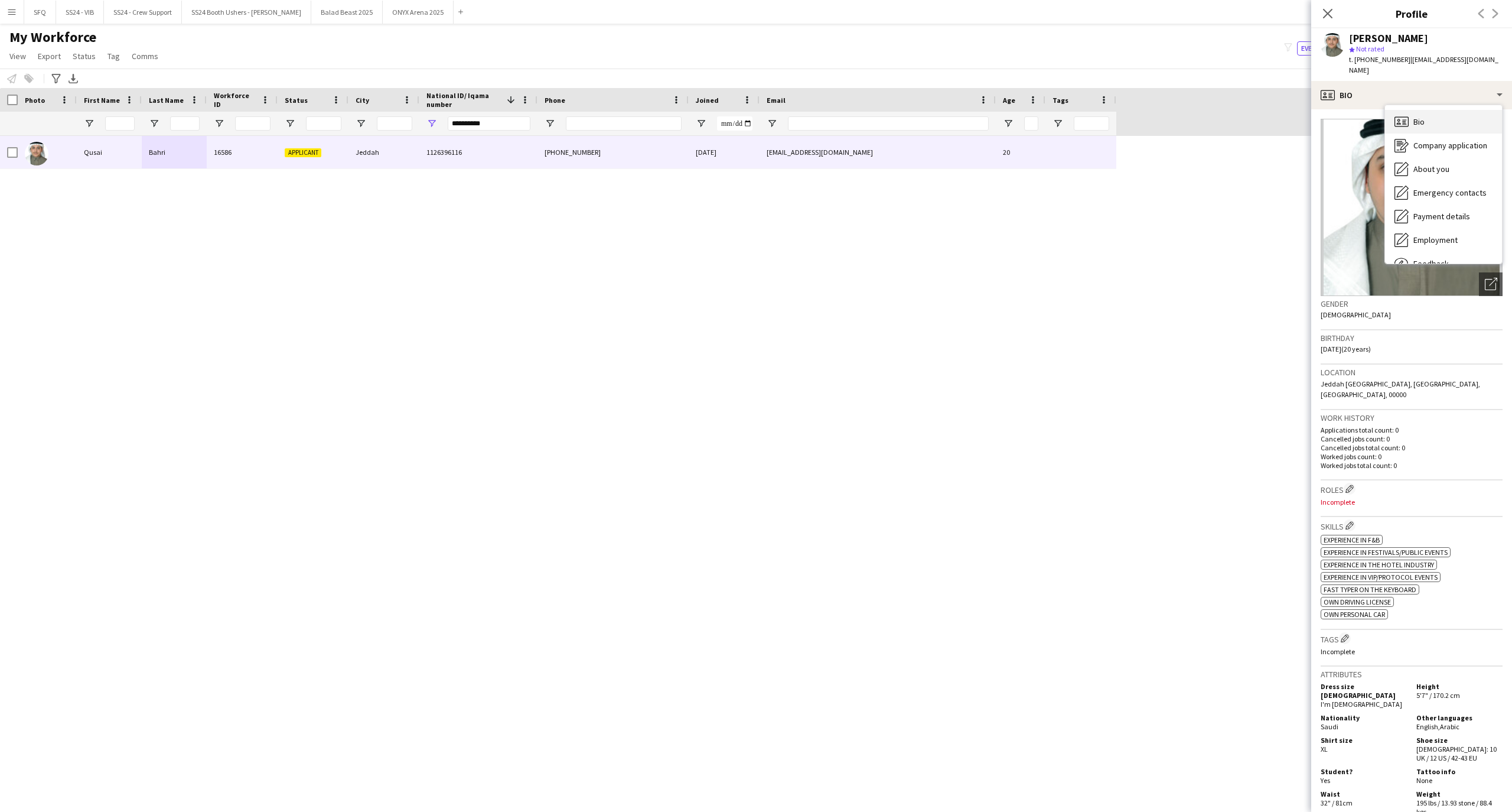
click at [1436, 114] on div "Bio Bio" at bounding box center [1443, 121] width 117 height 23
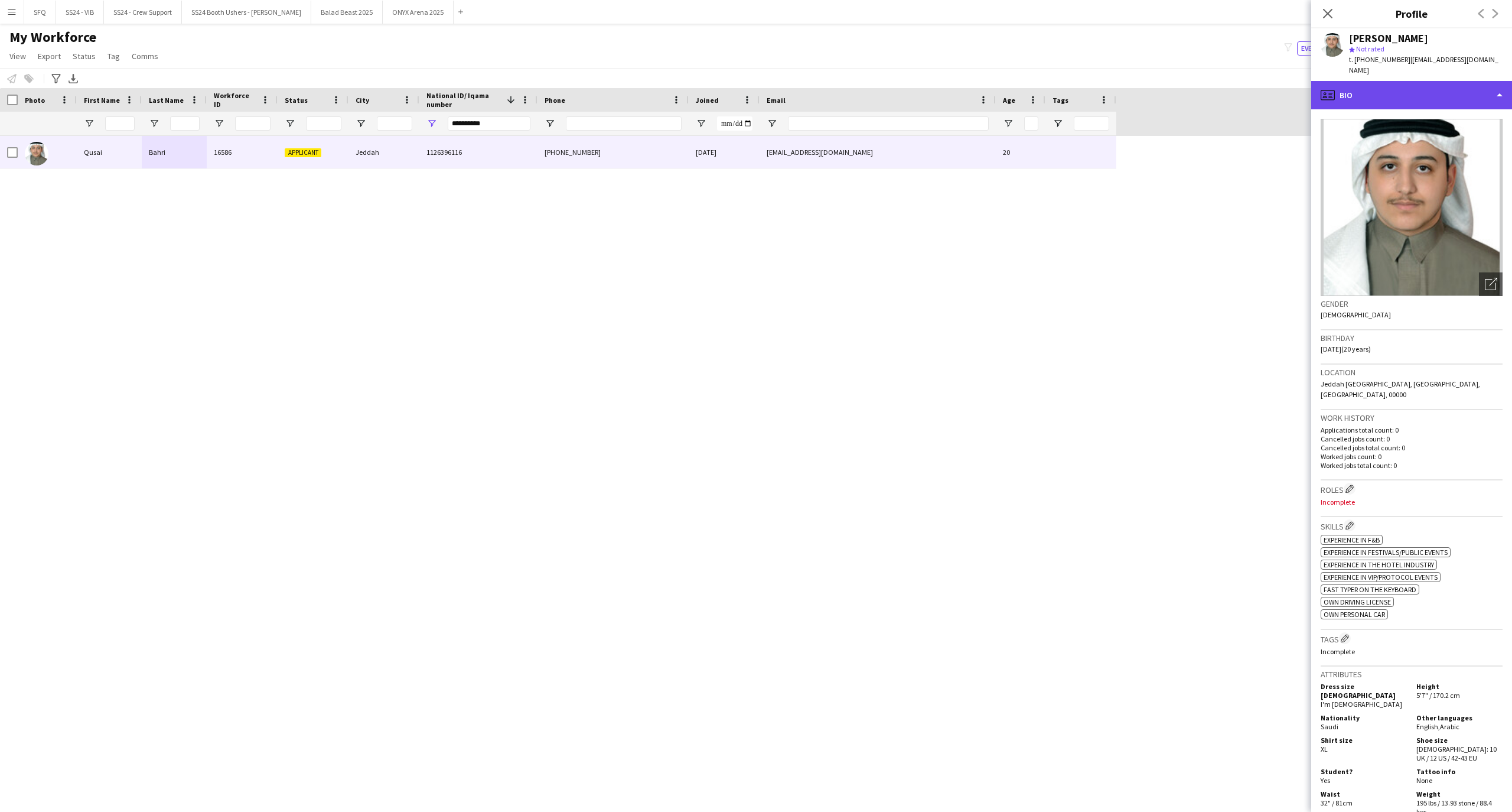
click at [1399, 86] on div "profile Bio" at bounding box center [1412, 95] width 201 height 28
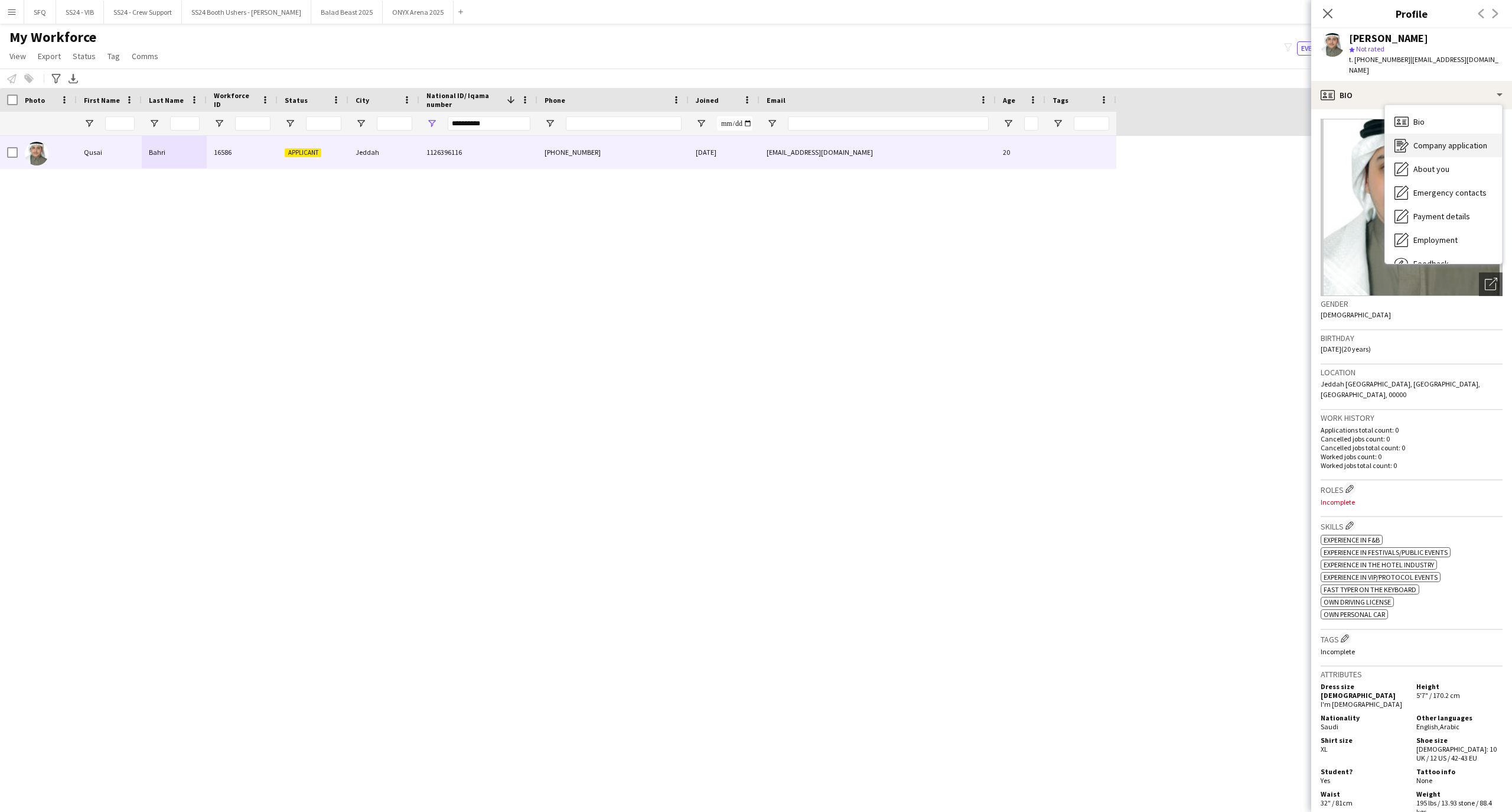
click at [1422, 140] on span "Company application" at bounding box center [1451, 145] width 74 height 11
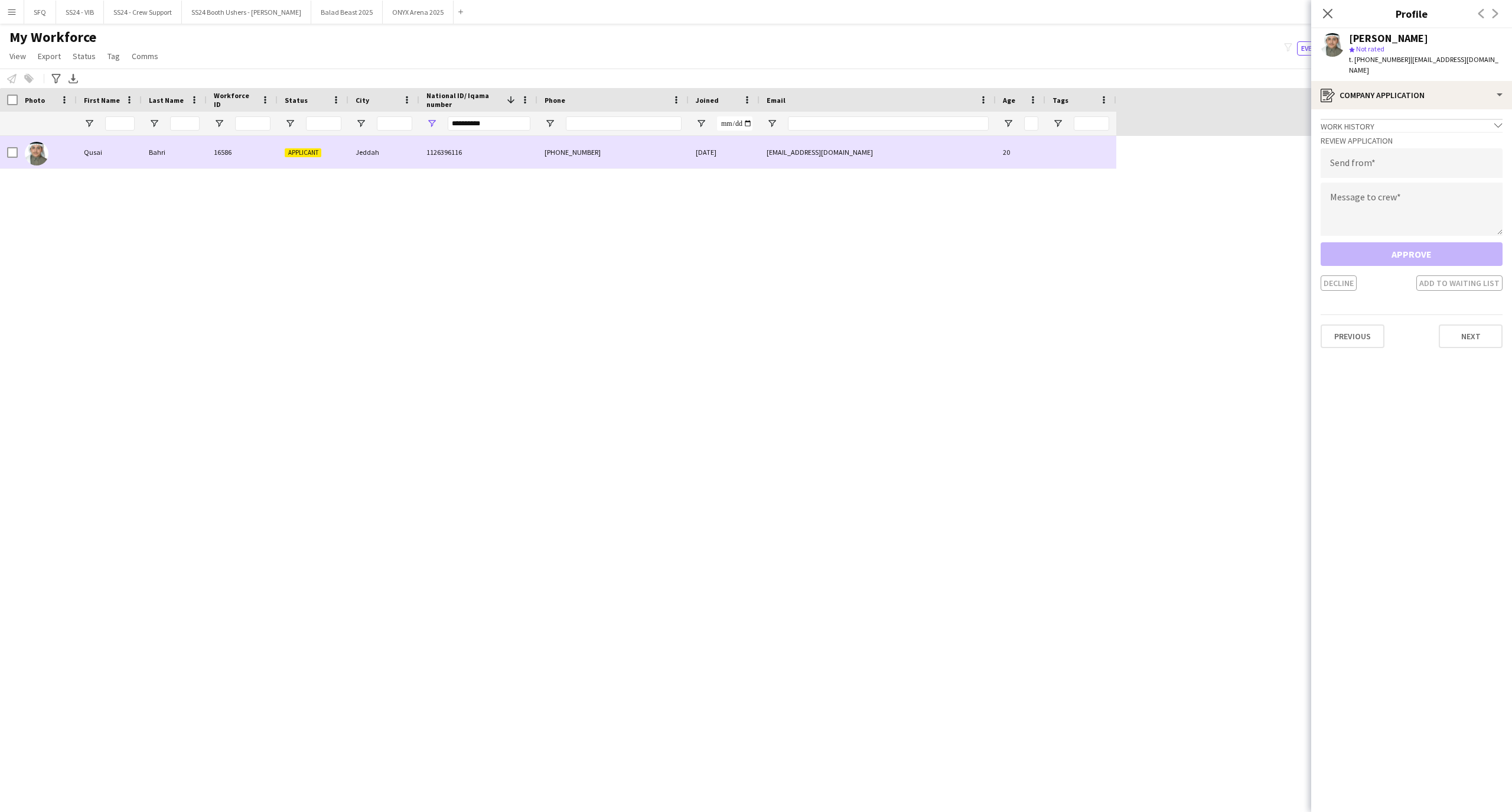
click at [17, 153] on div at bounding box center [46, 152] width 59 height 32
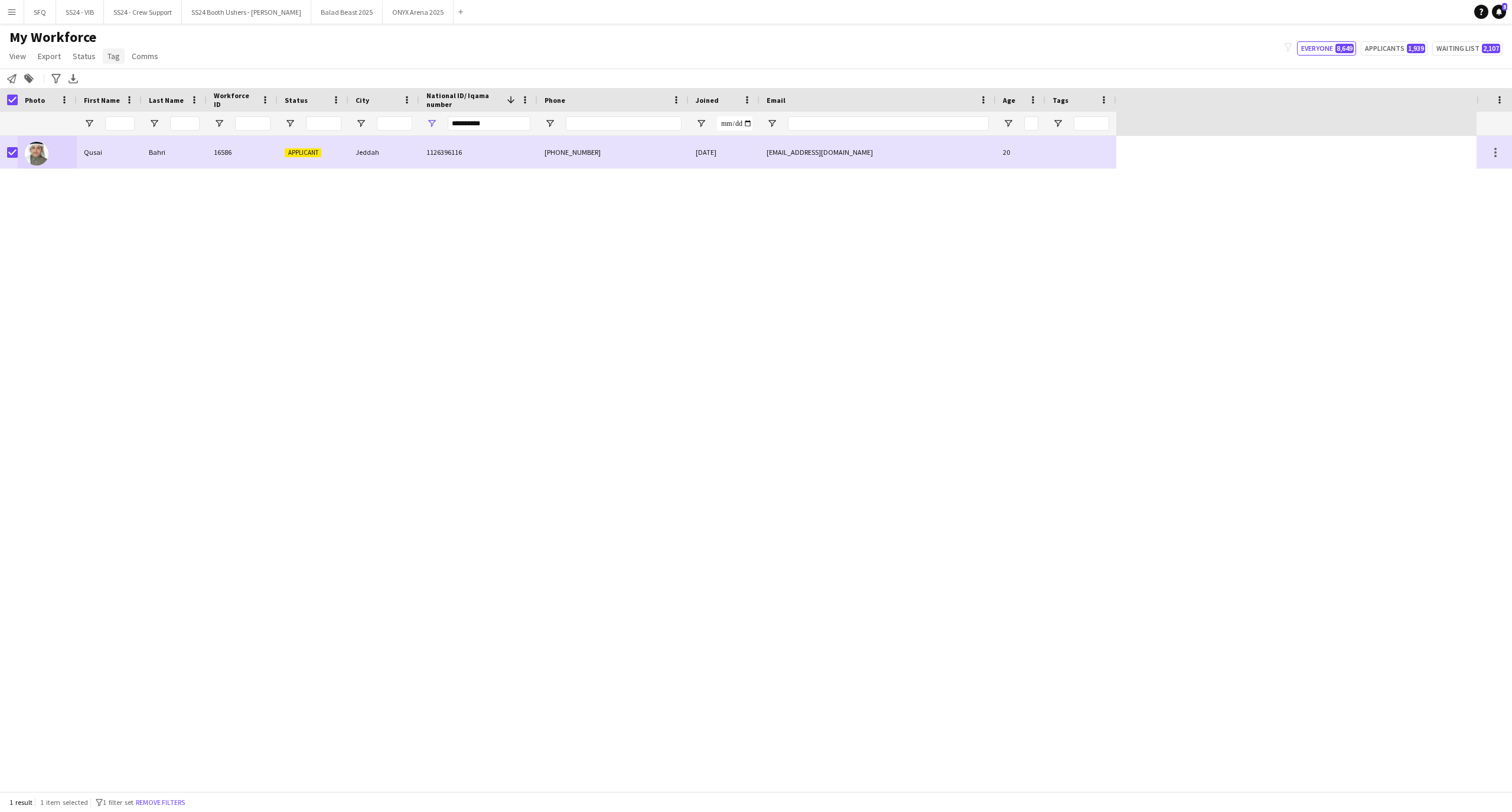
click at [116, 52] on span "Tag" at bounding box center [113, 56] width 12 height 11
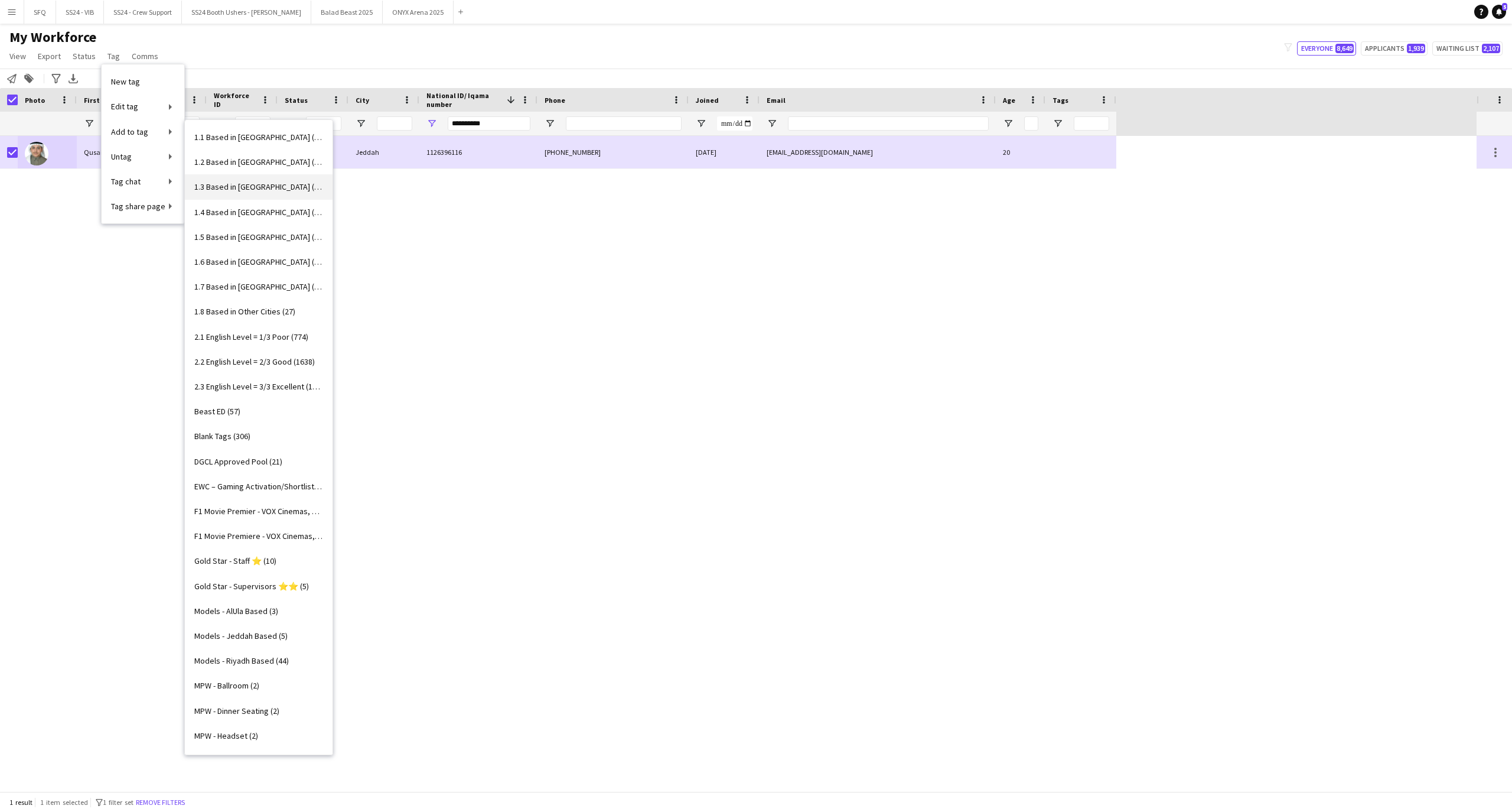
click at [248, 195] on link "1.3 Based in [GEOGRAPHIC_DATA] (1052)" at bounding box center [259, 187] width 148 height 25
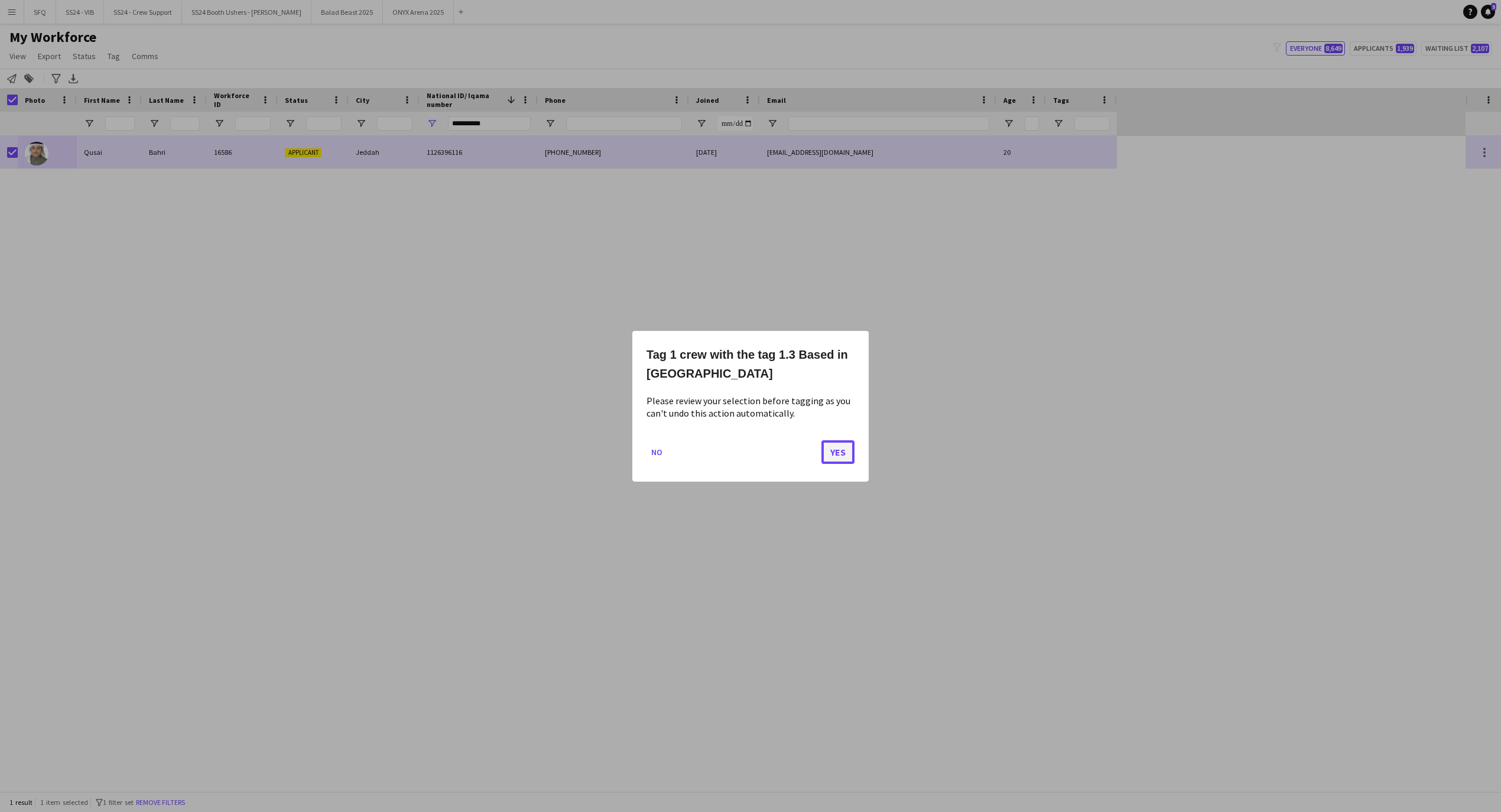
click at [836, 452] on button "Yes" at bounding box center [838, 451] width 33 height 23
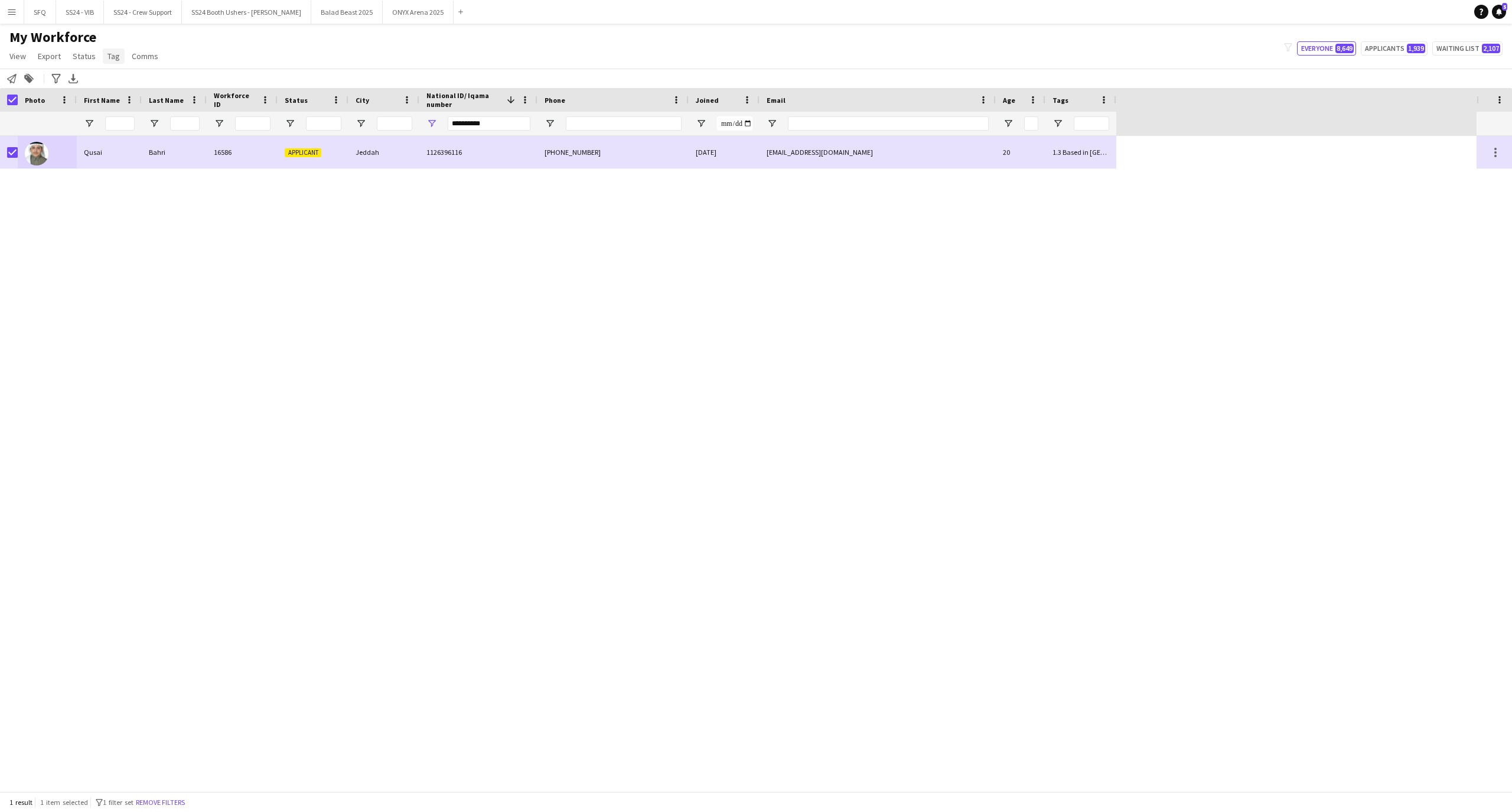
click at [107, 58] on span "Tag" at bounding box center [113, 56] width 12 height 11
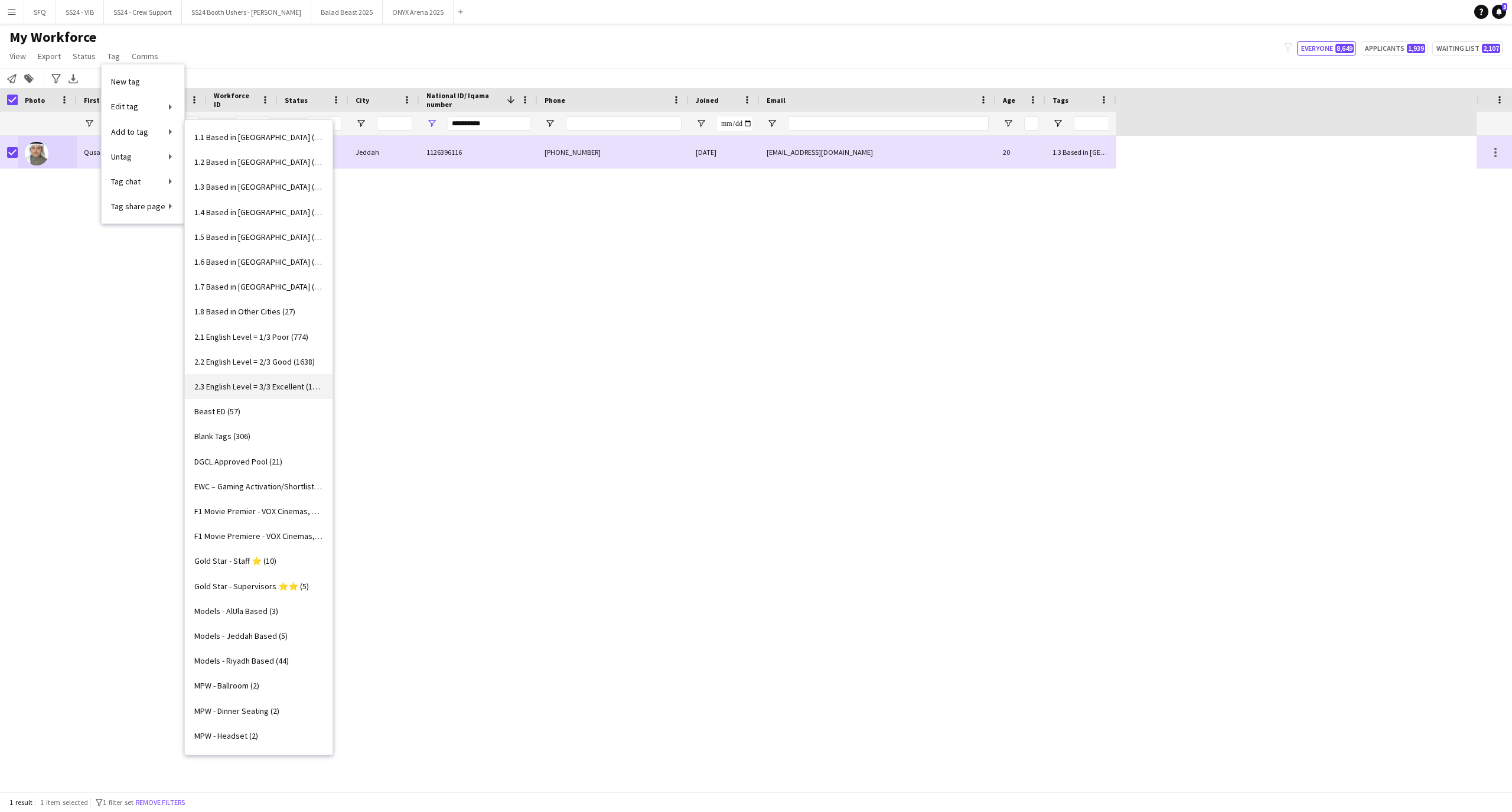
click at [296, 377] on link "2.3 English Level = 3/3 Excellent (1260)" at bounding box center [259, 386] width 148 height 25
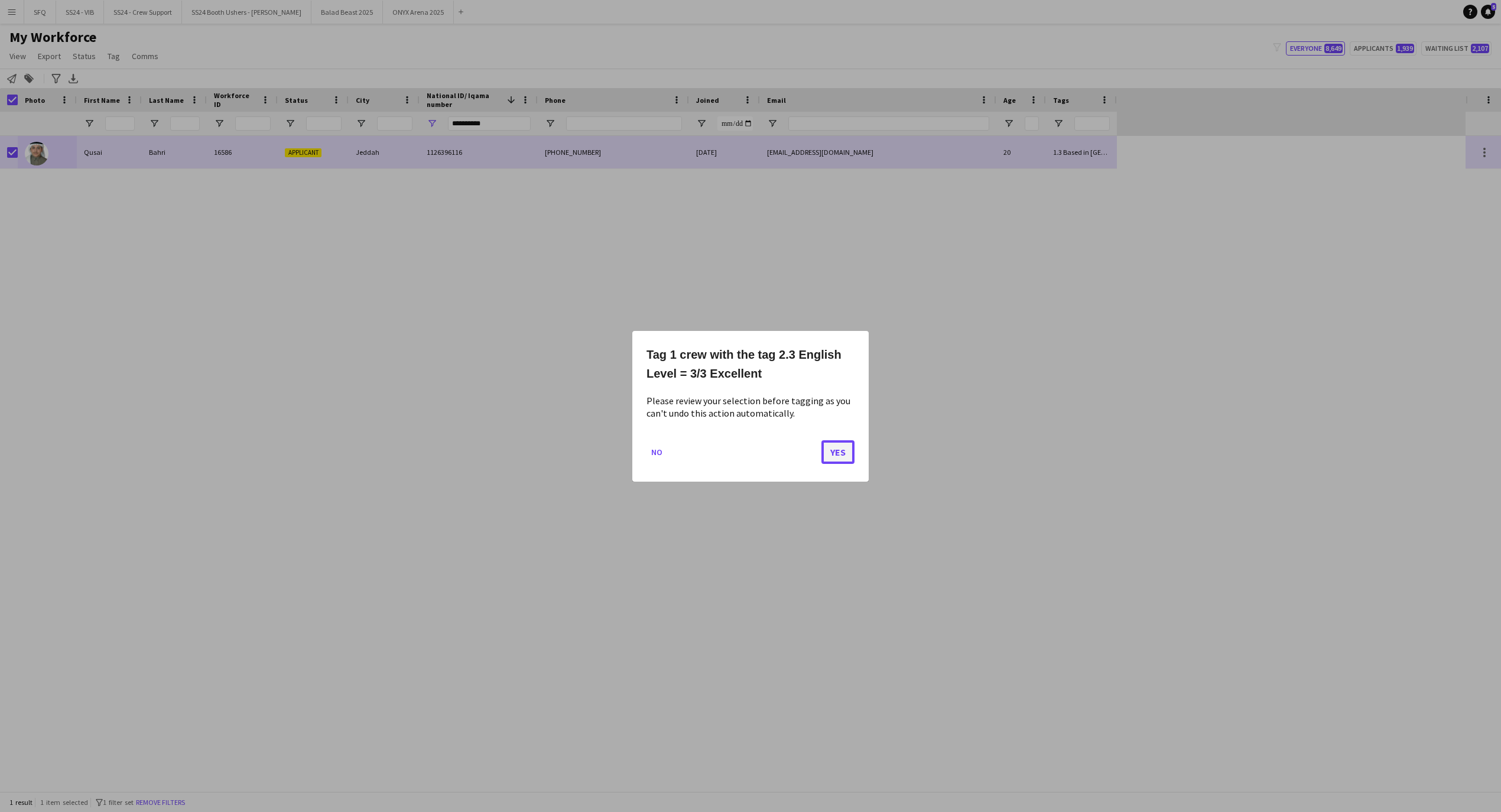
click at [845, 457] on button "Yes" at bounding box center [838, 451] width 33 height 23
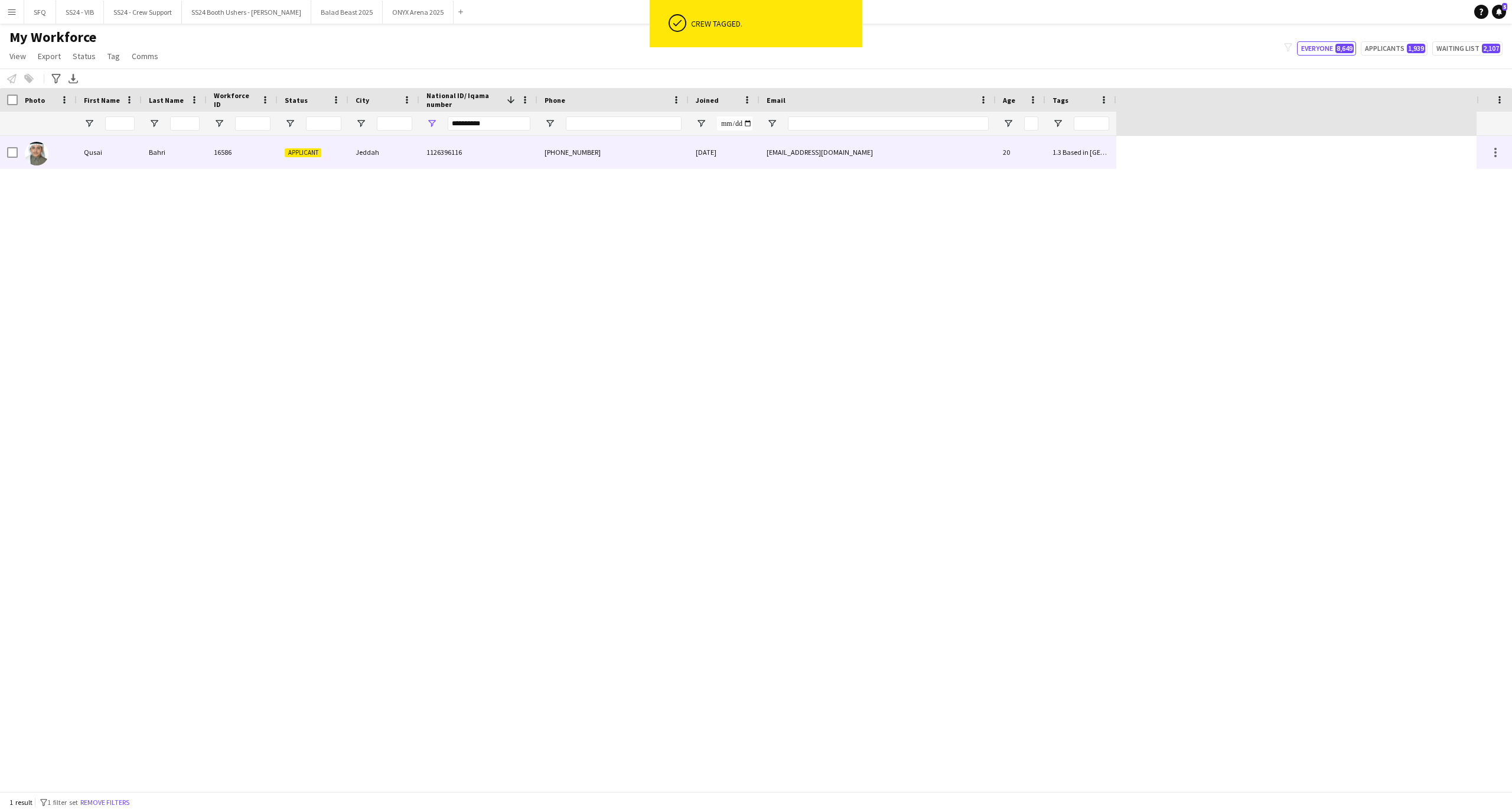
click at [91, 153] on div "Qusai" at bounding box center [109, 152] width 65 height 32
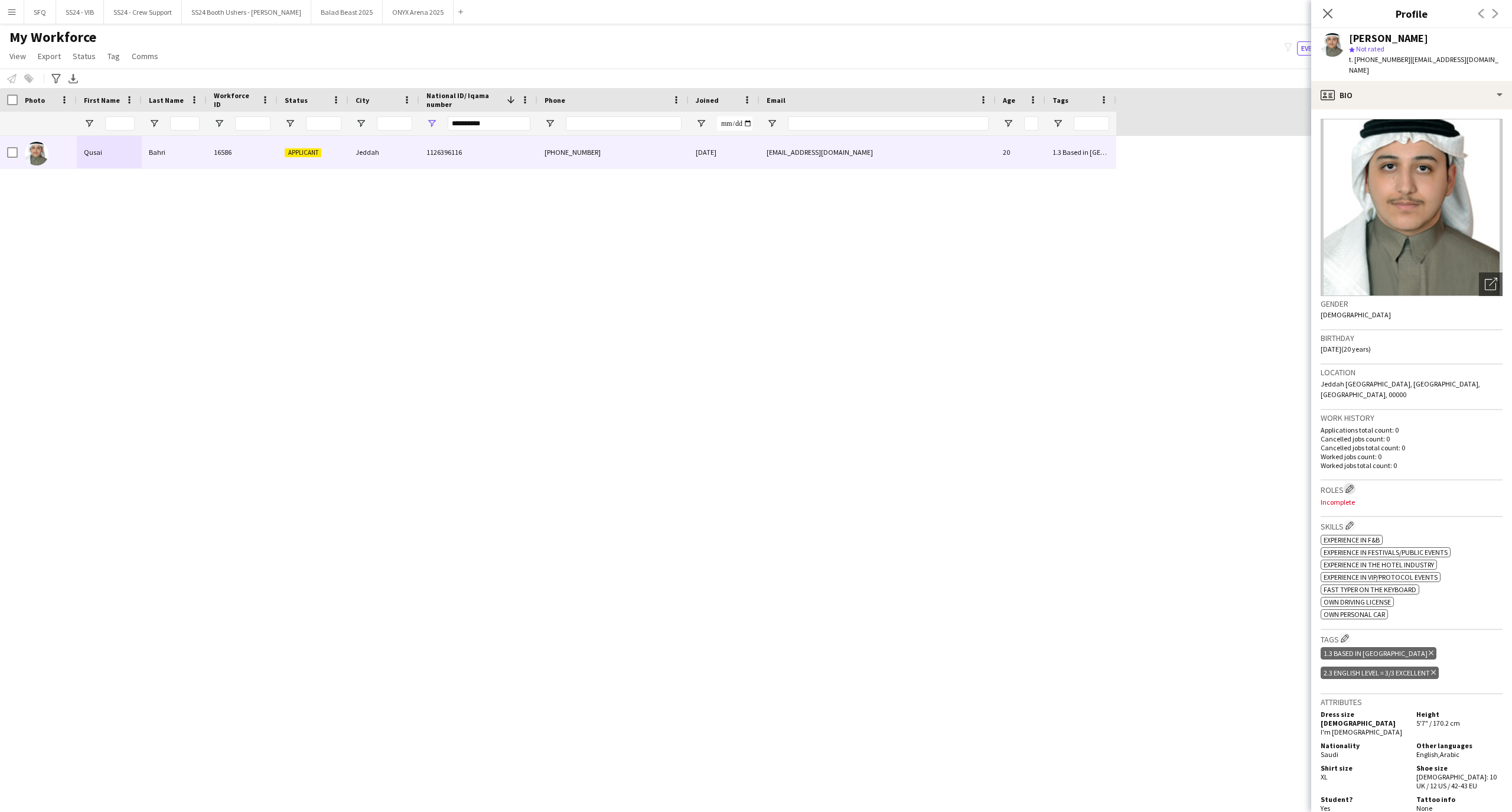
click at [1350, 484] on app-icon "Edit crew company roles" at bounding box center [1350, 488] width 8 height 8
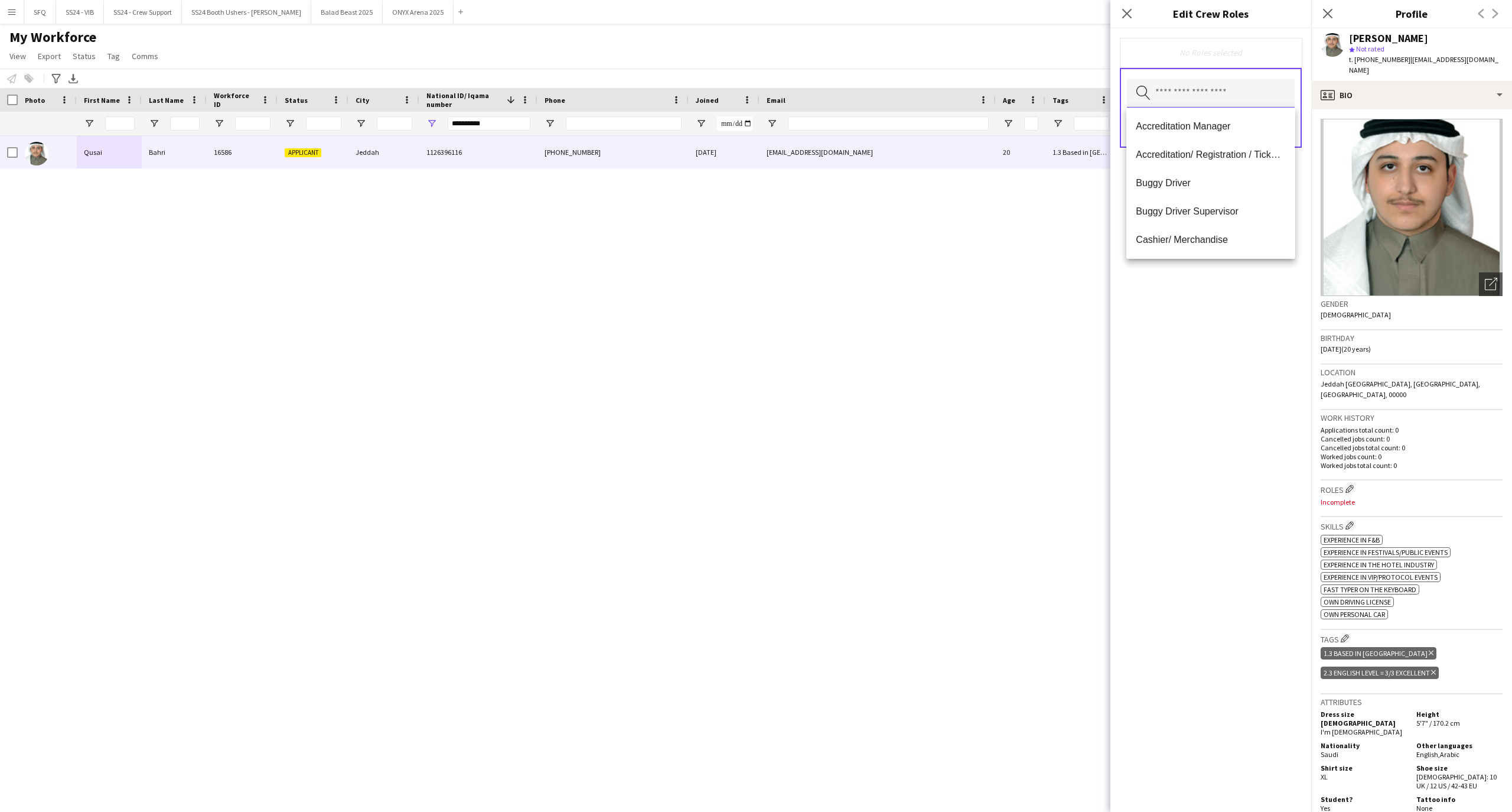
click at [1148, 102] on input "text" at bounding box center [1211, 94] width 168 height 30
click at [1192, 171] on span "Customer Service Staff" at bounding box center [1211, 168] width 149 height 12
click at [1184, 159] on mat-option "Info Booth Staff" at bounding box center [1211, 153] width 169 height 28
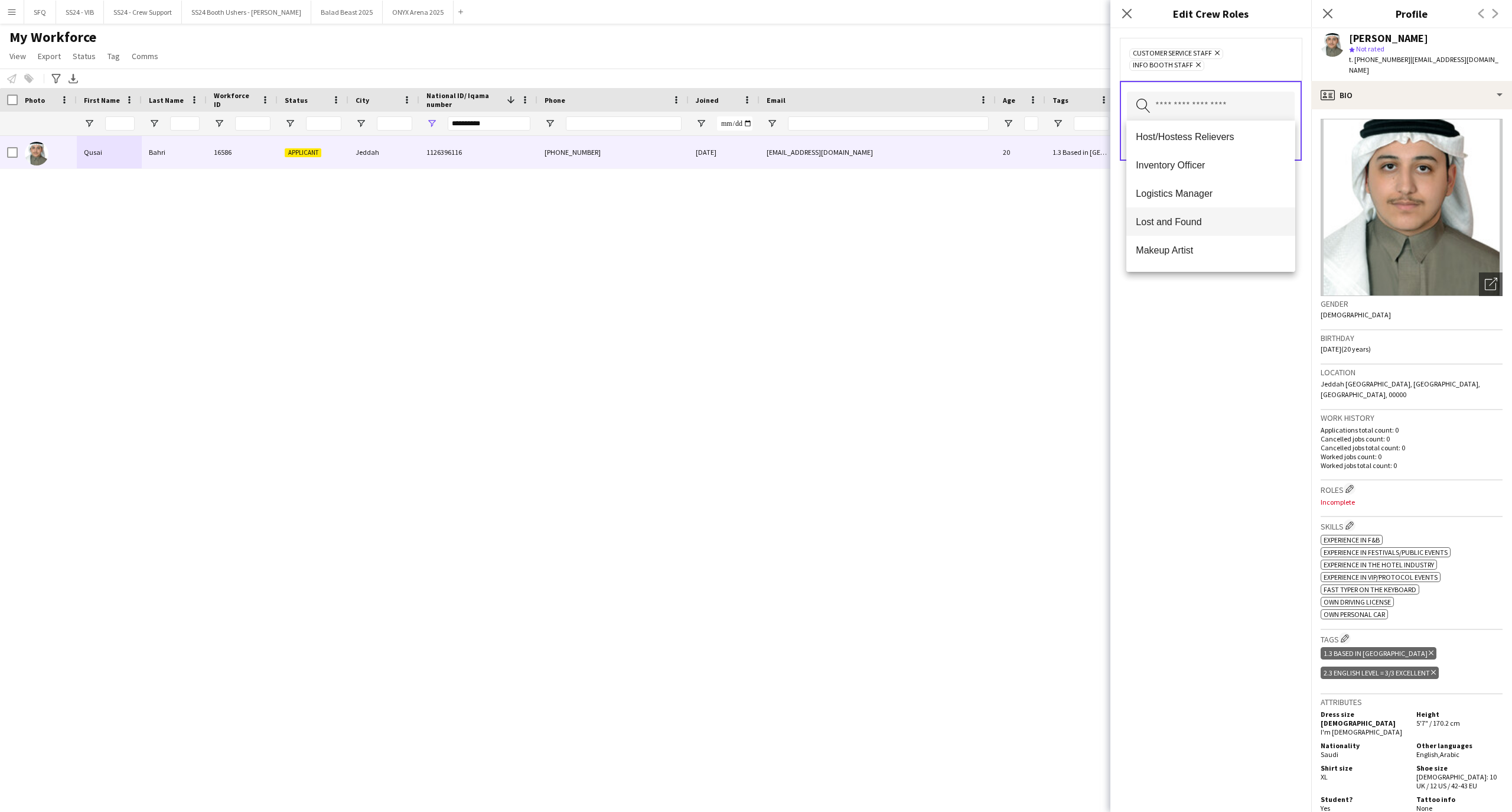
click at [1187, 225] on span "Lost and Found" at bounding box center [1211, 222] width 149 height 12
click at [1191, 221] on span "Runner" at bounding box center [1211, 222] width 149 height 12
click at [1191, 189] on span "PA/ Administration Staff" at bounding box center [1211, 189] width 149 height 12
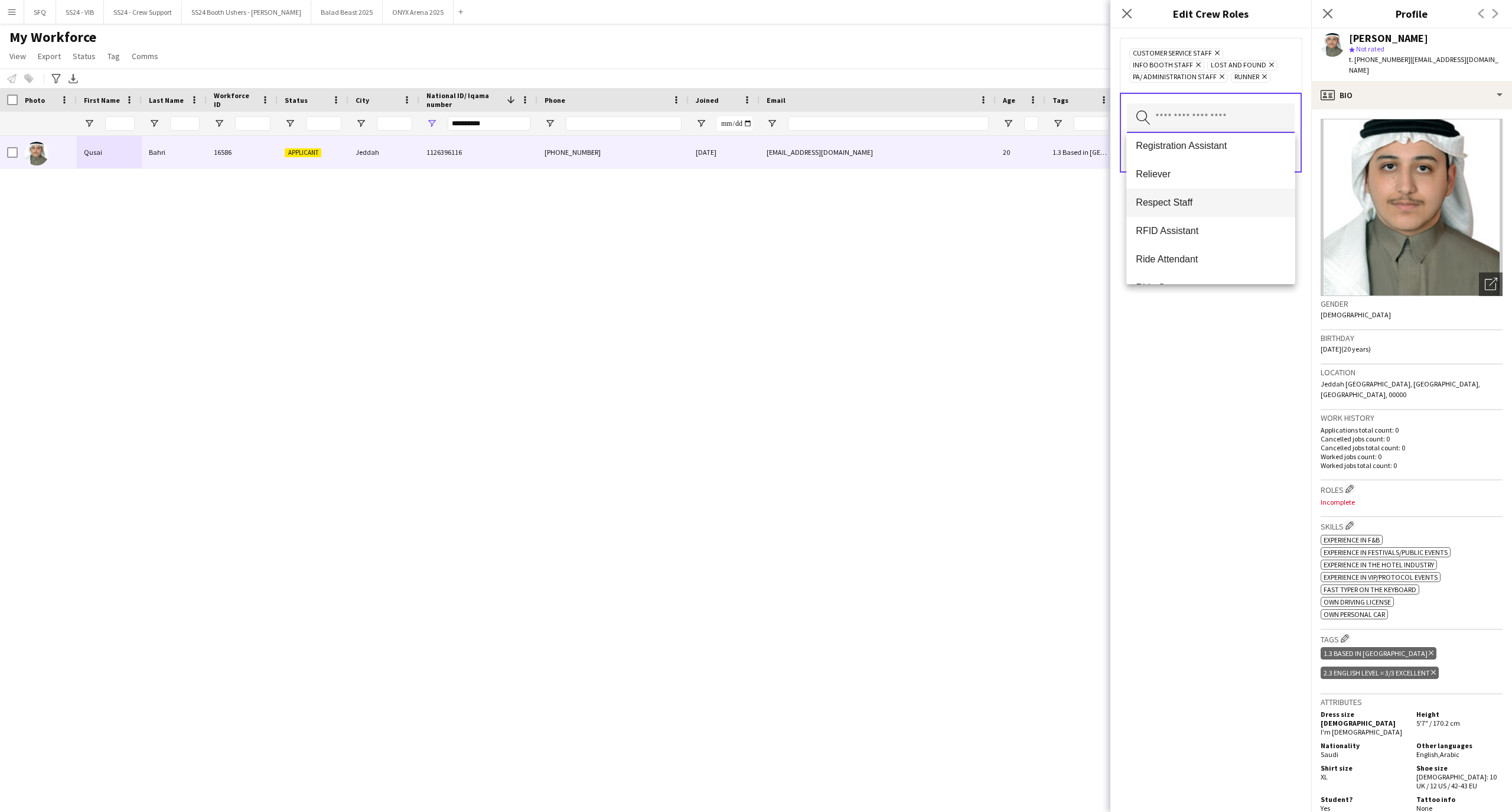
scroll to position [709, 0]
click at [1167, 173] on mat-option "Ride Attendant" at bounding box center [1211, 180] width 169 height 28
click at [1204, 223] on mat-option "Promoter / Sales / Brand Ambassador" at bounding box center [1211, 230] width 169 height 28
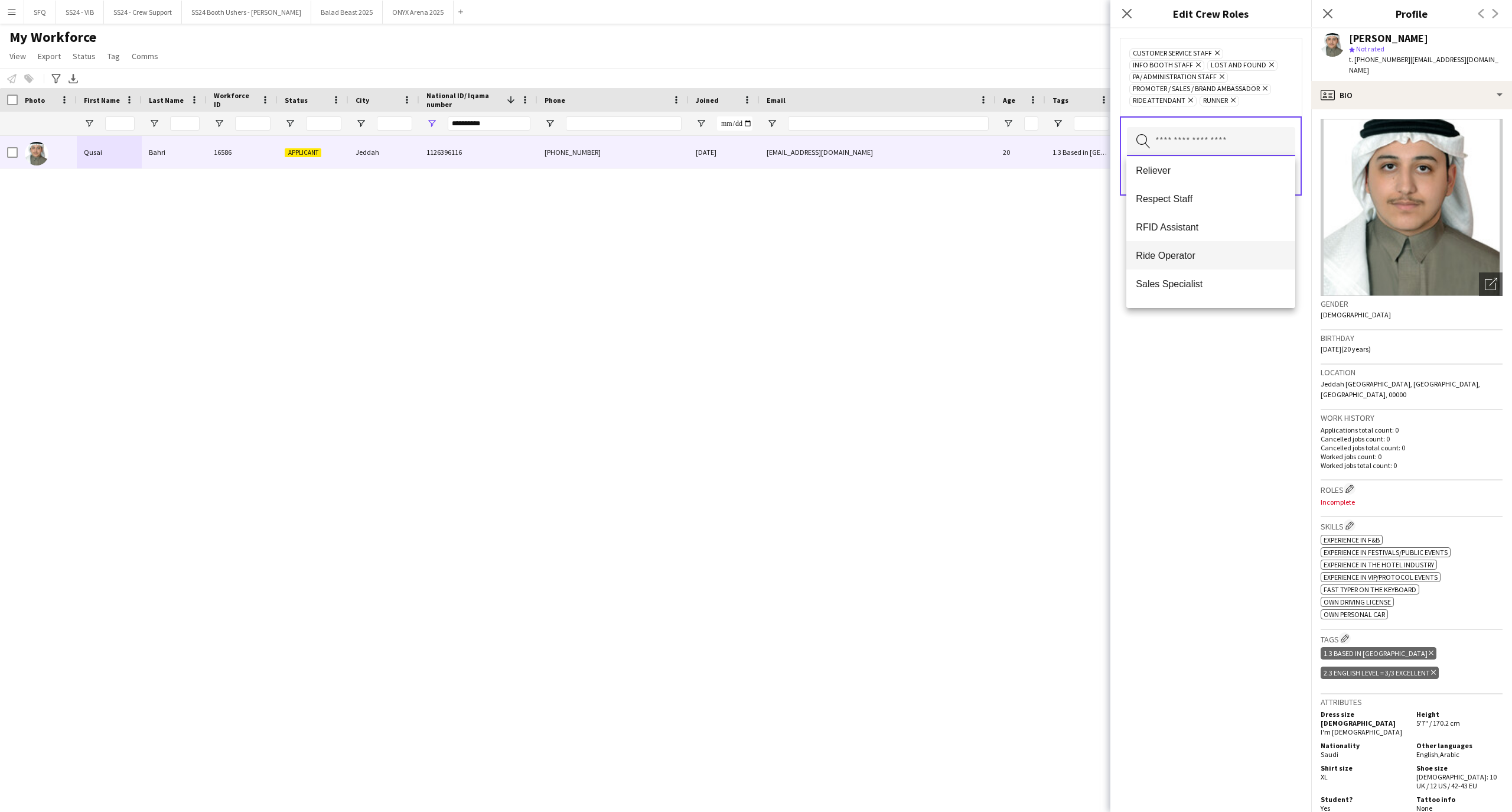
scroll to position [629, 0]
click at [1182, 257] on span "Ride Operator" at bounding box center [1211, 255] width 149 height 12
click at [1187, 207] on mat-option "Accreditation/ Registration / Ticketing" at bounding box center [1211, 216] width 169 height 28
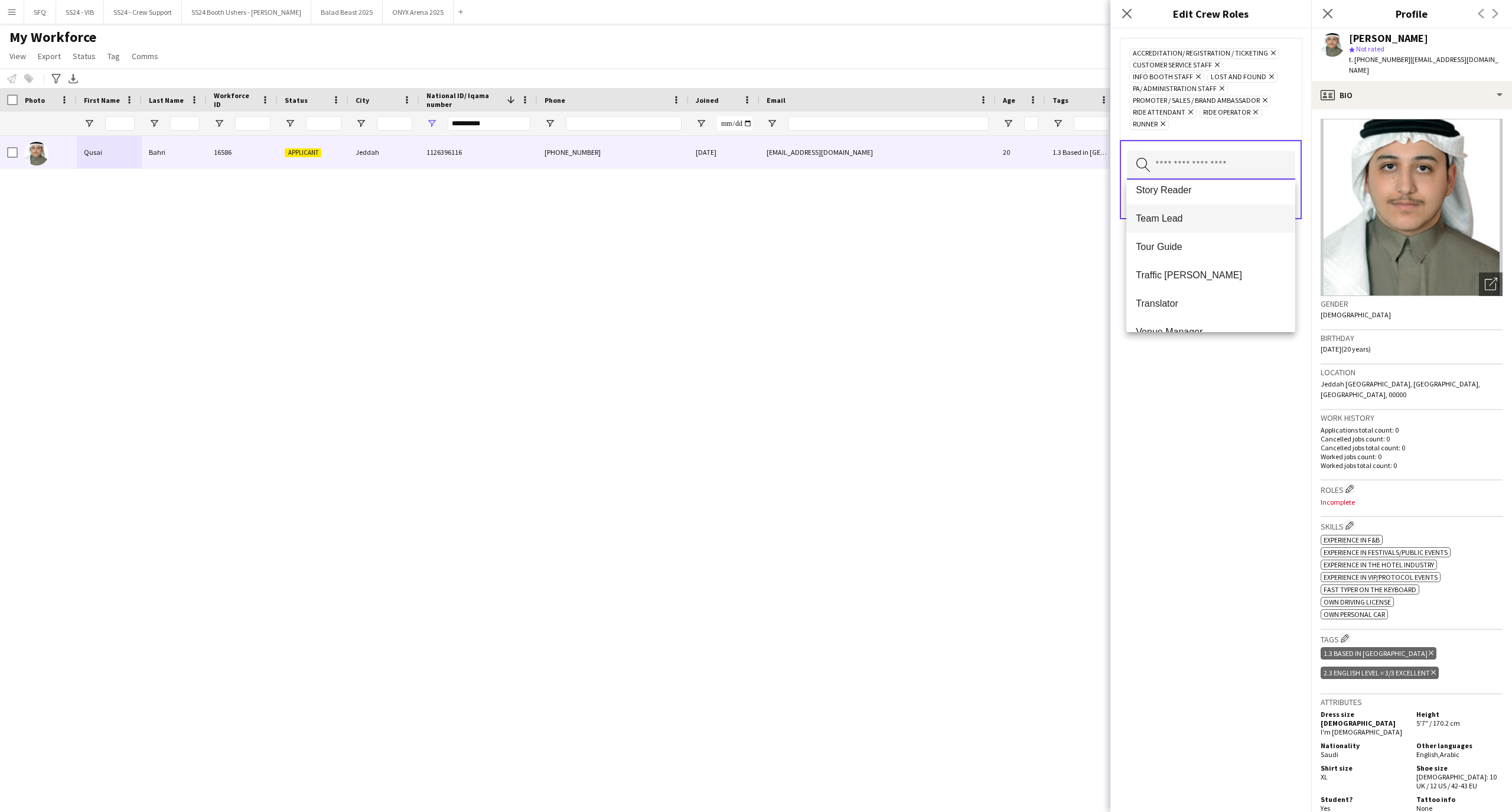
scroll to position [964, 0]
click at [1212, 412] on div "Accreditation/ Registration / Ticketing Remove Customer Service Staff Remove In…" at bounding box center [1211, 419] width 201 height 783
click at [1267, 197] on button "Save" at bounding box center [1280, 199] width 27 height 19
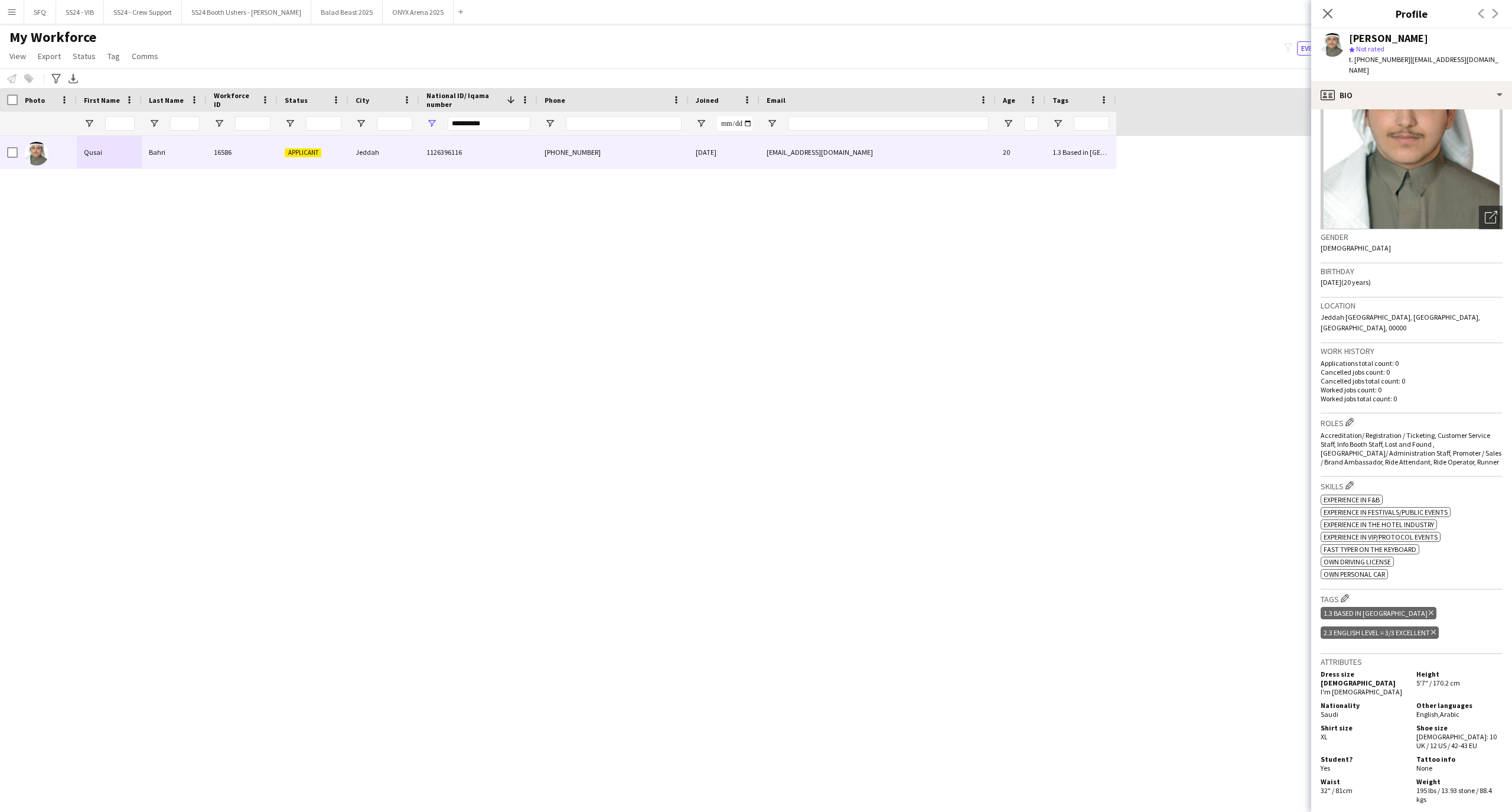
scroll to position [157, 0]
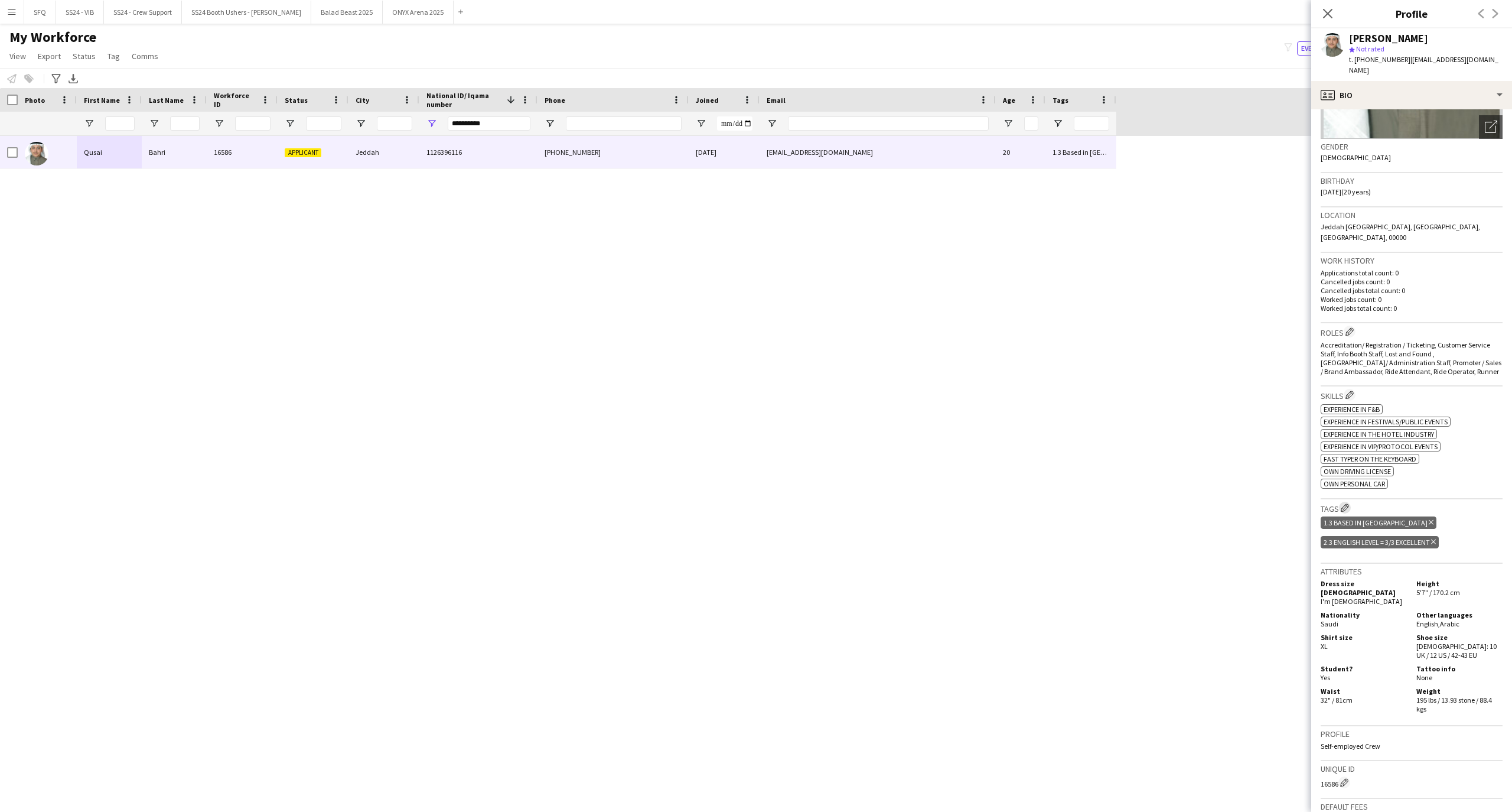
click at [1343, 503] on app-icon "Edit crew company tags" at bounding box center [1345, 507] width 8 height 8
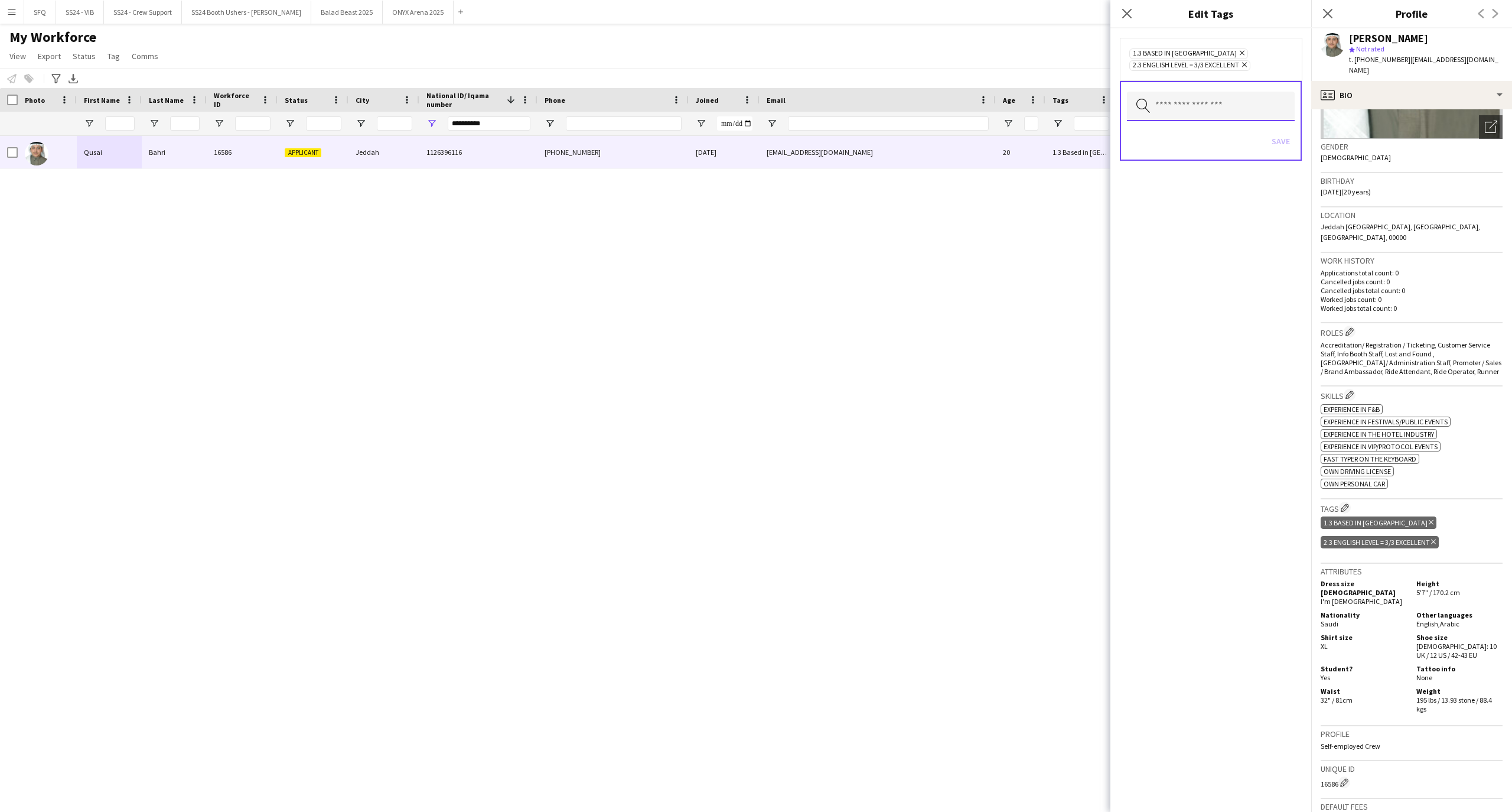
click at [1188, 95] on input "text" at bounding box center [1211, 106] width 168 height 30
click at [1172, 188] on mat-option "Presentable B" at bounding box center [1211, 181] width 169 height 28
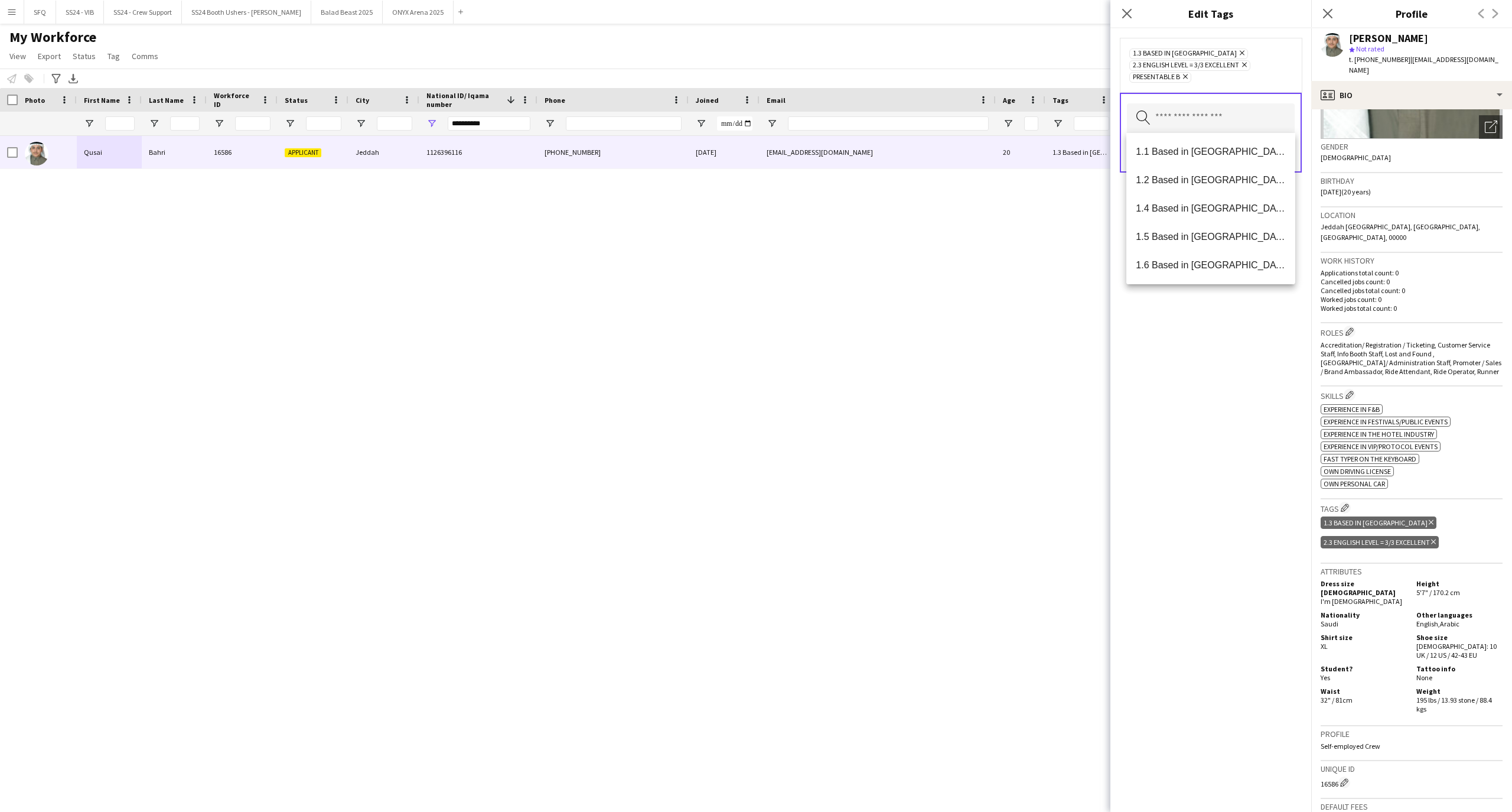
drag, startPoint x: 1203, startPoint y: 345, endPoint x: 1226, endPoint y: 318, distance: 35.5
click at [1203, 345] on div "1.3 Based in [GEOGRAPHIC_DATA] Remove 2.3 English Level = 3/3 Excellent Remove …" at bounding box center [1211, 419] width 201 height 783
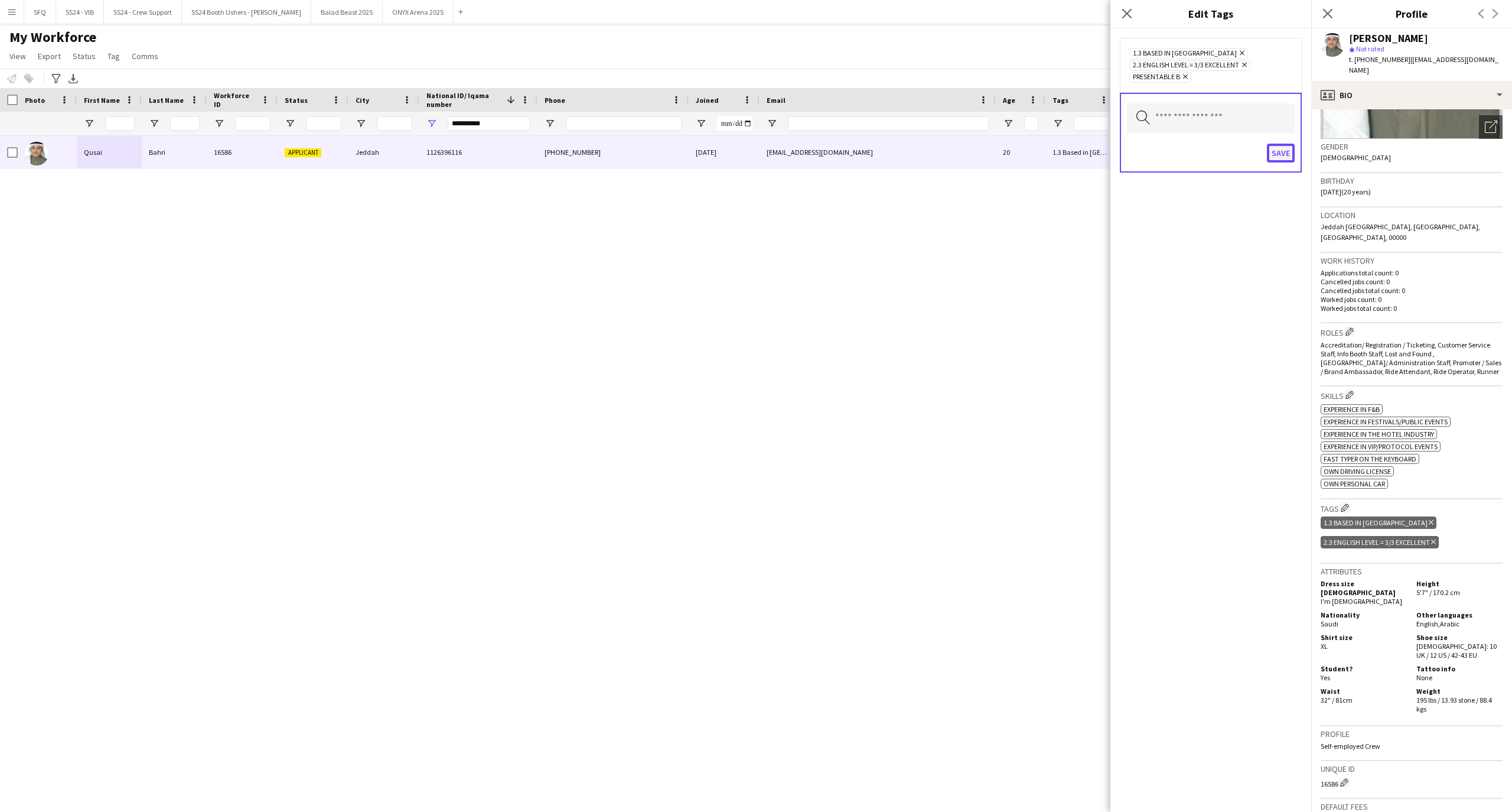
click at [1285, 153] on button "Save" at bounding box center [1280, 153] width 27 height 19
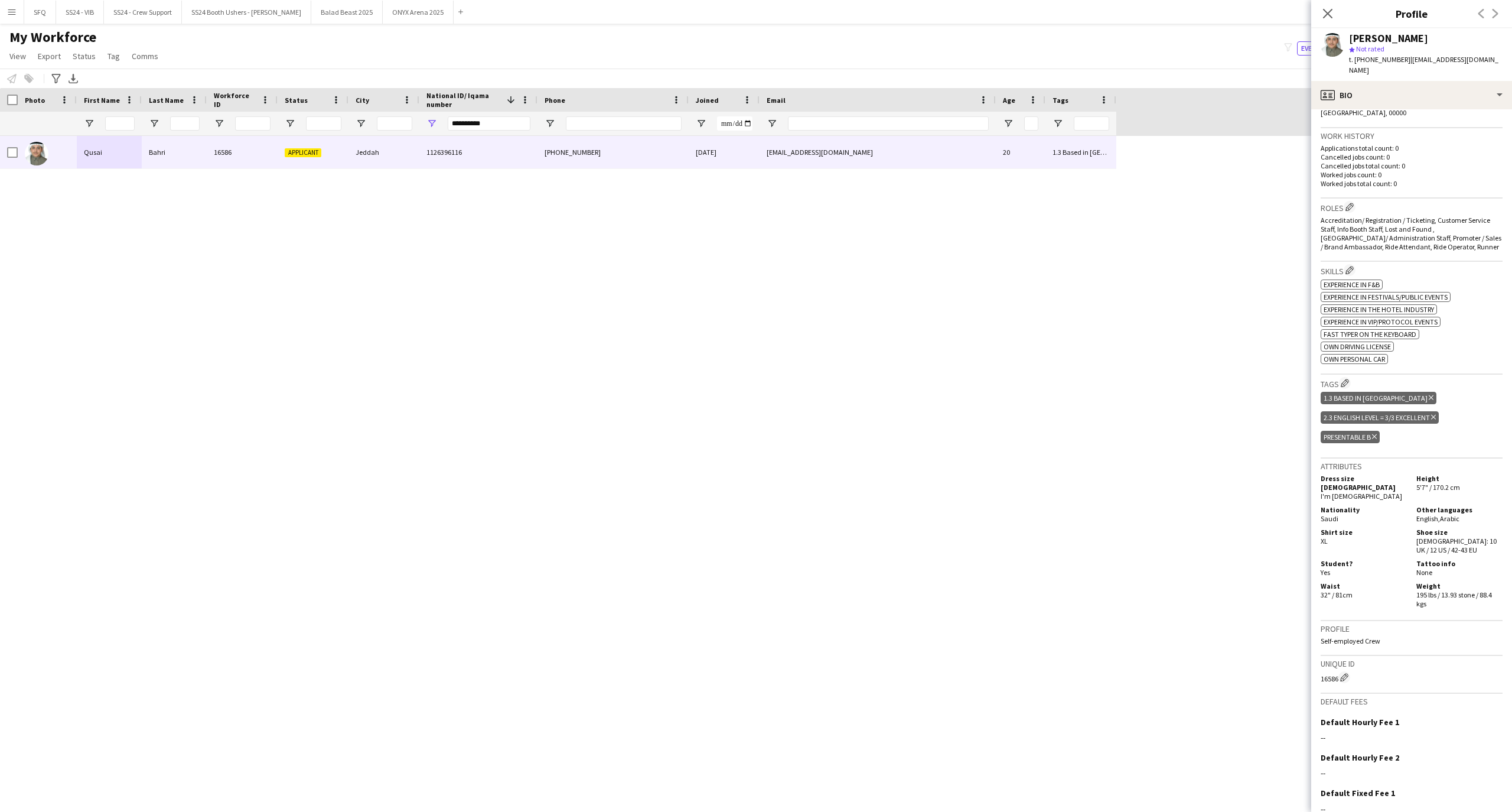
scroll to position [343, 0]
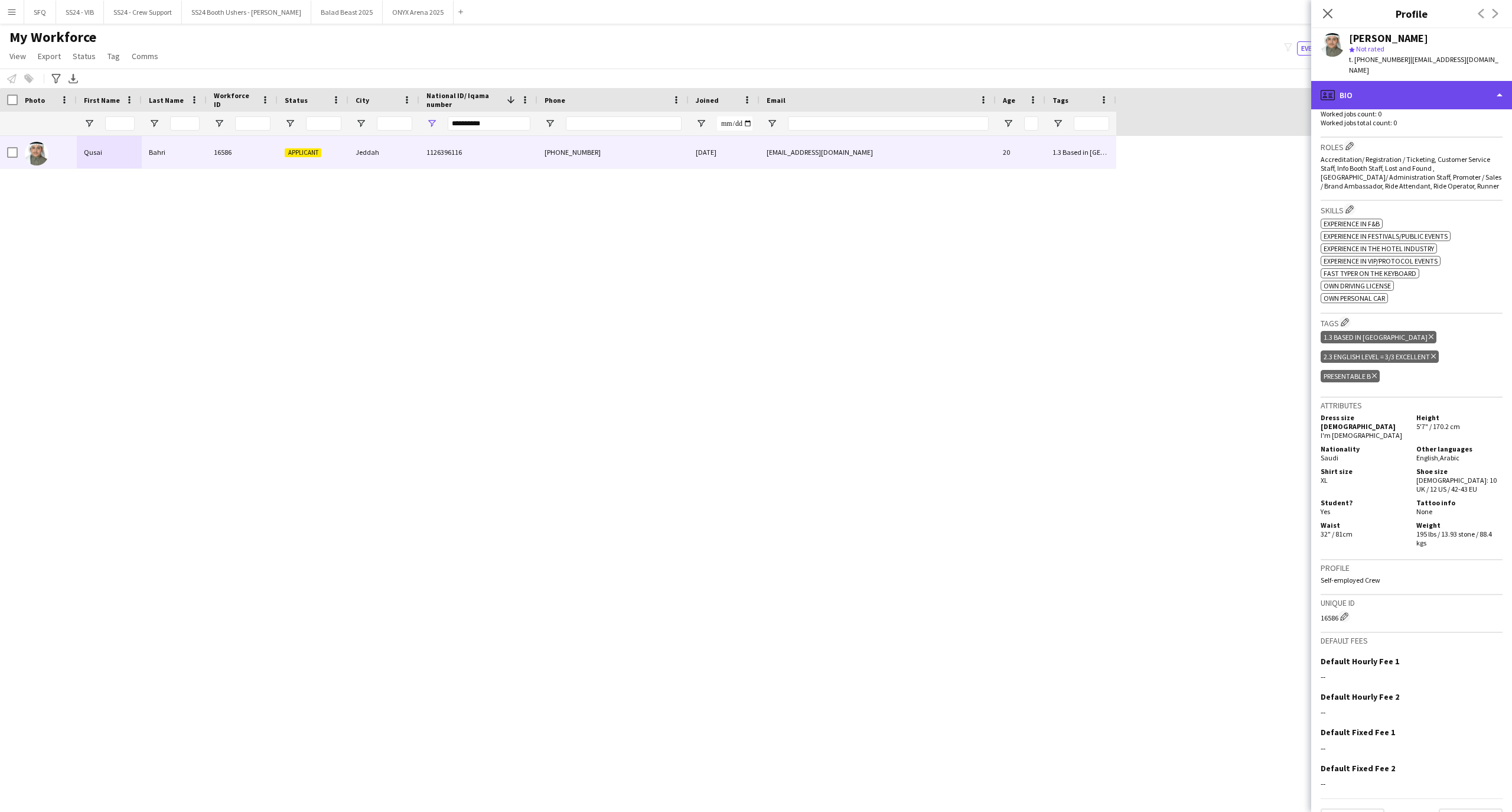
click at [1385, 89] on div "profile Bio" at bounding box center [1412, 95] width 201 height 28
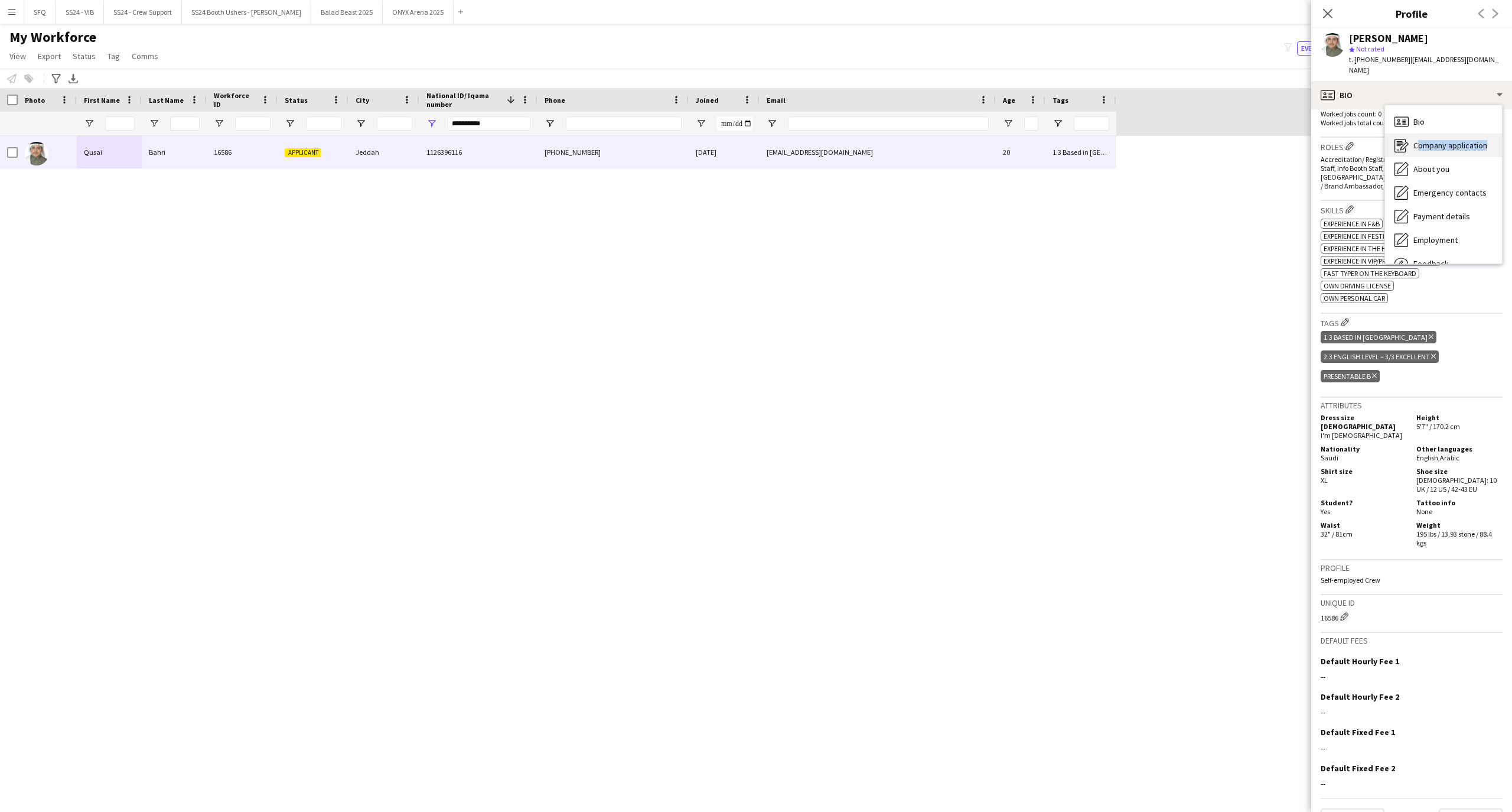
click at [1397, 143] on div "Bio Bio Company application Company application About you About you Emergency c…" at bounding box center [1443, 184] width 117 height 159
click at [1376, 83] on div "profile Bio" at bounding box center [1412, 95] width 201 height 28
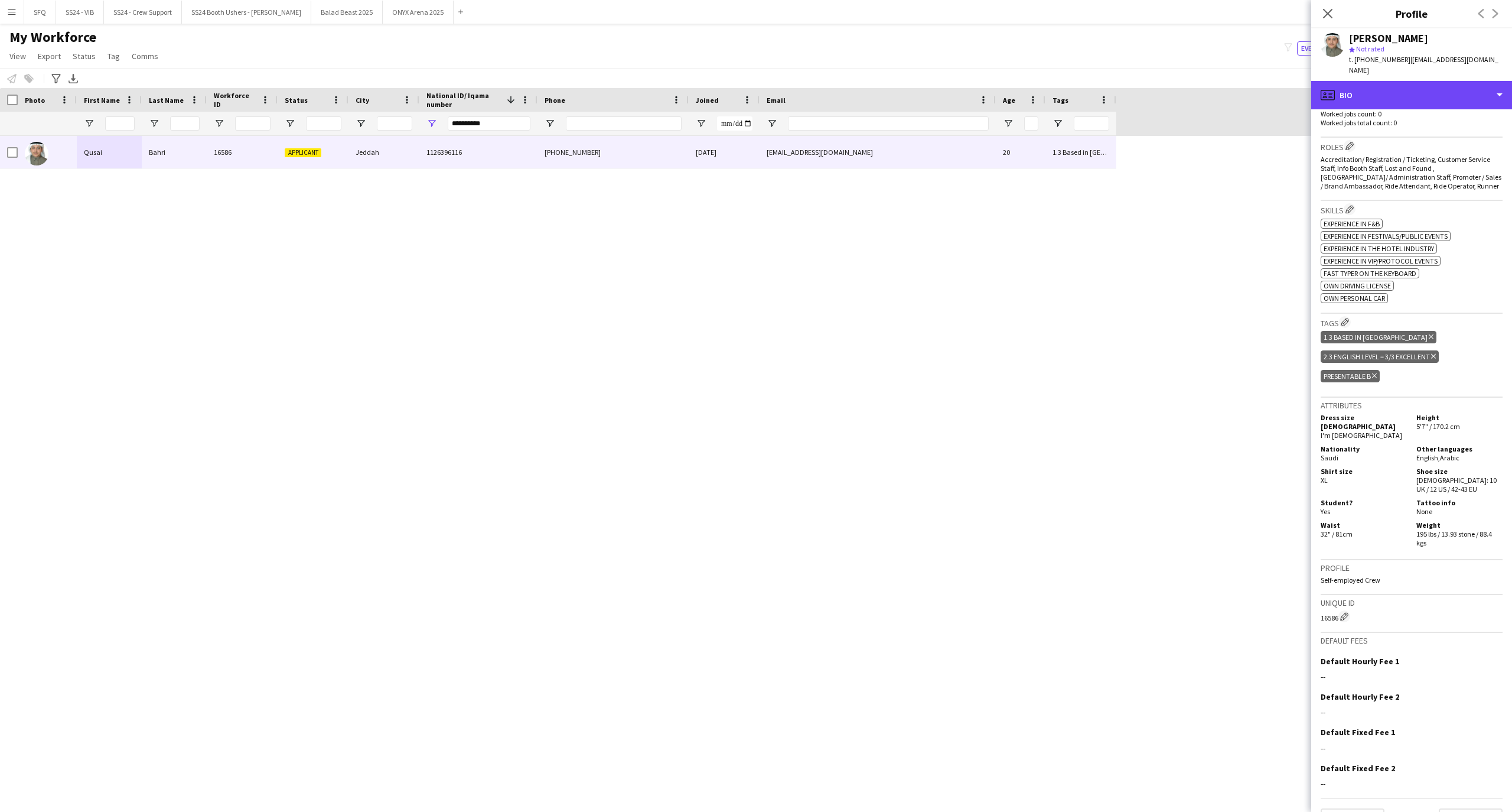
scroll to position [0, 0]
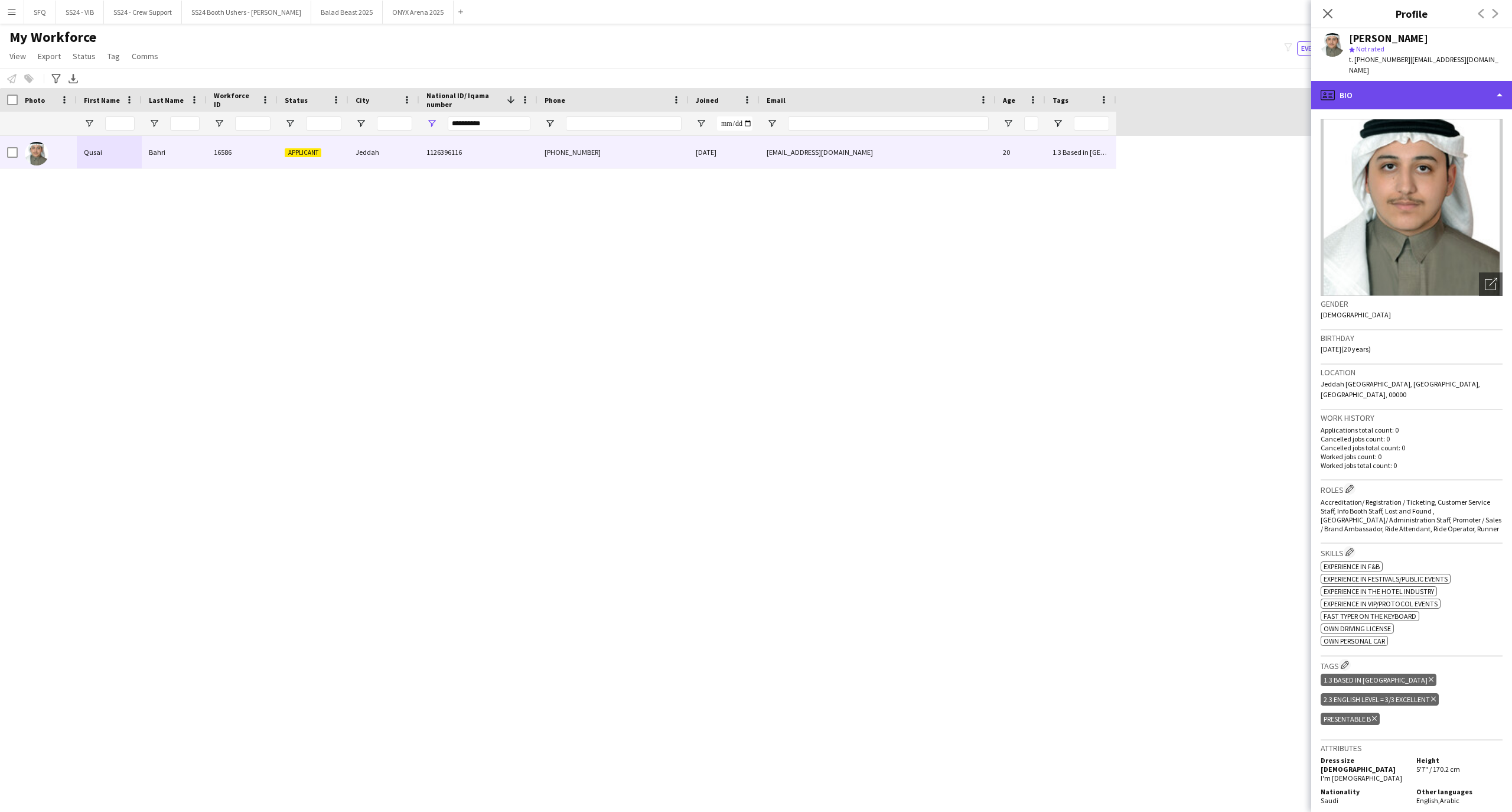
click at [1383, 86] on div "profile Bio" at bounding box center [1412, 95] width 201 height 28
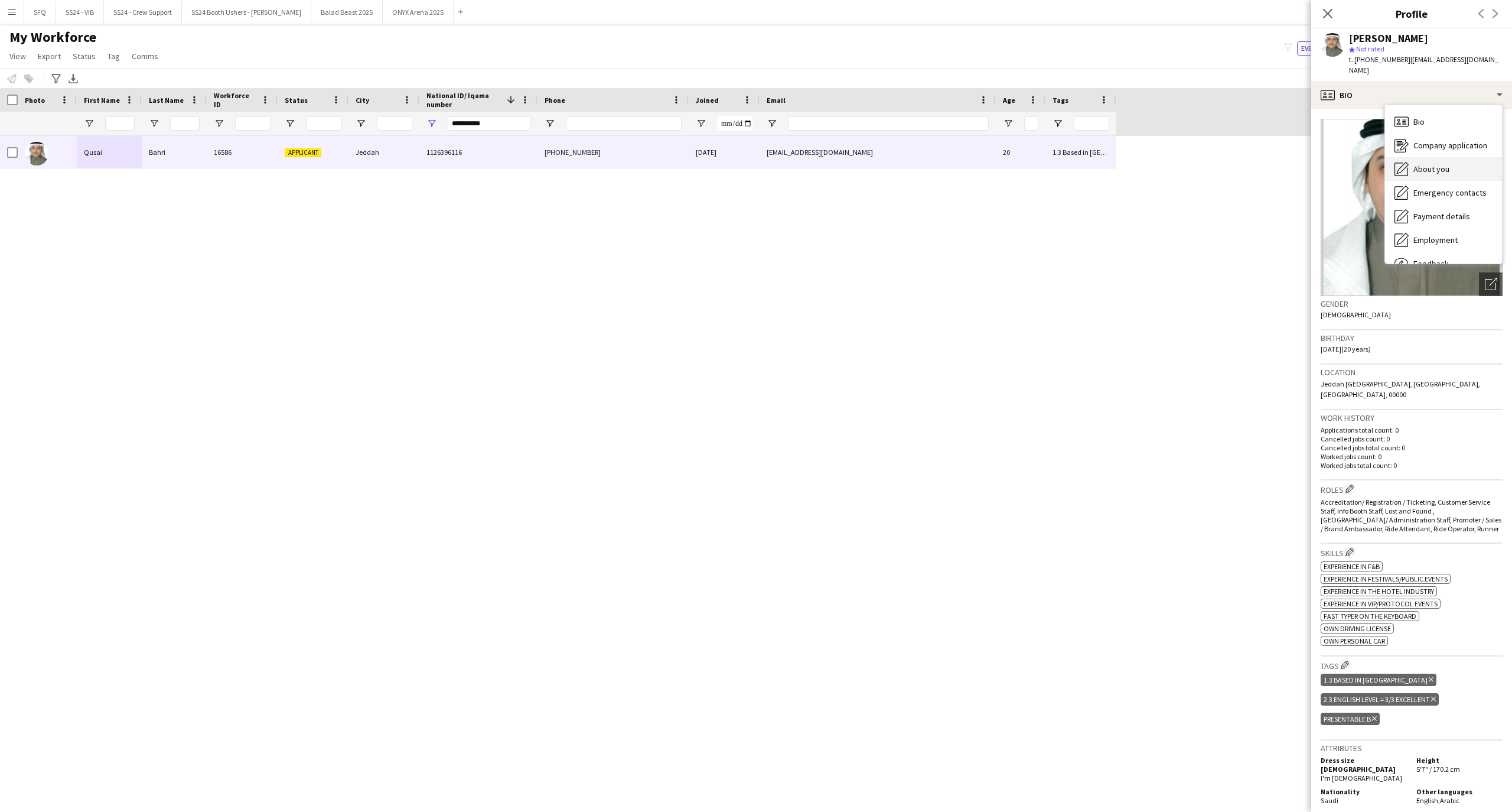
click at [1421, 164] on div "About you About you" at bounding box center [1443, 169] width 117 height 23
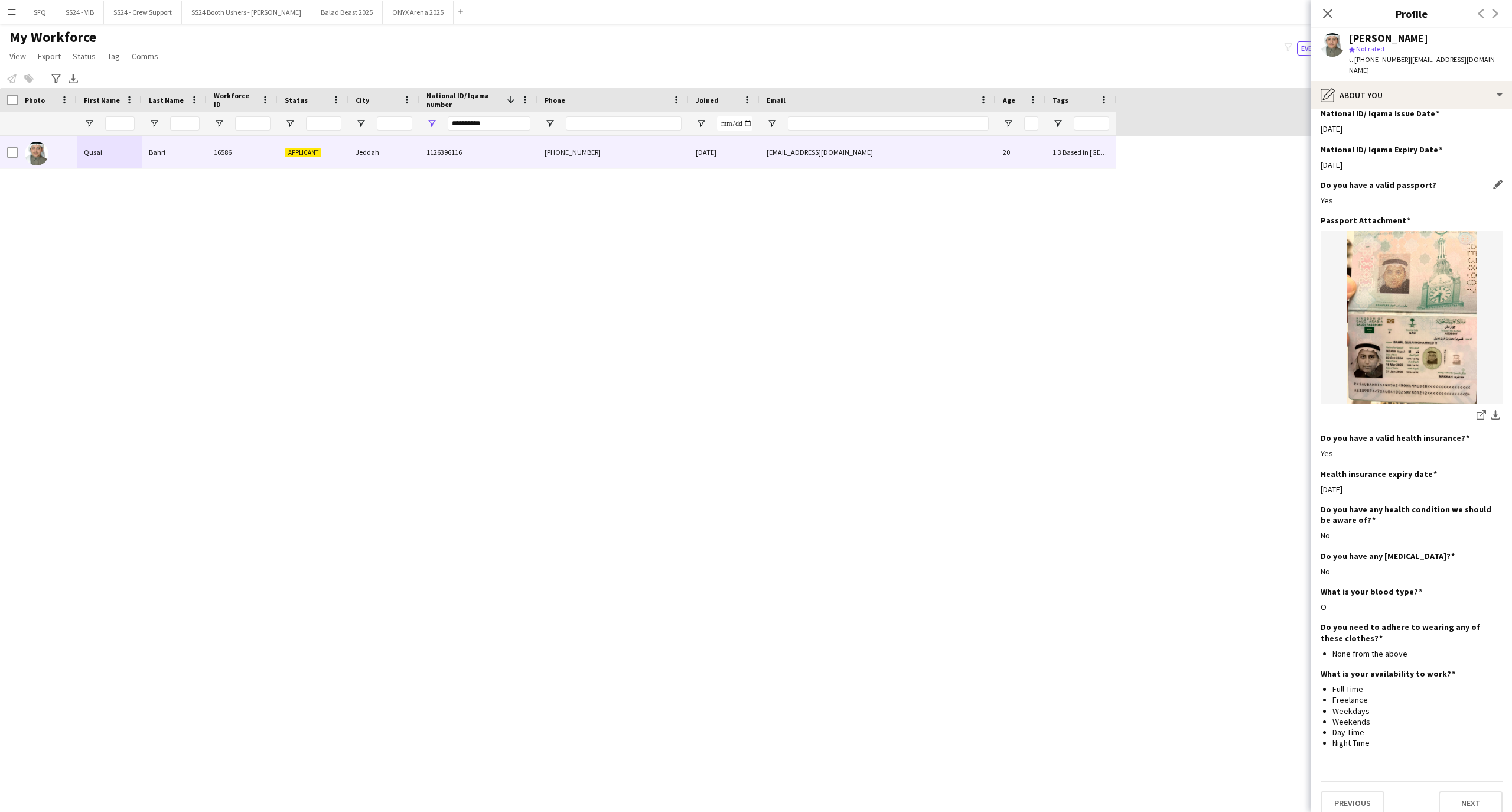
scroll to position [425, 0]
click at [1354, 66] on div "[PERSON_NAME] star Not rated t. [PHONE_NUMBER] | [EMAIL_ADDRESS][DOMAIN_NAME]" at bounding box center [1412, 54] width 201 height 52
click at [1355, 81] on div "pencil4 About you" at bounding box center [1412, 95] width 201 height 28
click at [1433, 192] on div "Emergency contacts Emergency contacts" at bounding box center [1443, 193] width 117 height 23
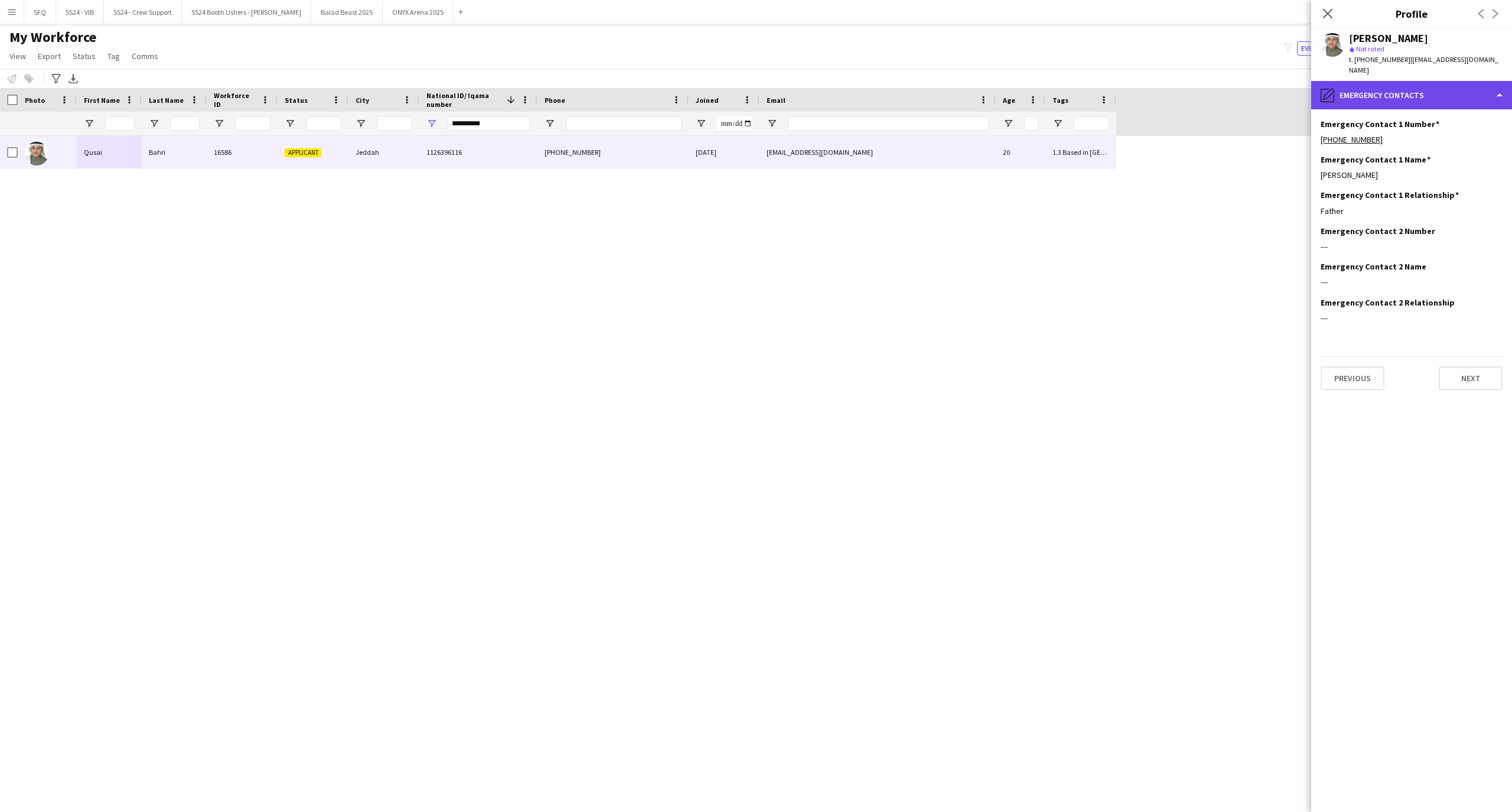
click at [1376, 81] on div "pencil4 Emergency contacts" at bounding box center [1412, 95] width 201 height 28
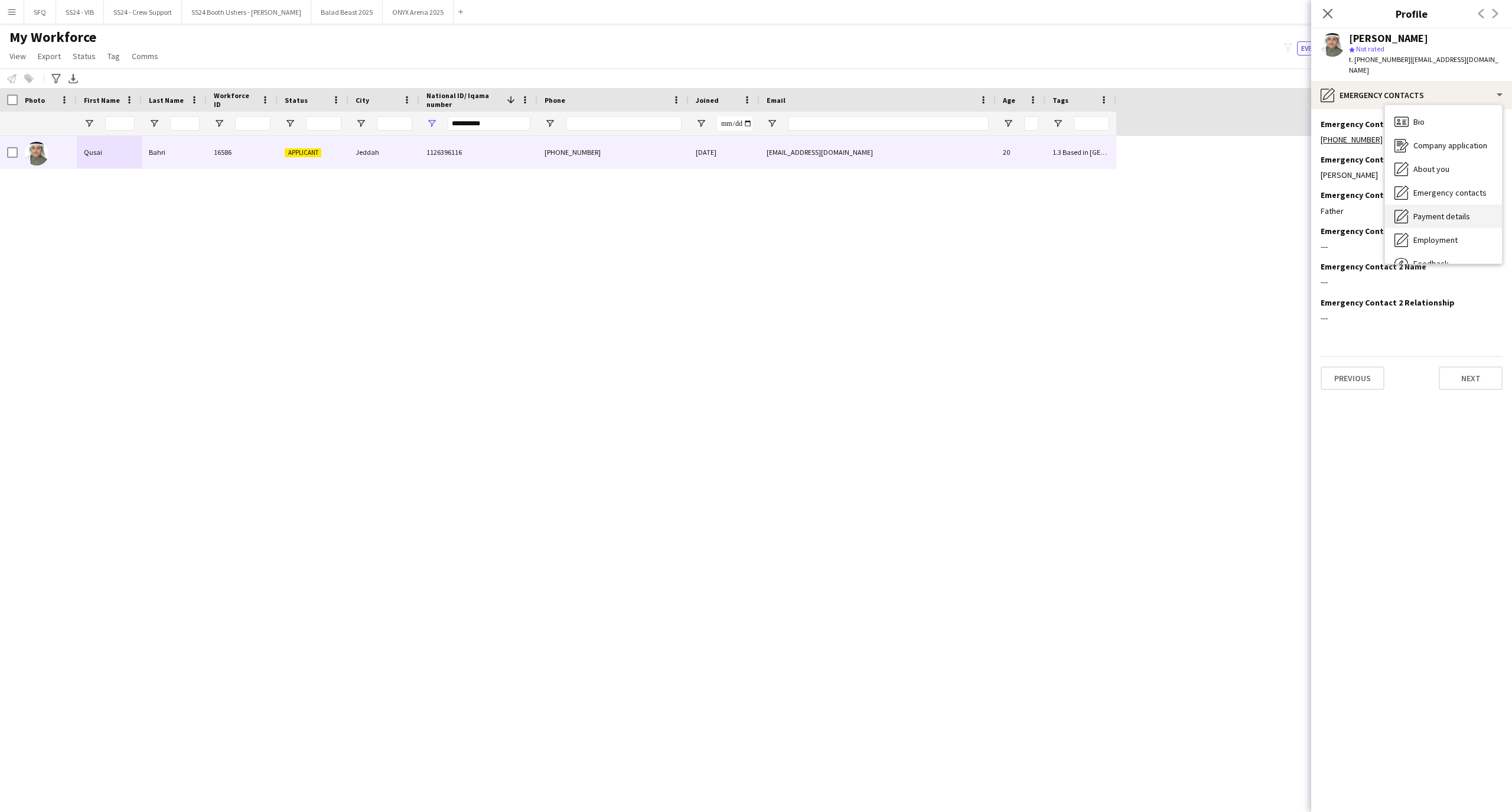
click at [1451, 211] on span "Payment details" at bounding box center [1442, 216] width 56 height 11
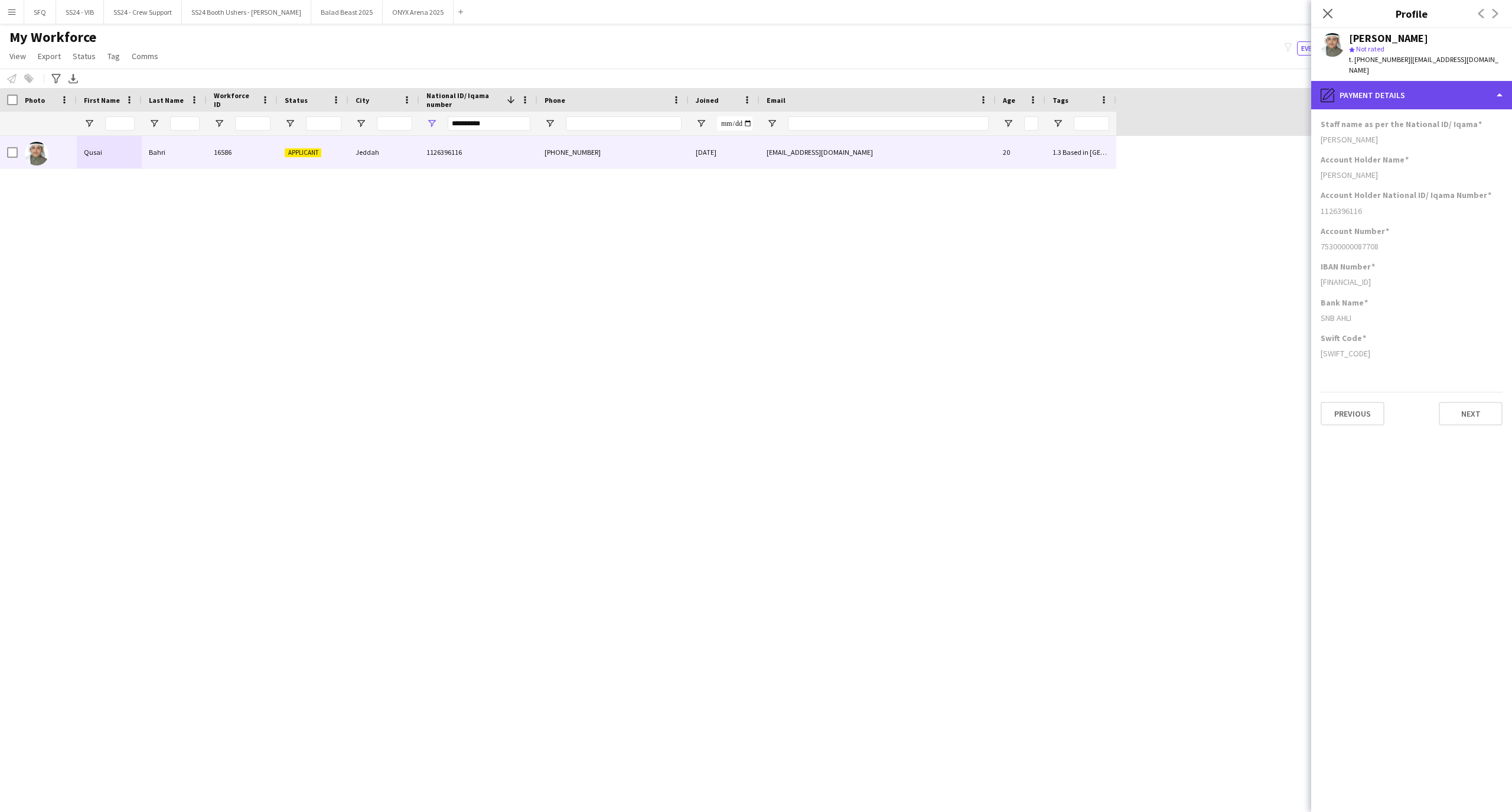
click at [1340, 86] on div "pencil4 Payment details" at bounding box center [1412, 95] width 201 height 28
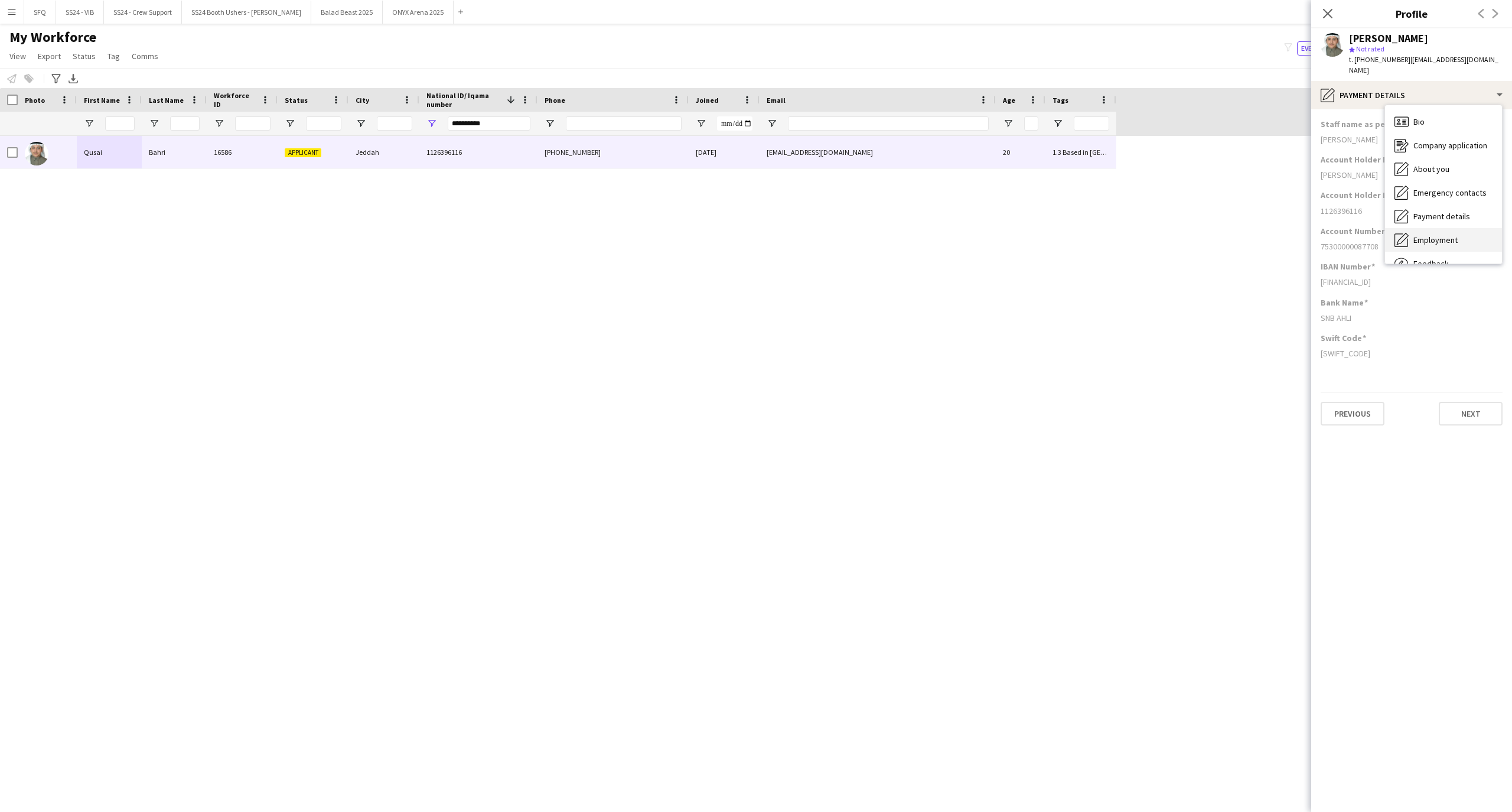
click at [1451, 237] on div "Employment Employment" at bounding box center [1443, 240] width 117 height 23
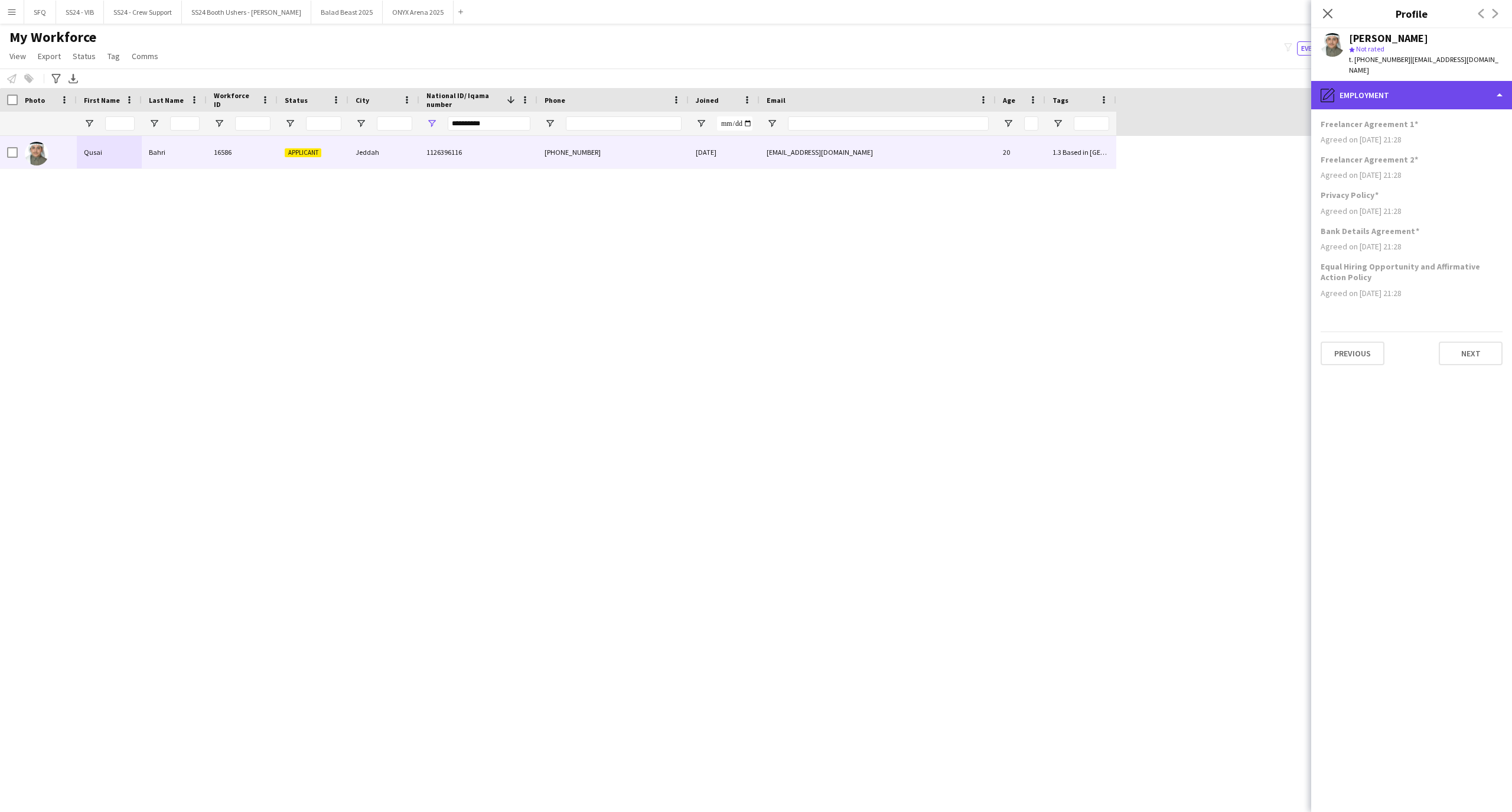
click at [1364, 83] on div "pencil4 Employment" at bounding box center [1412, 95] width 201 height 28
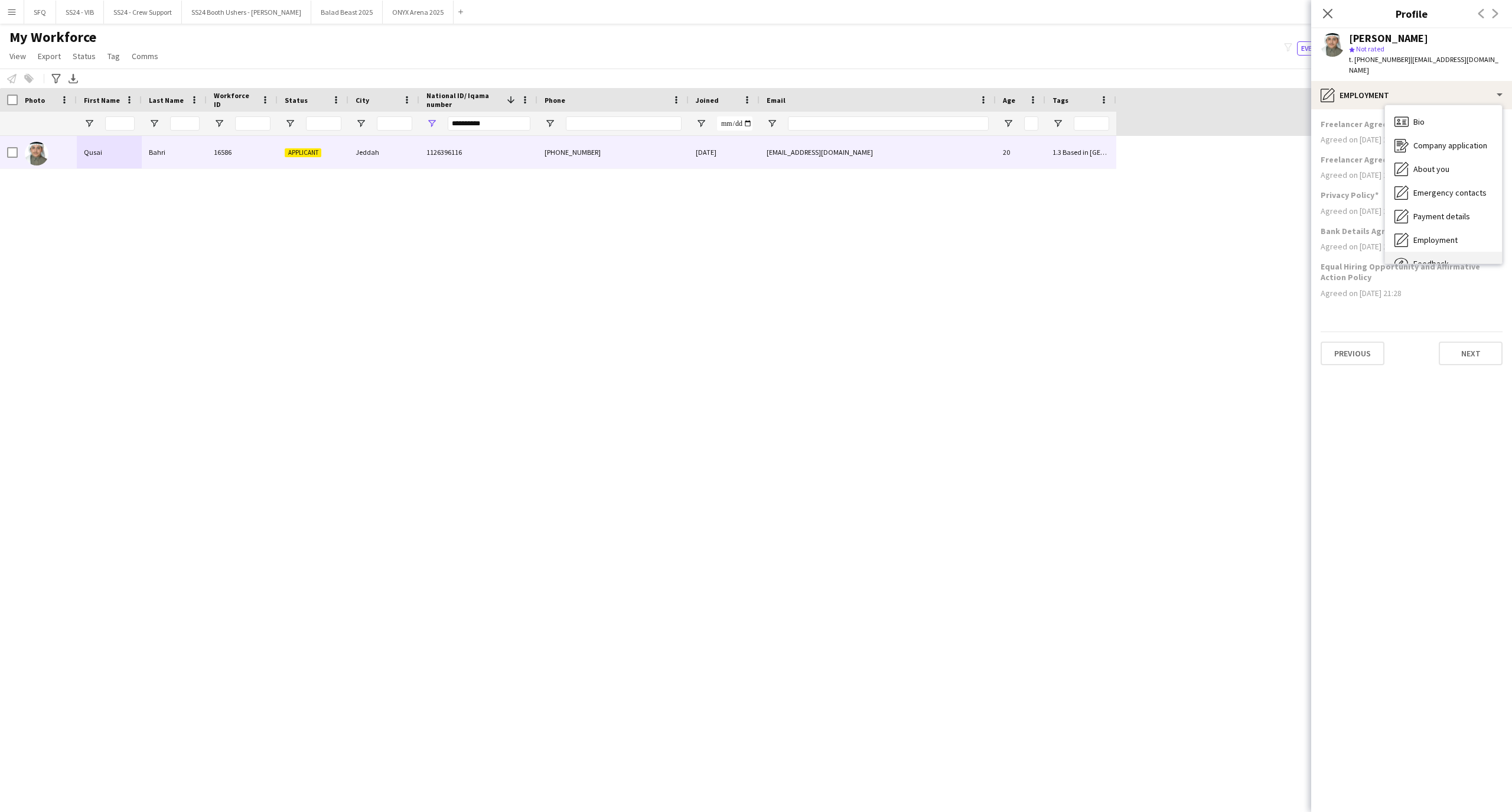
click at [1452, 252] on div "Feedback Feedback" at bounding box center [1443, 263] width 117 height 23
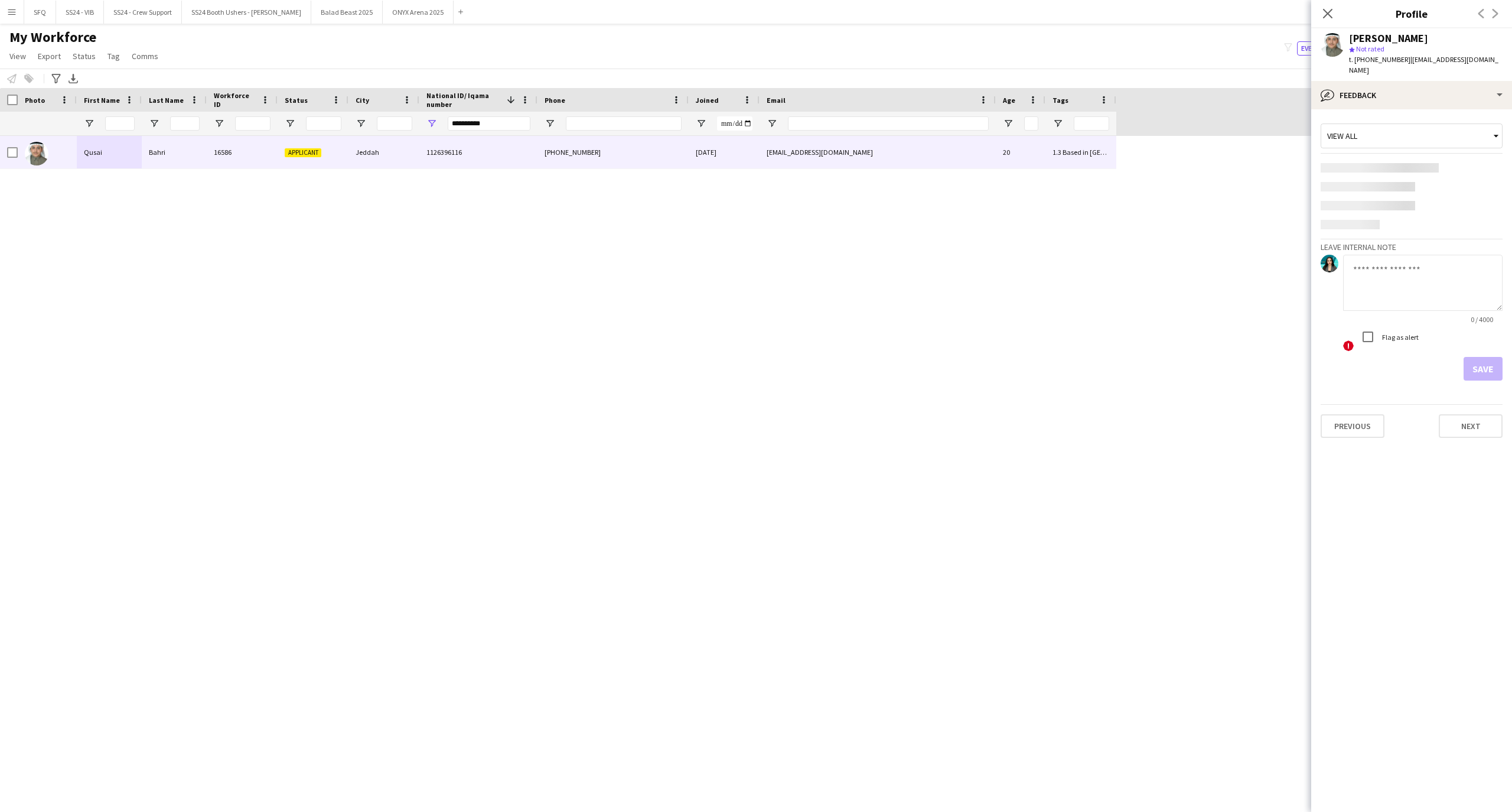
click at [1439, 238] on app-internal-note-form "Leave internal note 0 / 4000 ! Flag as alert Save" at bounding box center [1412, 309] width 182 height 142
click at [1391, 213] on textarea at bounding box center [1423, 227] width 159 height 56
type textarea "*********"
click at [1492, 302] on button "Save" at bounding box center [1483, 314] width 39 height 23
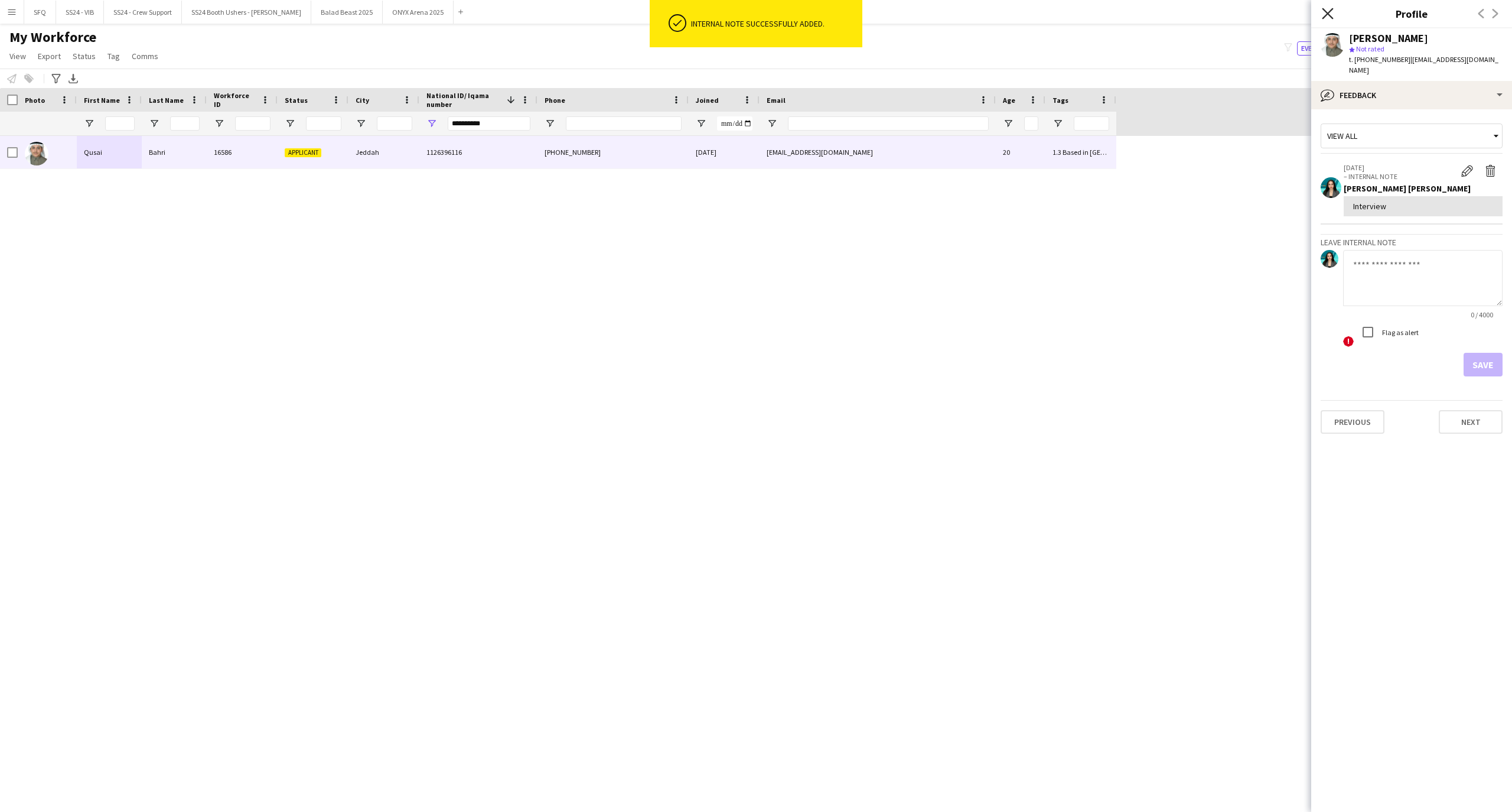
click at [1324, 15] on icon "Close pop-in" at bounding box center [1328, 13] width 12 height 12
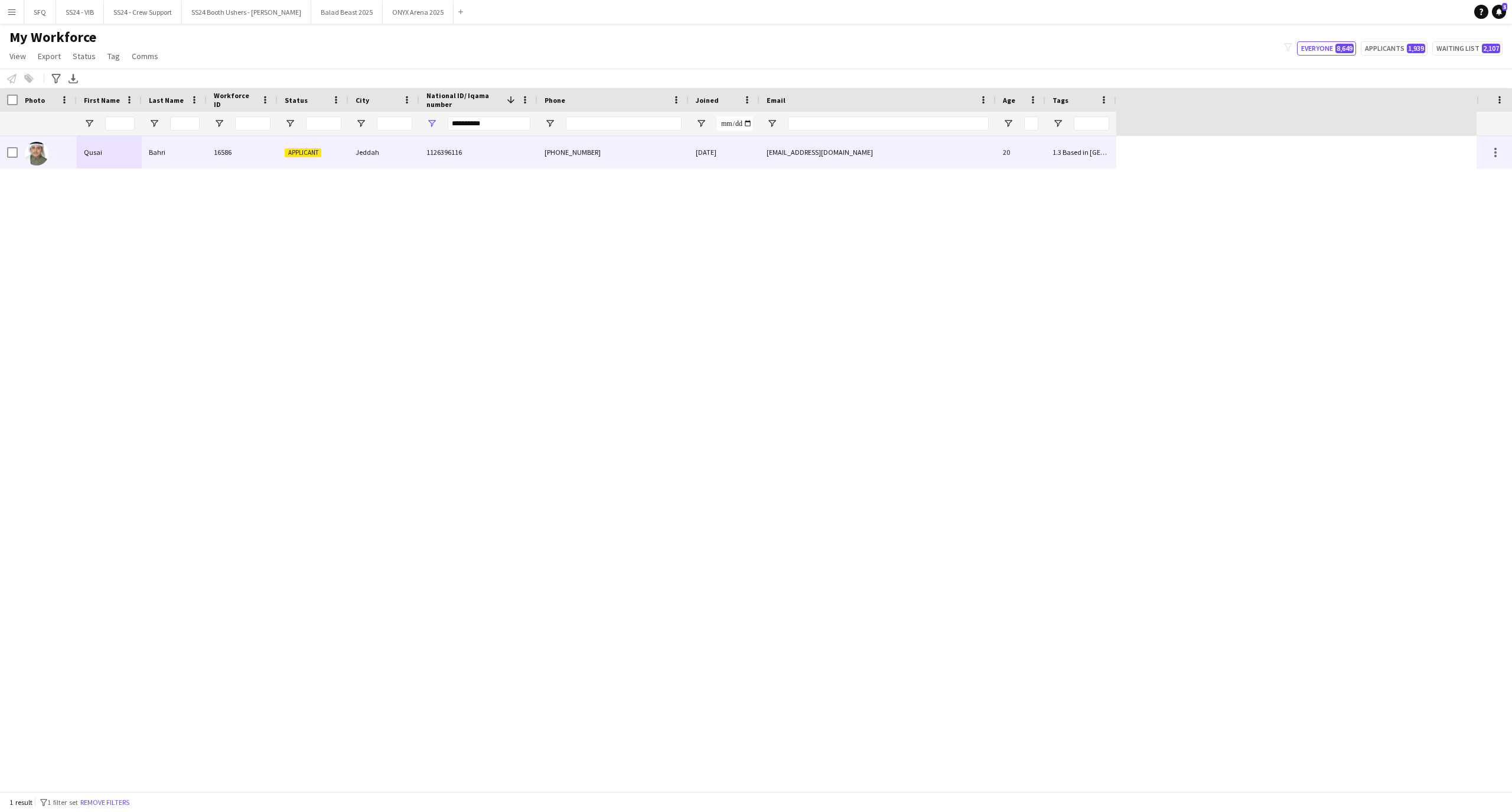
click at [17, 159] on div at bounding box center [12, 153] width 11 height 33
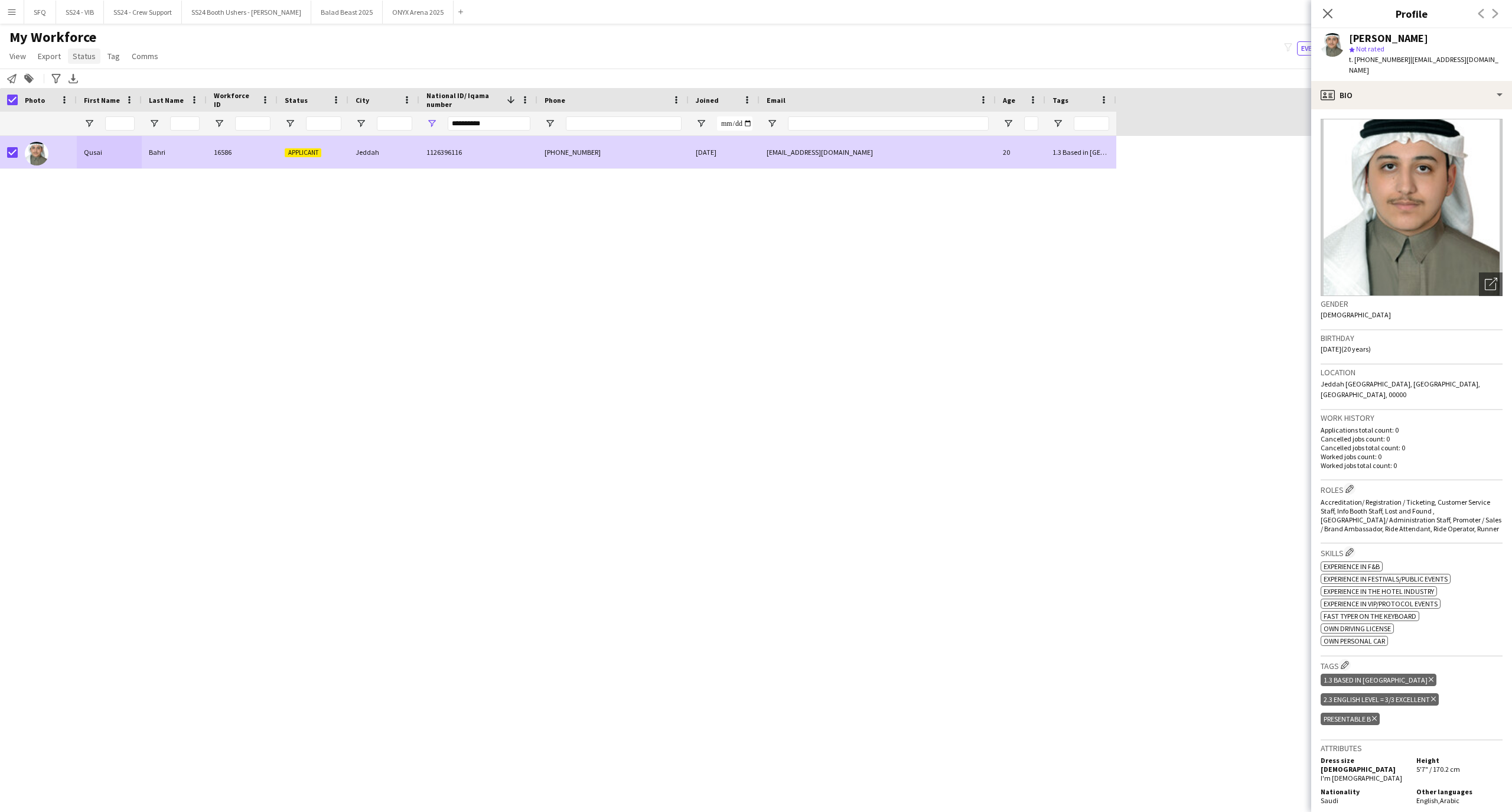
click at [73, 56] on span "Status" at bounding box center [85, 56] width 23 height 11
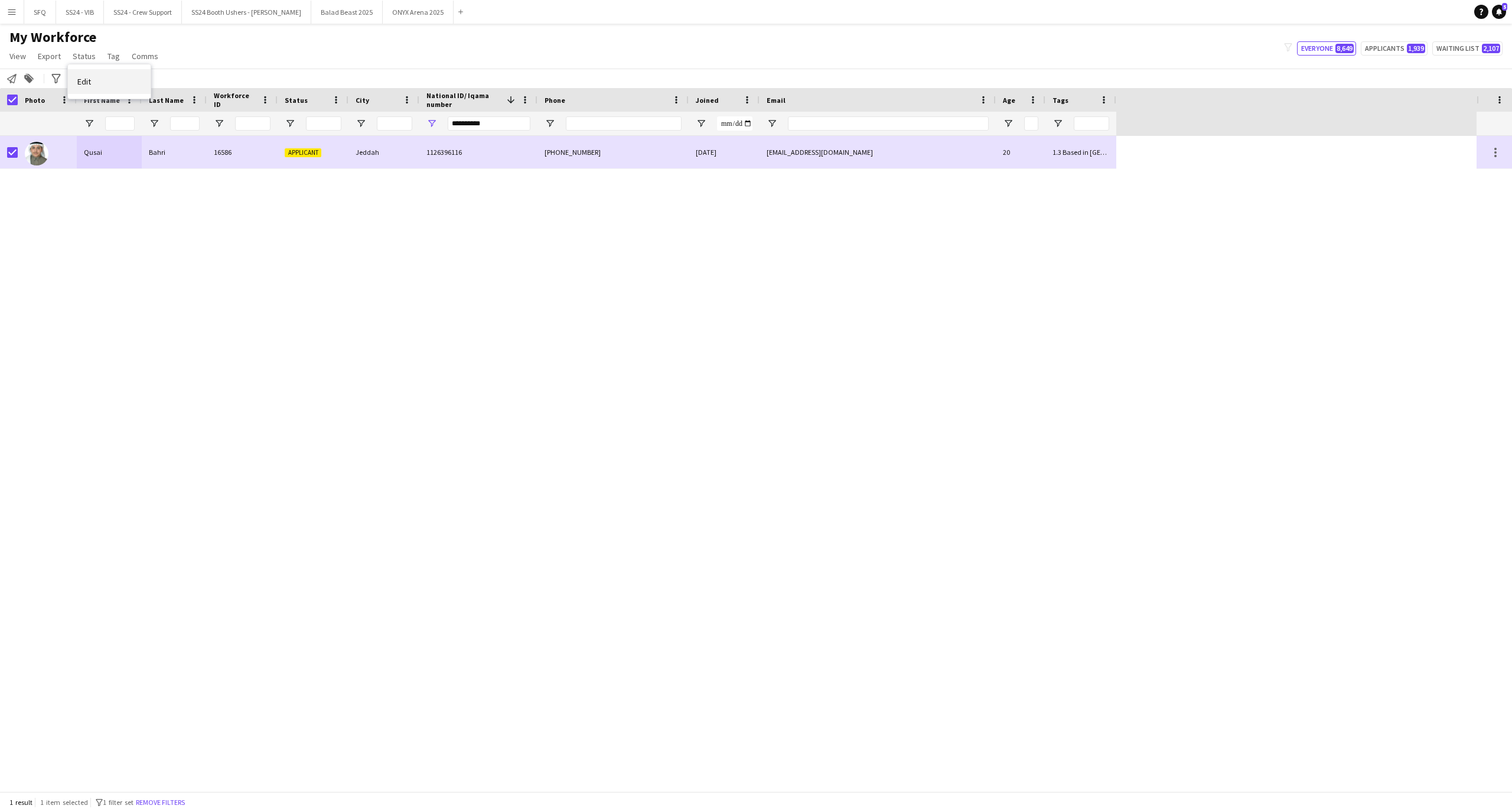
click at [95, 88] on link "Edit" at bounding box center [110, 81] width 83 height 25
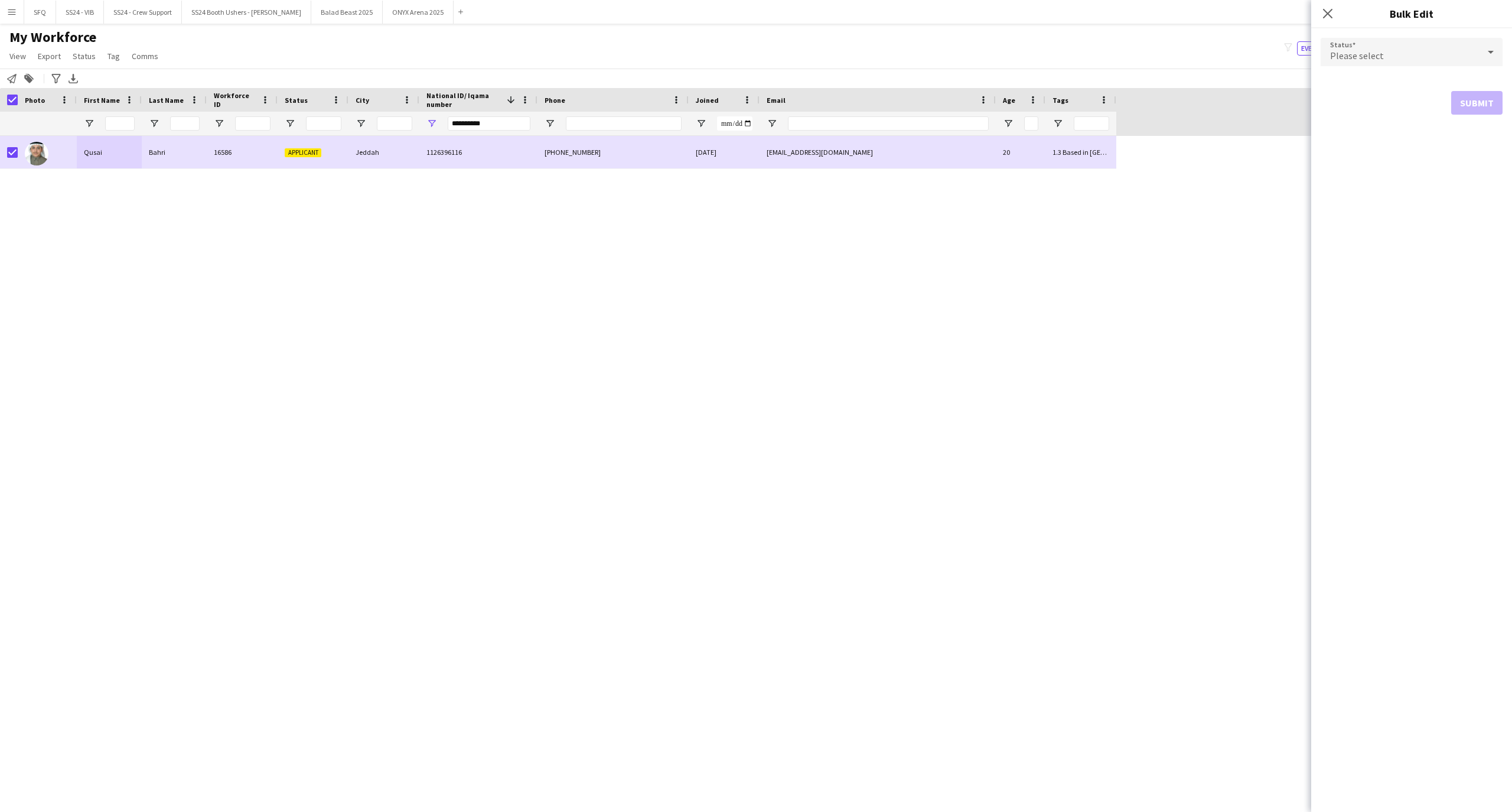
click at [1336, 56] on span "Please select" at bounding box center [1357, 56] width 54 height 12
drag, startPoint x: 1387, startPoint y: 110, endPoint x: 1383, endPoint y: 86, distance: 24.3
click at [1383, 86] on div "Active Applicant Approved Declined In progress Invited Paused Suspended Waiting…" at bounding box center [1412, 143] width 182 height 154
click at [1383, 86] on span "Active" at bounding box center [1412, 86] width 163 height 12
click at [1496, 147] on button "Submit" at bounding box center [1477, 143] width 51 height 23
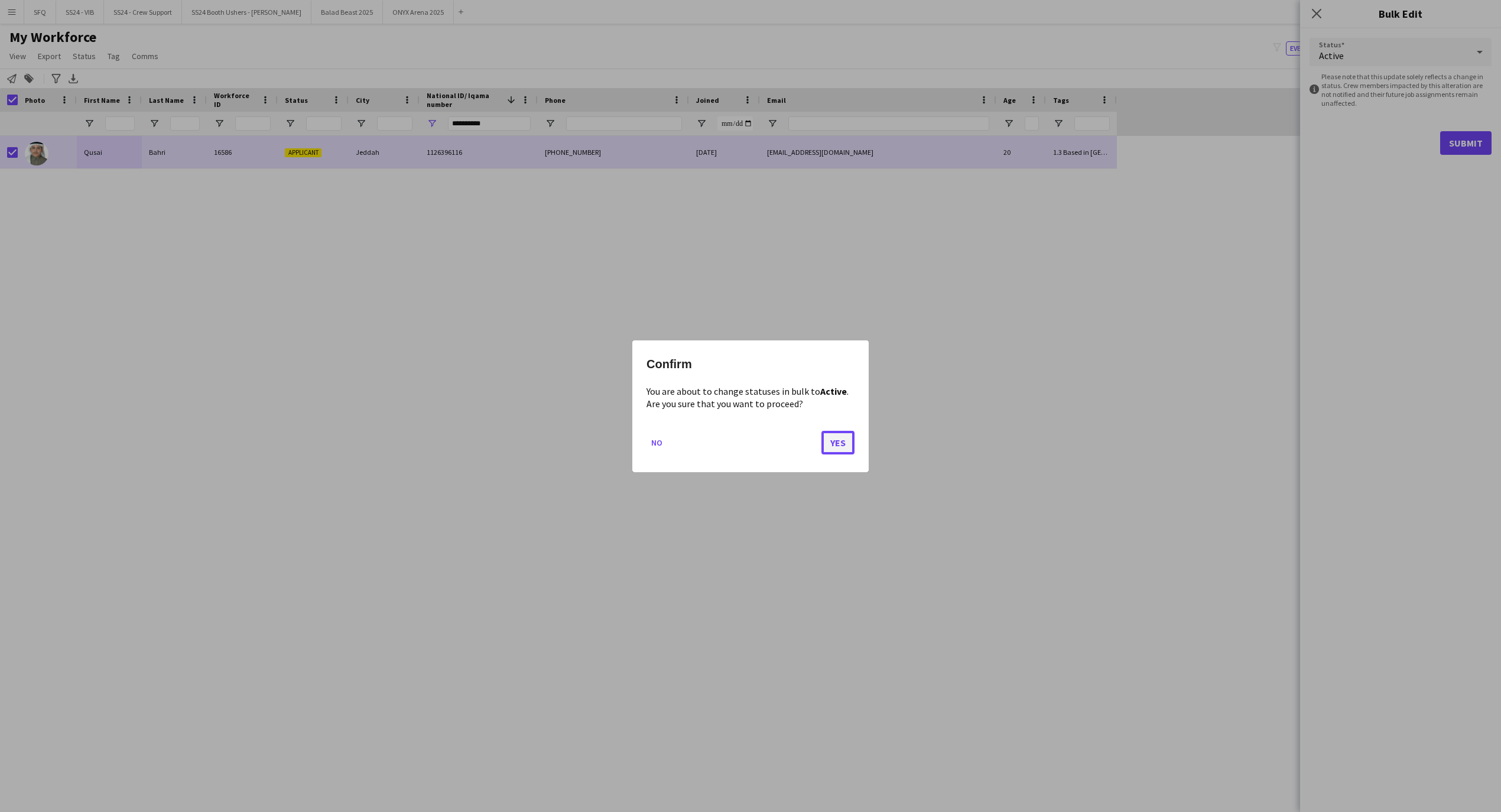
click at [838, 433] on button "Yes" at bounding box center [838, 442] width 33 height 23
